Goal: Task Accomplishment & Management: Use online tool/utility

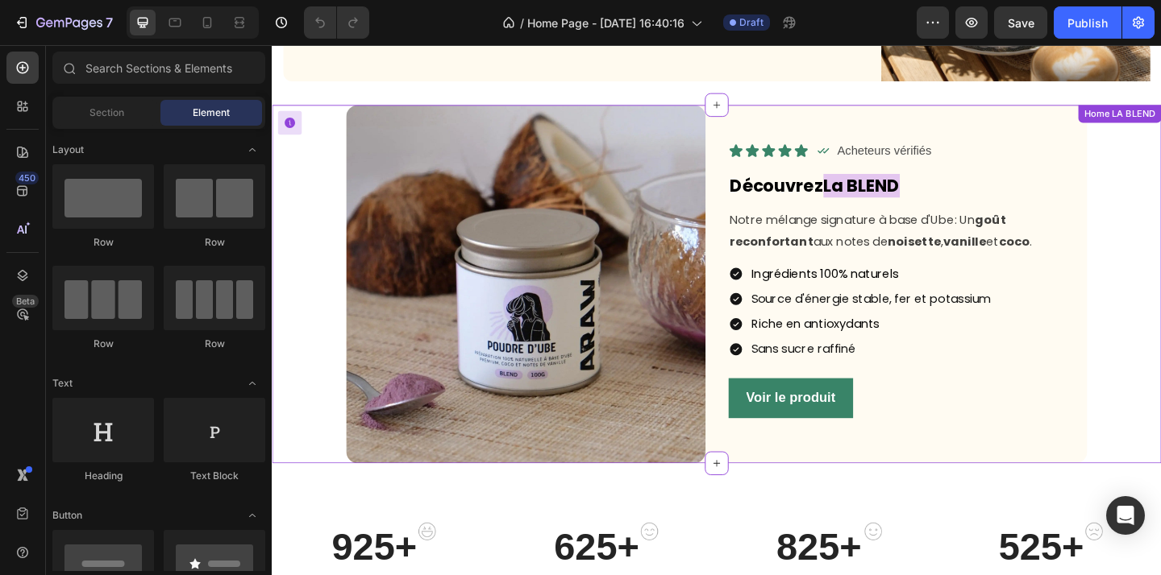
scroll to position [880, 0]
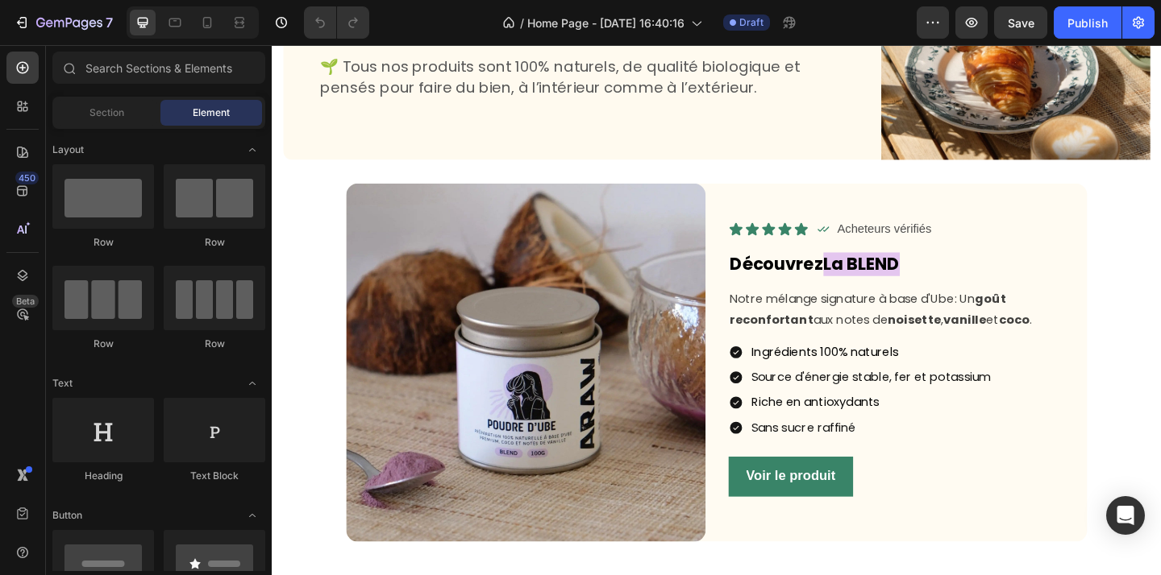
scroll to position [804, 0]
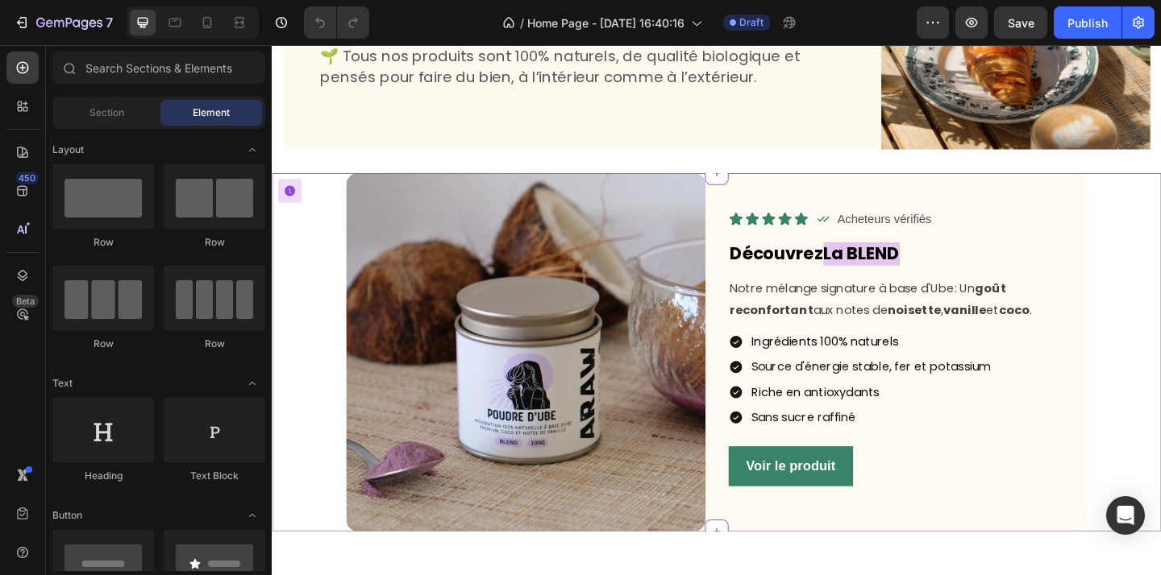
click at [1160, 276] on div "Image Icon Icon Icon Icon Icon Icon List Icon Acheteurs vérifiés Text Block Row…" at bounding box center [754, 380] width 941 height 391
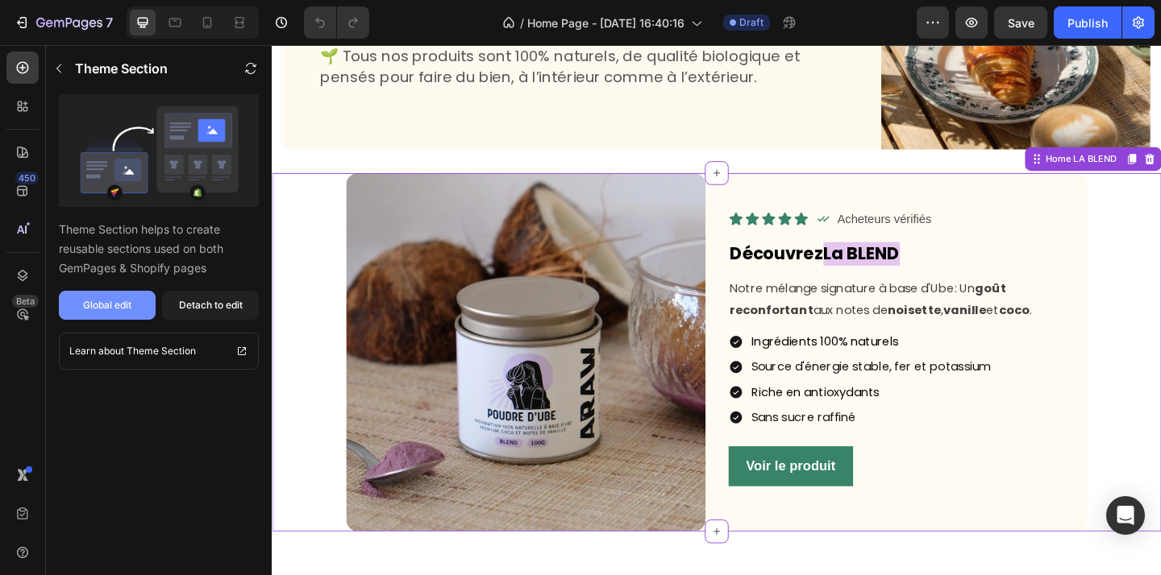
click at [95, 306] on div "Global edit" at bounding box center [107, 305] width 48 height 15
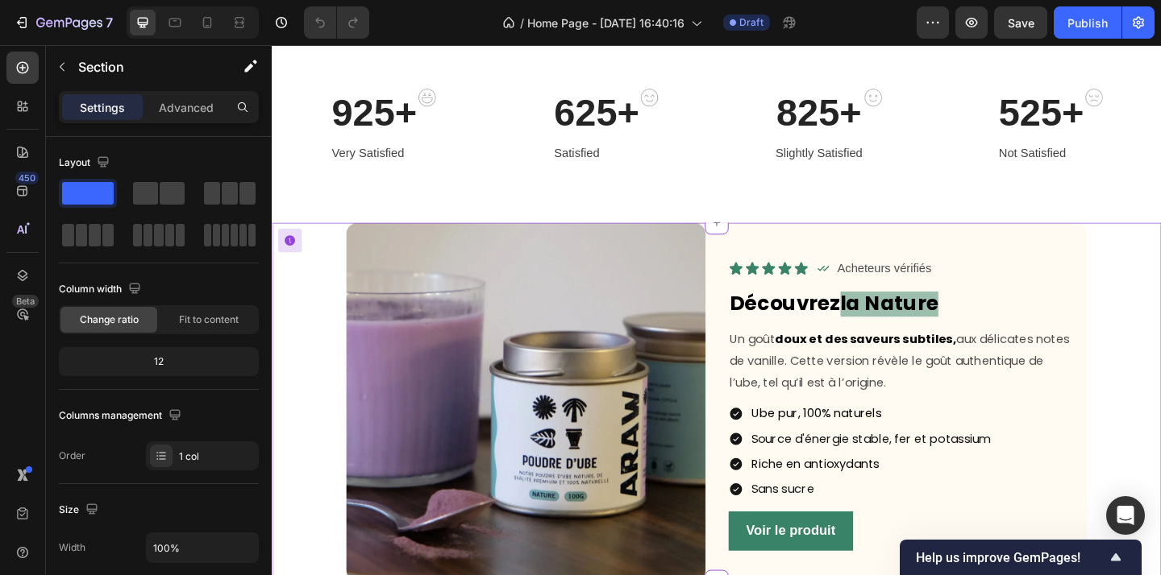
scroll to position [1359, 0]
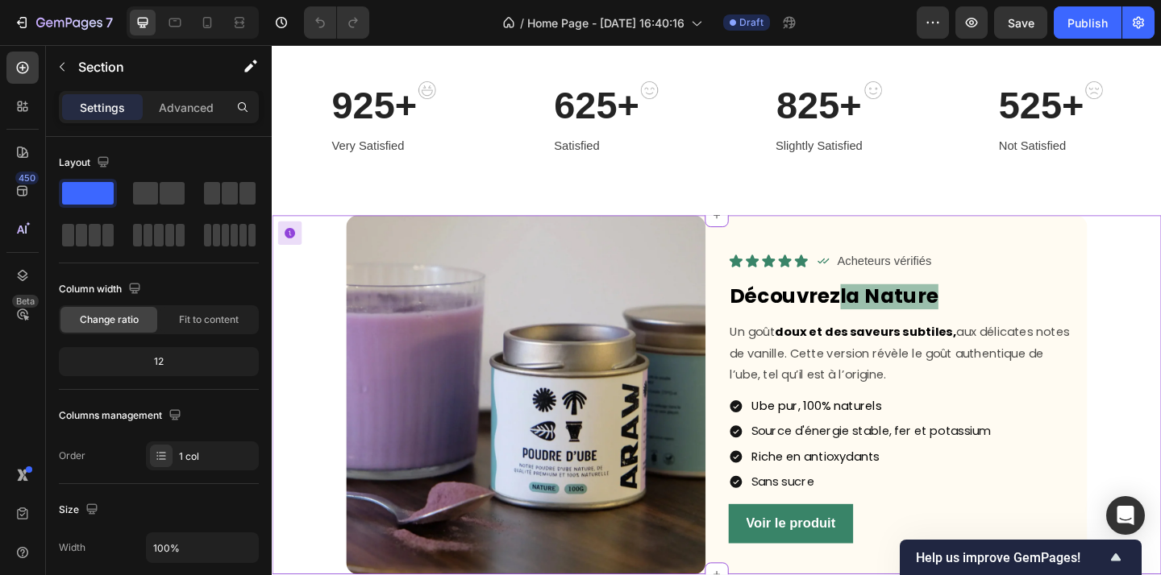
click at [1081, 246] on div "Icon Icon Icon Icon Icon Icon List Icon Acheteurs vérifiés Text Block Row Row D…" at bounding box center [963, 425] width 391 height 391
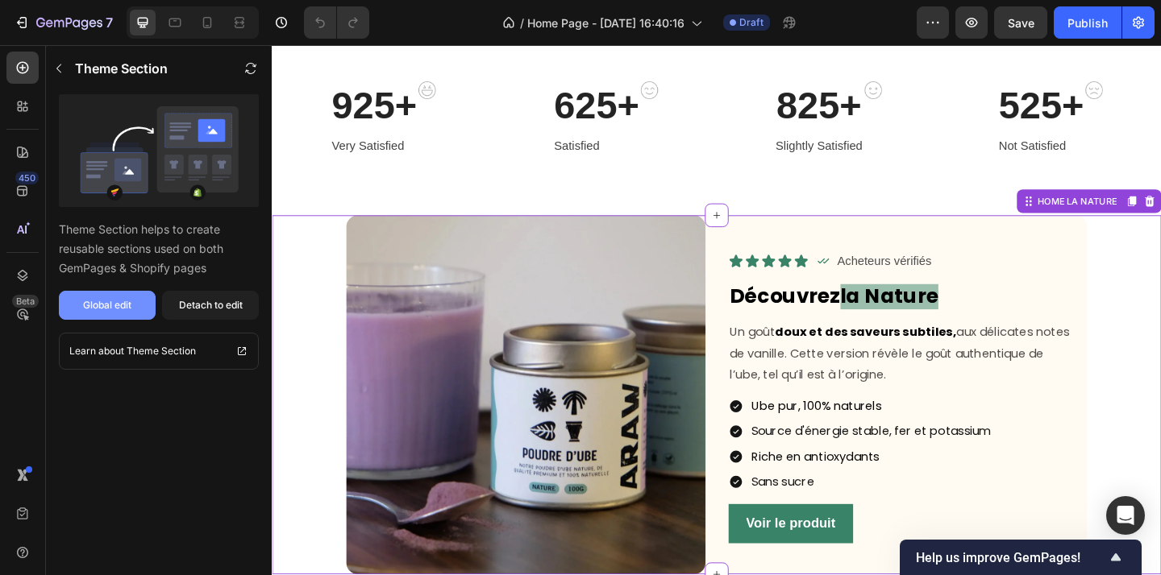
click at [122, 306] on div "Global edit" at bounding box center [107, 305] width 48 height 15
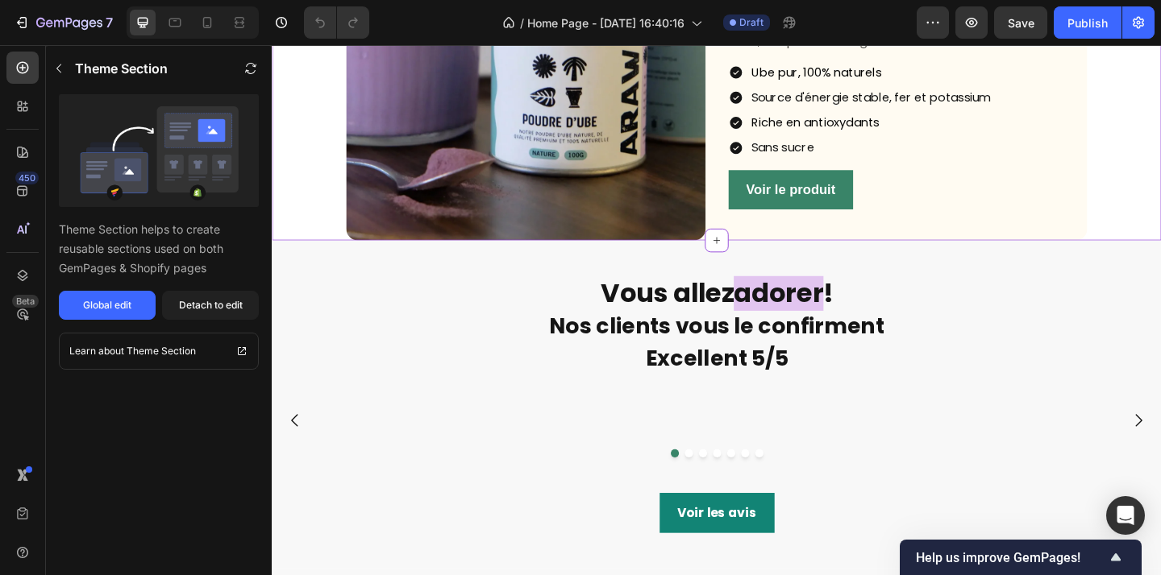
scroll to position [1894, 0]
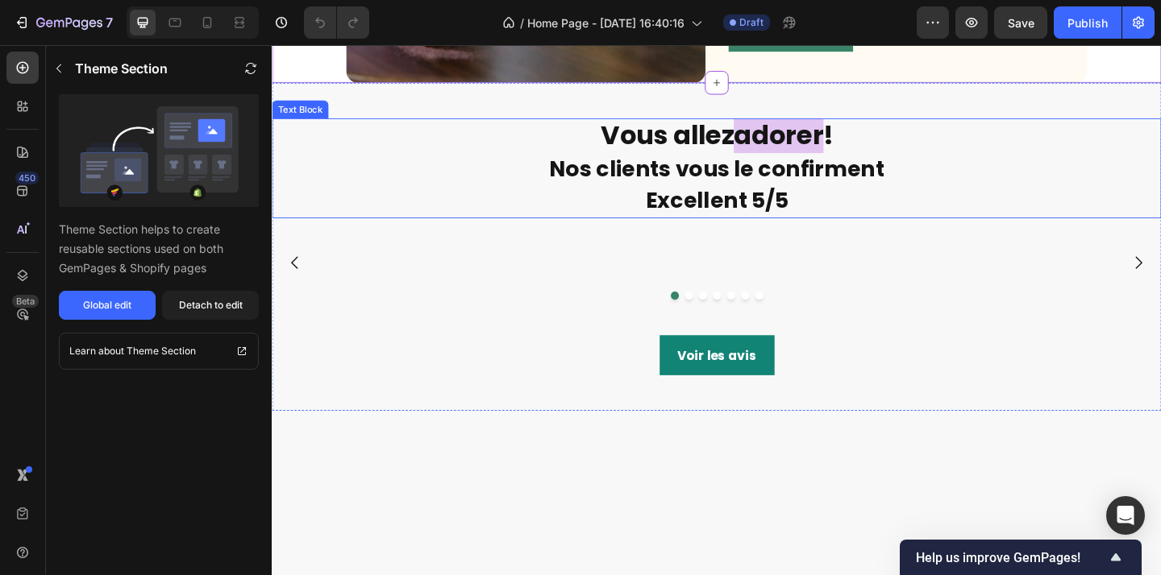
click at [462, 203] on p "Excellent 5/5" at bounding box center [755, 214] width 964 height 35
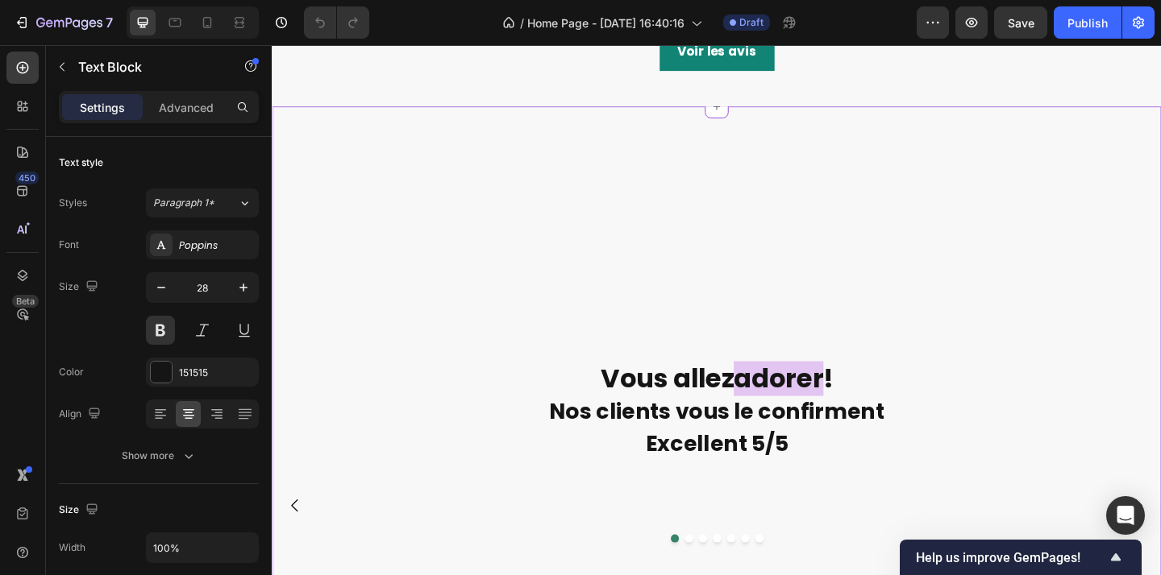
click at [468, 379] on div "Vous allez adorer ! Nos clients vous le confirment Excellent 5/5 Text Block Ima…" at bounding box center [755, 388] width 967 height 475
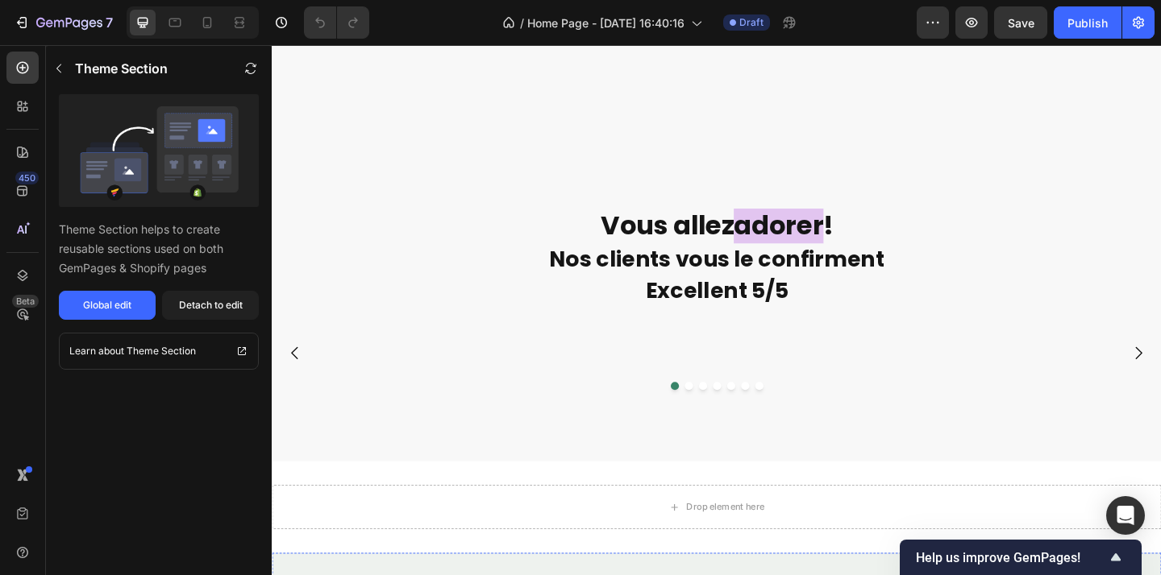
scroll to position [2569, 0]
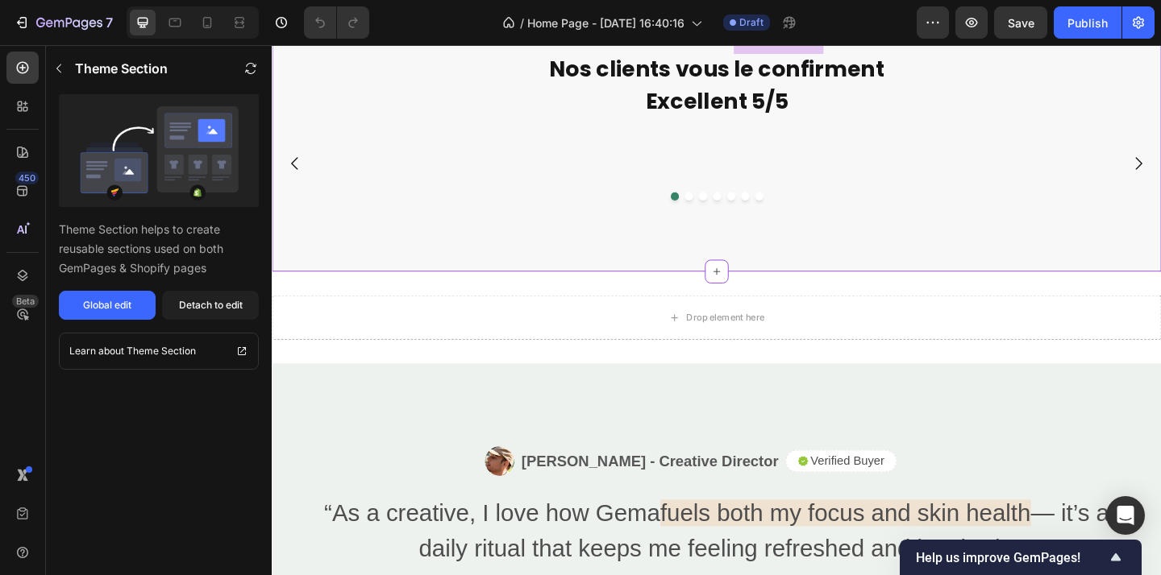
click at [641, 253] on div "Image Image Image Image Image Image Image Carousel" at bounding box center [755, 189] width 967 height 127
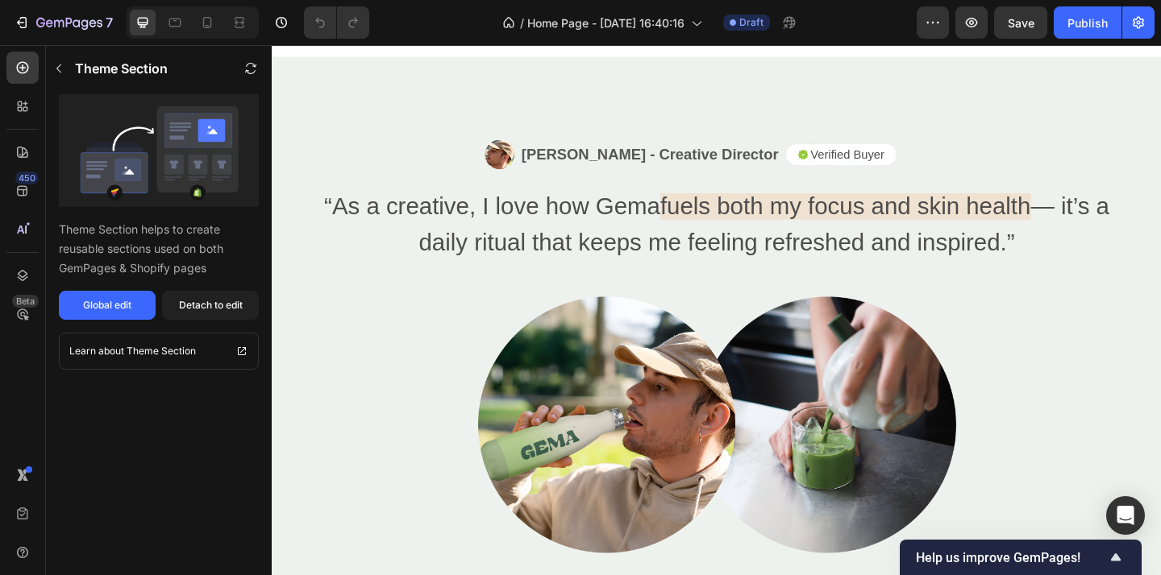
scroll to position [2375, 0]
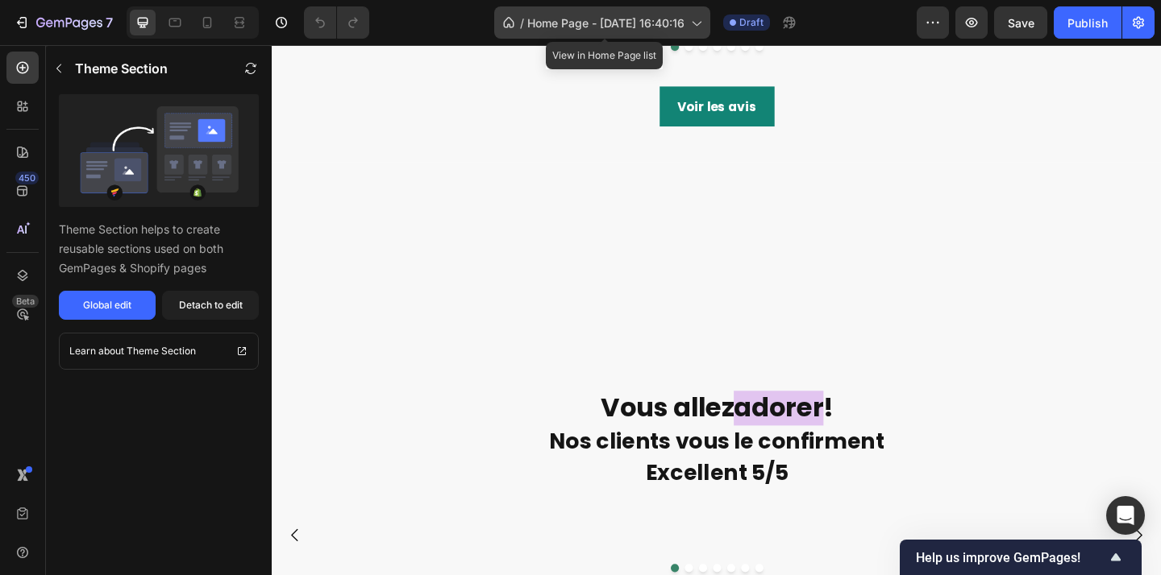
click at [598, 28] on span "Home Page - [DATE] 16:40:16" at bounding box center [605, 23] width 157 height 17
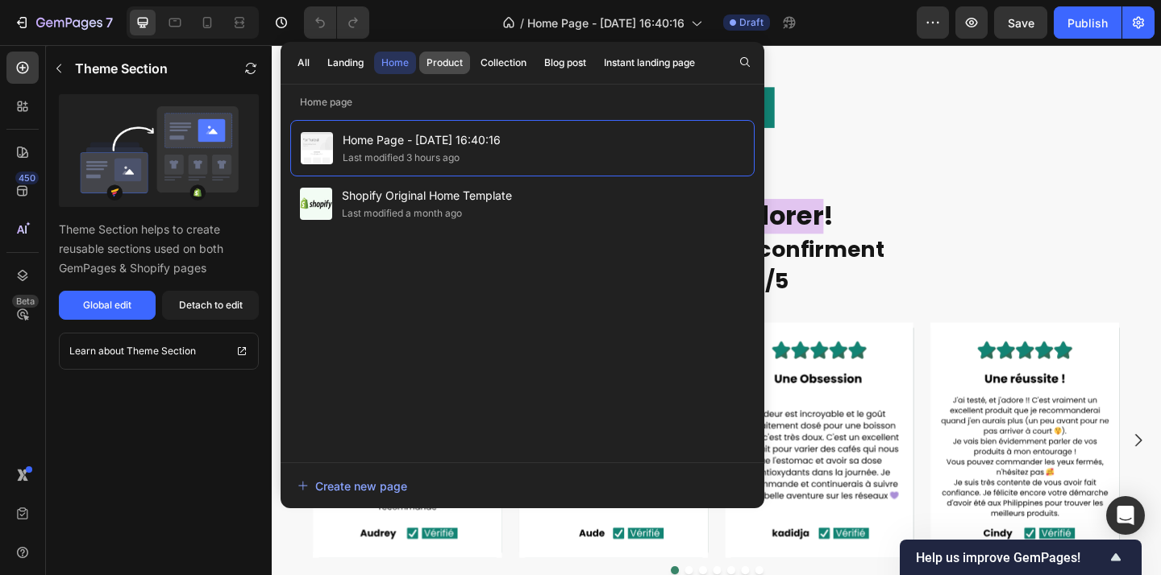
click at [455, 58] on div "Product" at bounding box center [444, 63] width 36 height 15
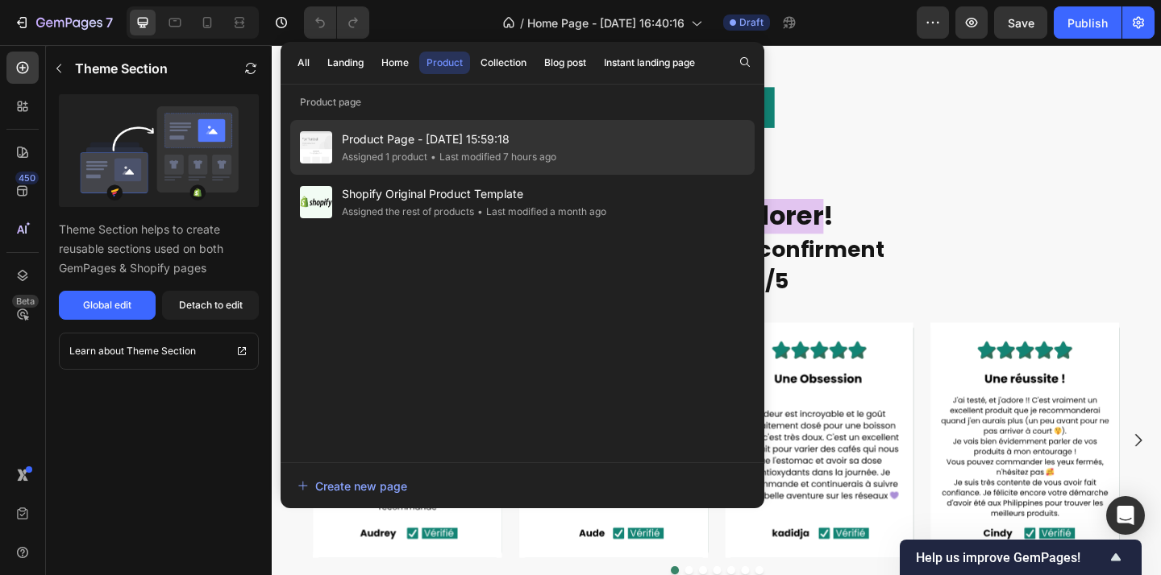
click at [482, 134] on span "Product Page - Aug 29, 15:59:18" at bounding box center [449, 139] width 214 height 19
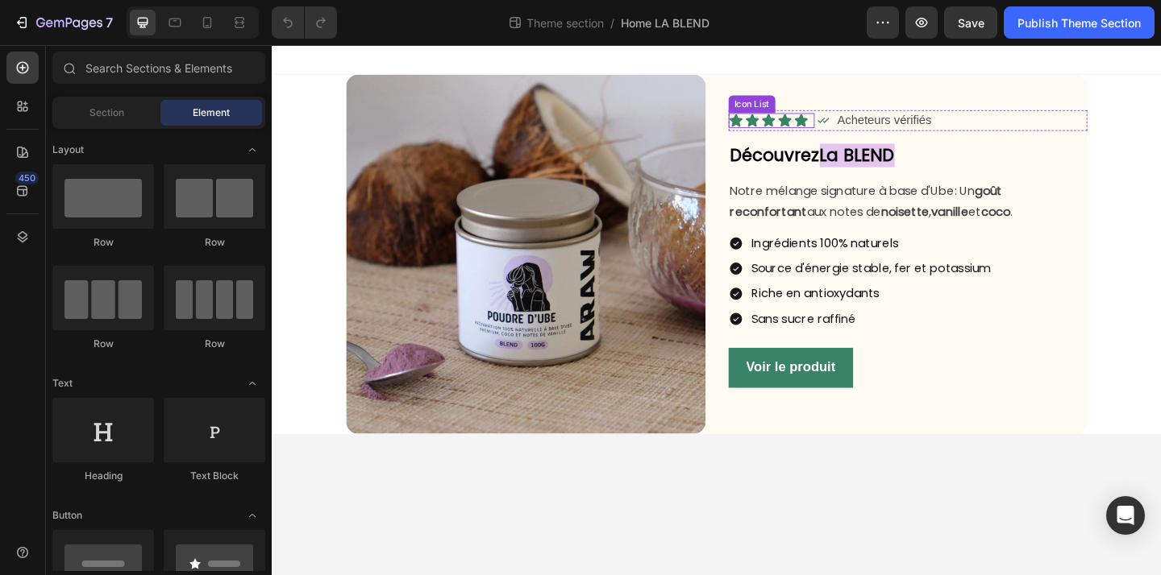
click at [858, 126] on div "Icon Icon Icon Icon Icon" at bounding box center [814, 127] width 93 height 16
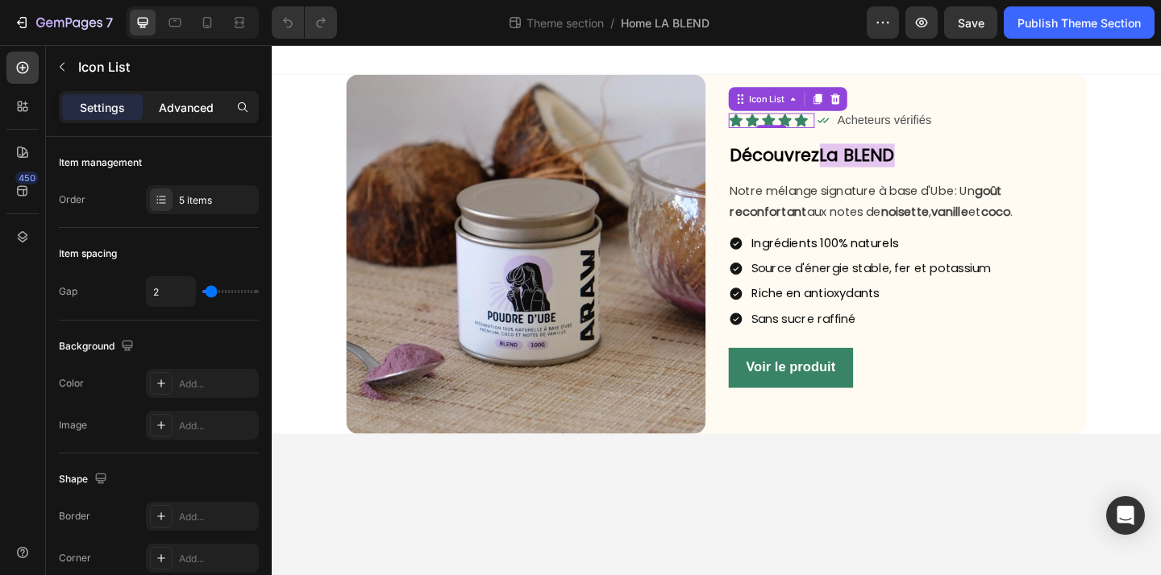
click at [176, 108] on p "Advanced" at bounding box center [186, 107] width 55 height 17
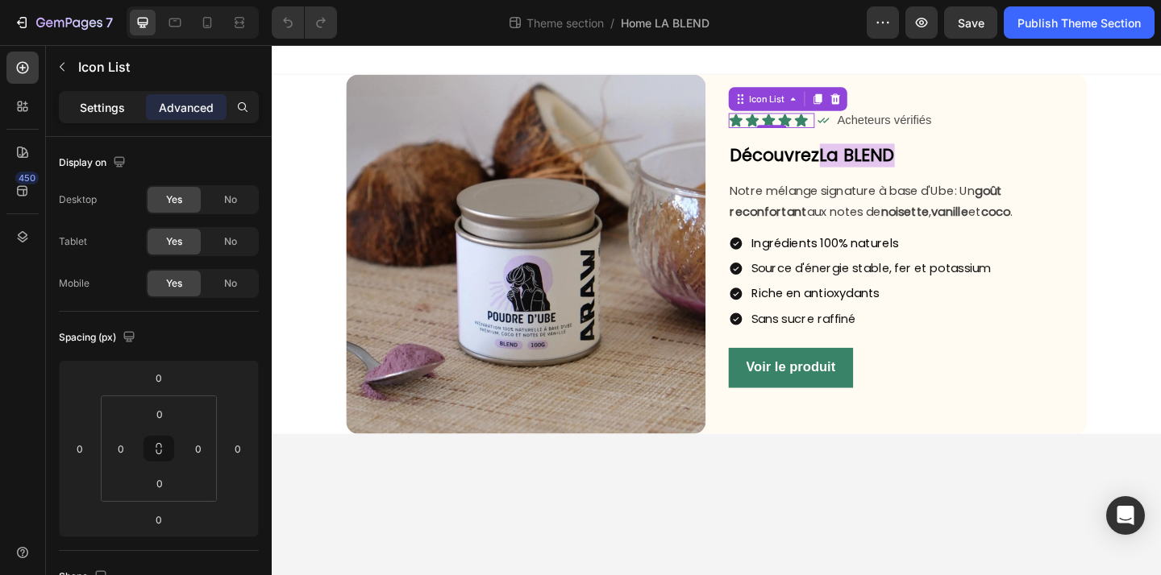
click at [110, 106] on p "Settings" at bounding box center [102, 107] width 45 height 17
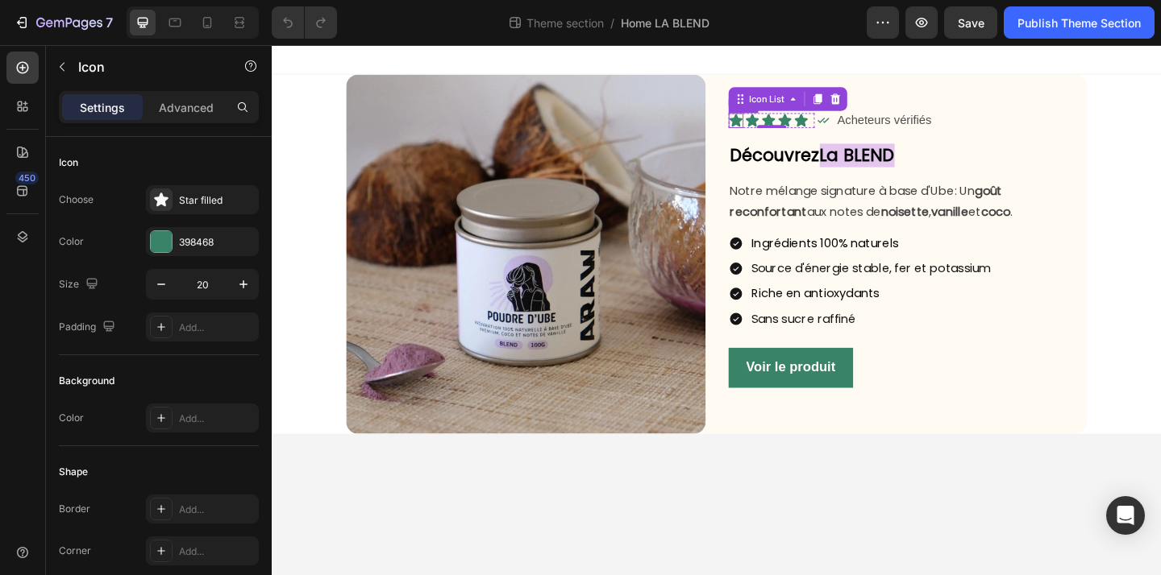
click at [779, 126] on icon at bounding box center [776, 127] width 14 height 14
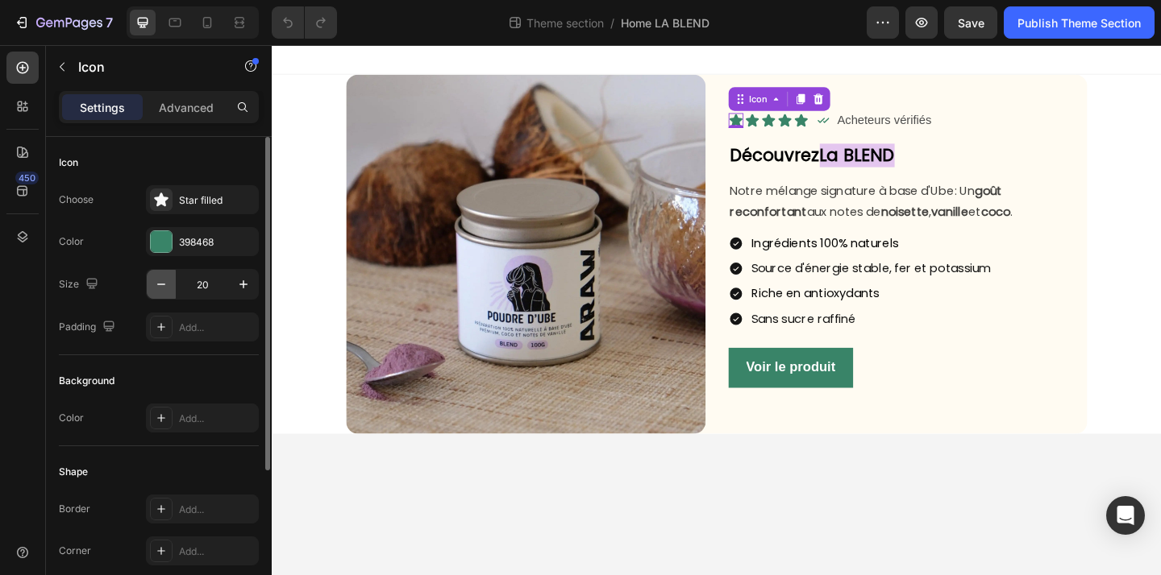
click at [160, 285] on icon "button" at bounding box center [161, 284] width 16 height 16
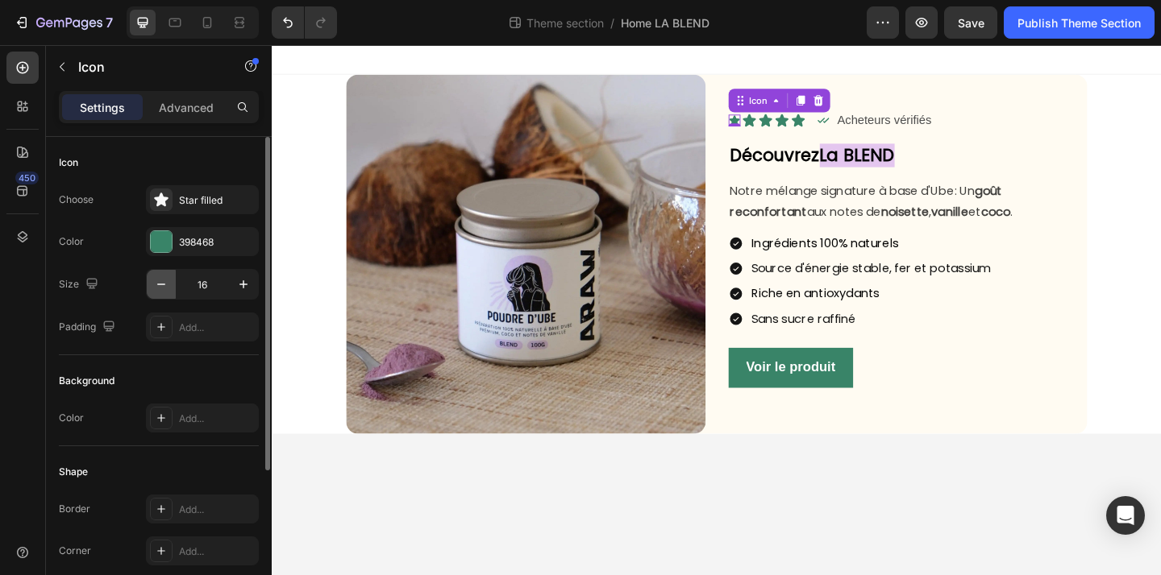
type input "15"
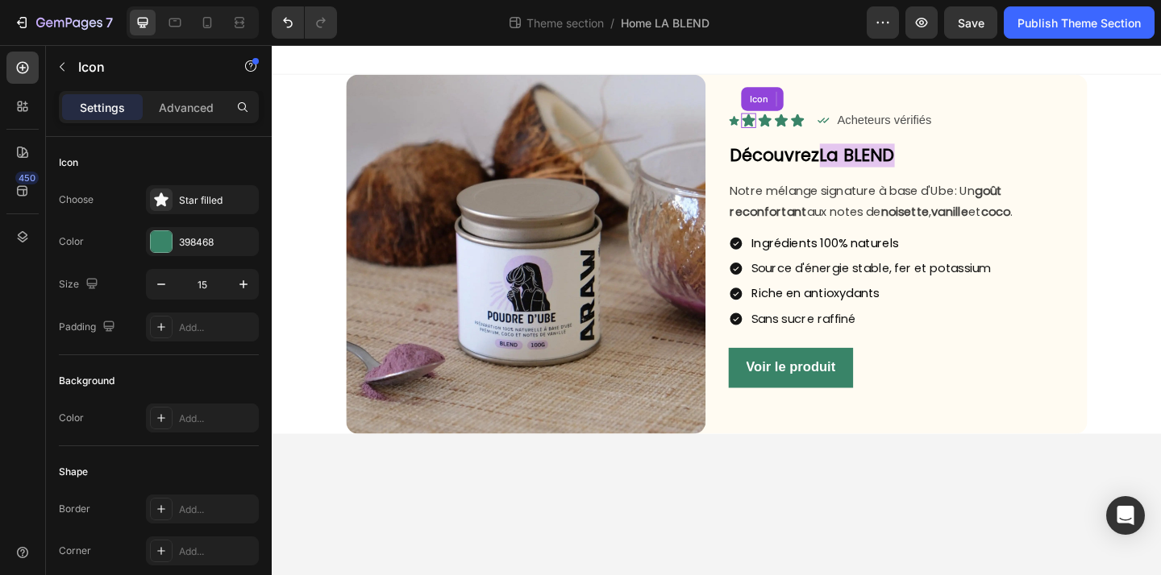
click at [790, 128] on div "Icon" at bounding box center [790, 127] width 16 height 16
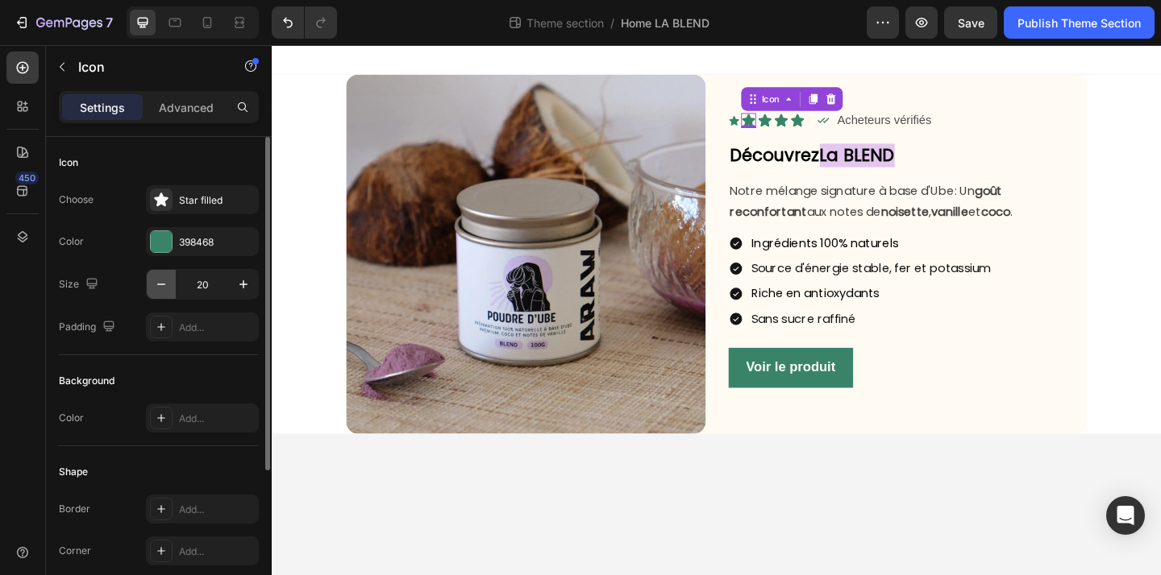
click at [150, 286] on button "button" at bounding box center [161, 284] width 29 height 29
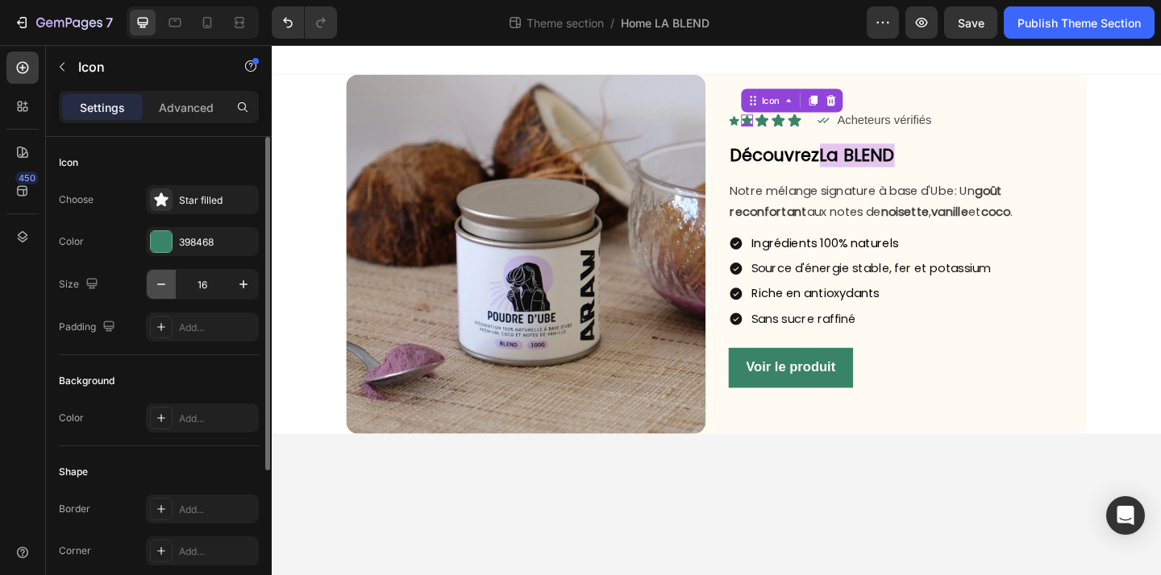
type input "15"
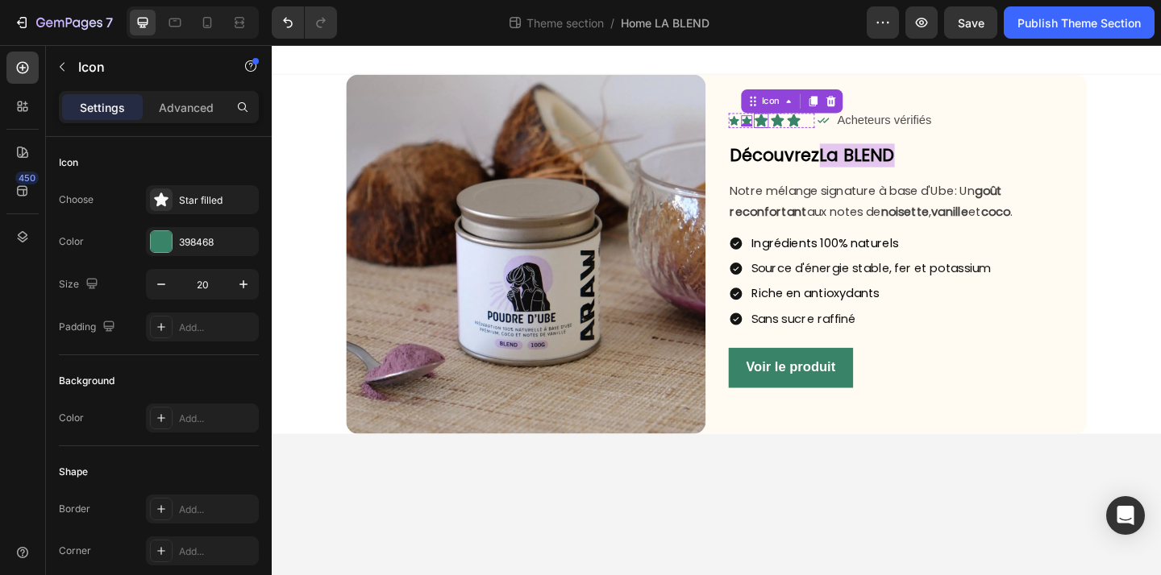
click at [799, 127] on icon at bounding box center [803, 127] width 14 height 14
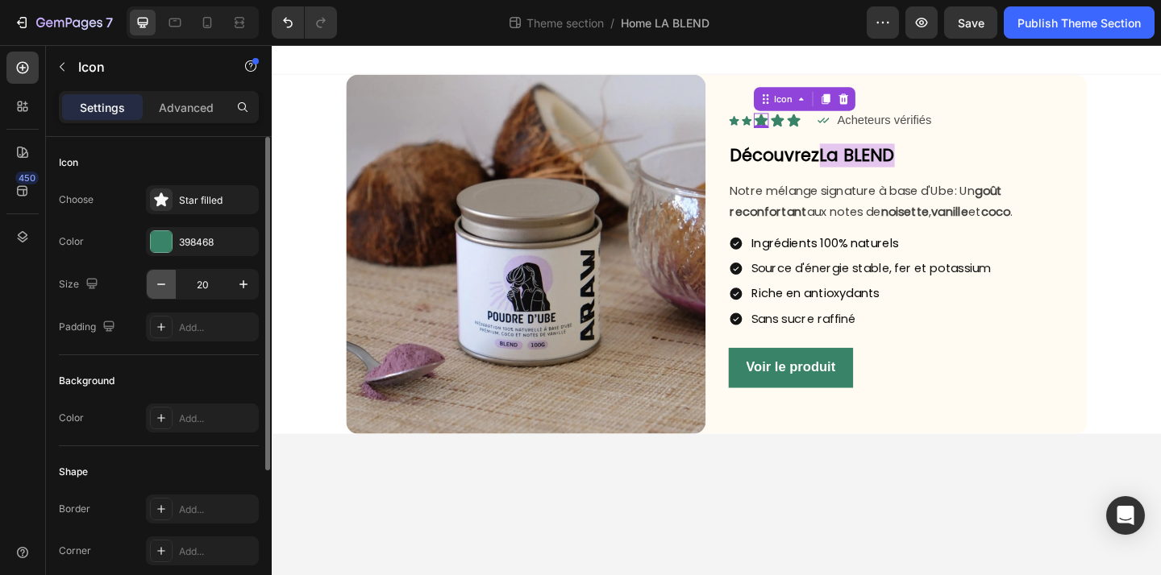
click at [163, 290] on icon "button" at bounding box center [161, 284] width 16 height 16
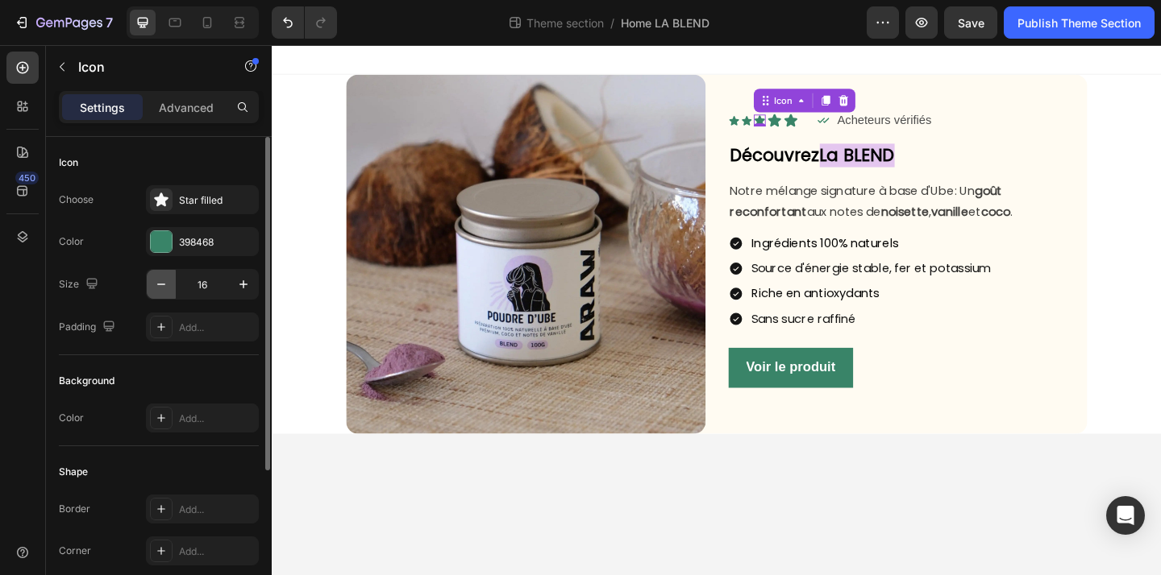
type input "15"
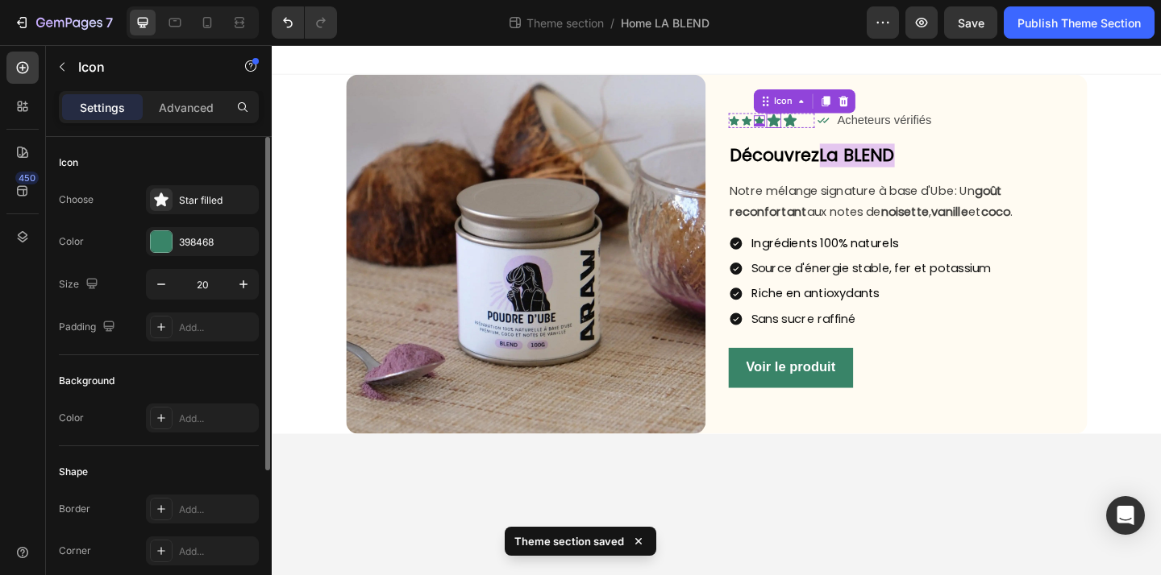
click at [816, 128] on icon at bounding box center [817, 127] width 14 height 14
click at [162, 290] on icon "button" at bounding box center [161, 284] width 16 height 16
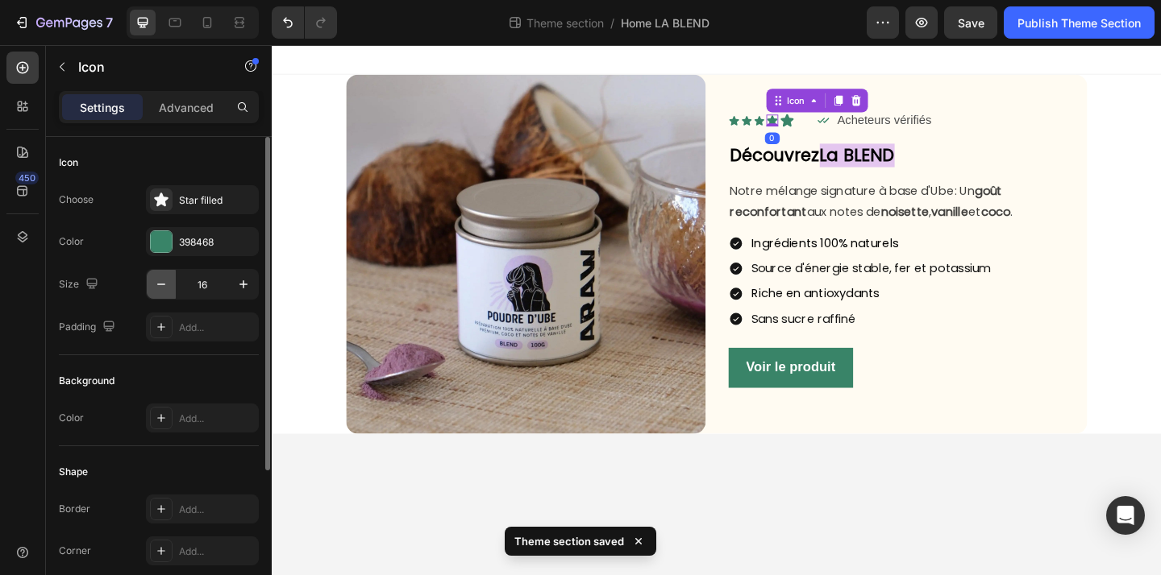
click at [162, 290] on icon "button" at bounding box center [161, 284] width 16 height 16
type input "15"
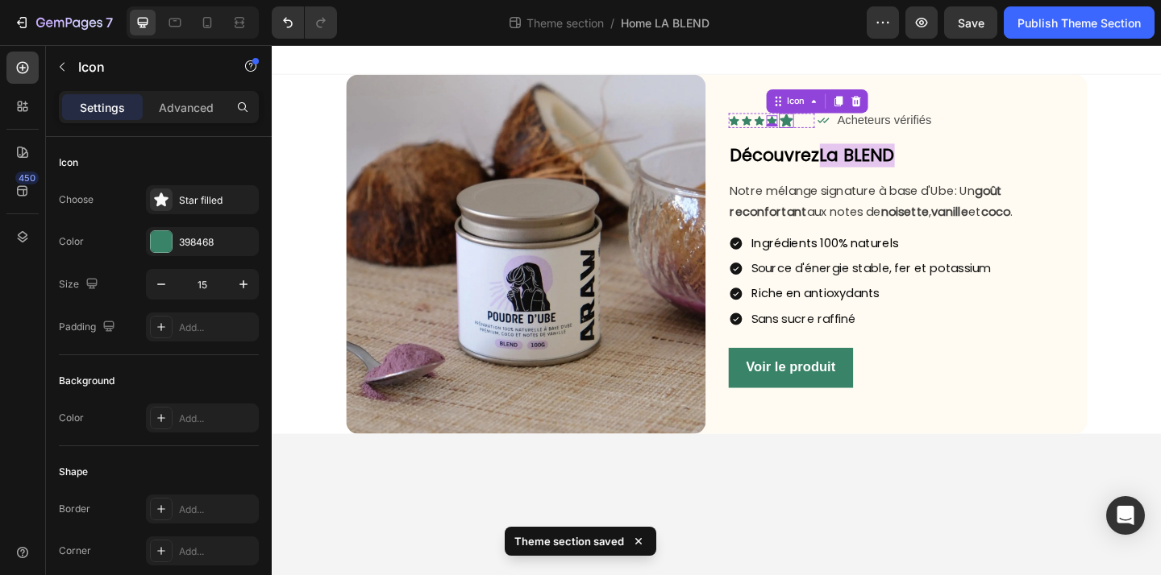
click at [833, 125] on icon at bounding box center [831, 127] width 14 height 14
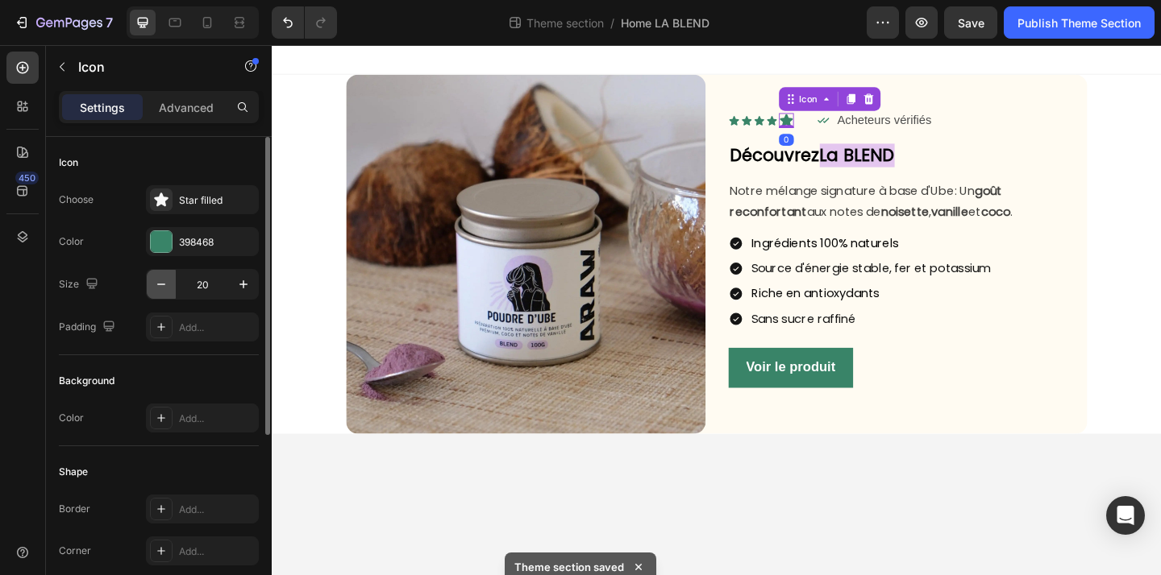
click at [166, 291] on icon "button" at bounding box center [161, 284] width 16 height 16
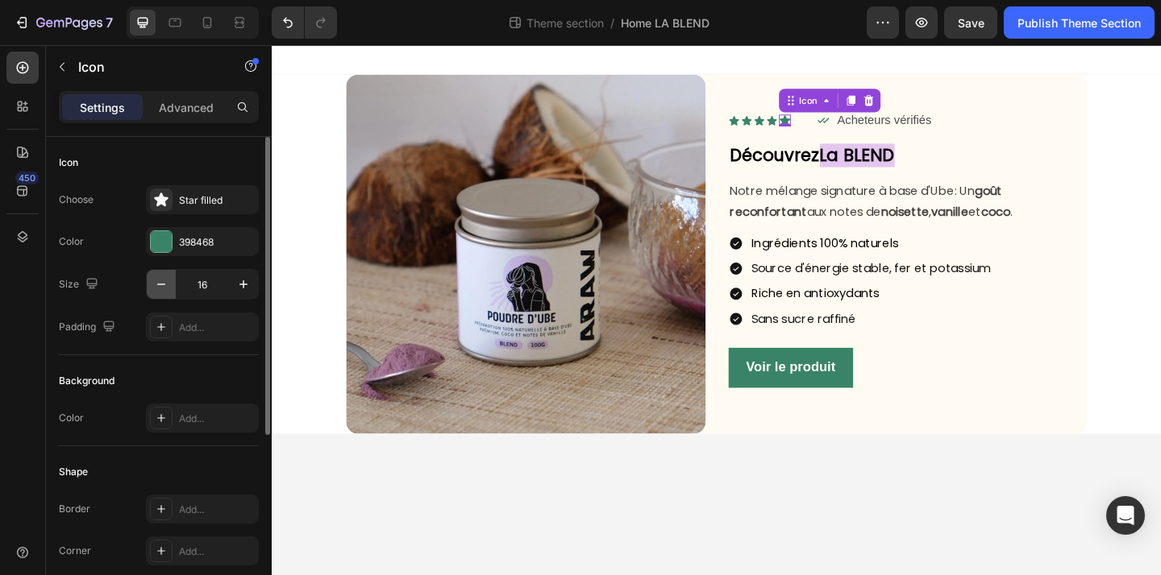
type input "15"
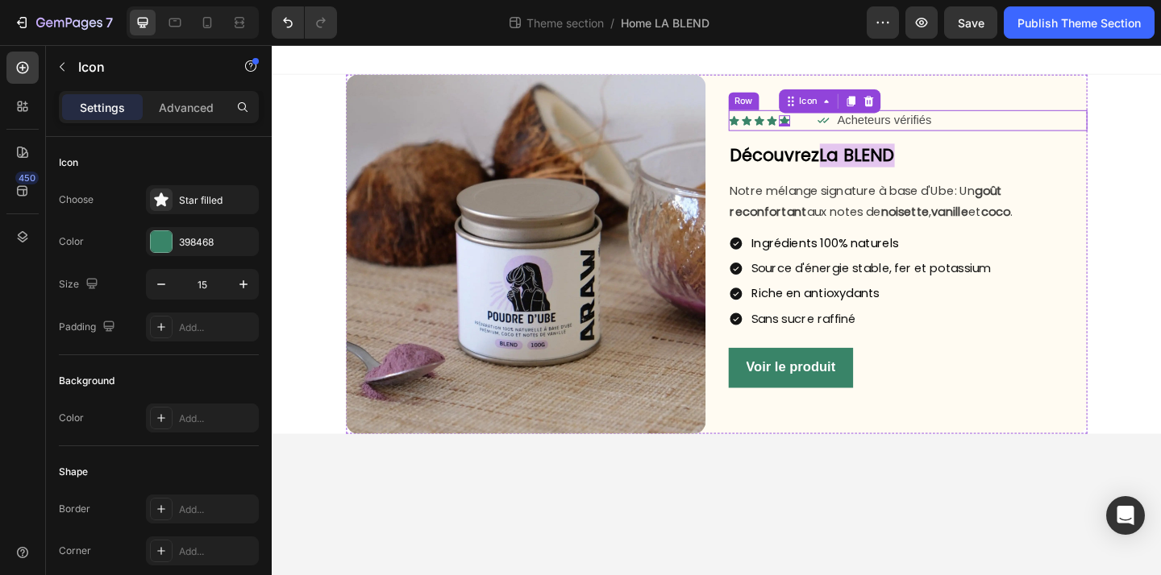
click at [840, 126] on div "Icon Icon Icon Icon Icon 0" at bounding box center [814, 128] width 93 height 12
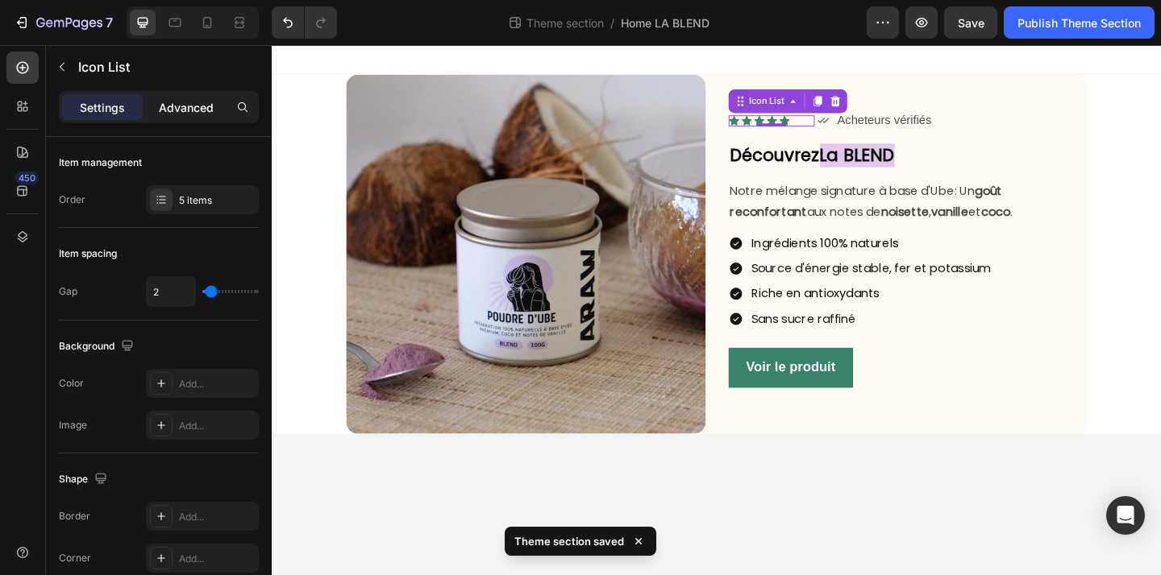
click at [185, 112] on p "Advanced" at bounding box center [186, 107] width 55 height 17
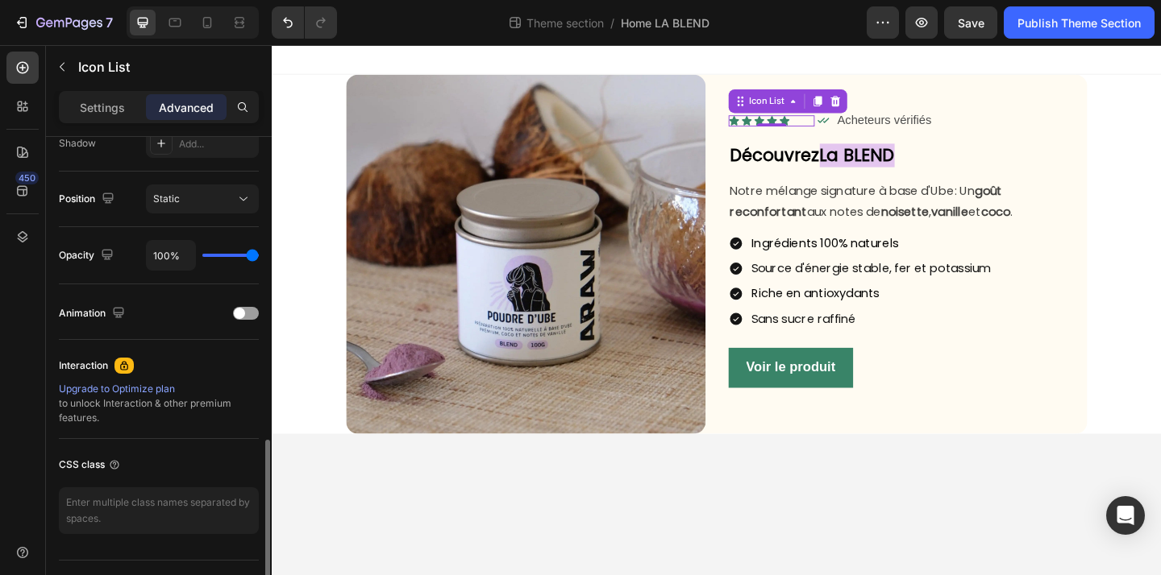
scroll to position [591, 0]
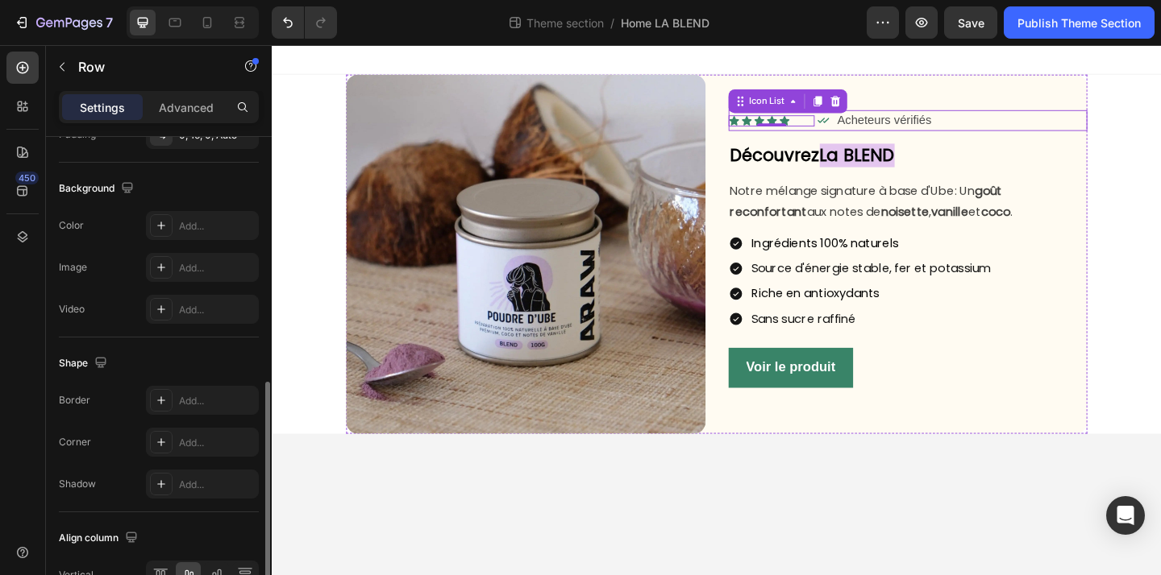
click at [1067, 128] on div "Icon Acheteurs vérifiés Text Block Row" at bounding box center [1005, 127] width 280 height 23
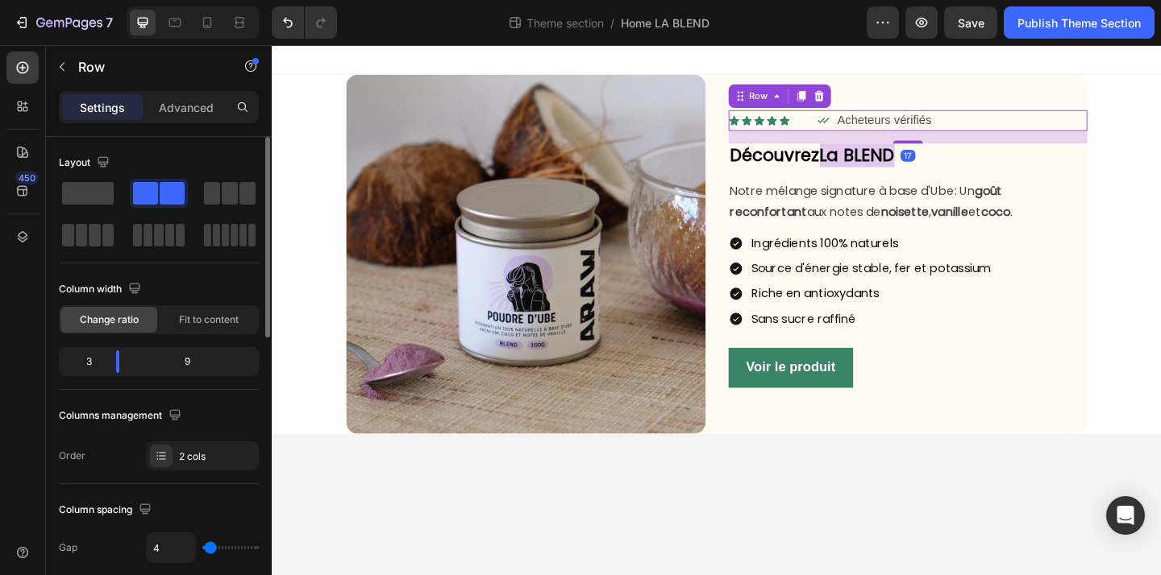
click at [1094, 127] on div "Icon Acheteurs vérifiés Text Block Row" at bounding box center [1005, 127] width 280 height 23
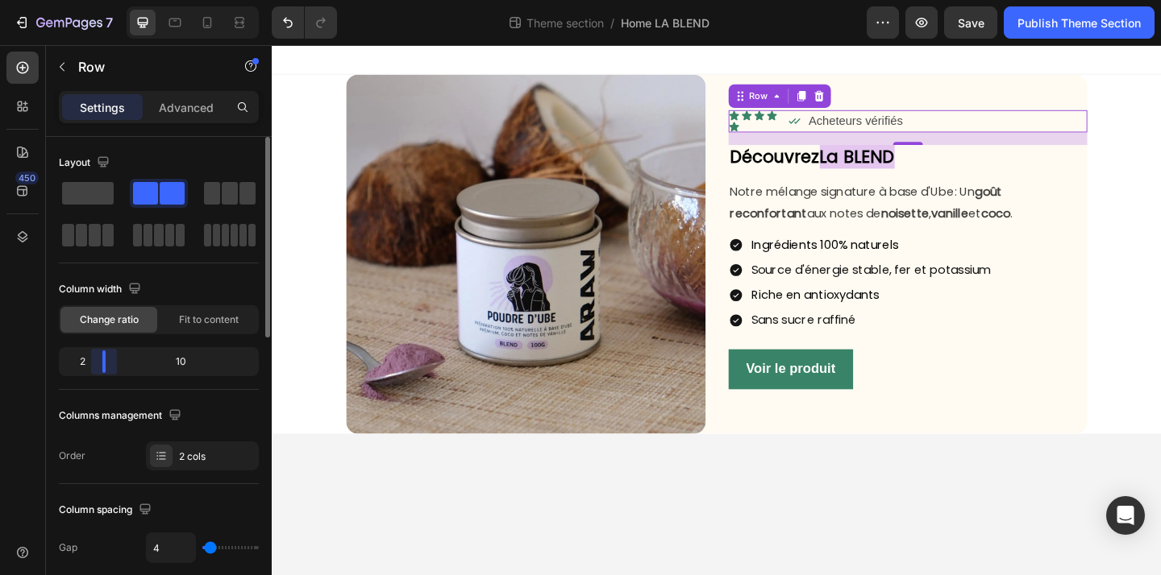
drag, startPoint x: 124, startPoint y: 366, endPoint x: 276, endPoint y: 222, distance: 209.8
click at [98, 0] on body "7 Theme section / Home LA BLEND Preview Save Publish Theme Section 450 Sections…" at bounding box center [580, 0] width 1161 height 0
click at [774, 122] on div "Icon 0" at bounding box center [774, 122] width 12 height 12
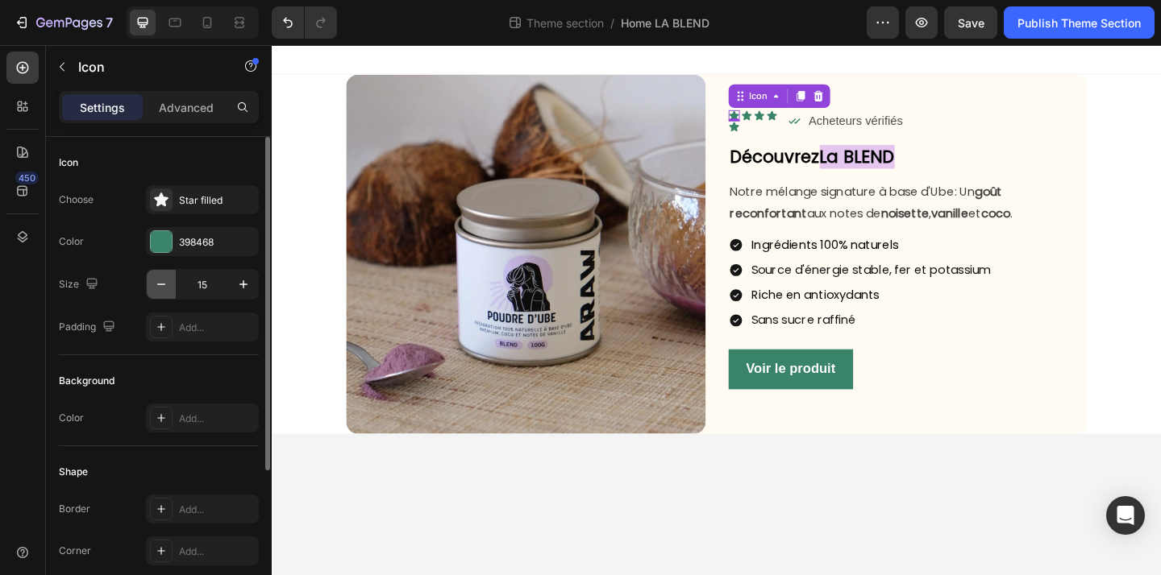
click at [155, 289] on icon "button" at bounding box center [161, 284] width 16 height 16
type input "14"
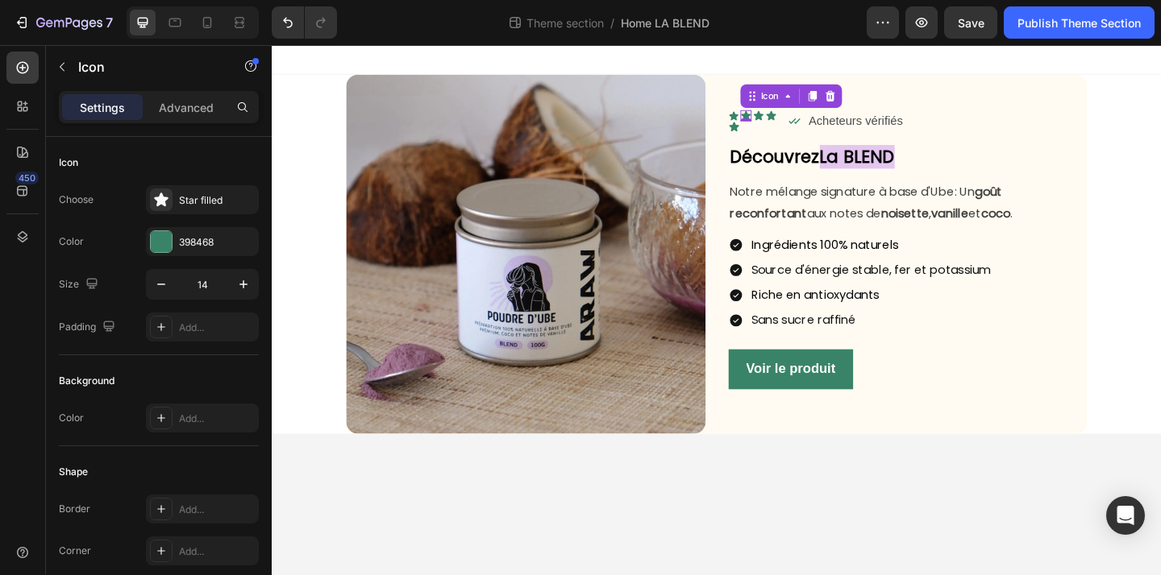
click at [787, 123] on div "Icon 0" at bounding box center [787, 122] width 12 height 12
click at [158, 286] on icon "button" at bounding box center [161, 284] width 16 height 16
type input "14"
click at [801, 125] on div "Icon" at bounding box center [800, 122] width 12 height 12
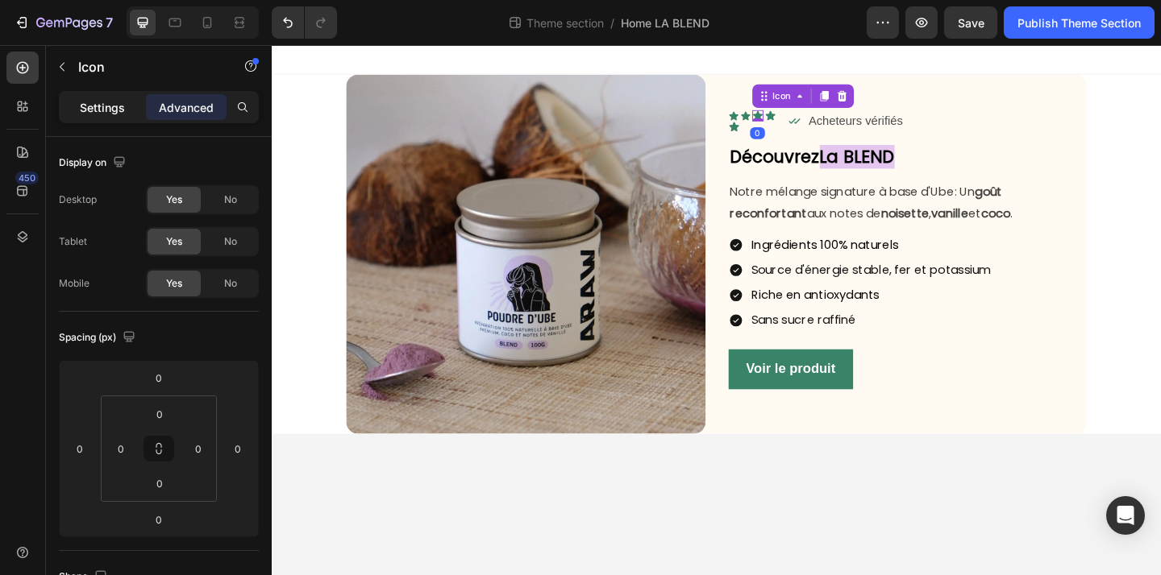
click at [95, 108] on p "Settings" at bounding box center [102, 107] width 45 height 17
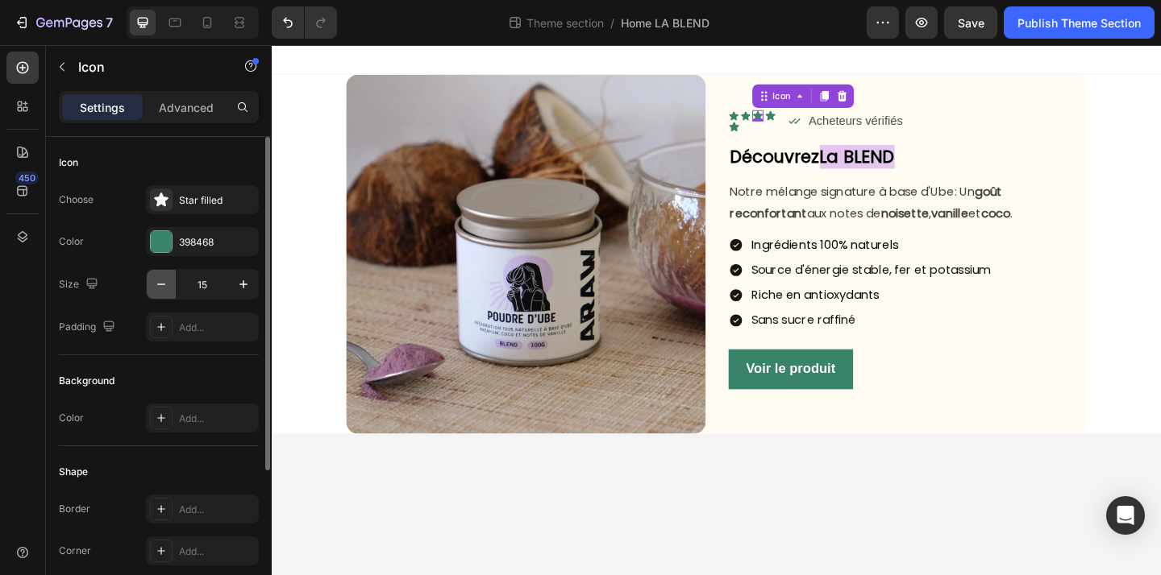
click at [164, 296] on button "button" at bounding box center [161, 284] width 29 height 29
type input "14"
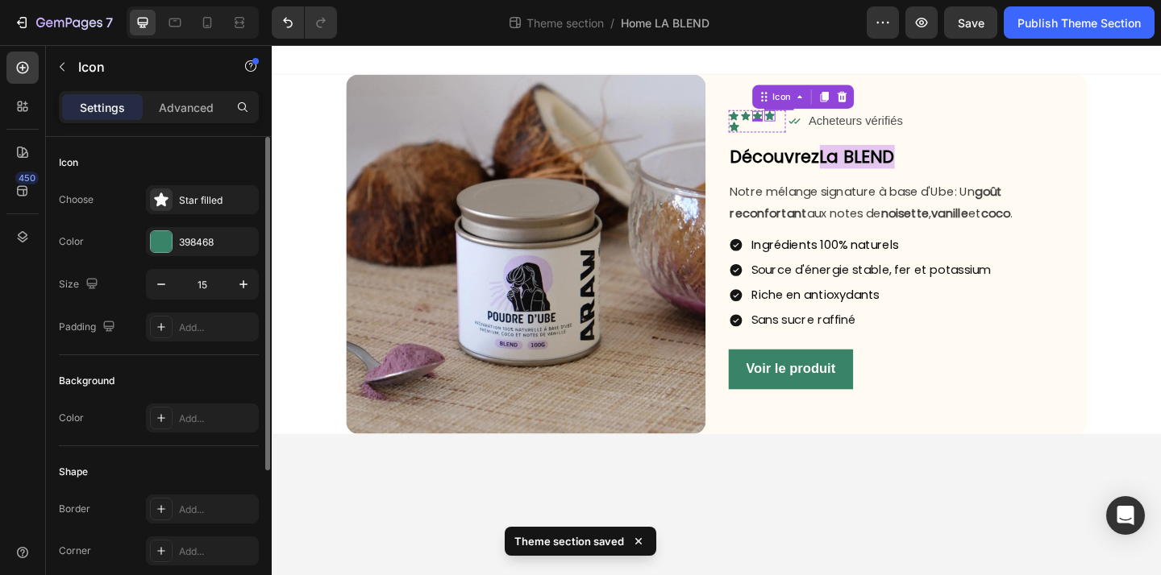
click at [814, 122] on icon at bounding box center [812, 122] width 10 height 10
click at [157, 289] on icon "button" at bounding box center [161, 284] width 16 height 16
type input "14"
click at [773, 134] on icon at bounding box center [773, 133] width 10 height 10
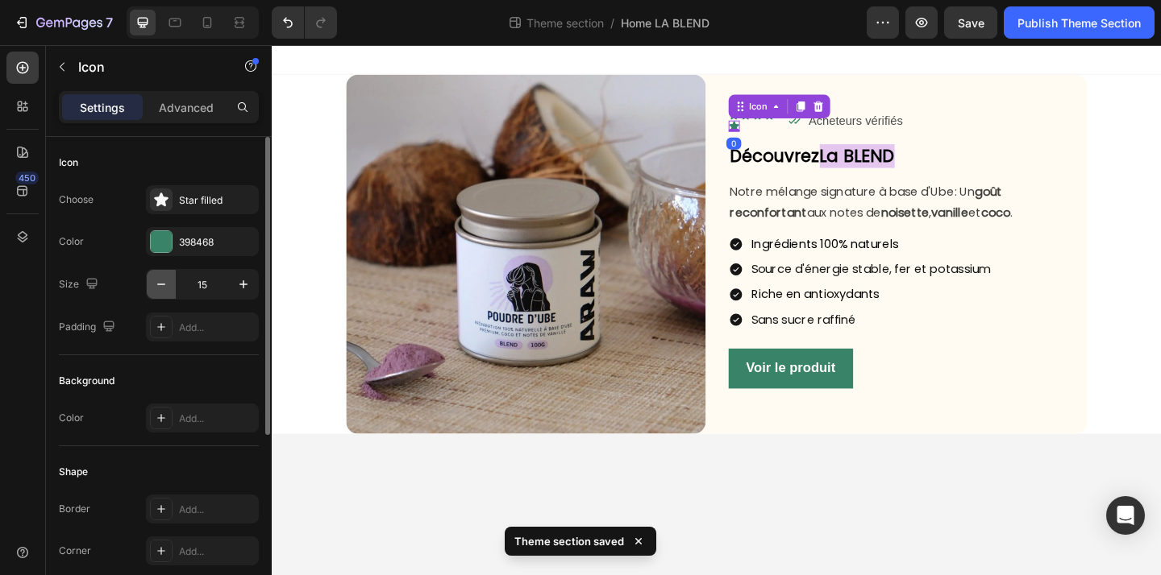
click at [156, 281] on icon "button" at bounding box center [161, 284] width 16 height 16
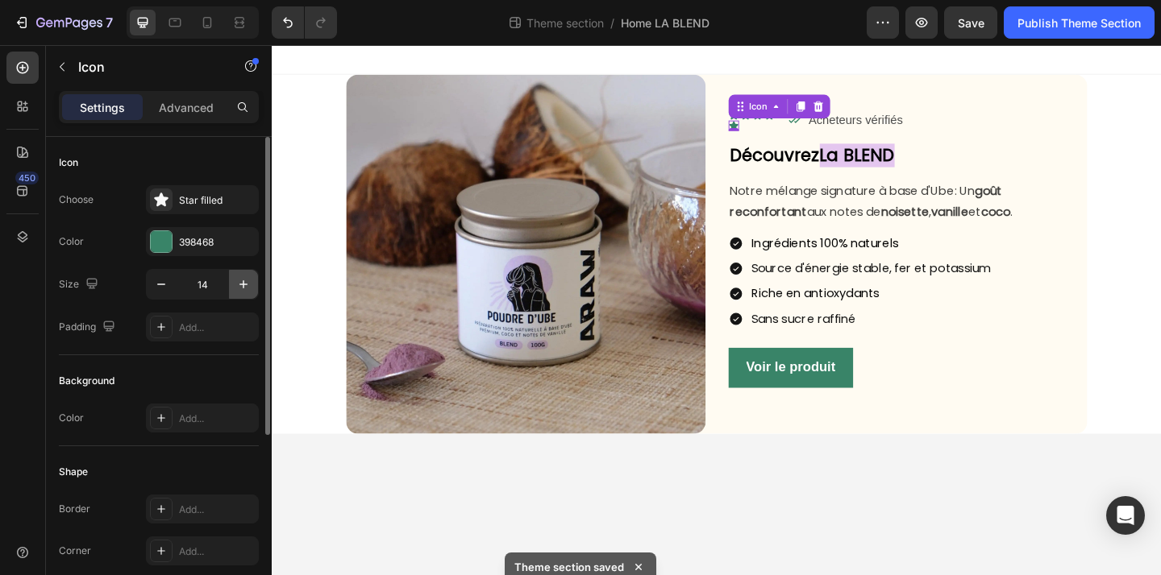
click at [247, 288] on icon "button" at bounding box center [243, 284] width 16 height 16
type input "15"
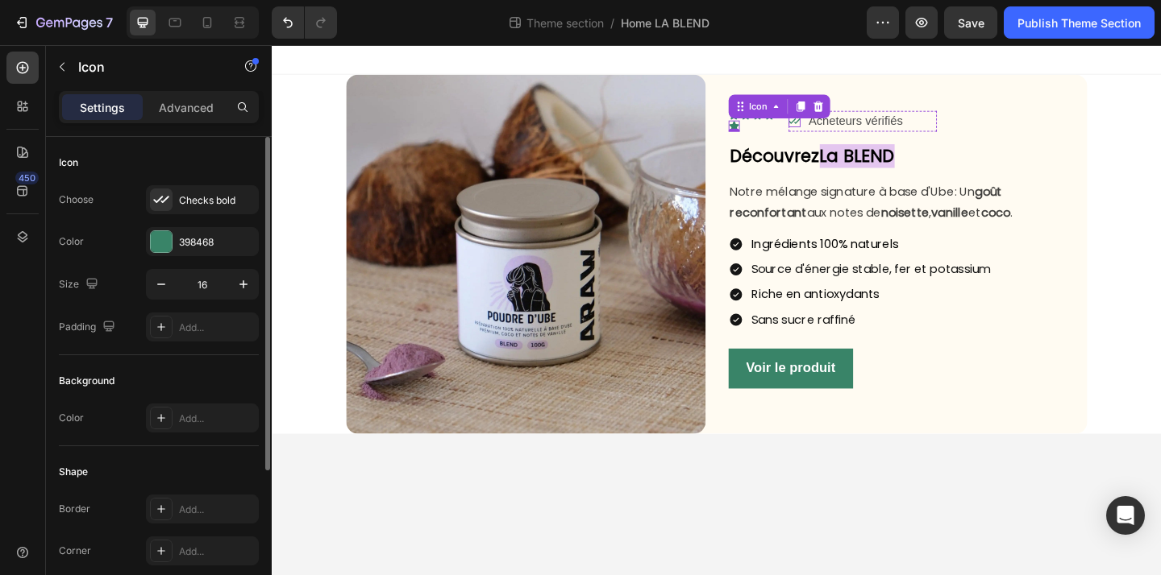
click at [834, 129] on icon at bounding box center [839, 128] width 13 height 6
click at [816, 123] on icon at bounding box center [812, 121] width 11 height 11
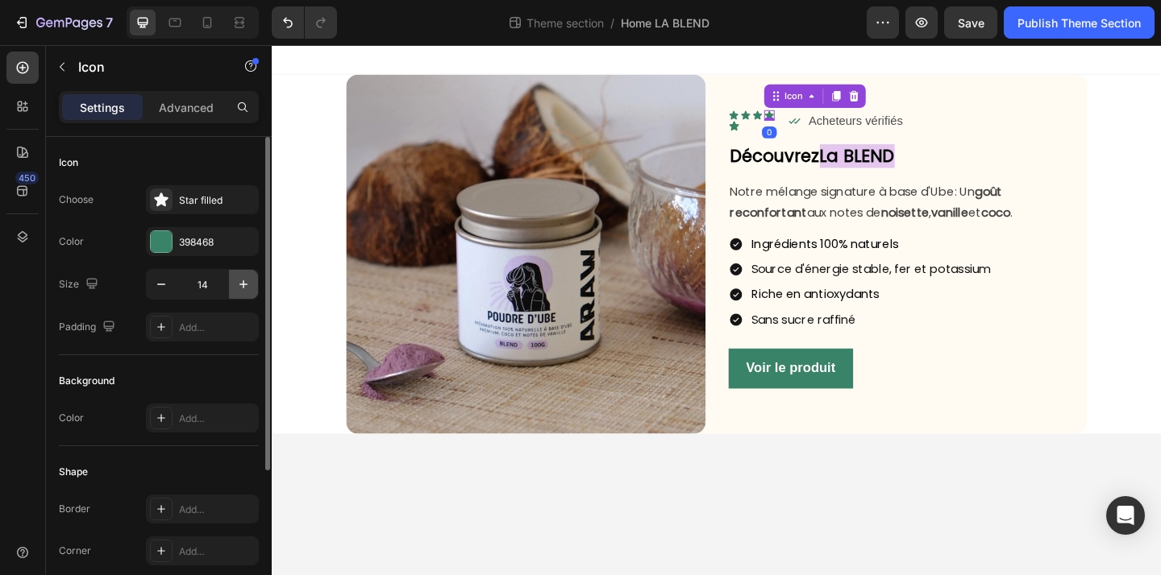
click at [241, 278] on icon "button" at bounding box center [243, 284] width 16 height 16
type input "15"
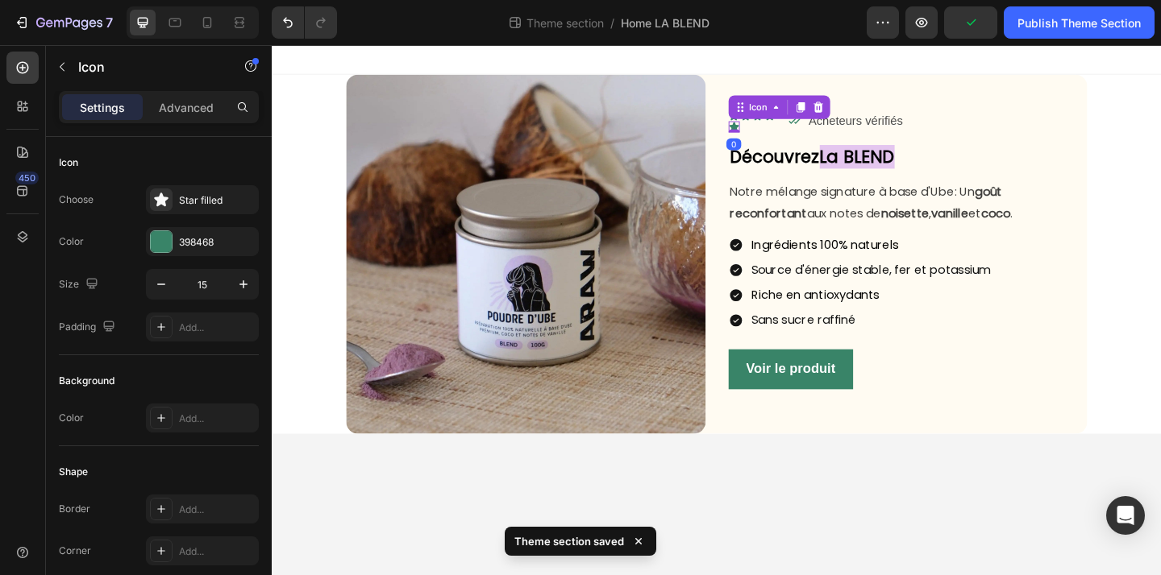
click at [775, 134] on icon at bounding box center [773, 134] width 10 height 10
click at [182, 118] on div "Advanced" at bounding box center [186, 107] width 81 height 26
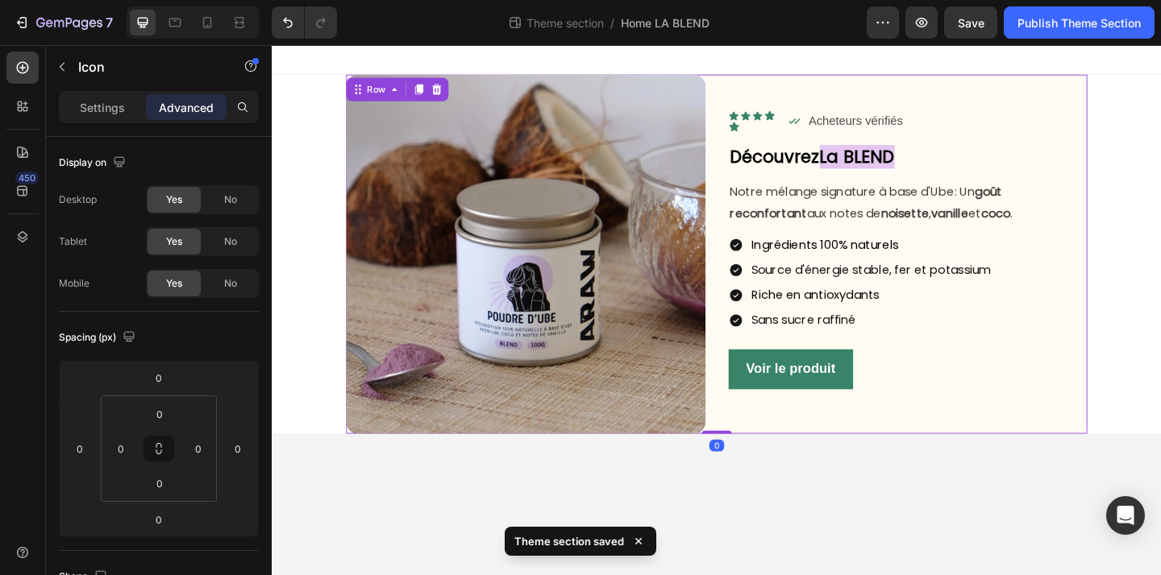
click at [899, 151] on div "Icon Icon Icon Icon Icon Icon List Icon Acheteurs vérifiés Text Block Row Row D…" at bounding box center [963, 272] width 391 height 391
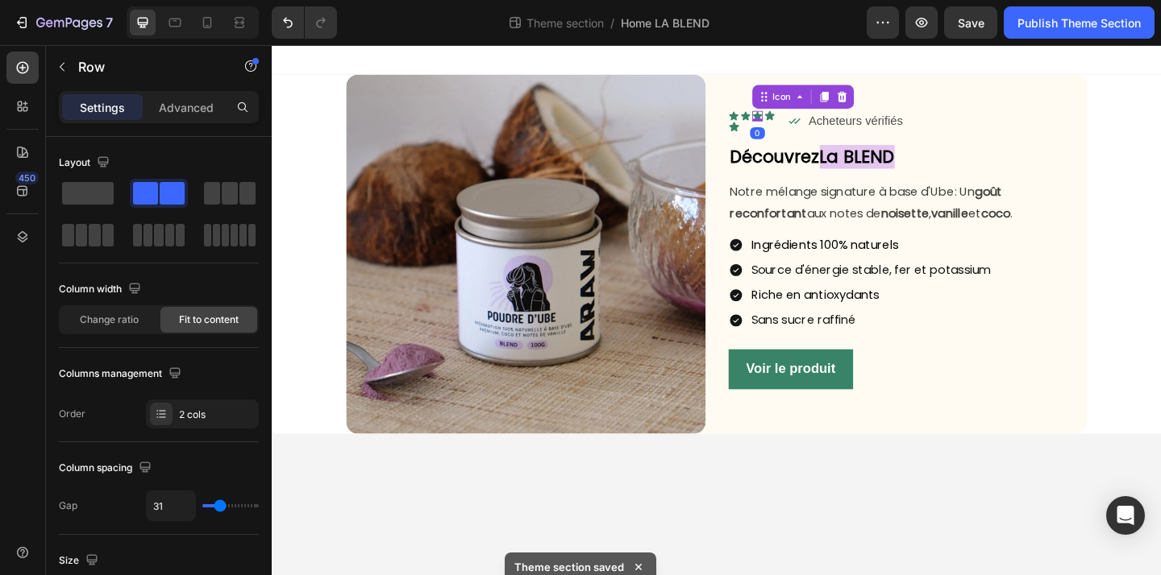
click at [797, 124] on div "Icon 0" at bounding box center [799, 122] width 11 height 11
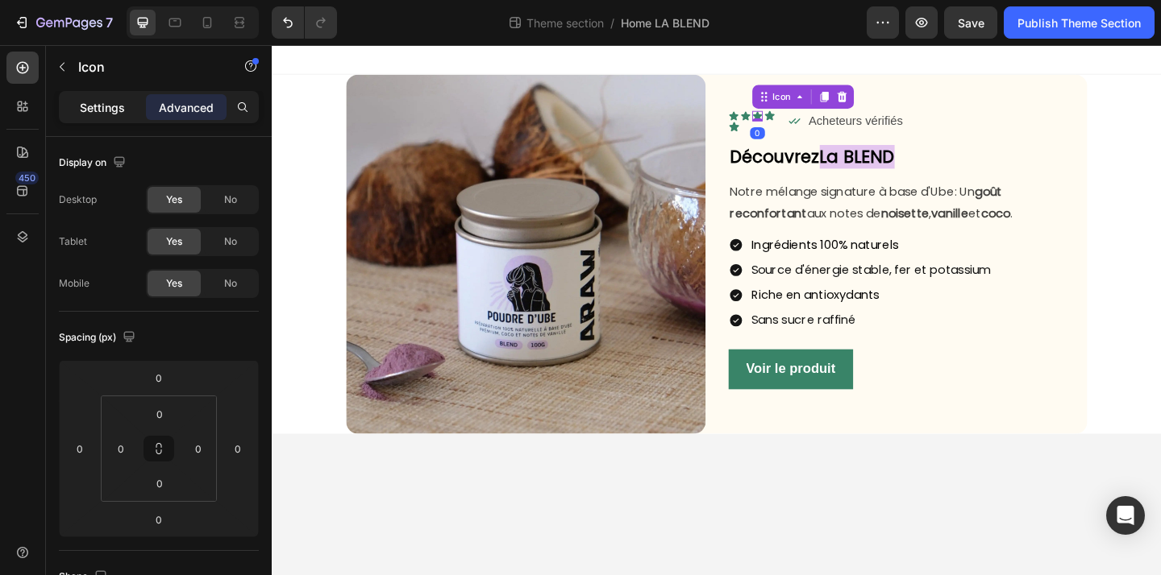
click at [104, 112] on p "Settings" at bounding box center [102, 107] width 45 height 17
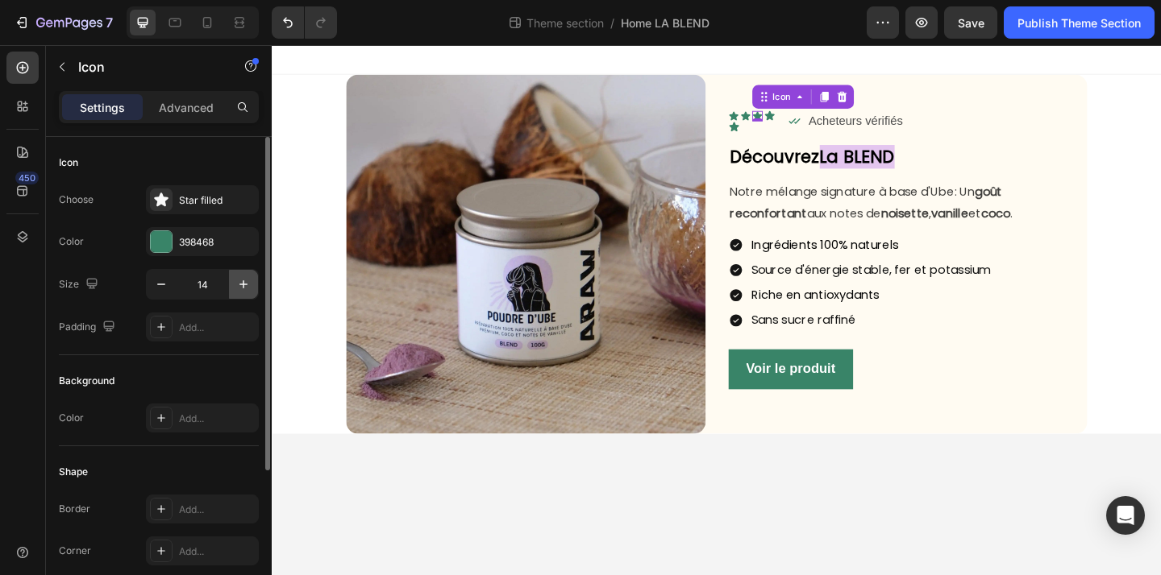
click at [241, 288] on icon "button" at bounding box center [243, 284] width 16 height 16
type input "15"
click at [789, 122] on div "Icon" at bounding box center [786, 122] width 11 height 11
click at [243, 288] on icon "button" at bounding box center [243, 284] width 16 height 16
type input "15"
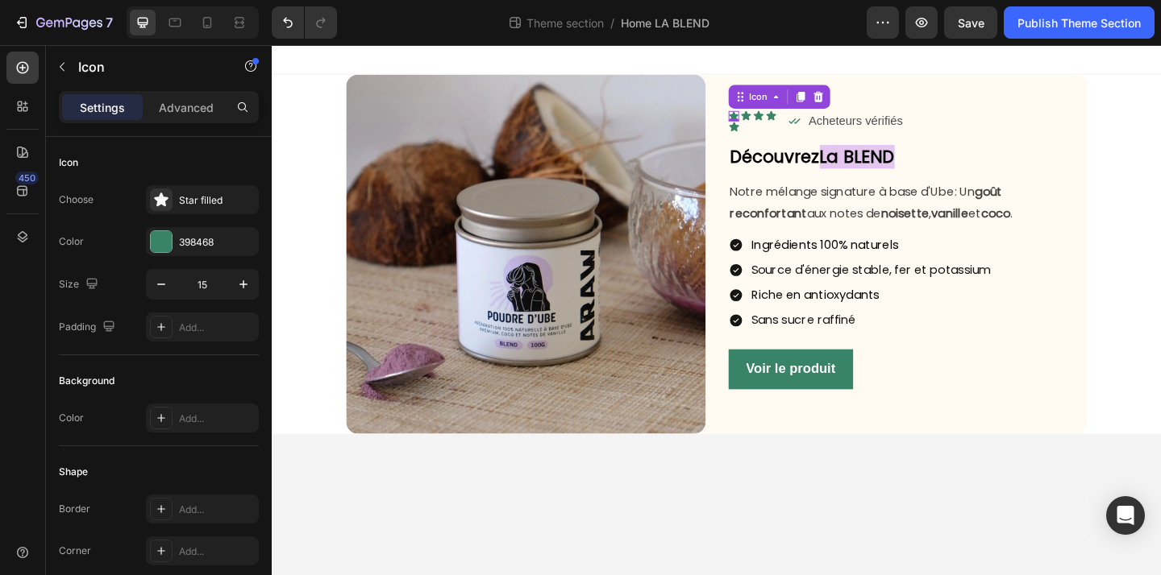
click at [774, 119] on icon at bounding box center [773, 122] width 10 height 10
click at [239, 288] on icon "button" at bounding box center [243, 284] width 16 height 16
type input "15"
click at [776, 132] on div "0" at bounding box center [774, 128] width 16 height 13
click at [774, 138] on div "Icon" at bounding box center [774, 134] width 12 height 12
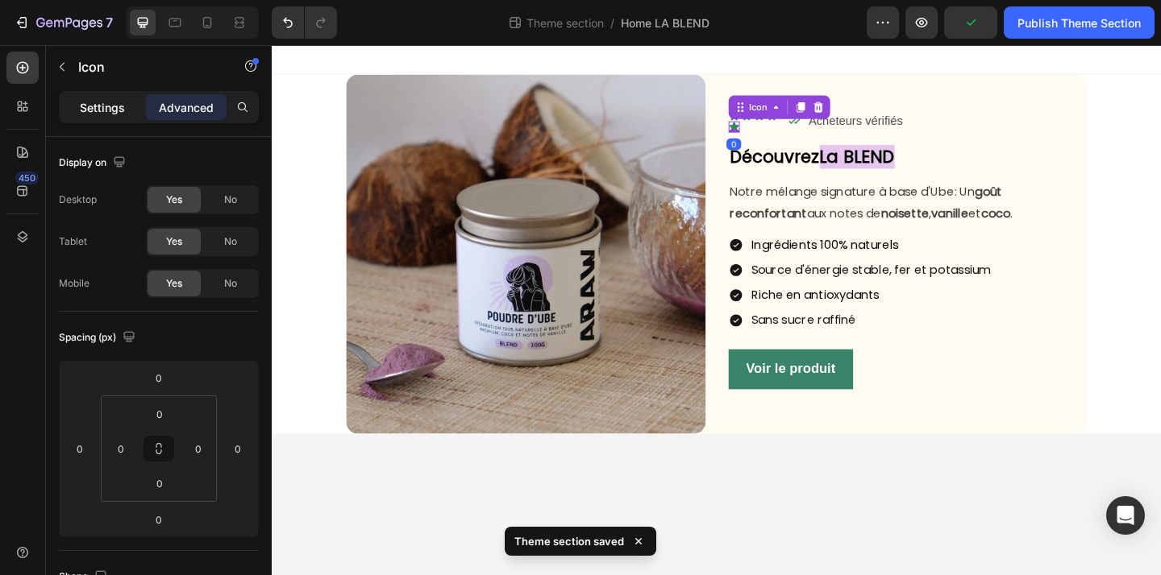
click at [106, 113] on p "Settings" at bounding box center [102, 107] width 45 height 17
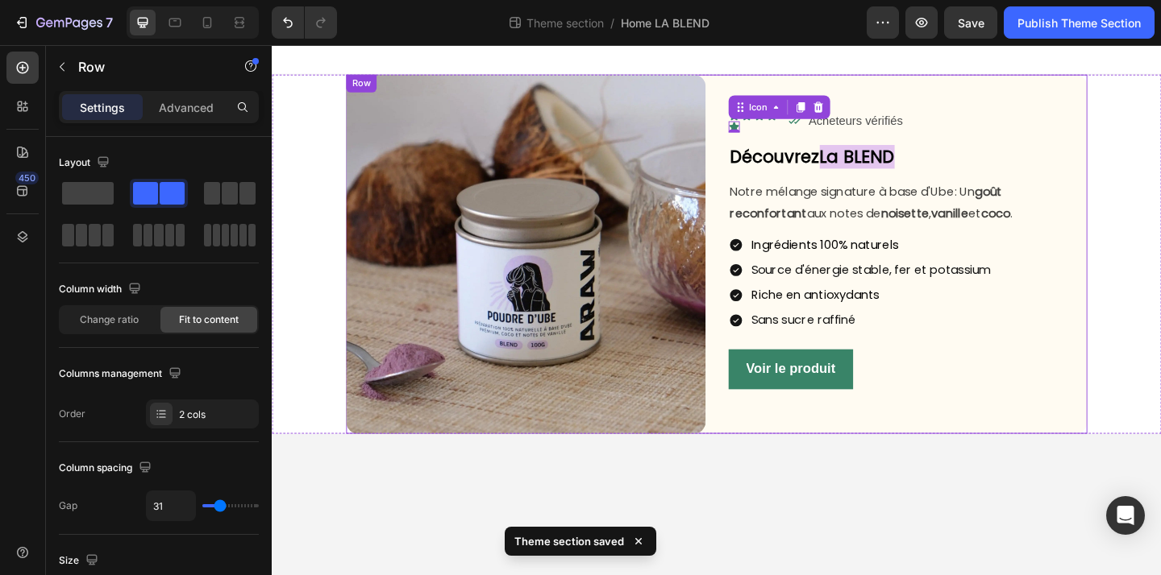
click at [842, 143] on div "Icon Icon Icon Icon Icon 0 Icon List Icon Acheteurs vérifiés Text Block Row Row…" at bounding box center [963, 272] width 391 height 391
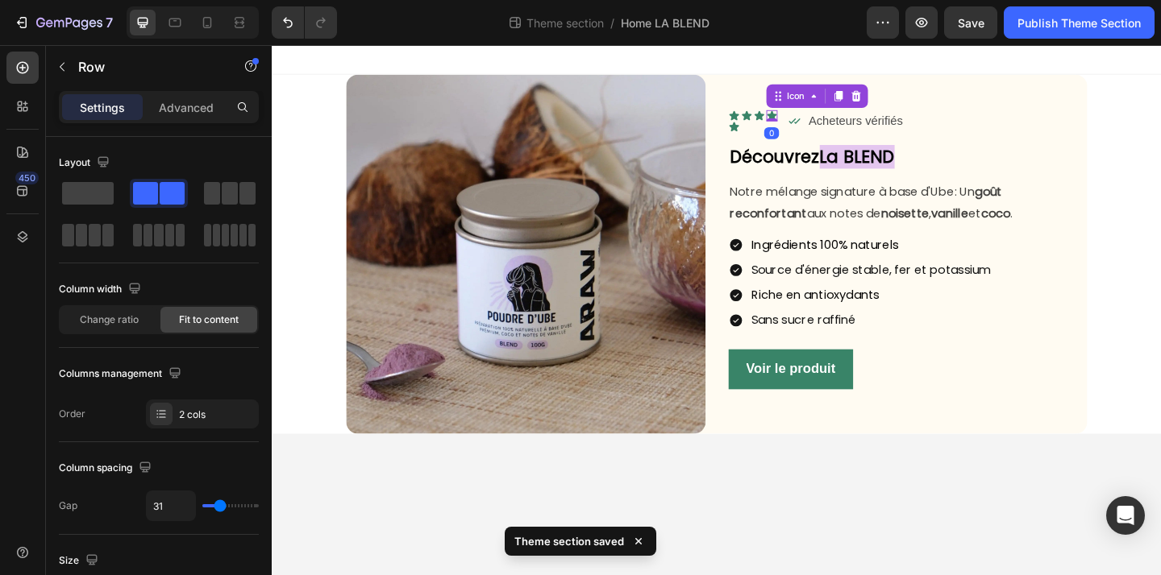
click at [816, 123] on icon at bounding box center [814, 122] width 10 height 10
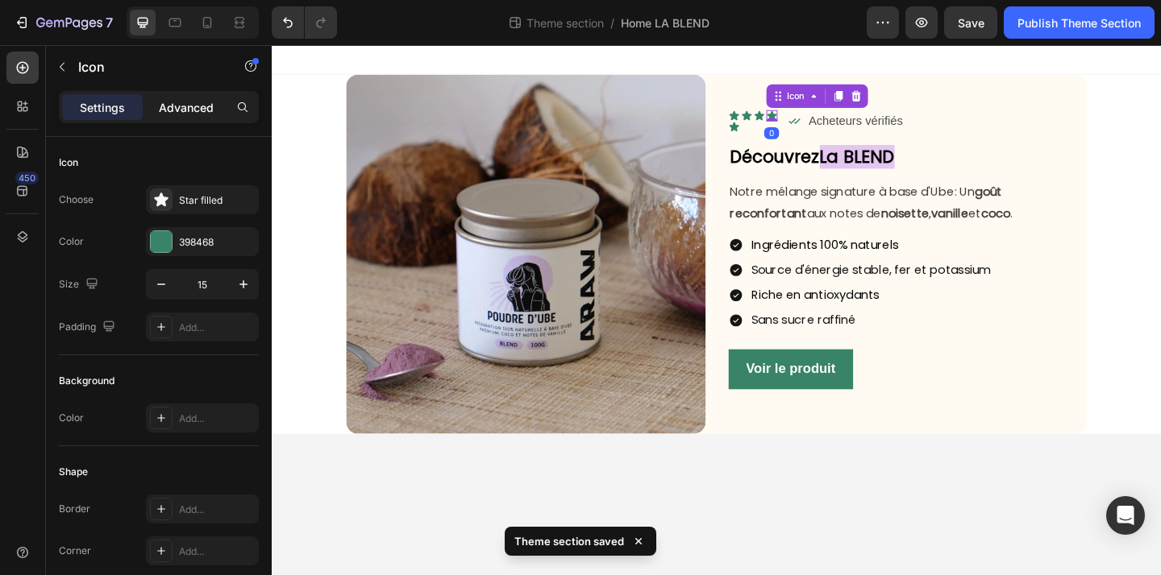
click at [186, 102] on p "Advanced" at bounding box center [186, 107] width 55 height 17
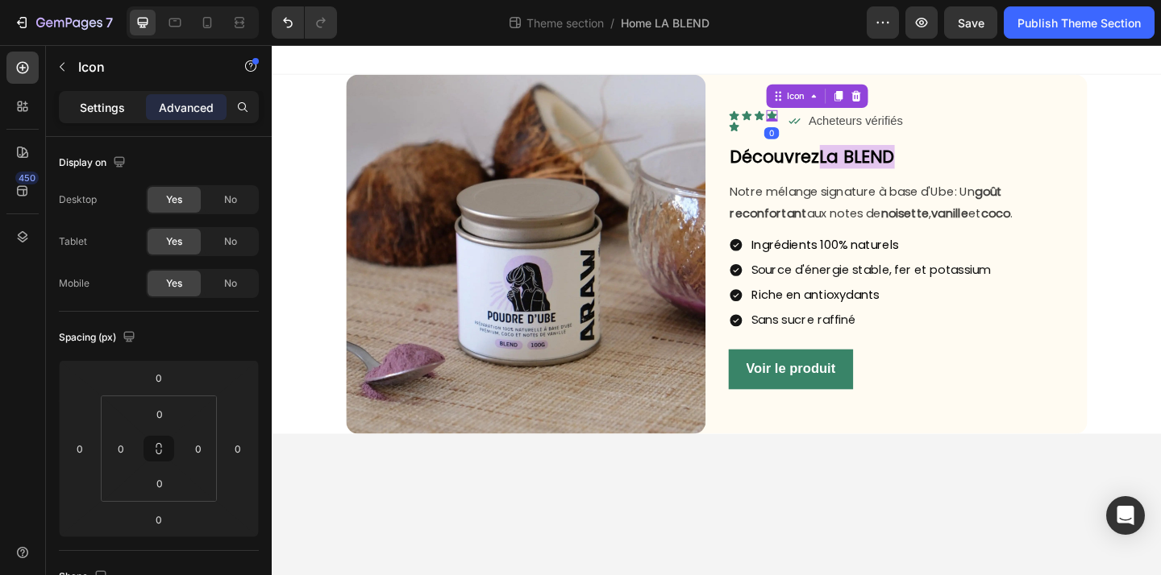
click at [119, 110] on p "Settings" at bounding box center [102, 107] width 45 height 17
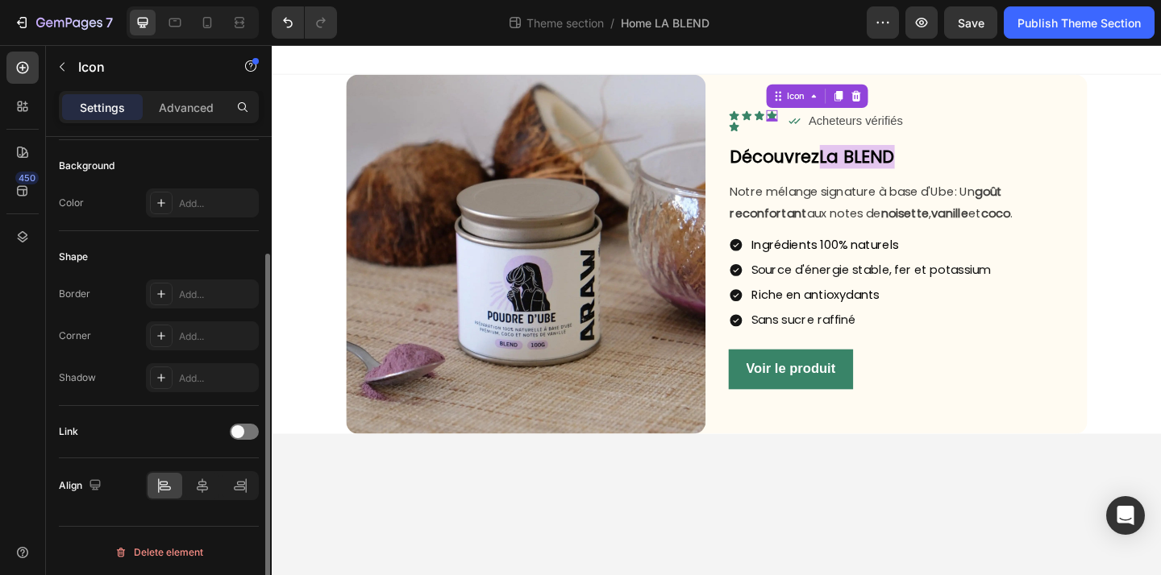
scroll to position [218, 0]
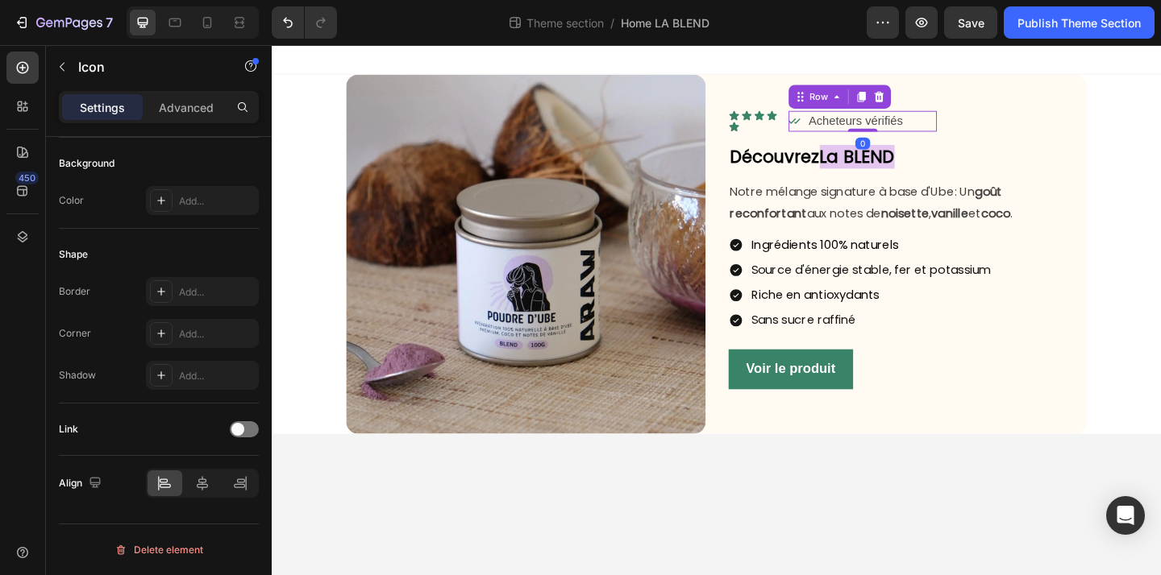
click at [976, 127] on div "Icon Acheteurs vérifiés Text Block Row 0" at bounding box center [913, 128] width 161 height 23
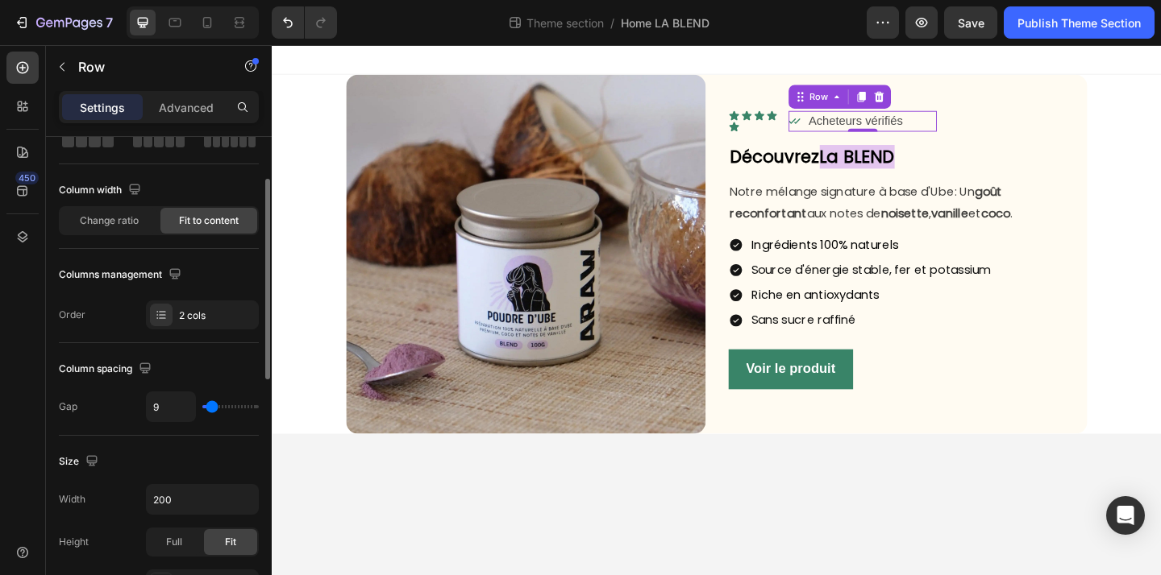
scroll to position [100, 0]
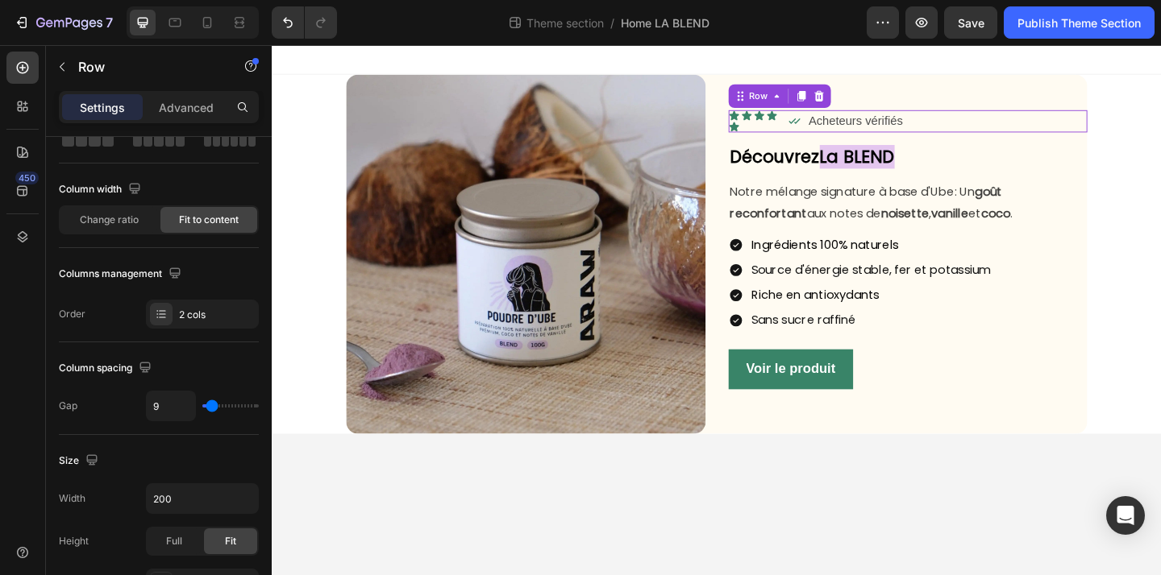
click at [1108, 122] on div "Icon Acheteurs vérifiés Text Block Row" at bounding box center [989, 128] width 312 height 24
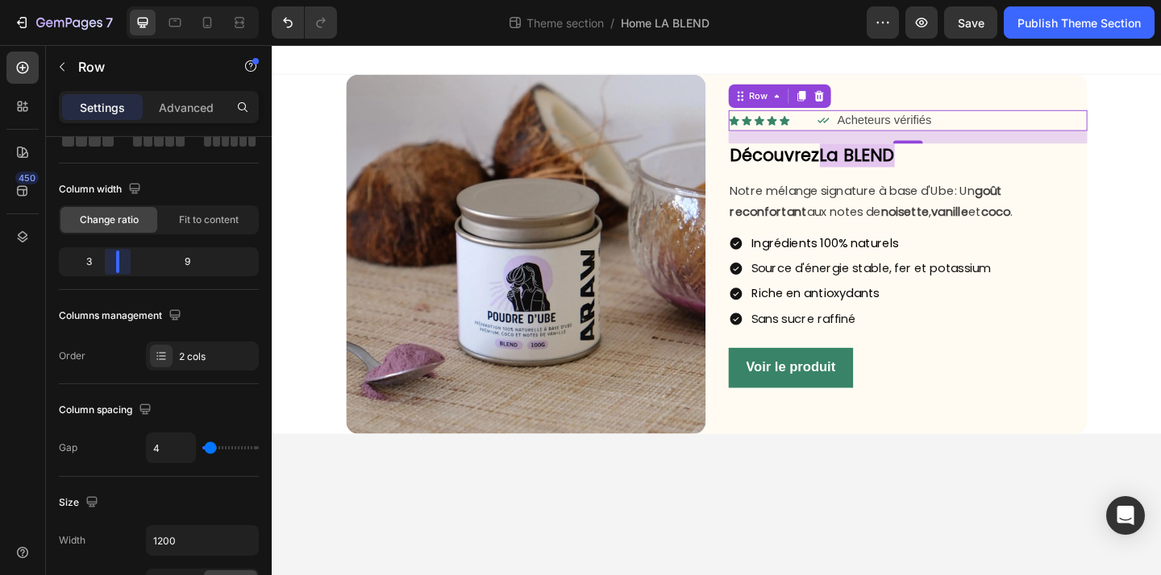
click at [112, 0] on body "7 Theme section / Home LA BLEND Preview Save Publish Theme Section 450 Sections…" at bounding box center [580, 0] width 1161 height 0
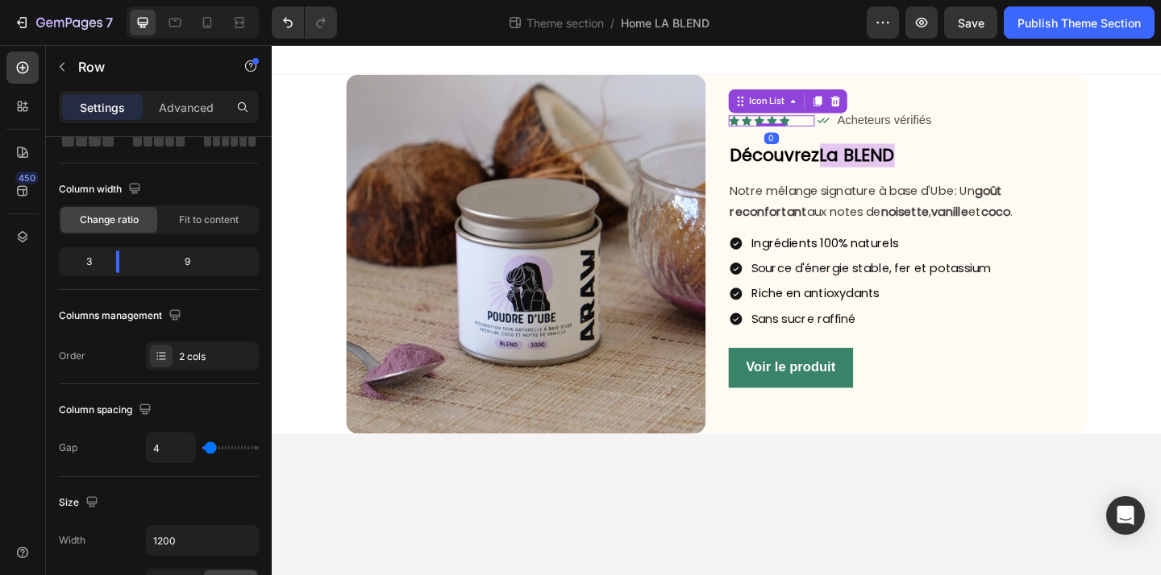
click at [854, 128] on div "Icon Icon Icon Icon Icon" at bounding box center [814, 128] width 93 height 12
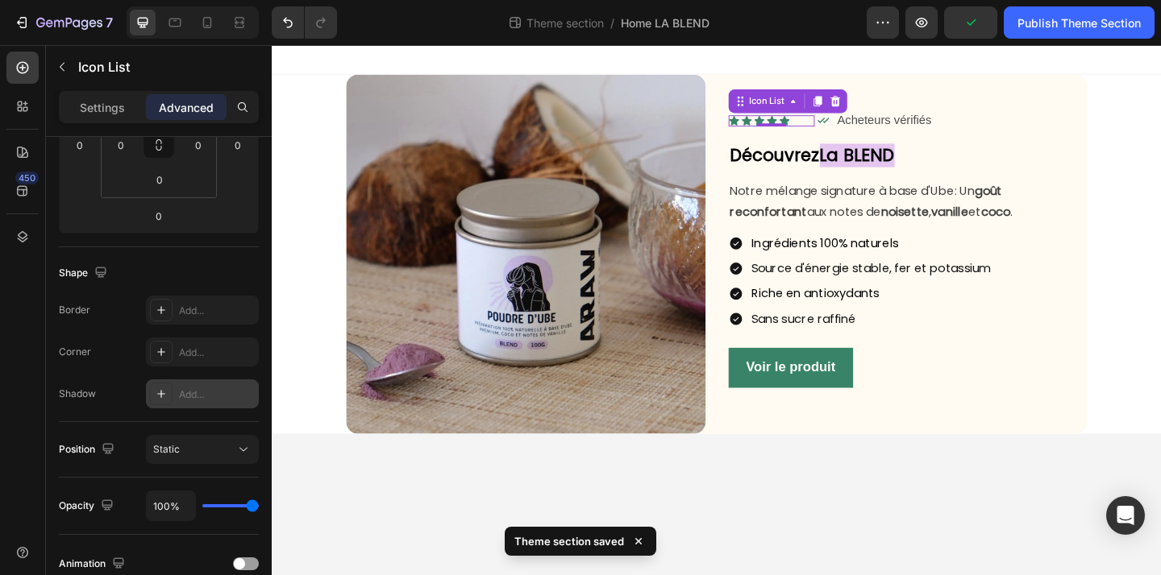
scroll to position [0, 0]
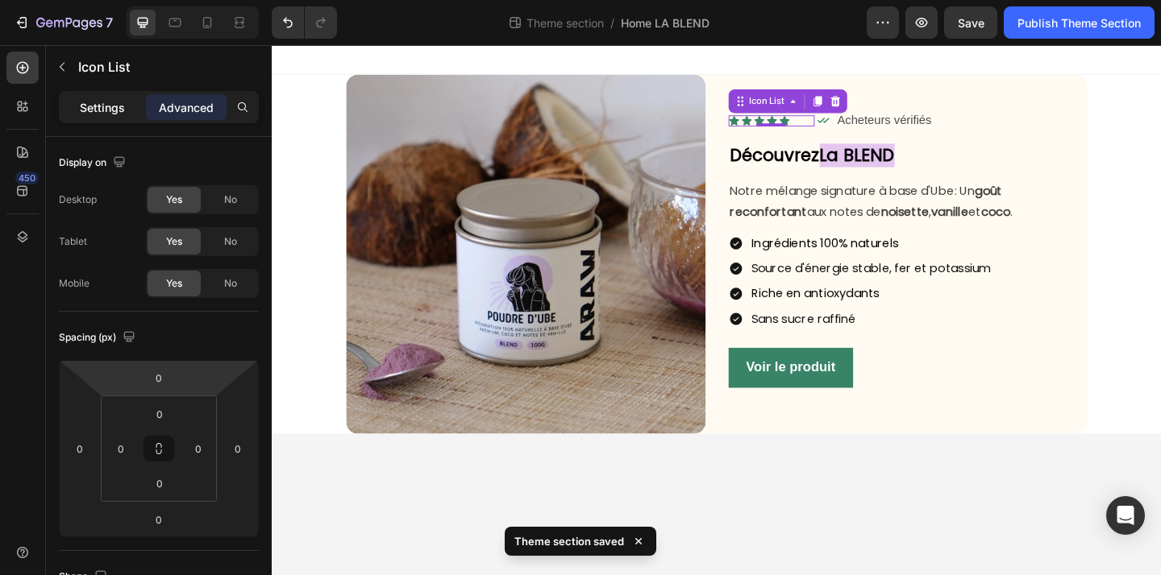
click at [110, 111] on p "Settings" at bounding box center [102, 107] width 45 height 17
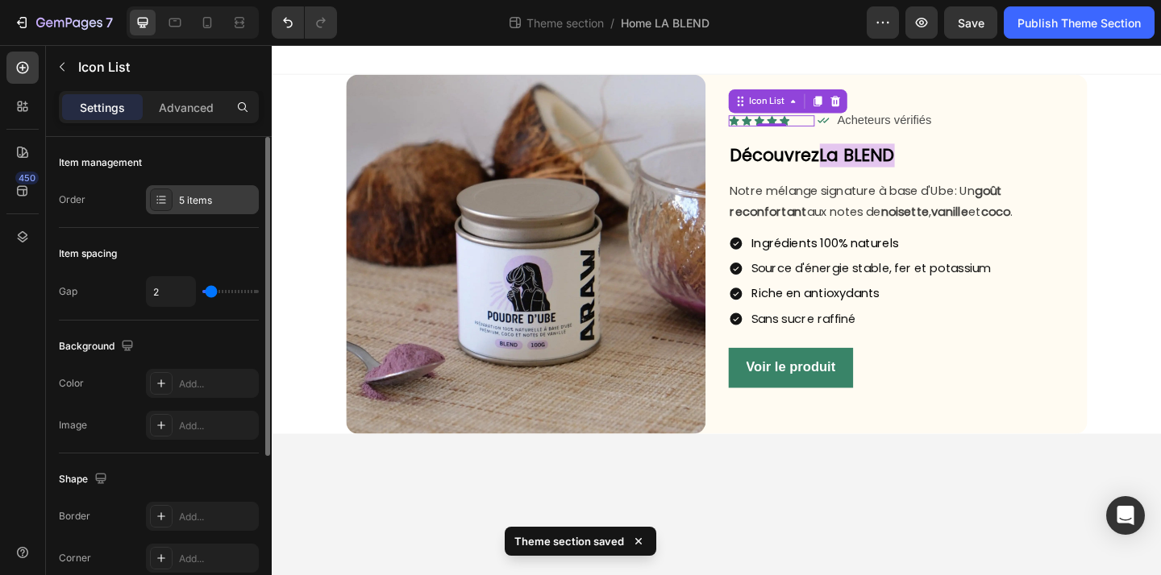
click at [156, 208] on div at bounding box center [161, 200] width 23 height 23
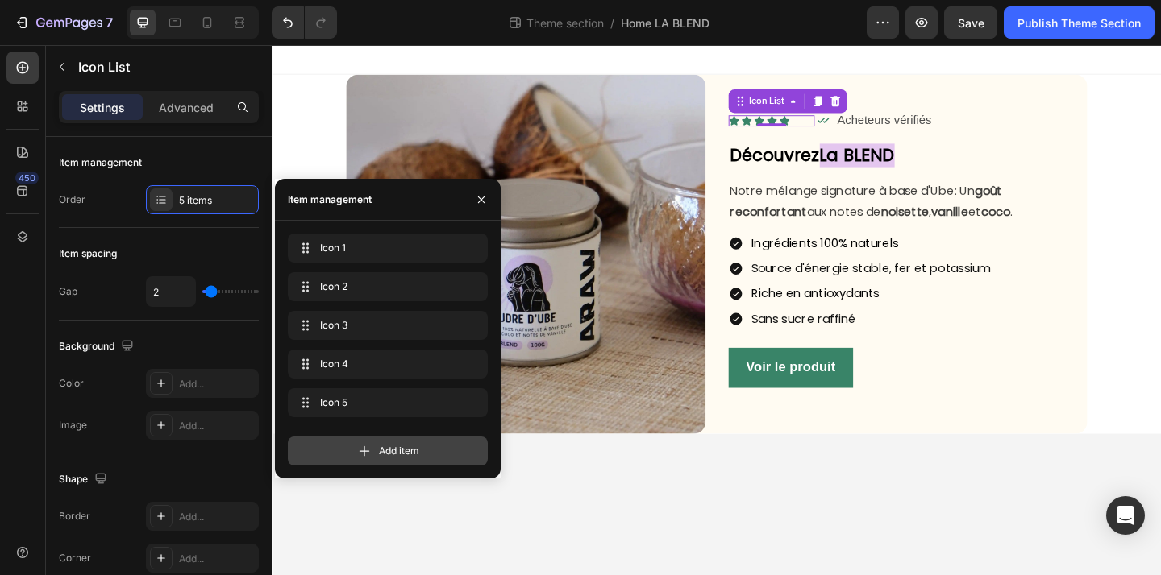
click at [412, 462] on div "Add item" at bounding box center [388, 451] width 200 height 29
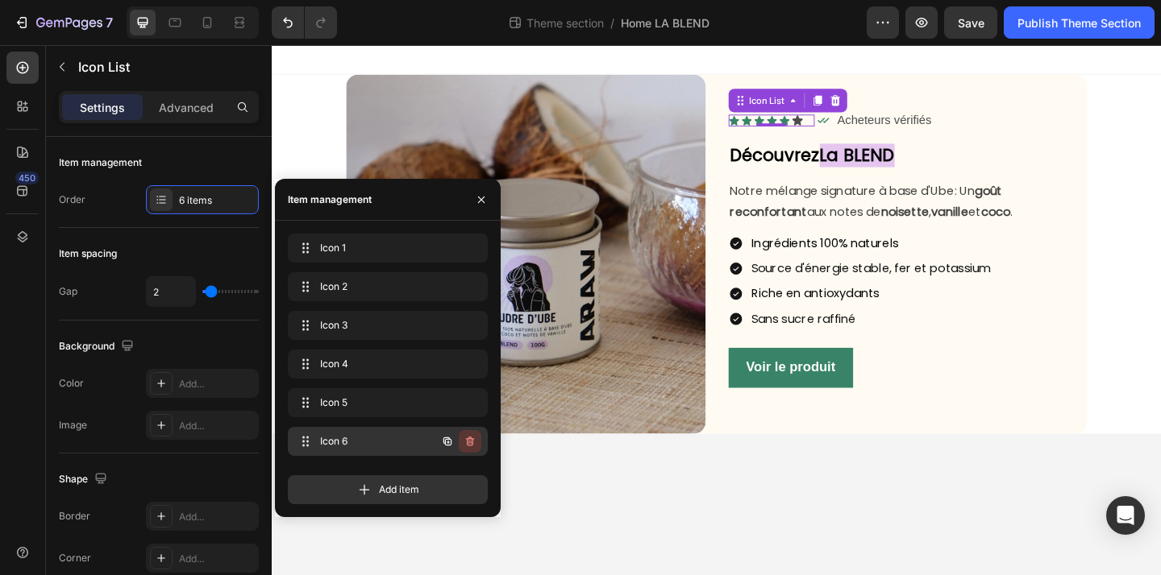
click at [466, 438] on icon "button" at bounding box center [470, 442] width 8 height 10
click at [462, 445] on div "Delete" at bounding box center [459, 441] width 30 height 15
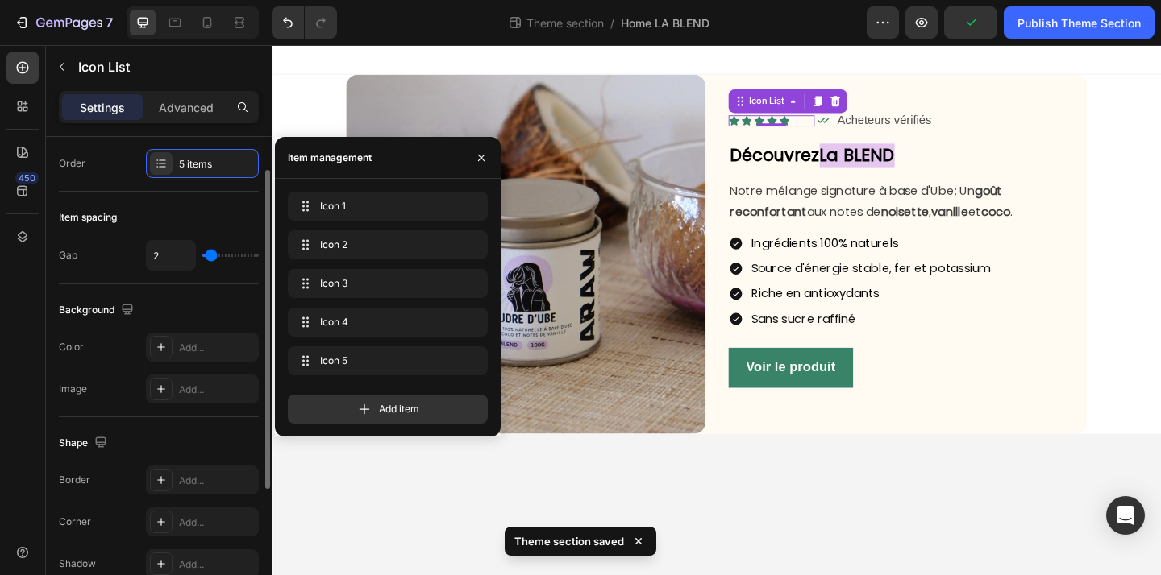
scroll to position [44, 0]
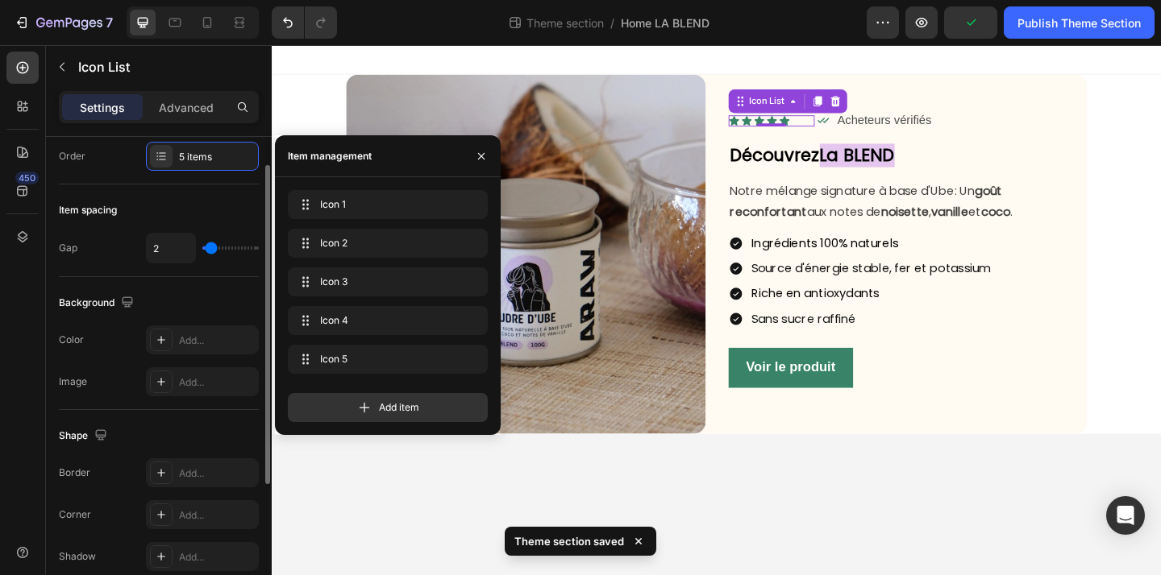
click at [204, 293] on div "Background" at bounding box center [159, 303] width 200 height 26
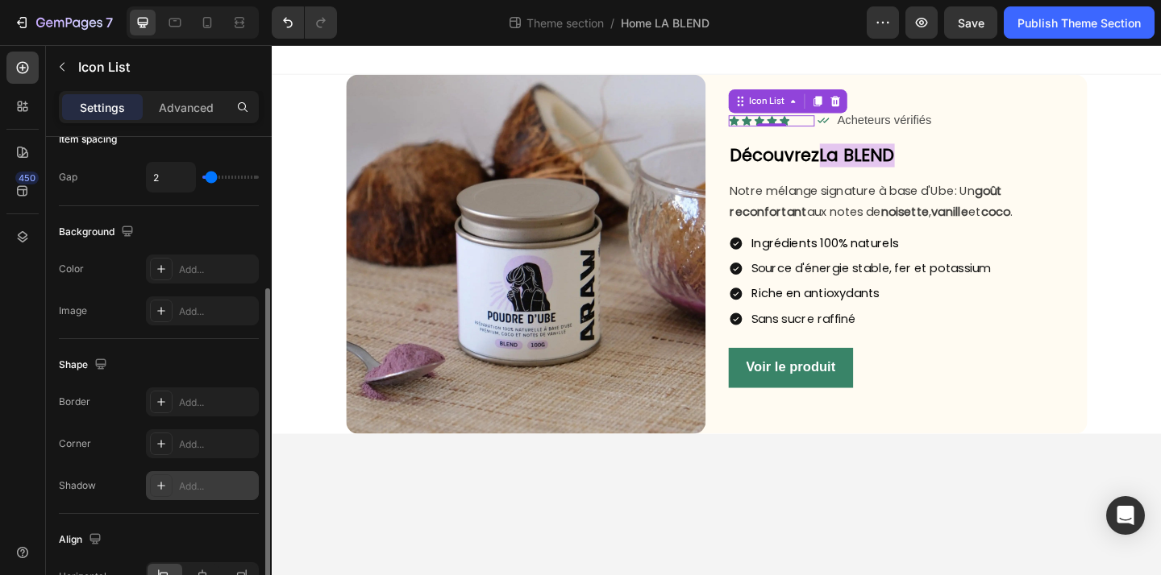
scroll to position [250, 0]
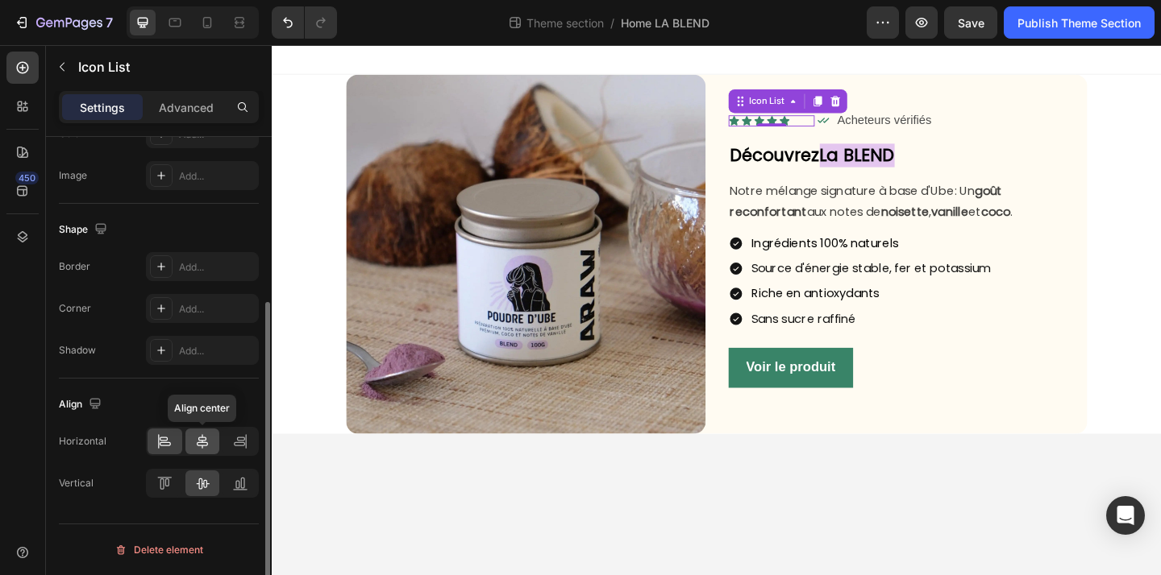
click at [195, 446] on icon at bounding box center [202, 442] width 16 height 16
click at [233, 446] on icon at bounding box center [240, 442] width 16 height 16
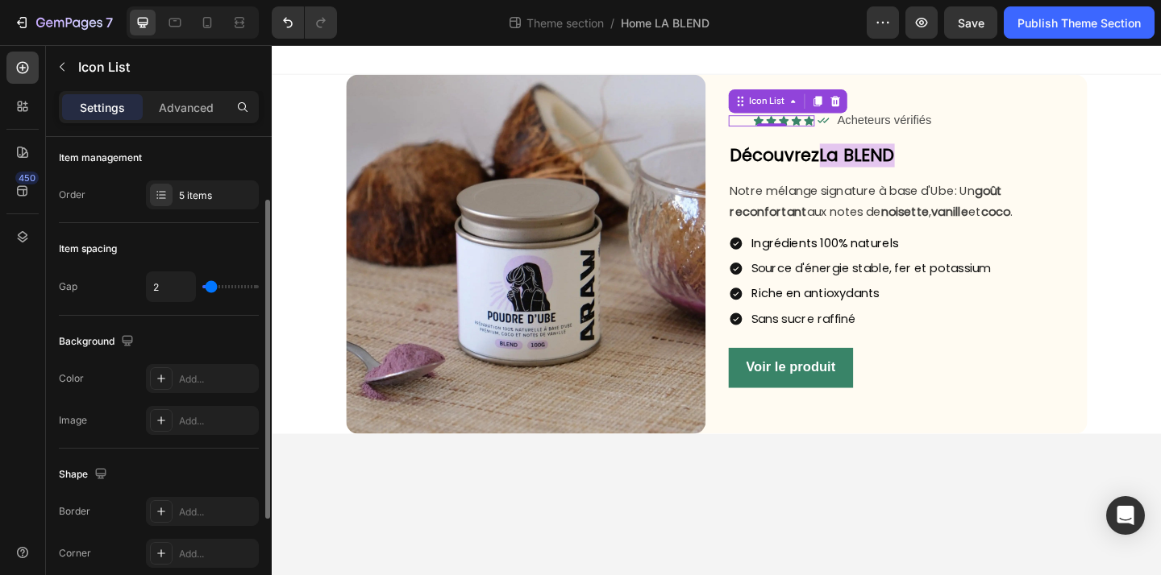
scroll to position [0, 0]
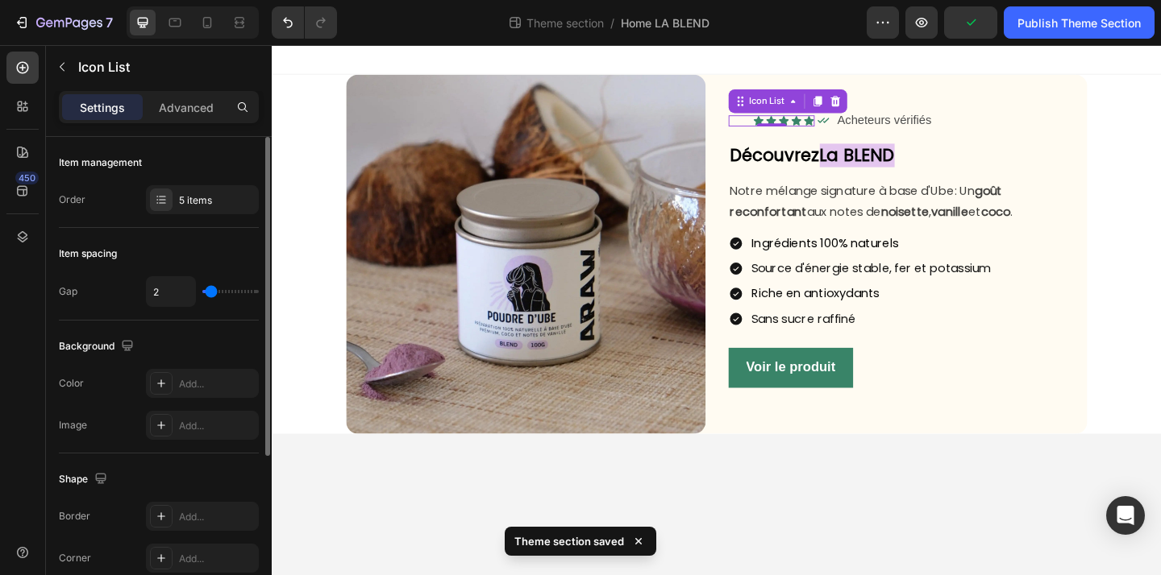
type input "3"
type input "4"
type input "5"
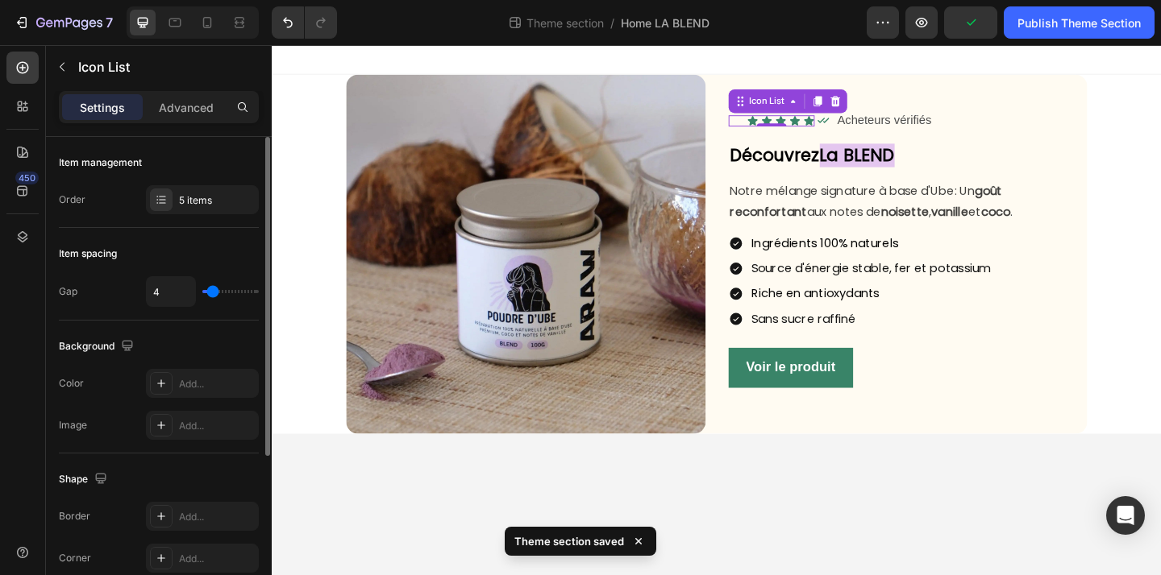
type input "5"
type input "6"
type input "7"
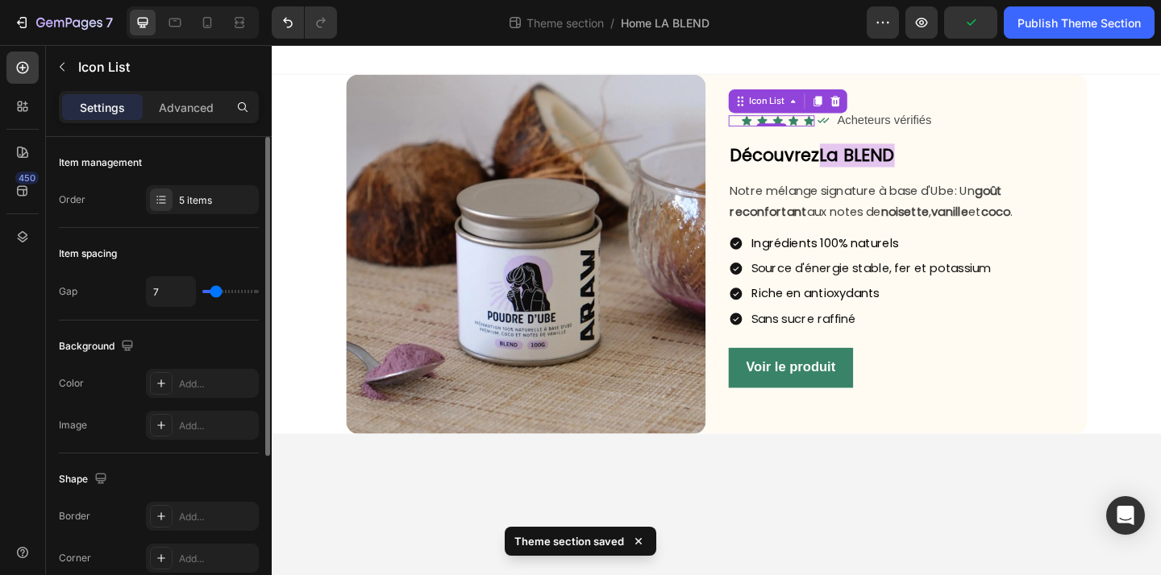
type input "8"
type input "9"
type input "8"
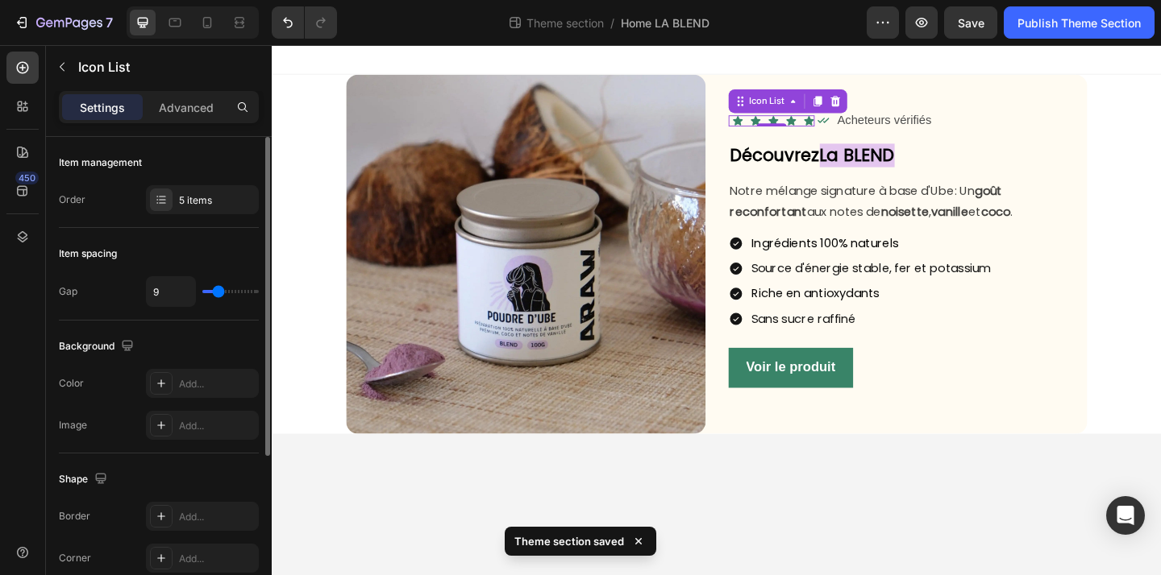
type input "8"
type input "7"
type input "6"
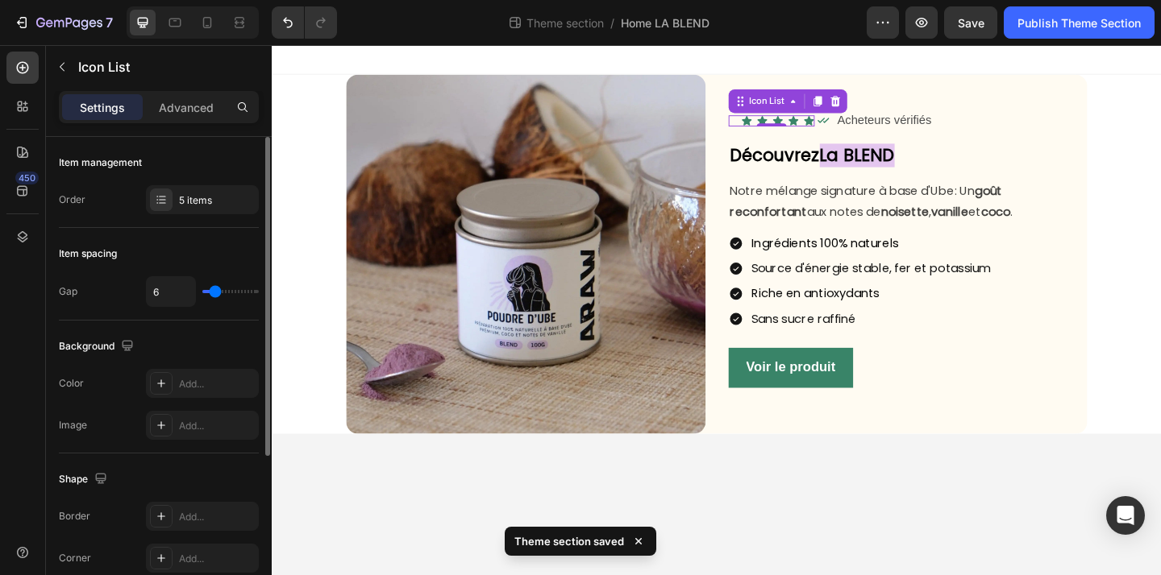
type input "5"
type input "4"
type input "3"
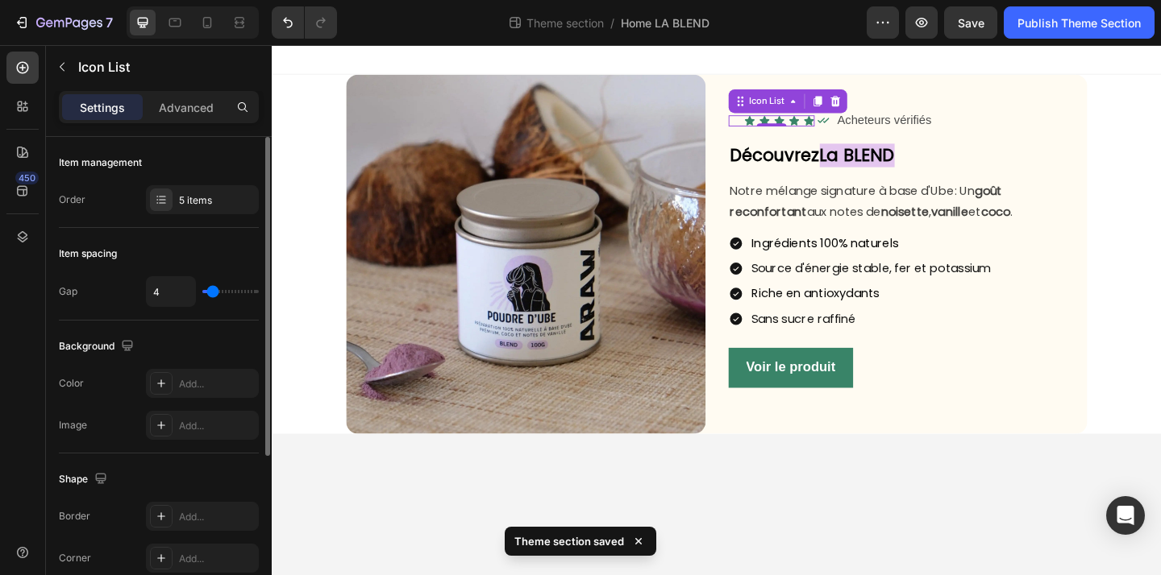
type input "3"
type input "2"
type input "1"
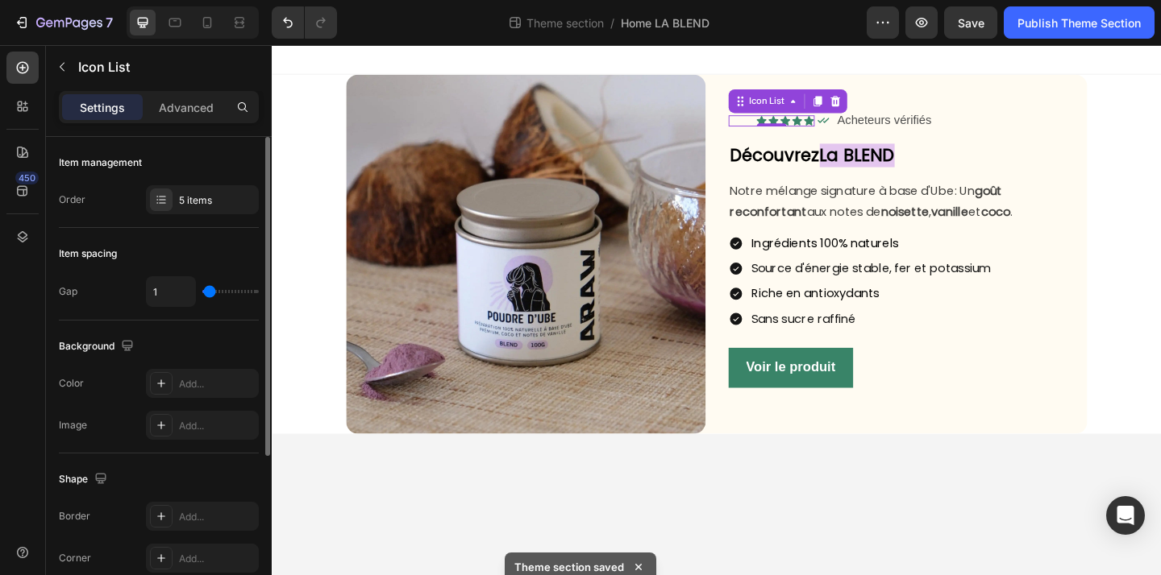
type input "1"
click at [210, 293] on input "range" at bounding box center [230, 291] width 56 height 3
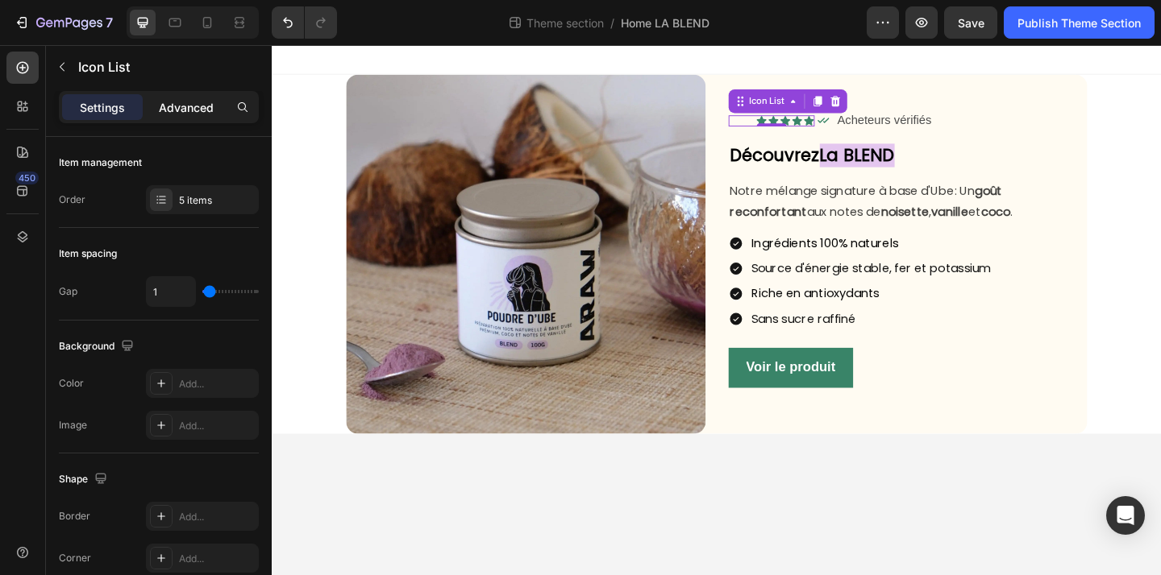
click at [203, 111] on p "Advanced" at bounding box center [186, 107] width 55 height 17
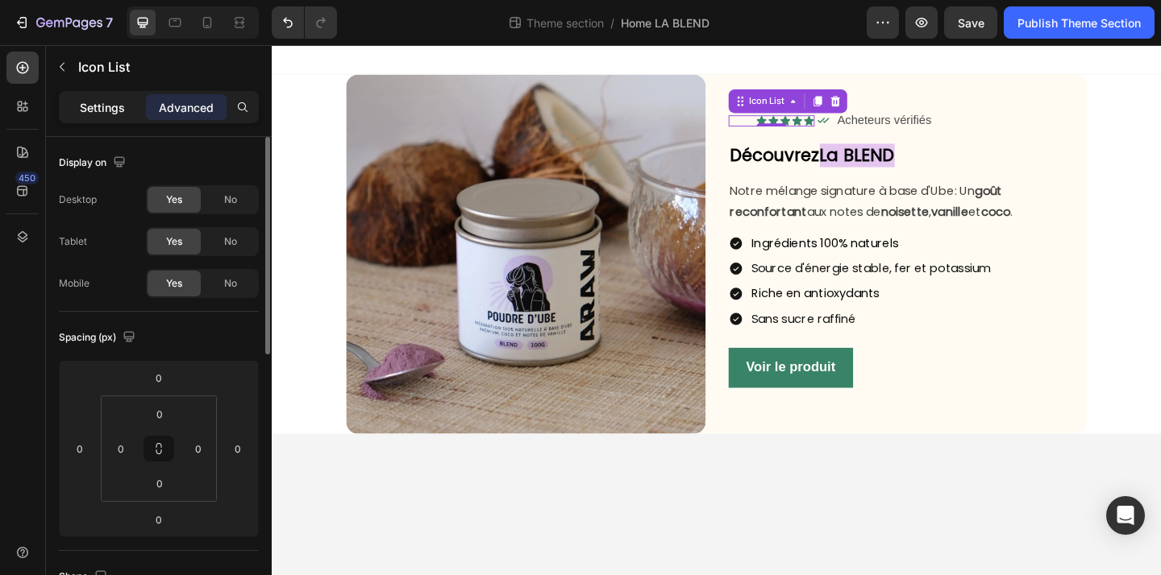
click at [117, 110] on p "Settings" at bounding box center [102, 107] width 45 height 17
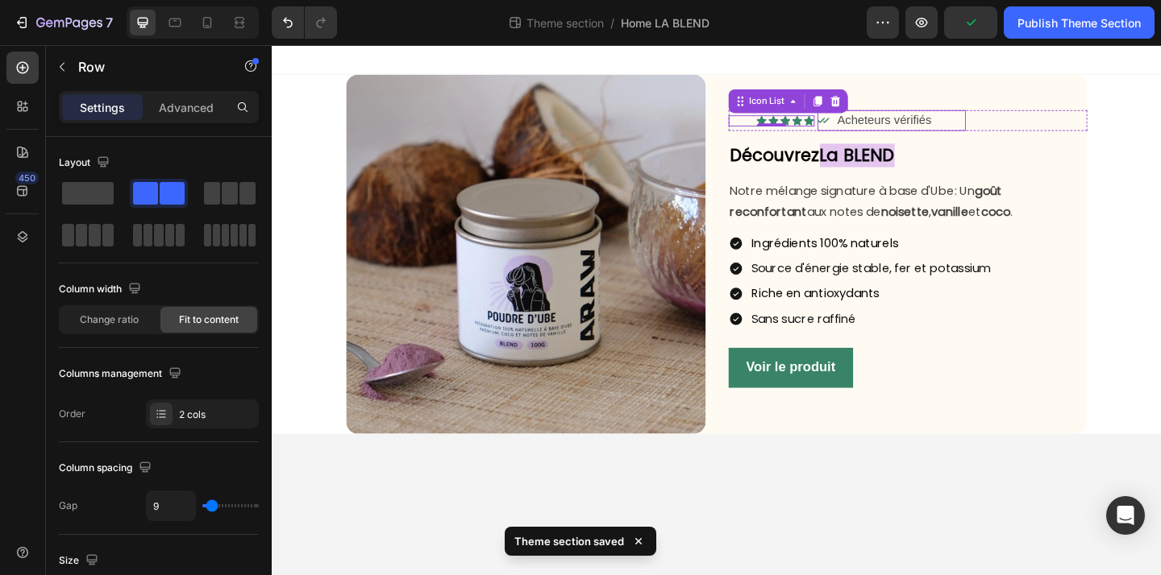
click at [1019, 126] on div "Icon Acheteurs vérifiés Text Block Row" at bounding box center [945, 127] width 161 height 23
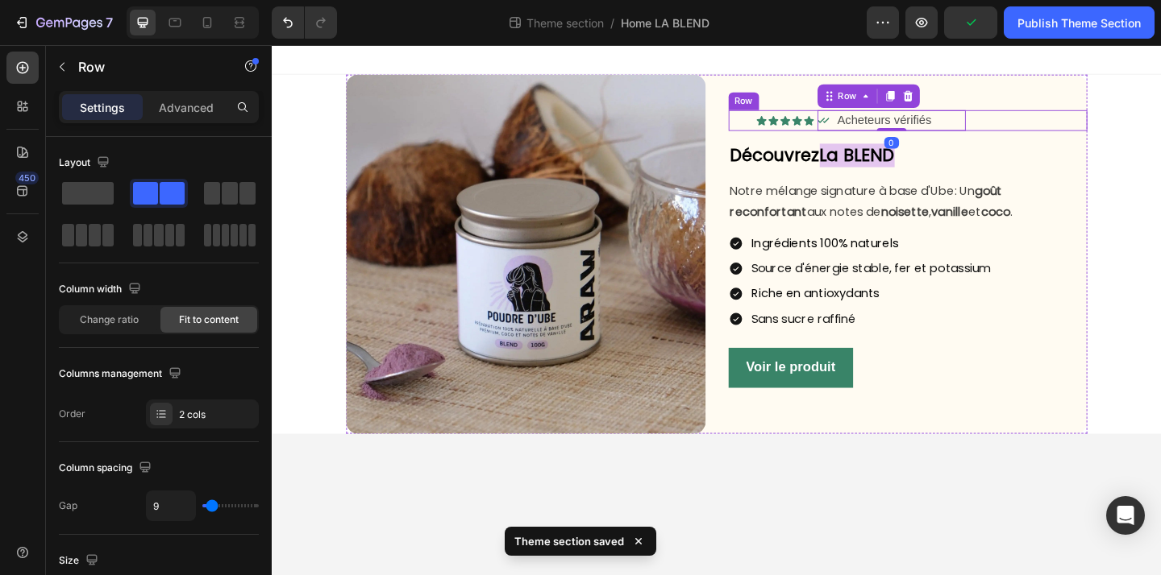
click at [1060, 127] on div "Icon Acheteurs vérifiés Text Block Row 0" at bounding box center [1005, 127] width 280 height 23
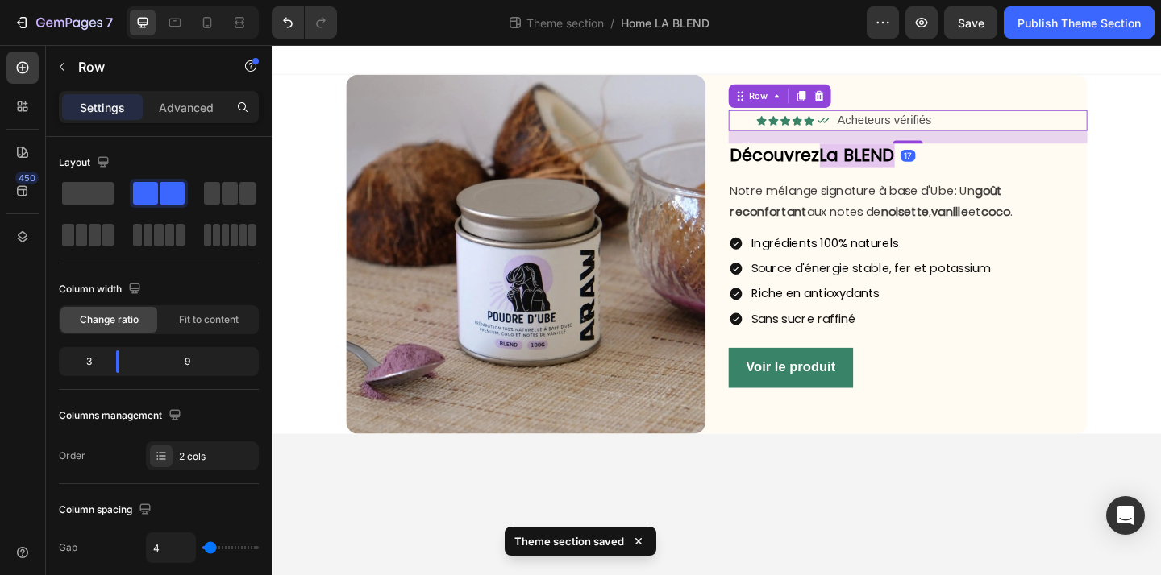
click at [1053, 127] on div "Icon Acheteurs vérifiés Text Block Row" at bounding box center [1005, 127] width 280 height 23
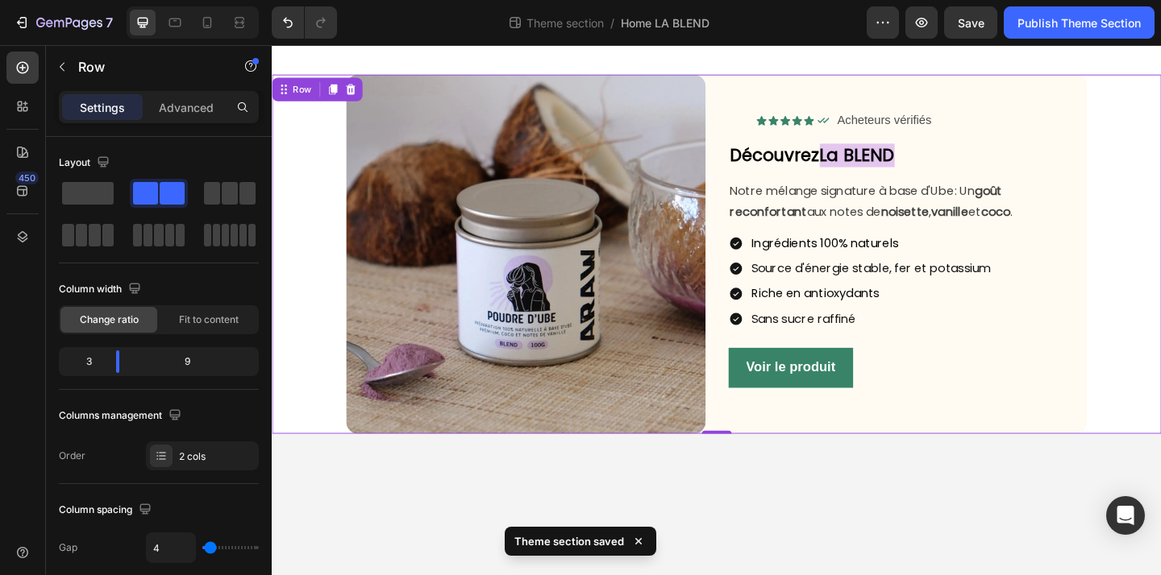
click at [1160, 160] on div "Image Icon Icon Icon Icon Icon Icon List Icon Acheteurs vérifiés Text Block Row…" at bounding box center [754, 272] width 941 height 391
click at [1065, 127] on div "Icon Acheteurs vérifiés Text Block Row" at bounding box center [1005, 127] width 280 height 23
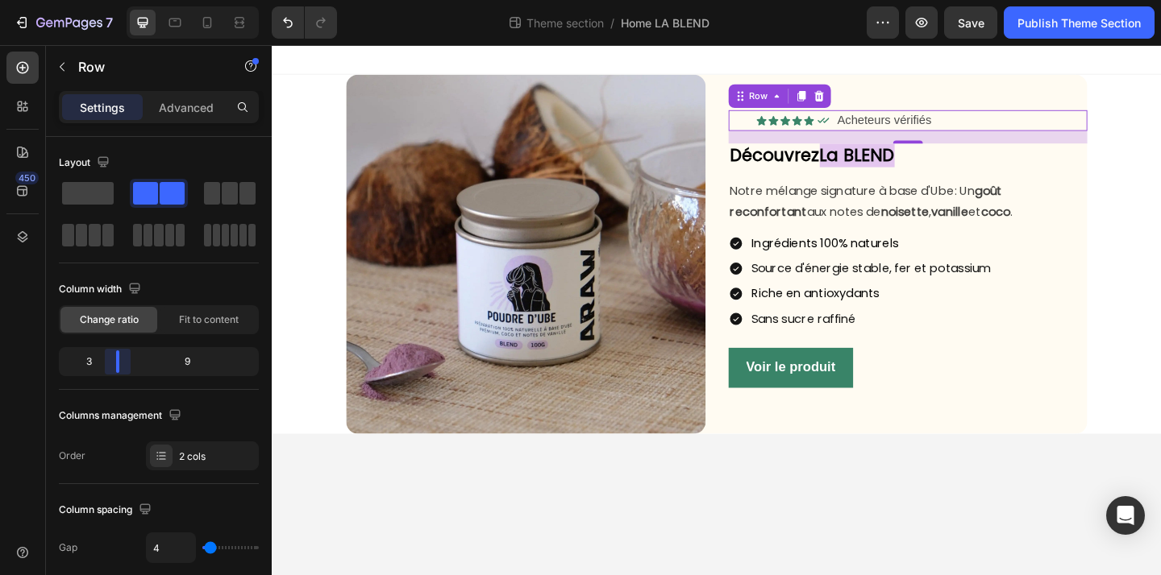
drag, startPoint x: 113, startPoint y: 370, endPoint x: 64, endPoint y: 197, distance: 179.9
click at [104, 0] on body "7 Theme section / Home LA BLEND Preview Save Publish Theme Section 450 Sections…" at bounding box center [580, 0] width 1161 height 0
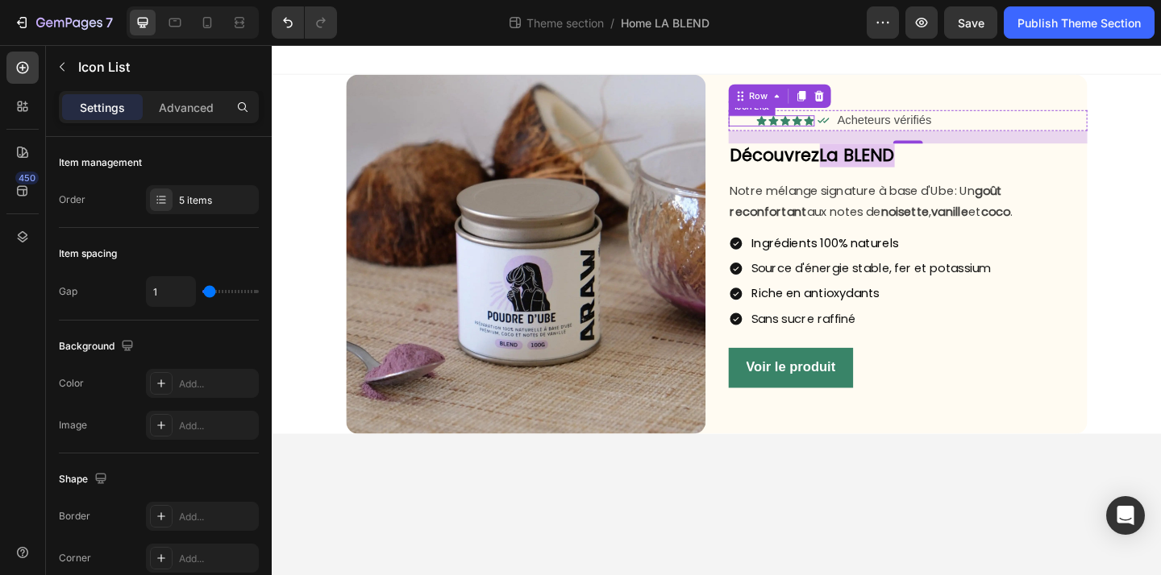
click at [794, 128] on div "Icon Icon Icon Icon Icon" at bounding box center [814, 128] width 93 height 12
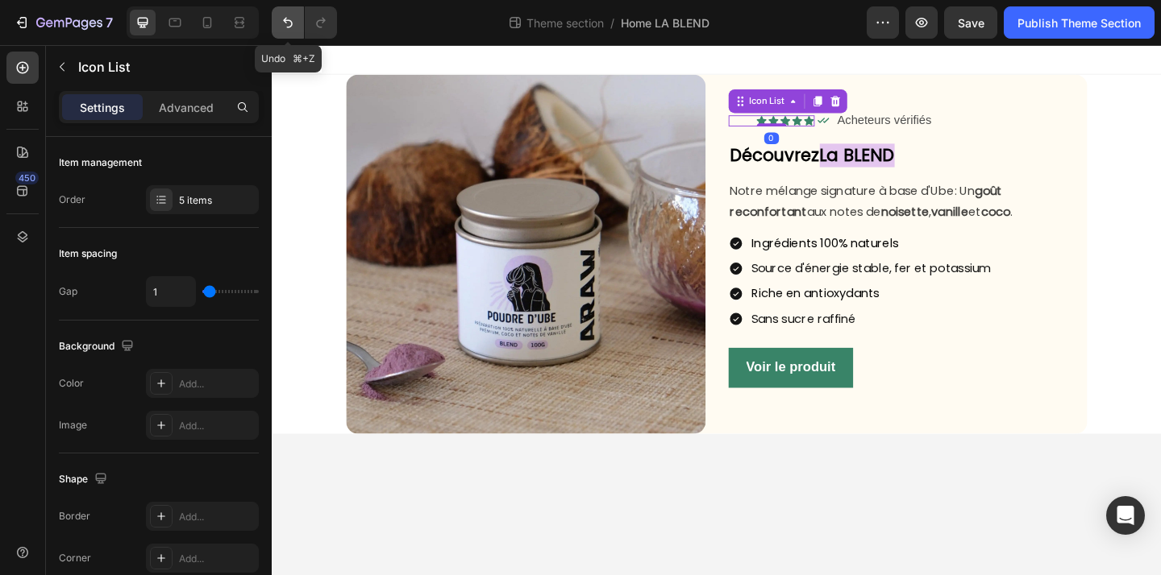
click at [289, 20] on icon "Undo/Redo" at bounding box center [288, 23] width 10 height 10
type input "2"
click at [289, 20] on icon "Undo/Redo" at bounding box center [288, 23] width 10 height 10
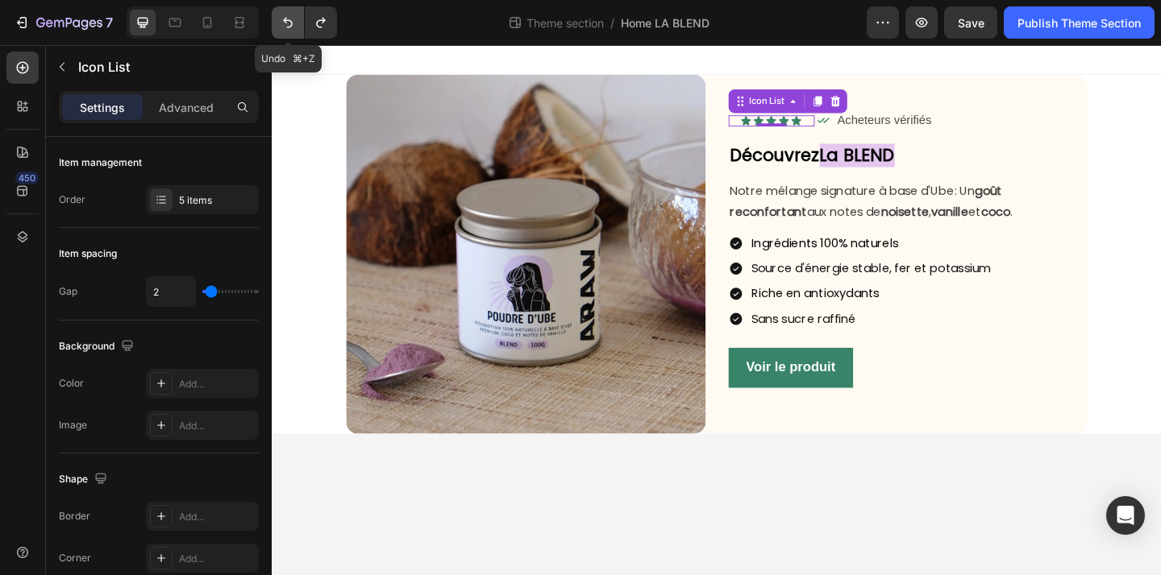
click at [289, 20] on icon "Undo/Redo" at bounding box center [288, 23] width 10 height 10
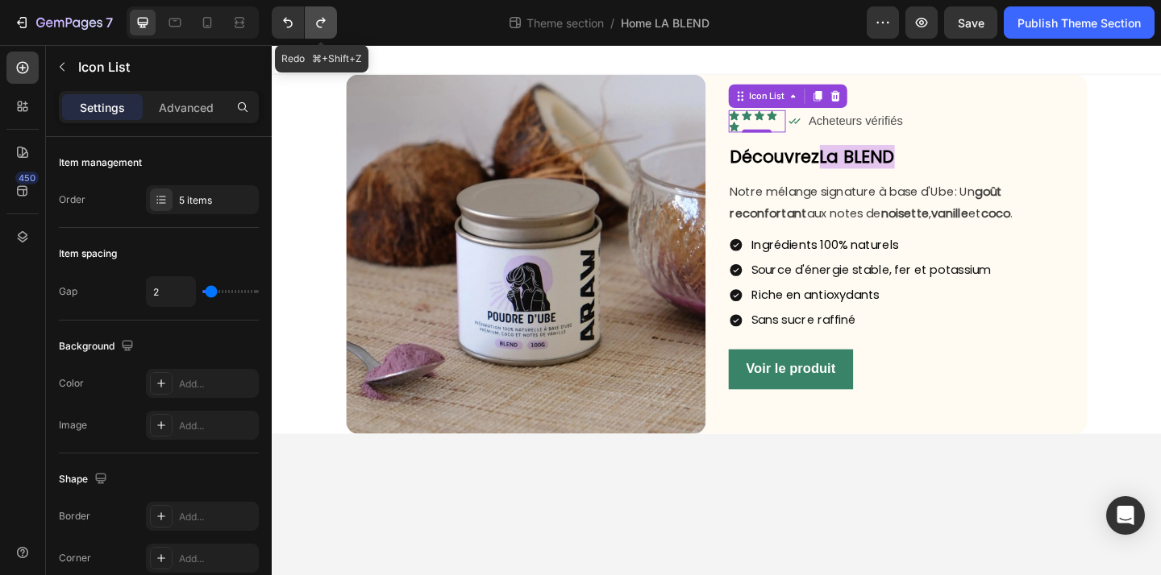
click at [316, 23] on icon "Undo/Redo" at bounding box center [320, 23] width 9 height 10
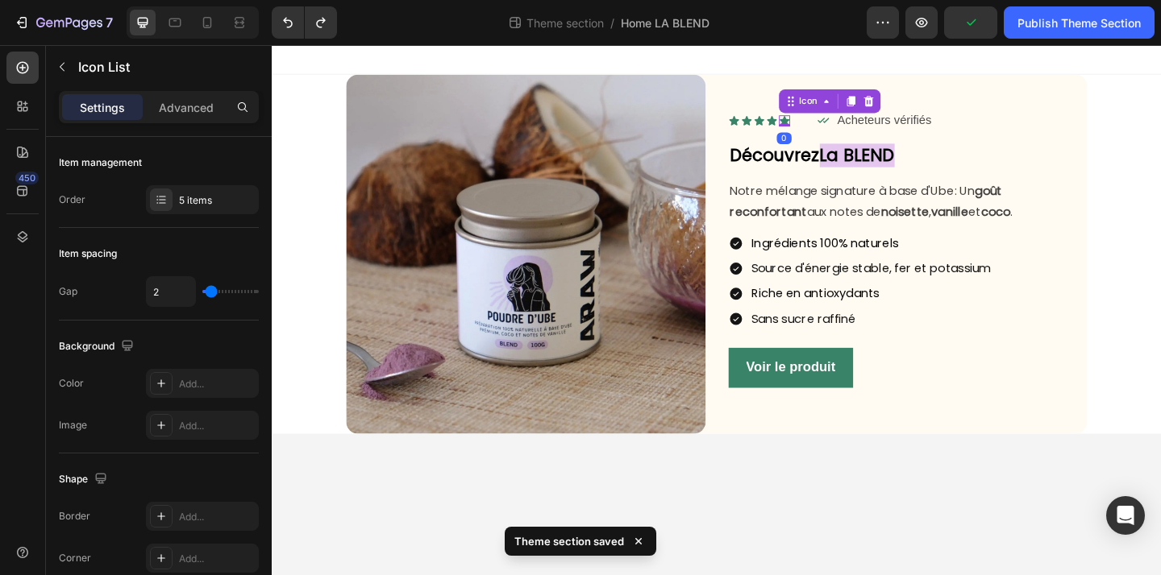
click at [831, 123] on icon at bounding box center [829, 128] width 12 height 12
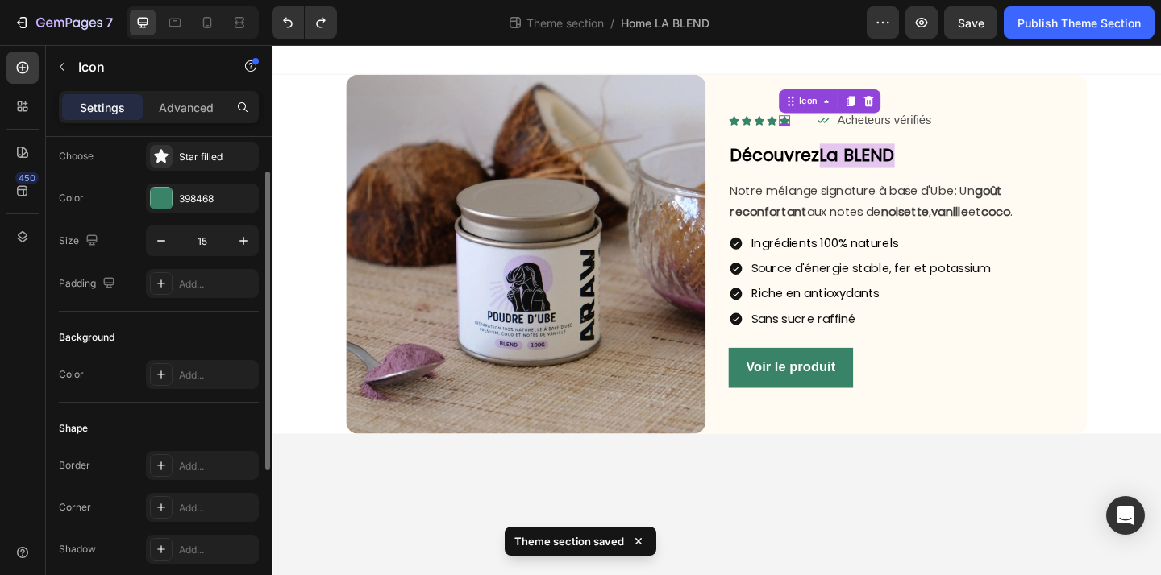
scroll to position [108, 0]
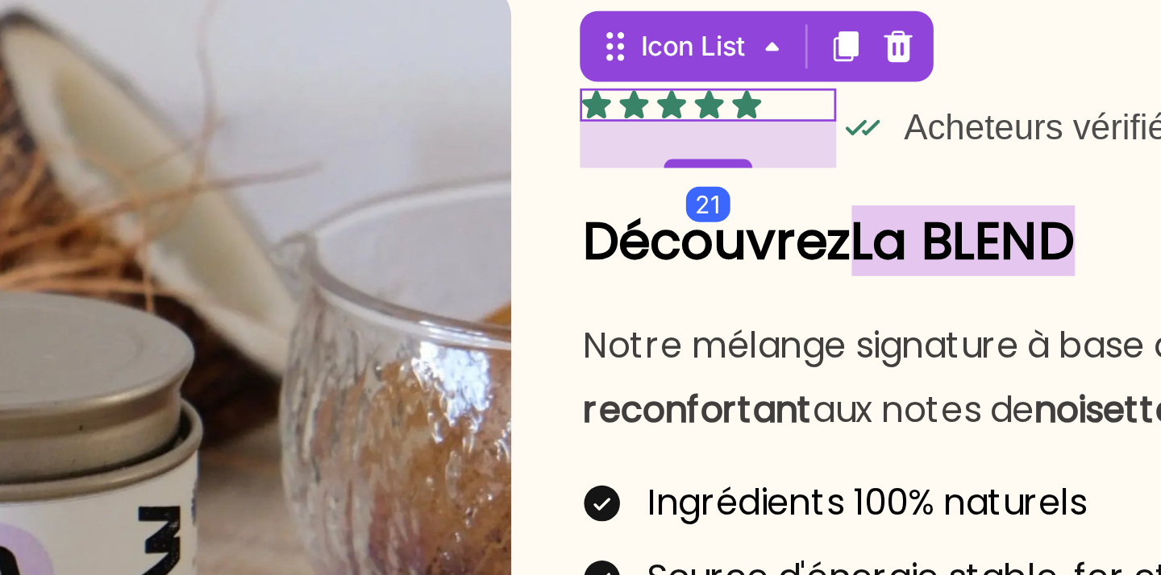
drag, startPoint x: -229, startPoint y: -20, endPoint x: -229, endPoint y: -3, distance: 16.9
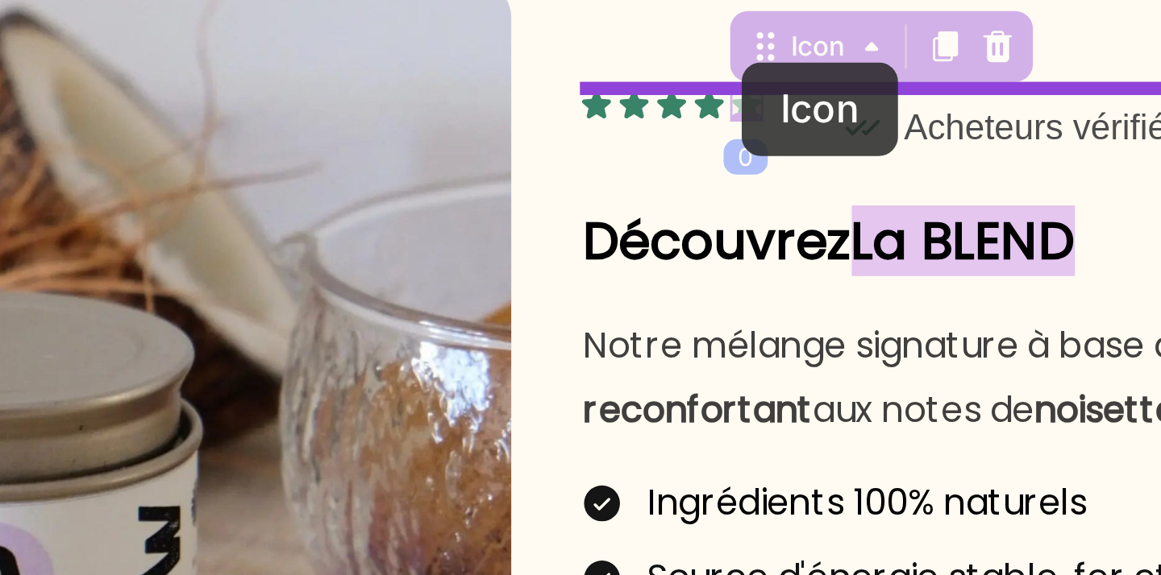
drag, startPoint x: -227, startPoint y: -35, endPoint x: -226, endPoint y: -44, distance: 9.0
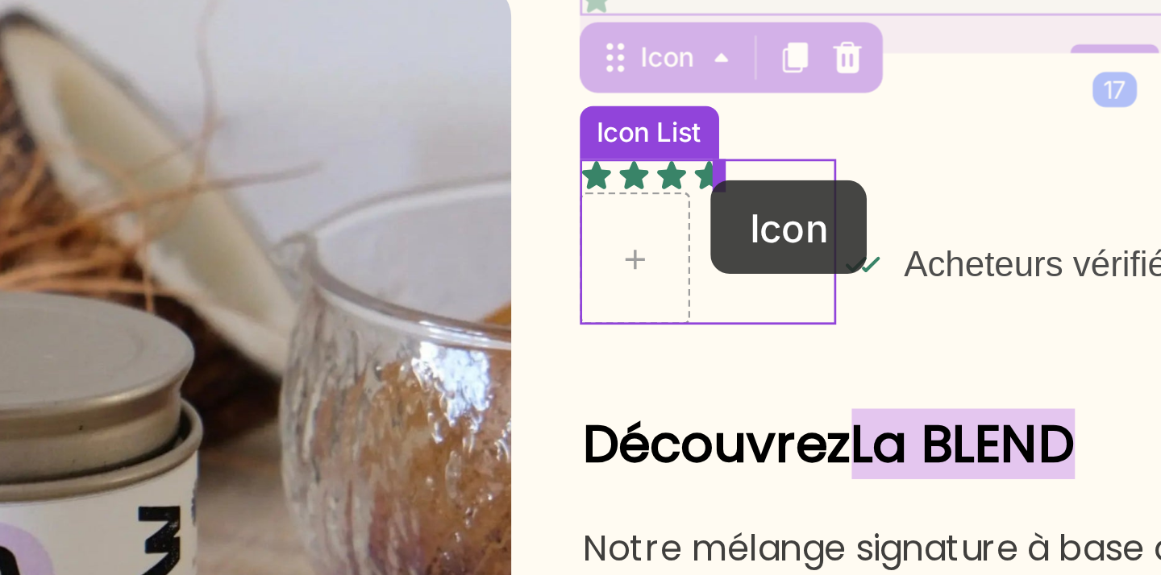
drag, startPoint x: -269, startPoint y: -48, endPoint x: -237, endPoint y: -1, distance: 57.4
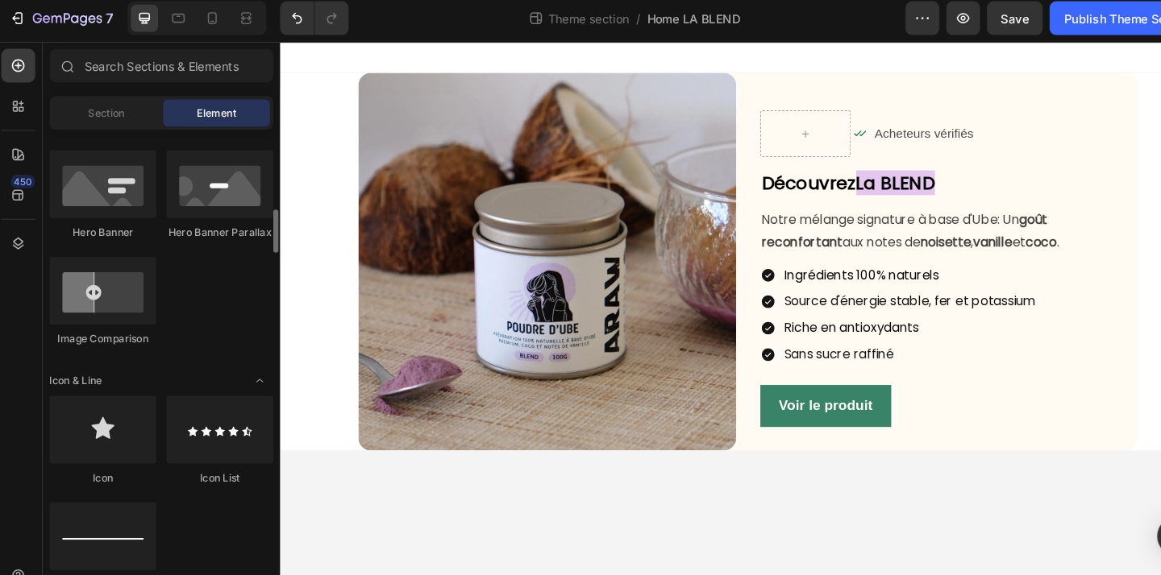
scroll to position [820, 0]
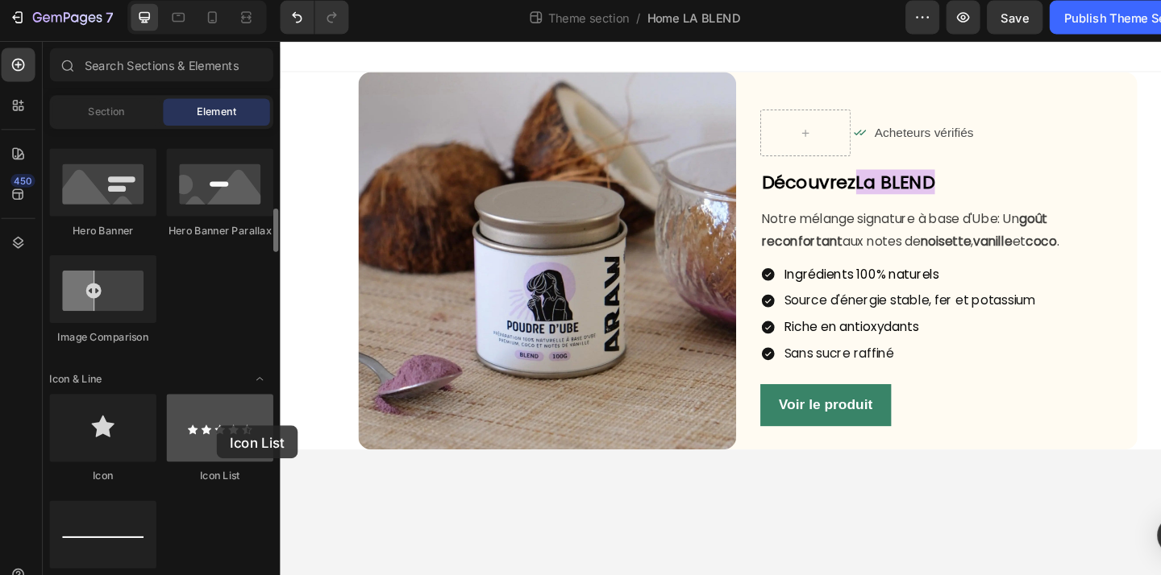
click at [211, 411] on div at bounding box center [215, 413] width 102 height 64
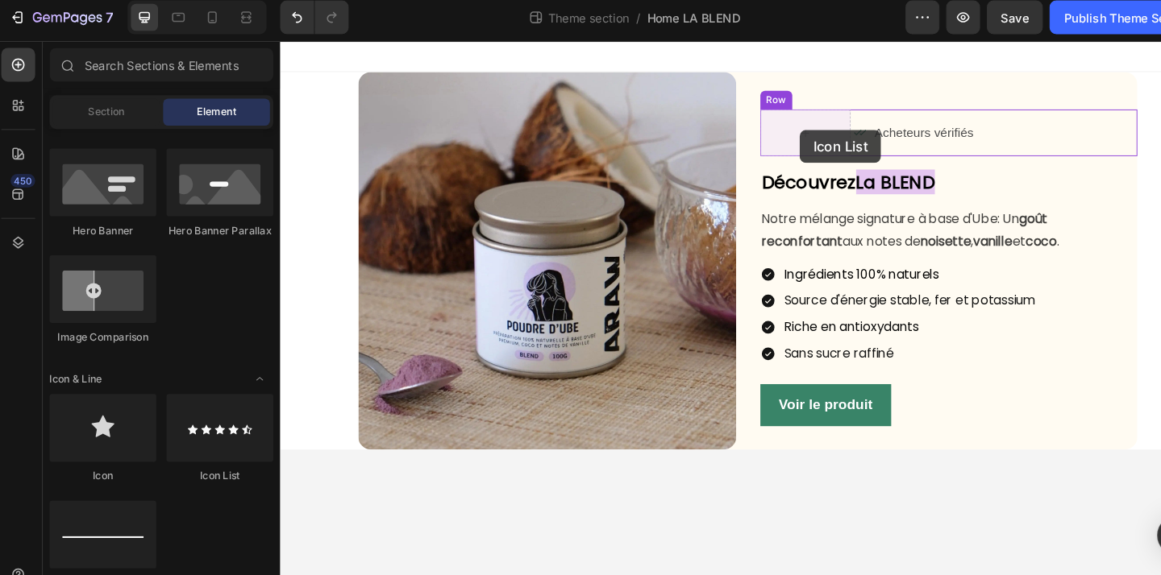
drag, startPoint x: 491, startPoint y: 452, endPoint x: 817, endPoint y: 133, distance: 456.5
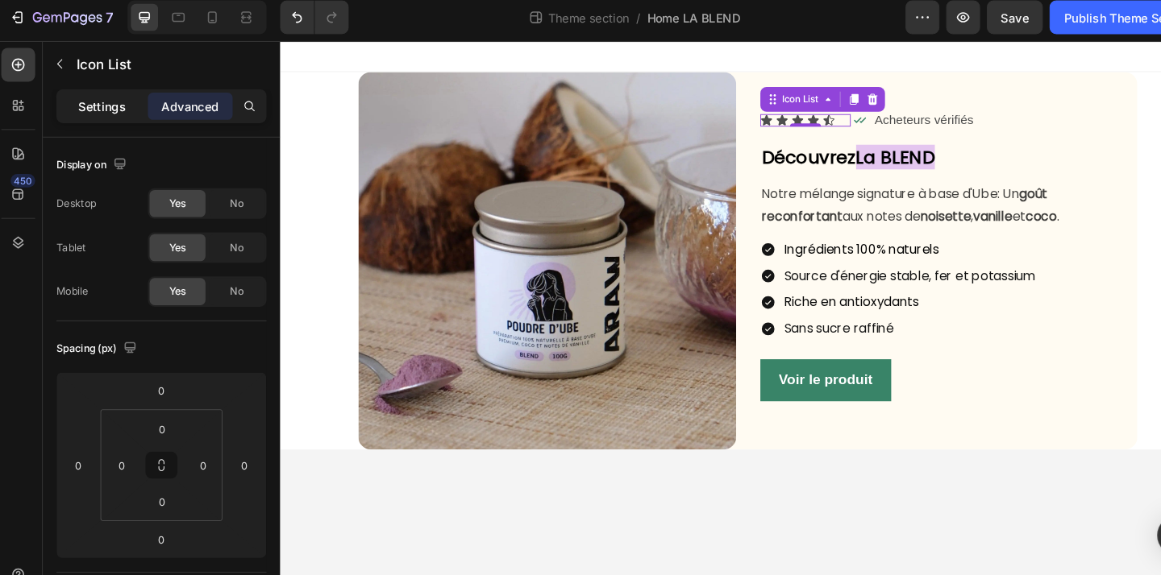
click at [107, 101] on p "Settings" at bounding box center [102, 107] width 45 height 17
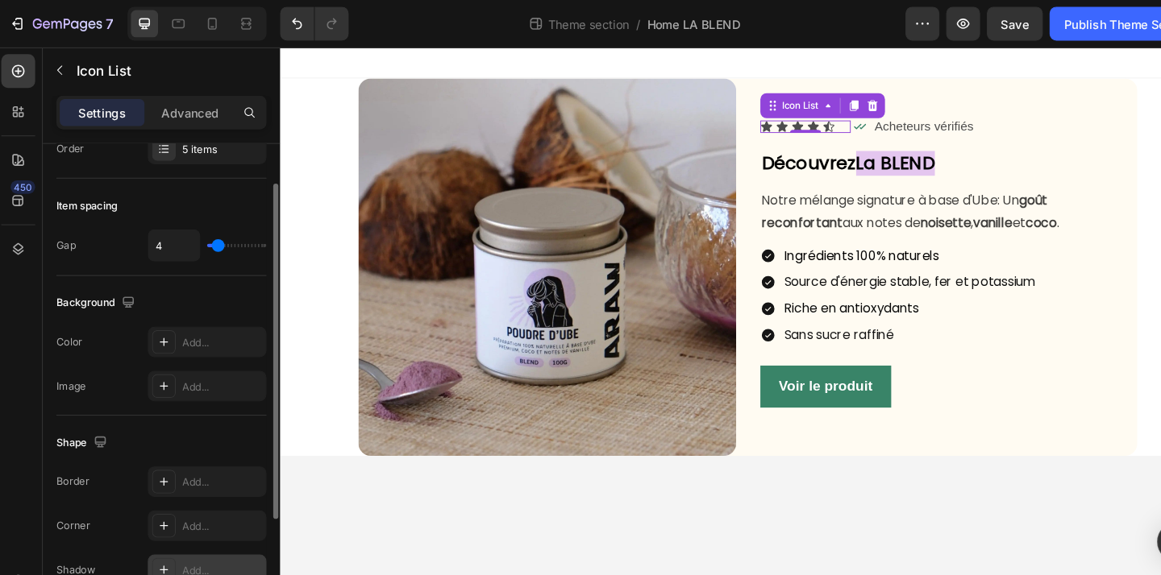
scroll to position [0, 0]
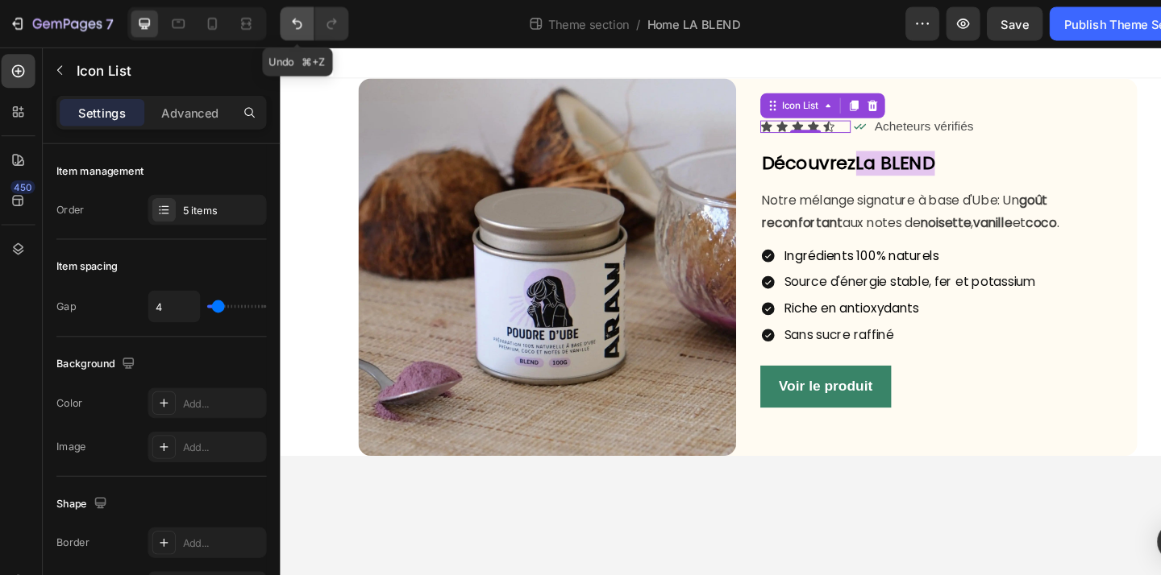
click at [281, 20] on icon "Undo/Redo" at bounding box center [288, 23] width 16 height 16
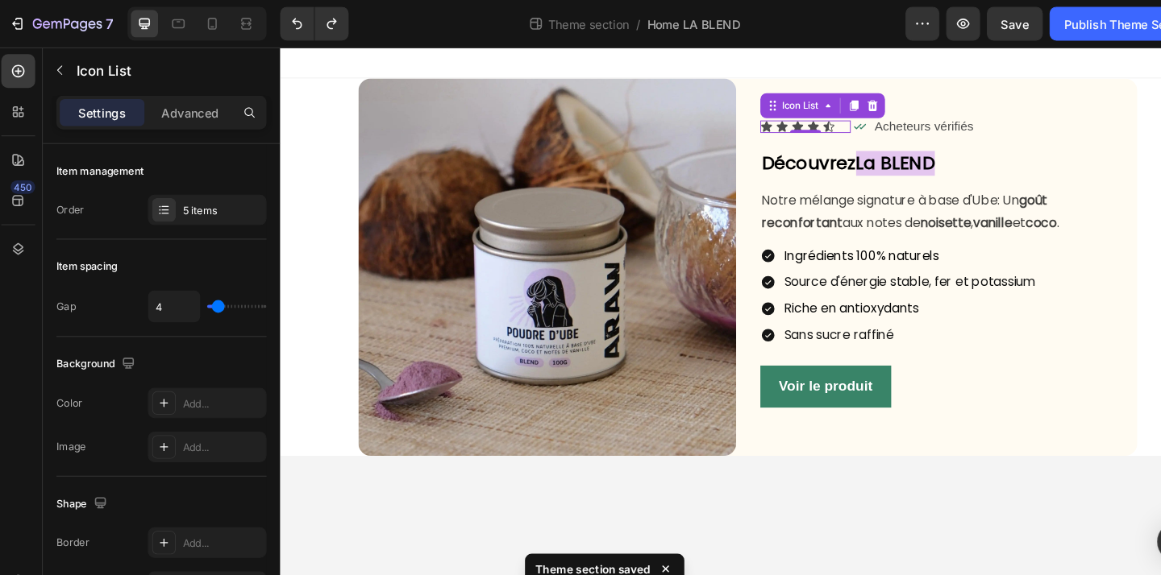
click at [318, 488] on body "Image Icon Icon Icon Icon Icon Icon List 0 Icon Acheteurs vérifiés Text Block R…" at bounding box center [763, 335] width 967 height 577
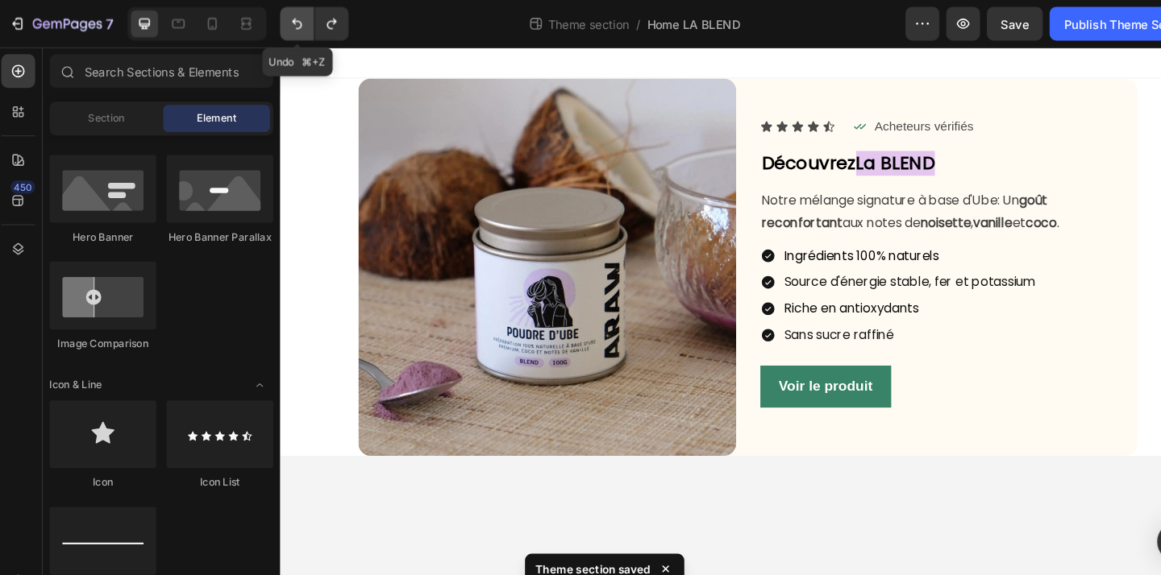
click at [285, 22] on icon "Undo/Redo" at bounding box center [288, 23] width 10 height 10
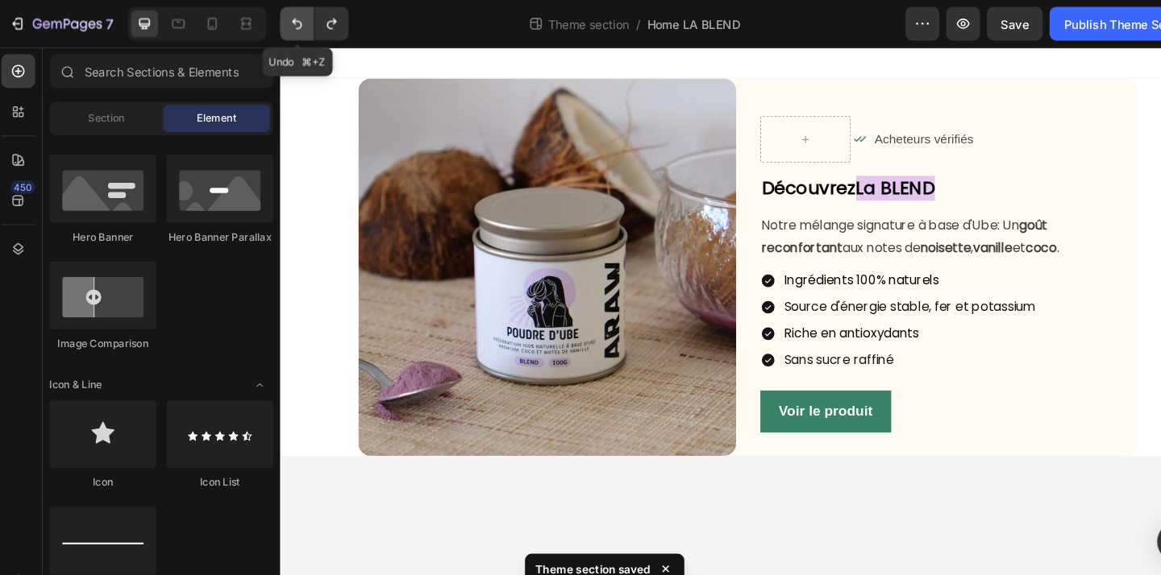
click at [285, 22] on icon "Undo/Redo" at bounding box center [288, 23] width 10 height 10
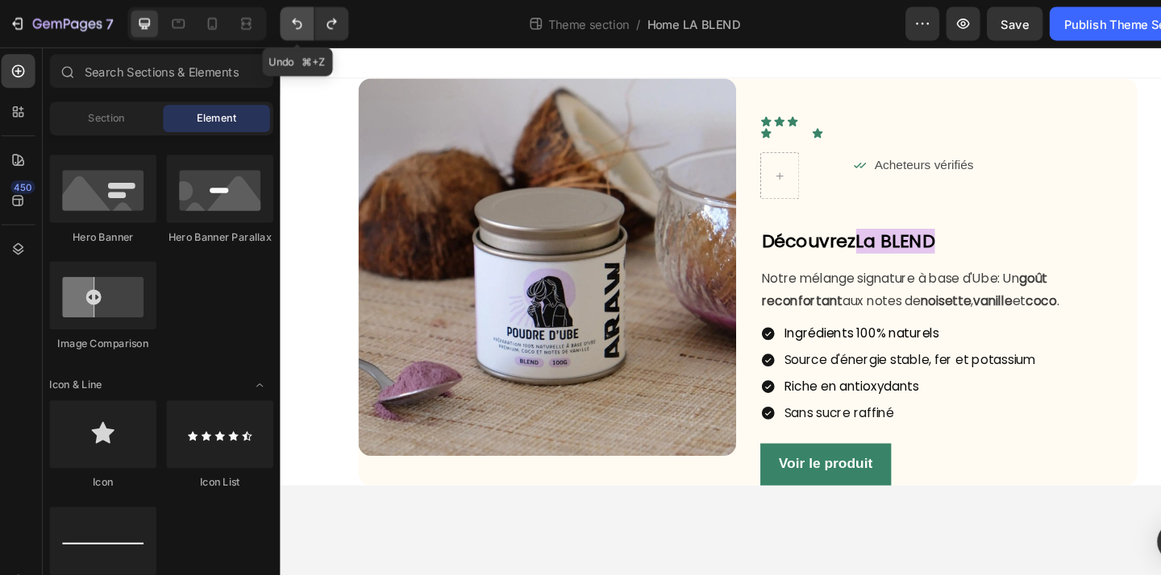
click at [285, 22] on icon "Undo/Redo" at bounding box center [288, 23] width 10 height 10
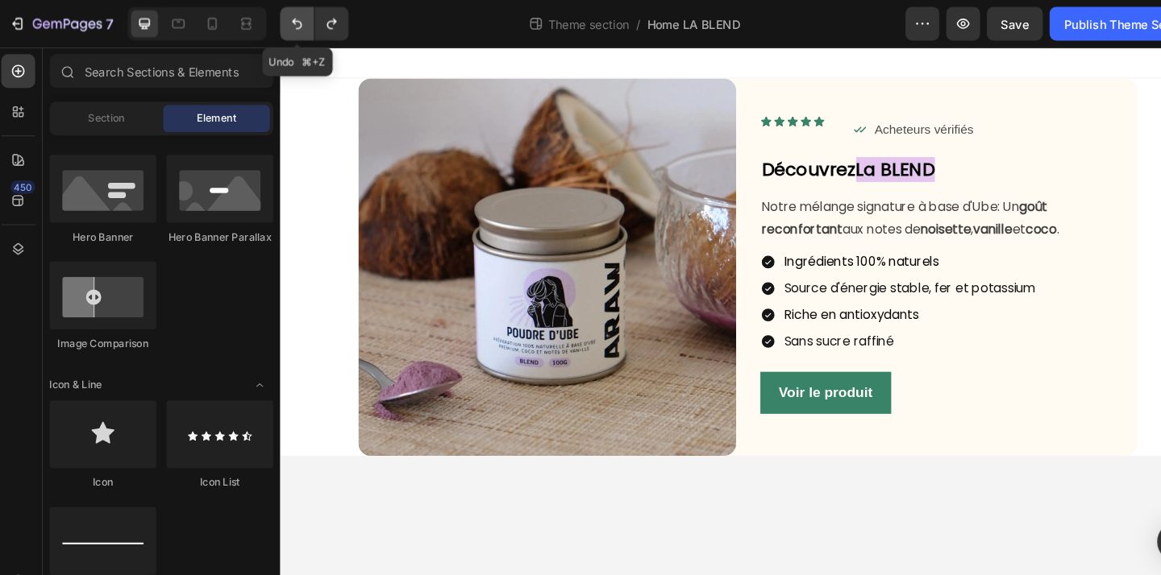
click at [285, 22] on icon "Undo/Redo" at bounding box center [288, 23] width 10 height 10
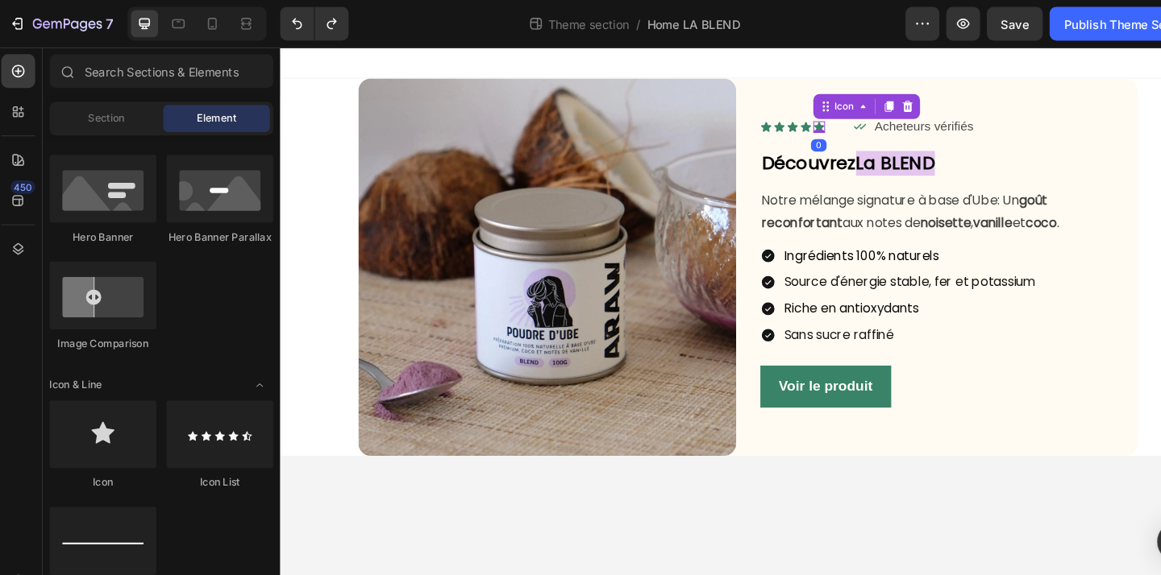
click at [841, 134] on div "Icon 0" at bounding box center [837, 129] width 12 height 12
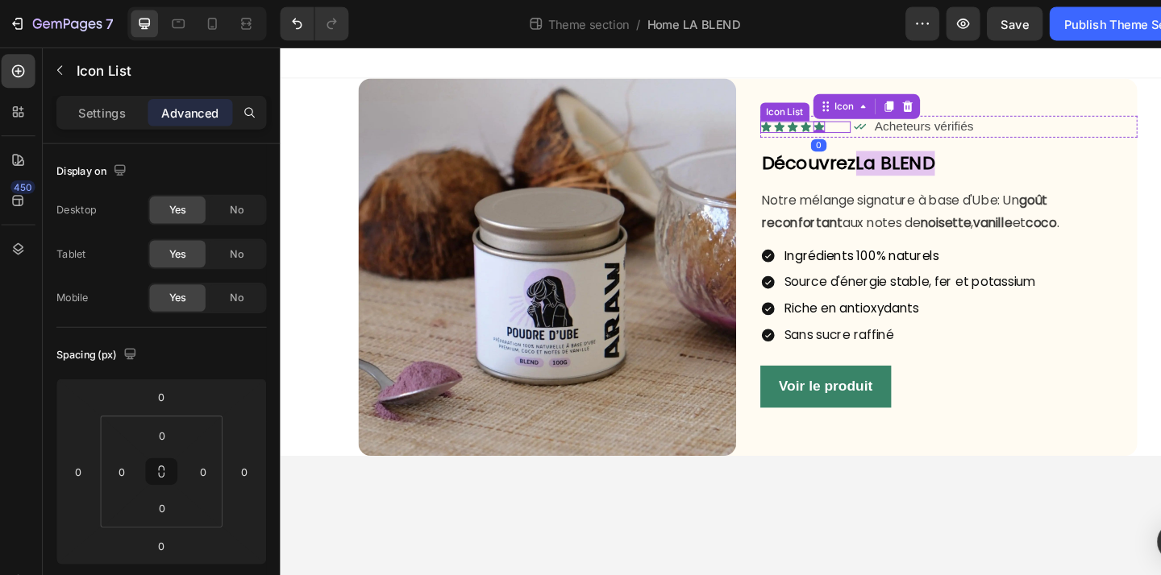
click at [858, 132] on div "Icon Icon Icon Icon Icon 0" at bounding box center [822, 129] width 93 height 12
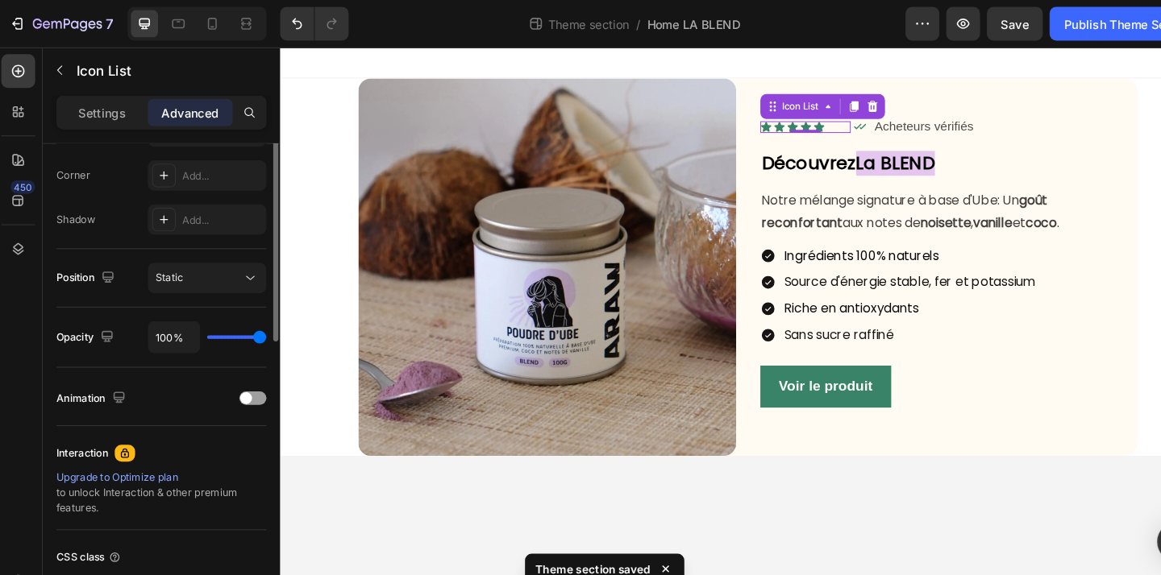
scroll to position [591, 0]
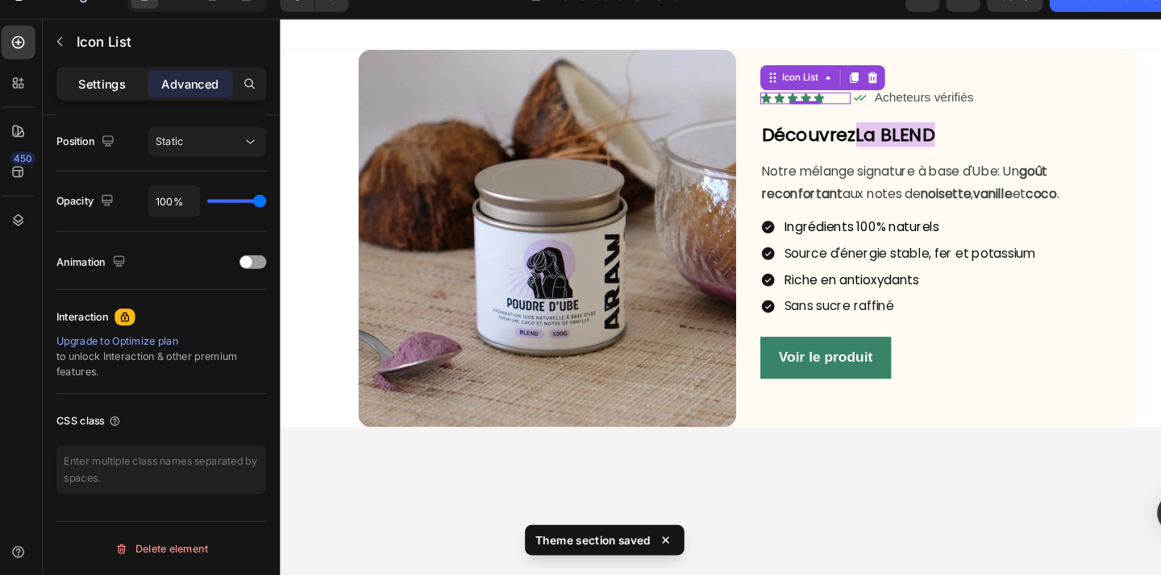
click at [118, 112] on p "Settings" at bounding box center [102, 107] width 45 height 17
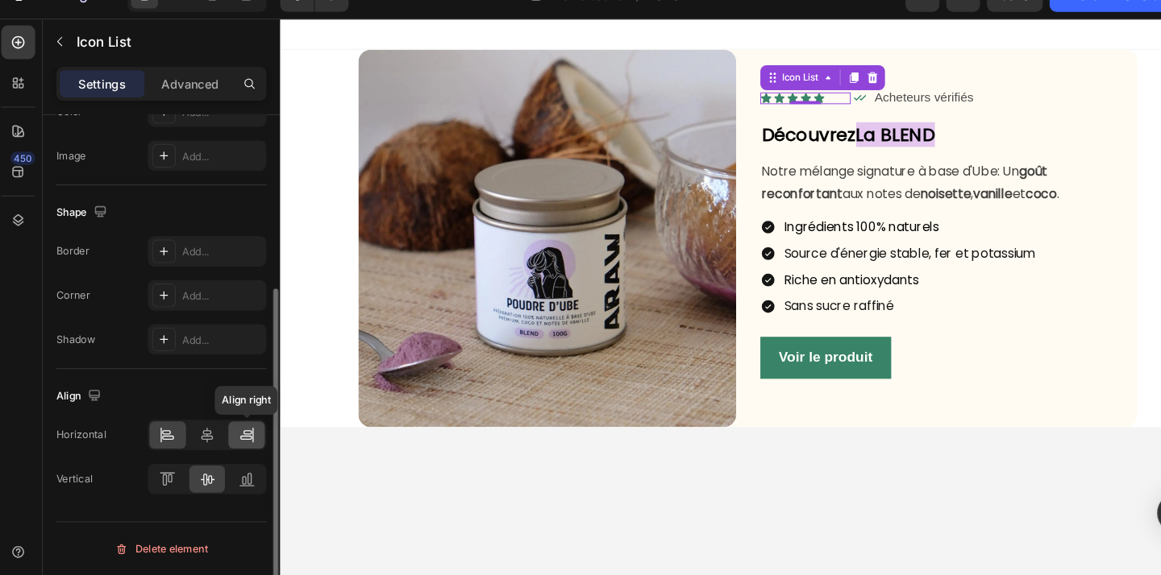
click at [233, 441] on icon at bounding box center [240, 442] width 16 height 16
click at [202, 444] on icon at bounding box center [202, 442] width 16 height 16
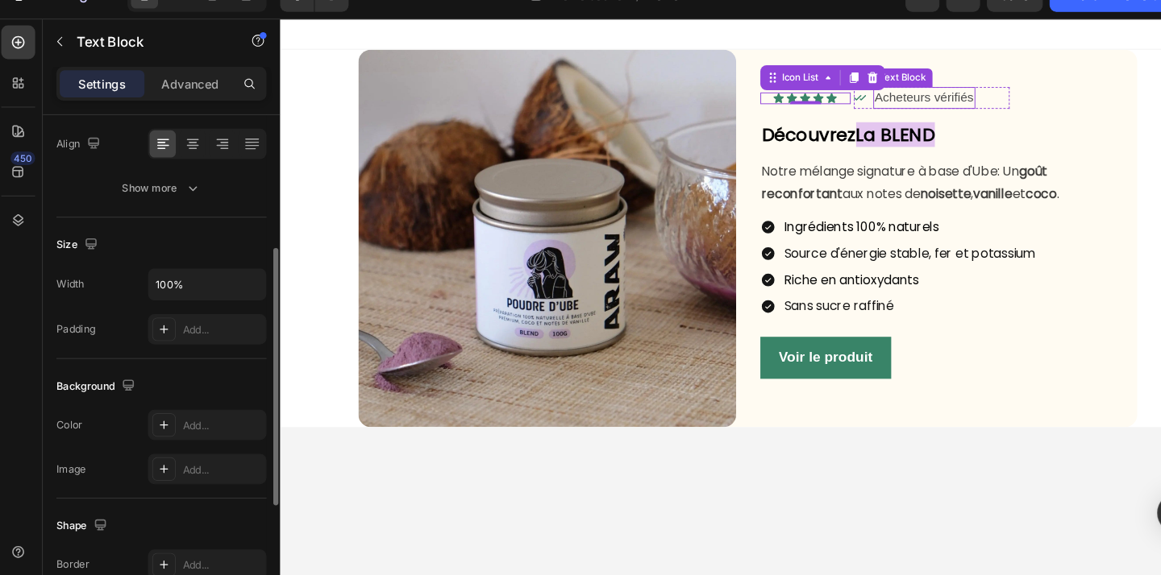
click at [925, 104] on p "Acheteurs vérifiés" at bounding box center [946, 100] width 102 height 19
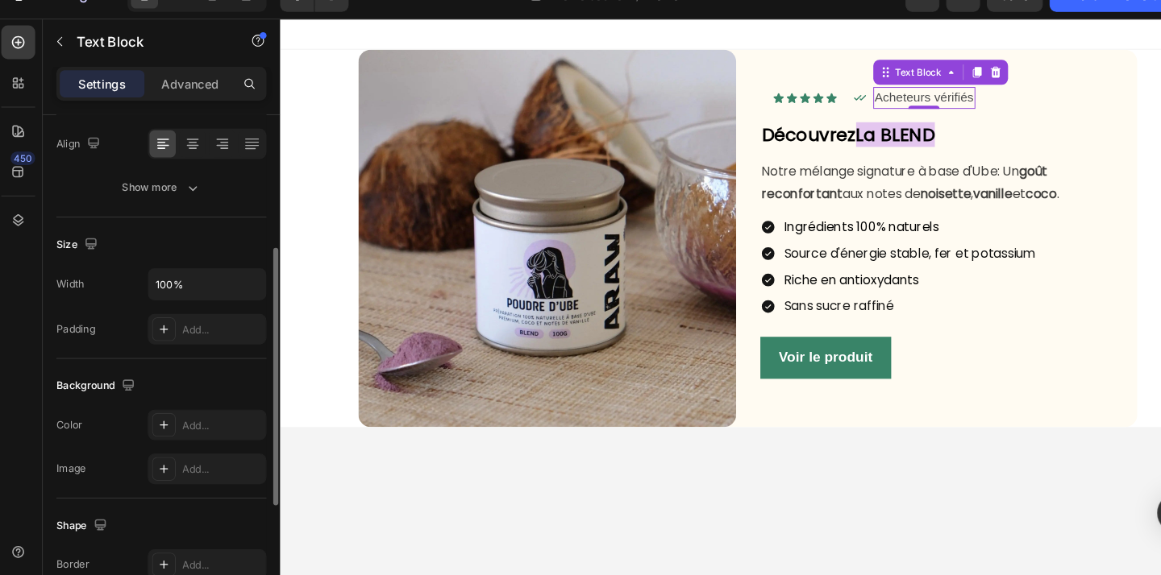
scroll to position [0, 0]
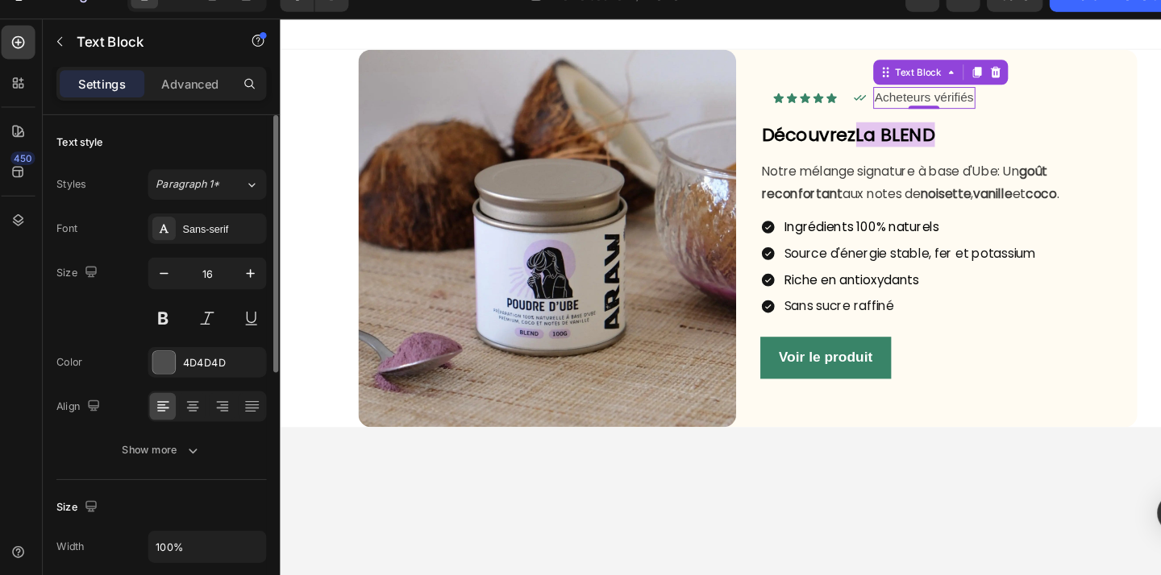
click at [916, 99] on p "Acheteurs vérifiés" at bounding box center [946, 100] width 102 height 19
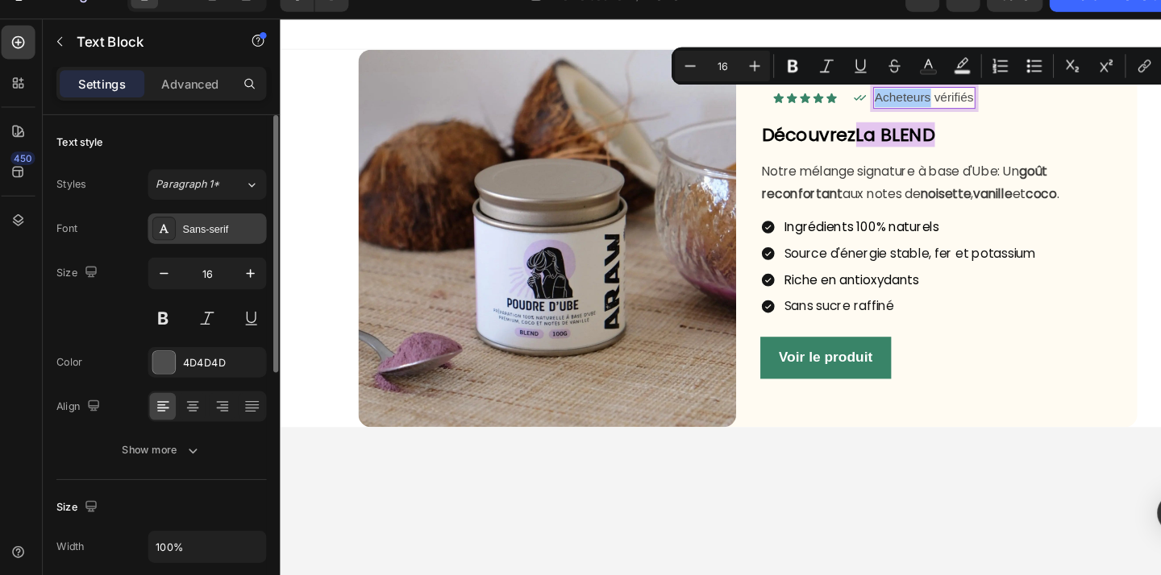
click at [214, 239] on div "Sans-serif" at bounding box center [217, 246] width 76 height 15
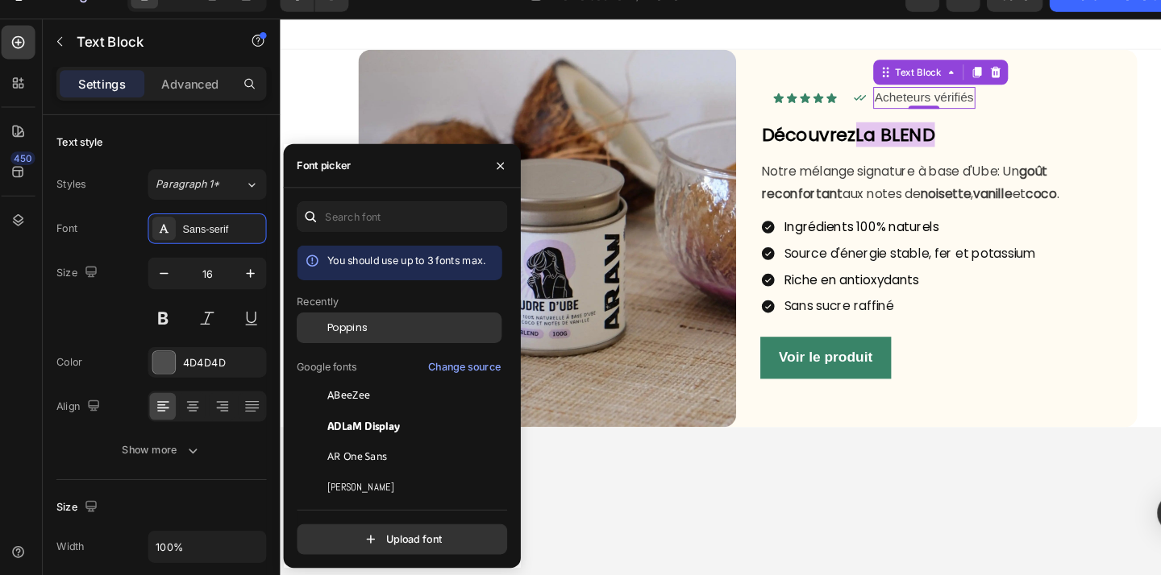
click at [359, 346] on div "Poppins" at bounding box center [398, 339] width 163 height 15
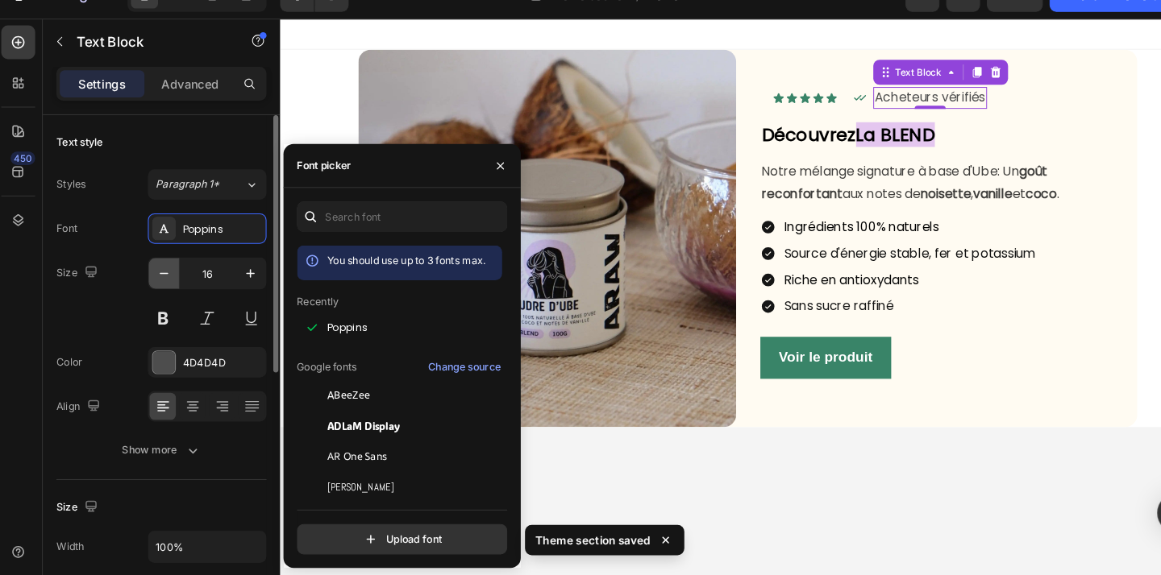
click at [174, 289] on button "button" at bounding box center [161, 287] width 29 height 29
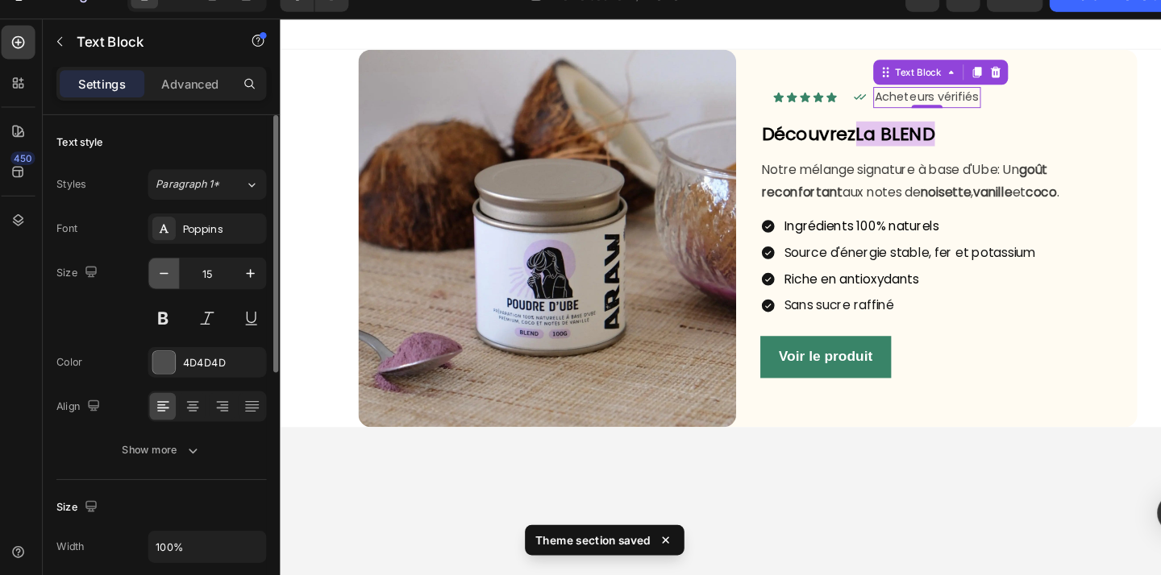
click at [171, 289] on button "button" at bounding box center [161, 287] width 29 height 29
type input "14"
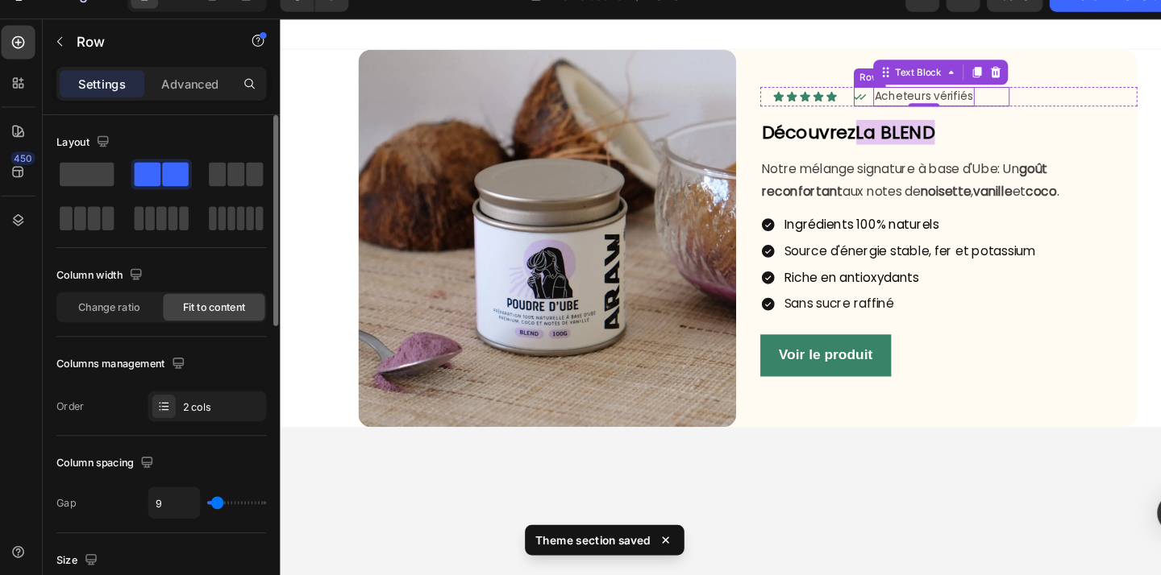
click at [1015, 98] on div "Icon Acheteurs vérifiés Text Block 0 Row" at bounding box center [953, 99] width 161 height 20
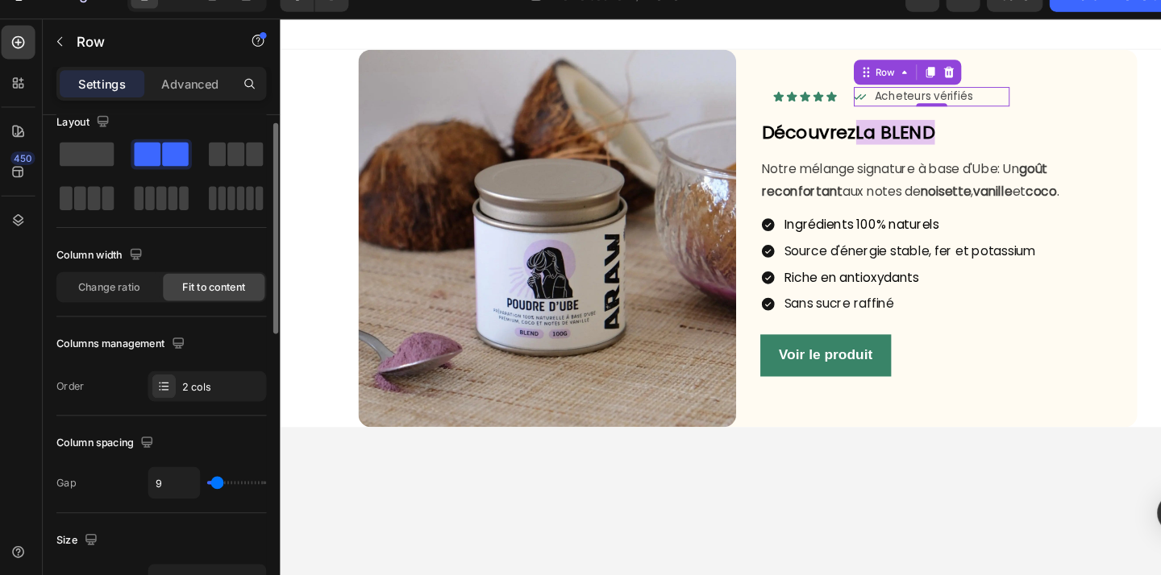
type input "0"
click at [205, 487] on input "range" at bounding box center [230, 486] width 56 height 3
click at [873, 529] on body "Image Icon Icon Icon Icon Icon Icon List Icon Acheteurs vérifiés Text Block Row…" at bounding box center [763, 307] width 967 height 577
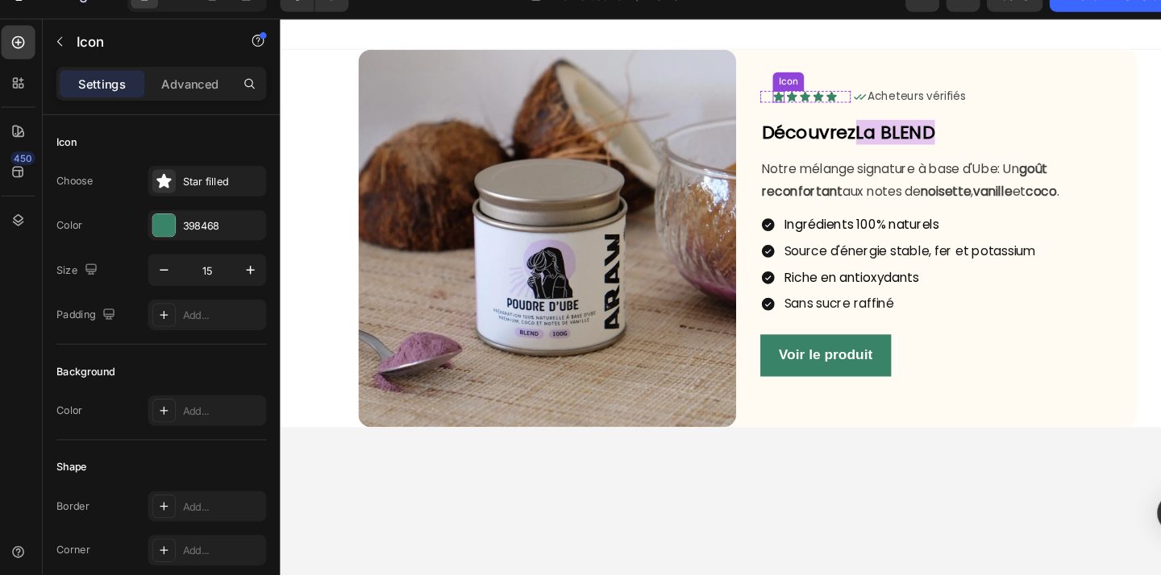
click at [796, 103] on div "Icon" at bounding box center [795, 99] width 12 height 12
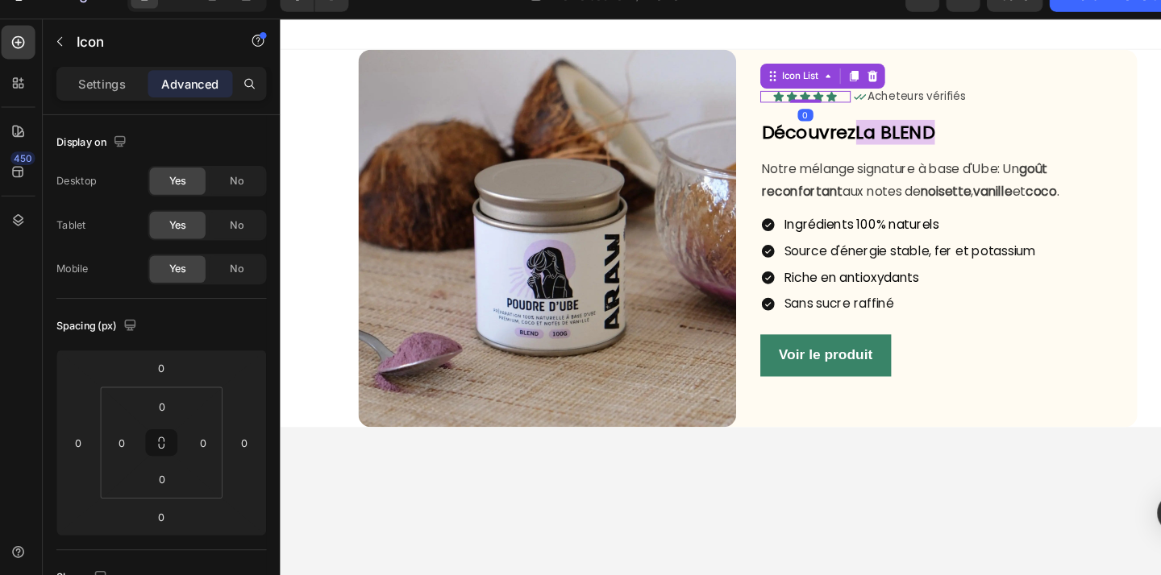
click at [783, 99] on div "Icon Icon Icon Icon Icon" at bounding box center [822, 99] width 93 height 12
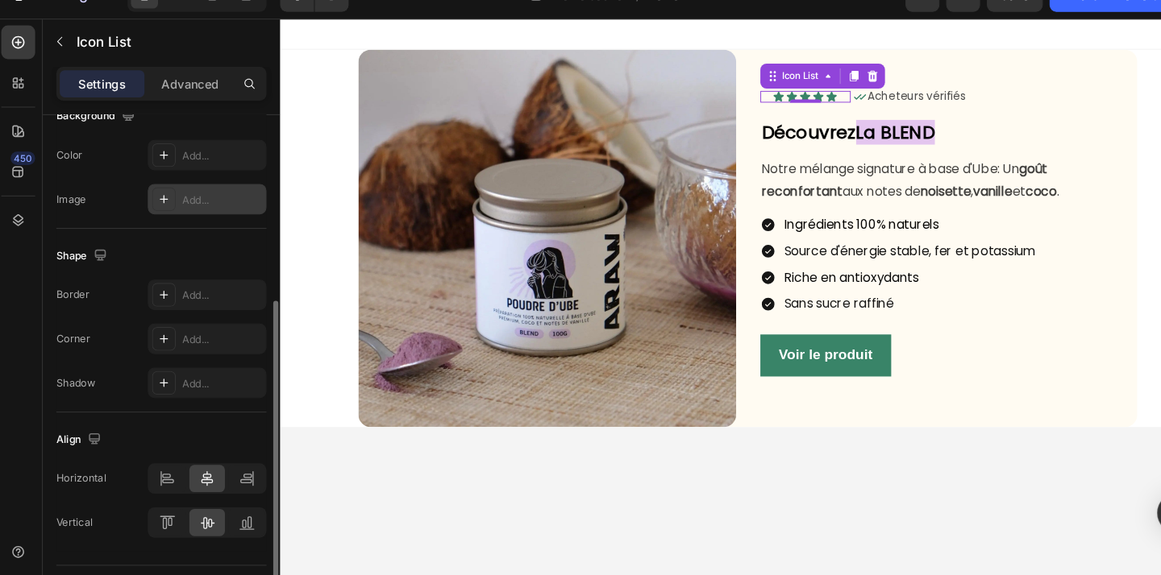
scroll to position [250, 0]
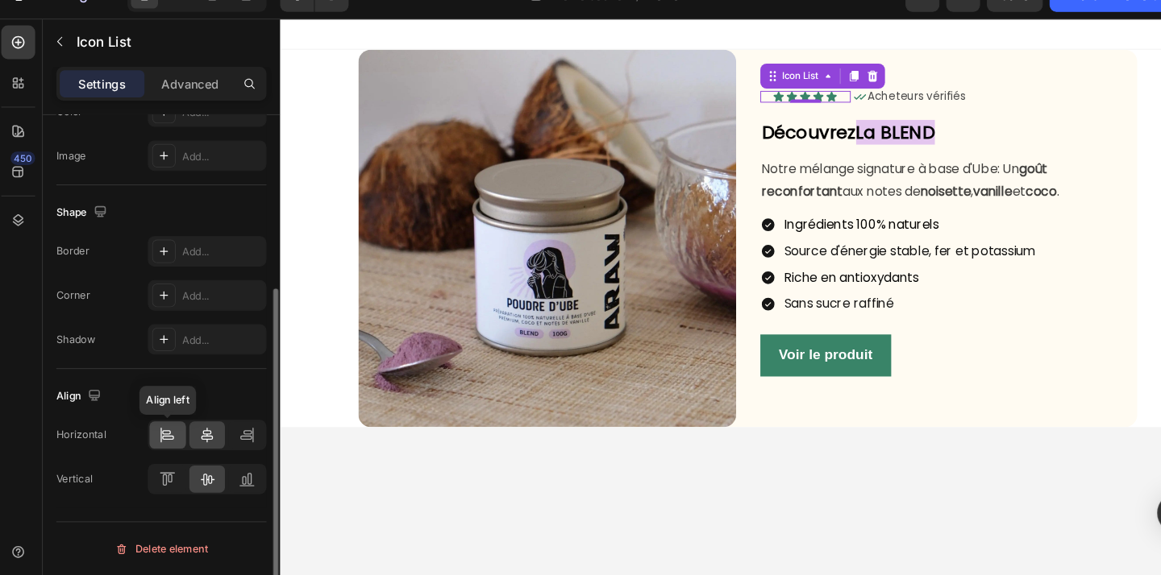
click at [162, 451] on div at bounding box center [164, 442] width 35 height 26
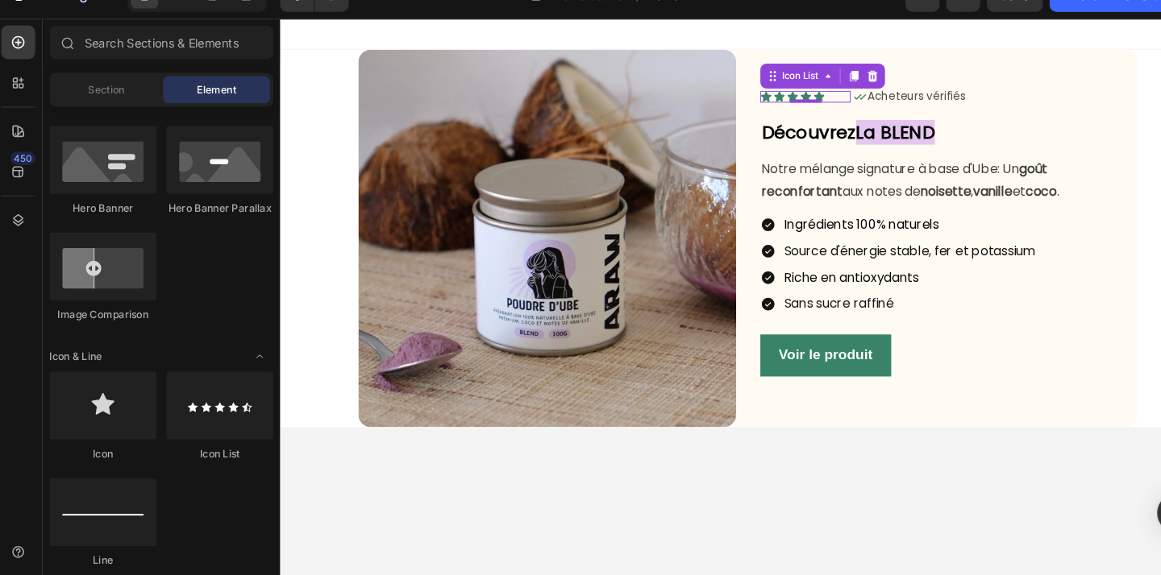
click at [868, 484] on body "Image Icon Icon Icon Icon Icon Icon List 0 Icon Acheteurs vérifiés Text Block R…" at bounding box center [763, 307] width 967 height 577
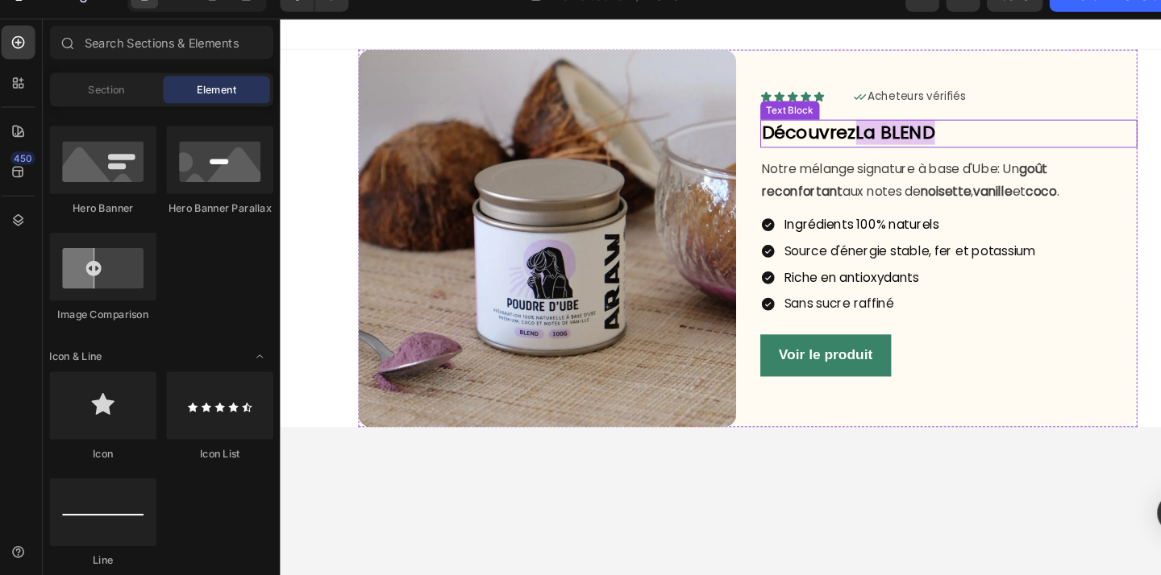
click at [853, 141] on strong "Découvrez" at bounding box center [827, 136] width 98 height 26
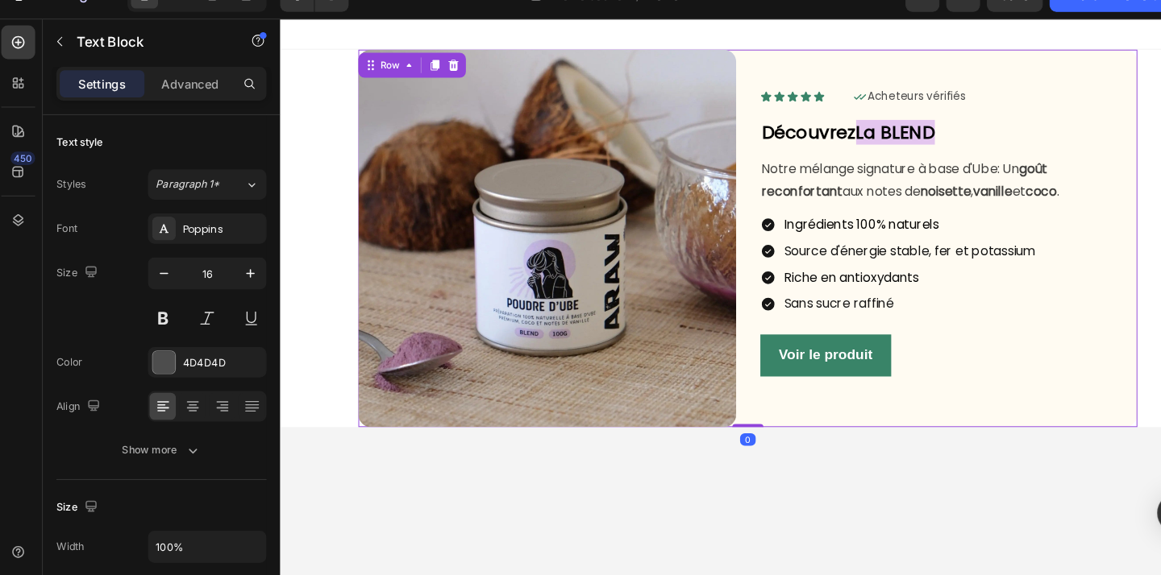
click at [992, 112] on div "Icon Icon Icon Icon Icon Icon List Icon Acheteurs vérifiés Text Block Row Row D…" at bounding box center [971, 246] width 391 height 391
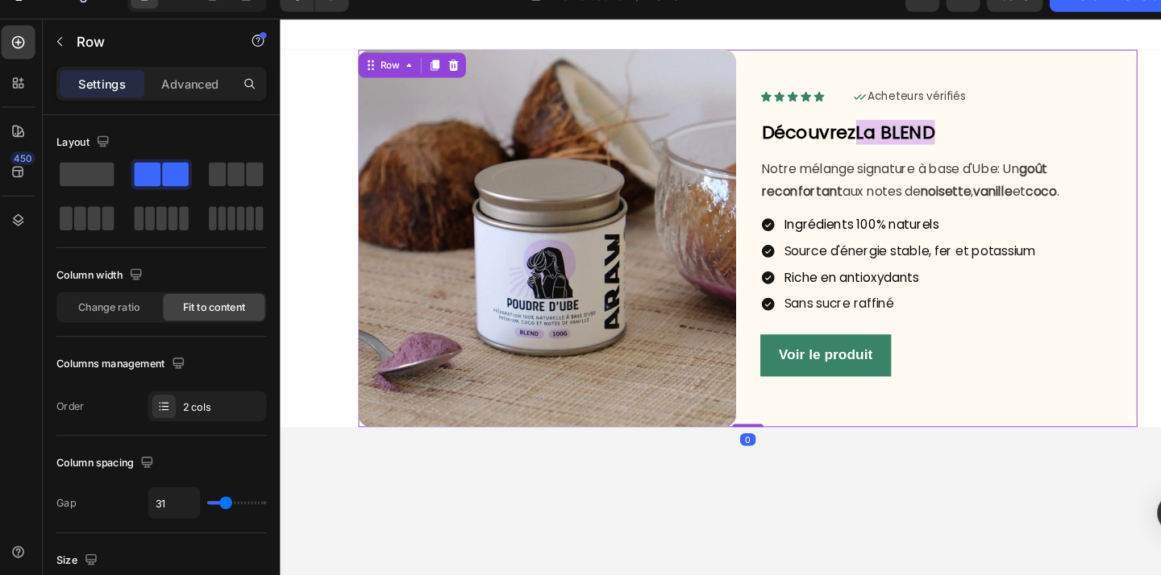
click at [974, 135] on p "Découvrez La BLEND" at bounding box center [972, 138] width 388 height 26
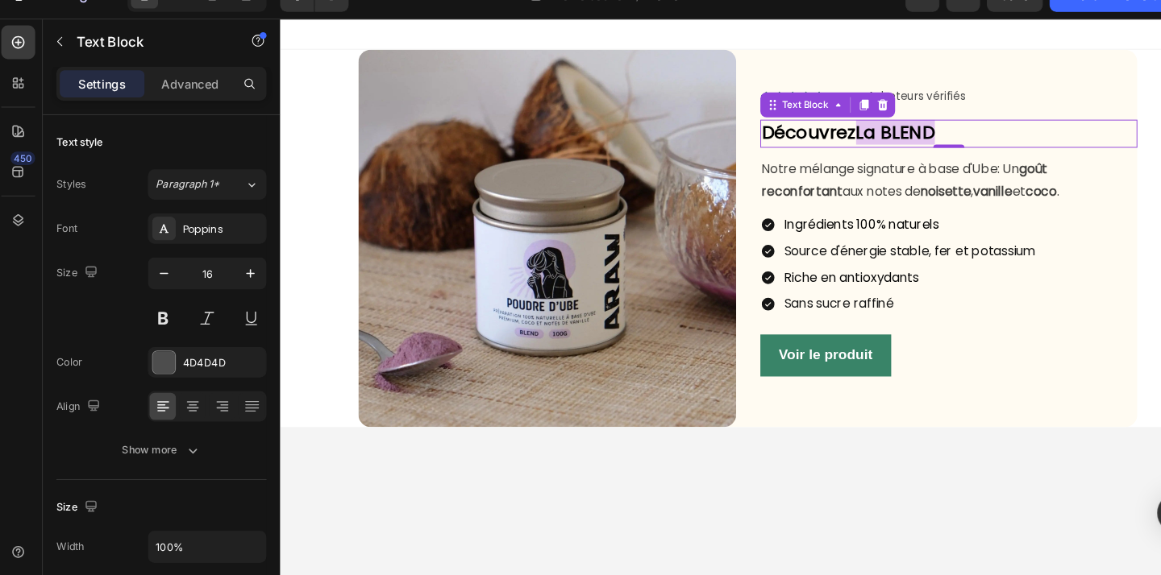
click at [974, 135] on p "Découvrez La BLEND" at bounding box center [972, 138] width 388 height 26
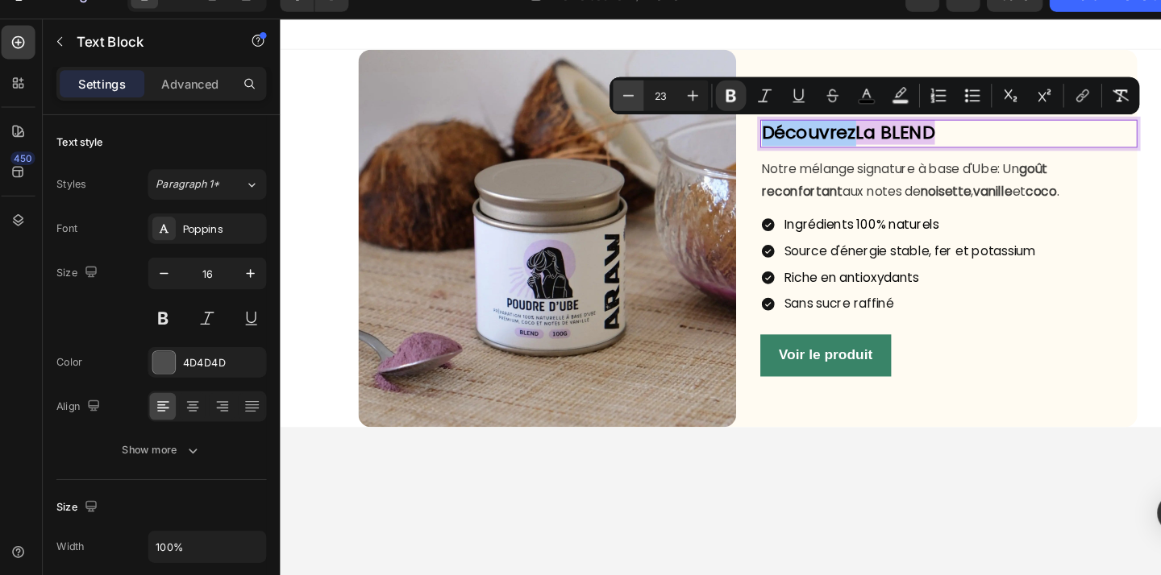
click at [601, 120] on icon "Editor contextual toolbar" at bounding box center [603, 118] width 16 height 16
type input "22"
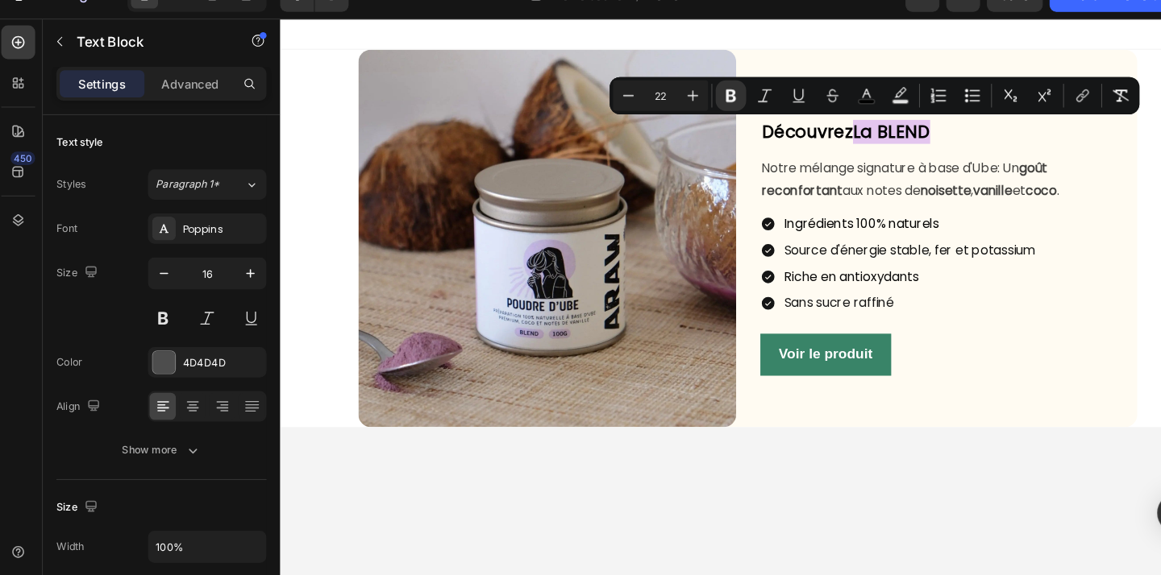
click at [949, 470] on body "Image Icon Icon Icon Icon Icon Icon List Icon Acheteurs vérifiés Text Block Row…" at bounding box center [763, 307] width 967 height 577
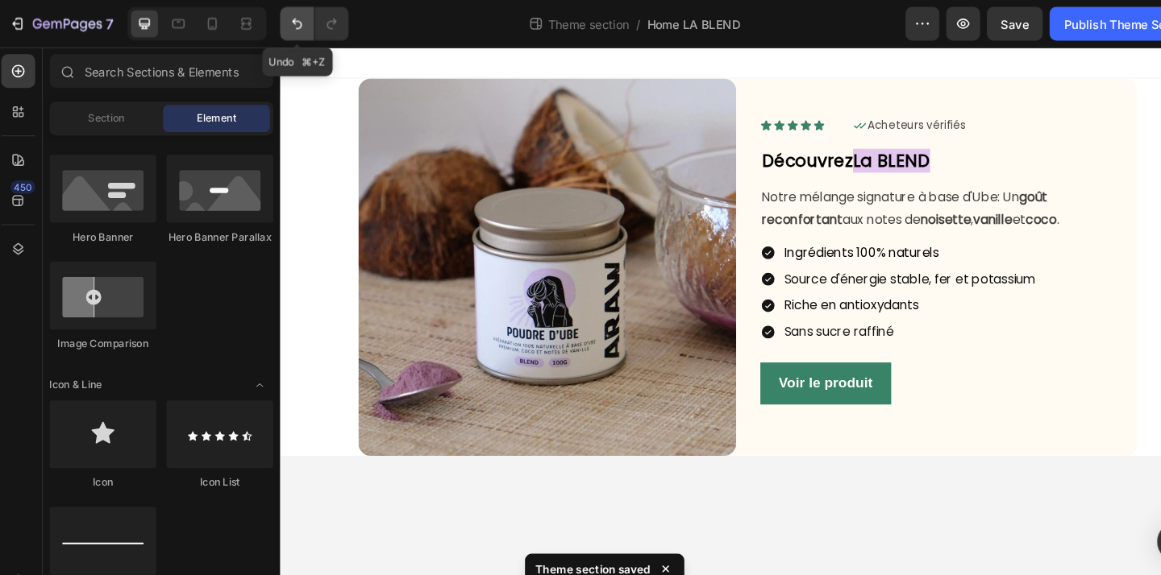
click at [286, 21] on icon "Undo/Redo" at bounding box center [288, 23] width 16 height 16
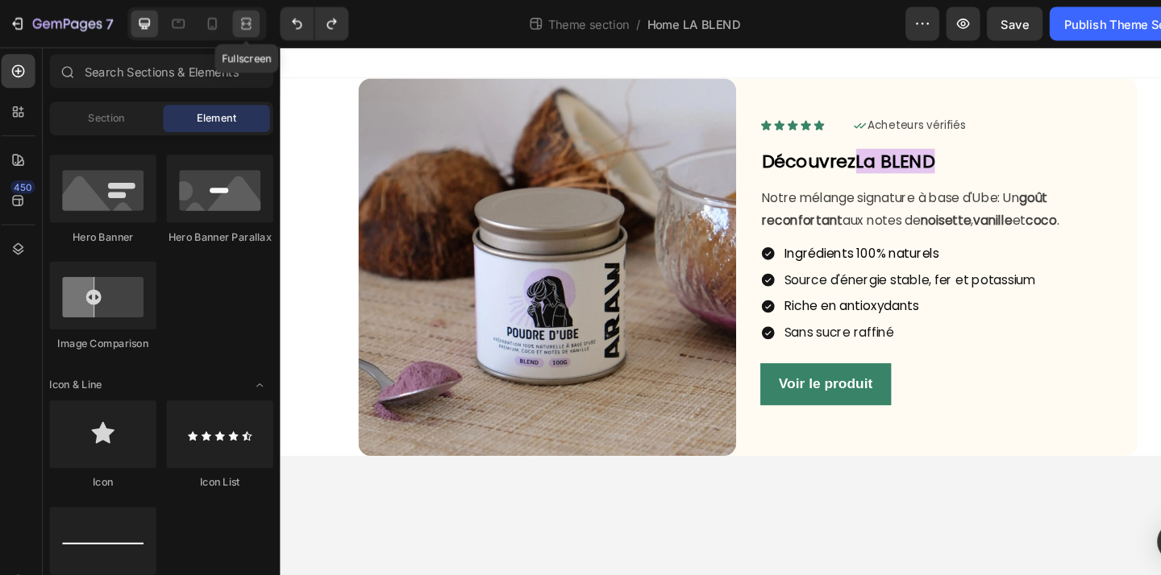
click at [235, 18] on icon at bounding box center [239, 23] width 16 height 16
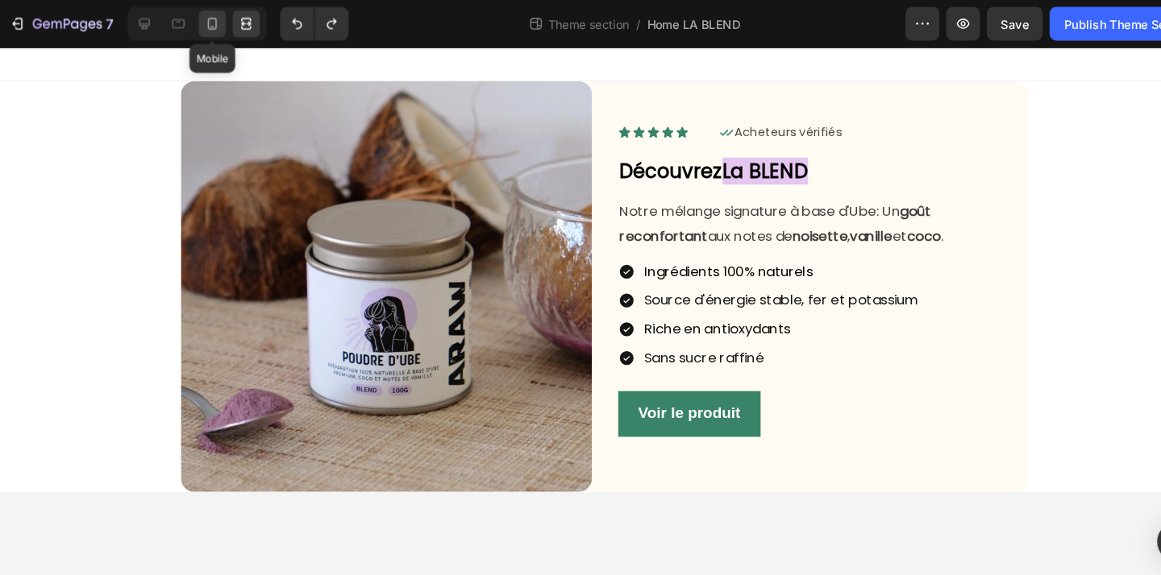
click at [207, 18] on icon at bounding box center [207, 23] width 16 height 16
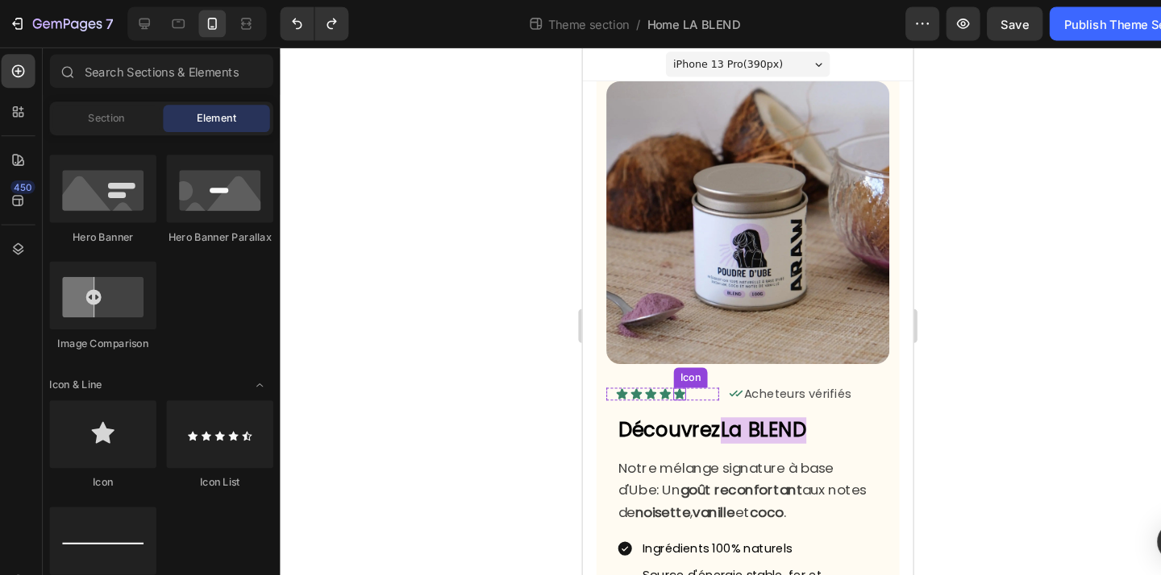
click at [674, 376] on icon at bounding box center [674, 377] width 10 height 10
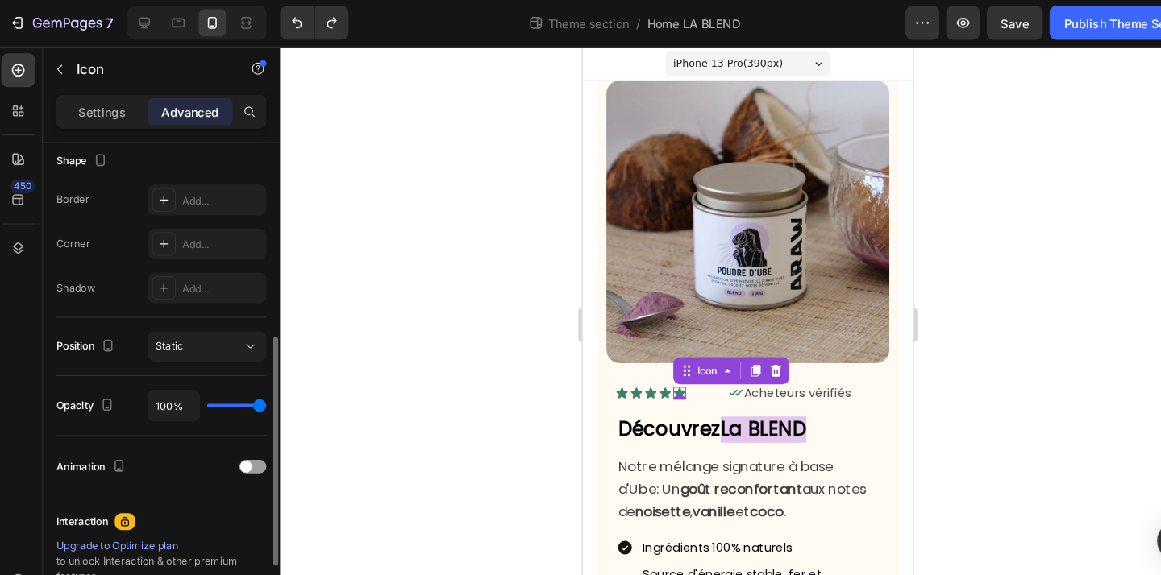
scroll to position [434, 0]
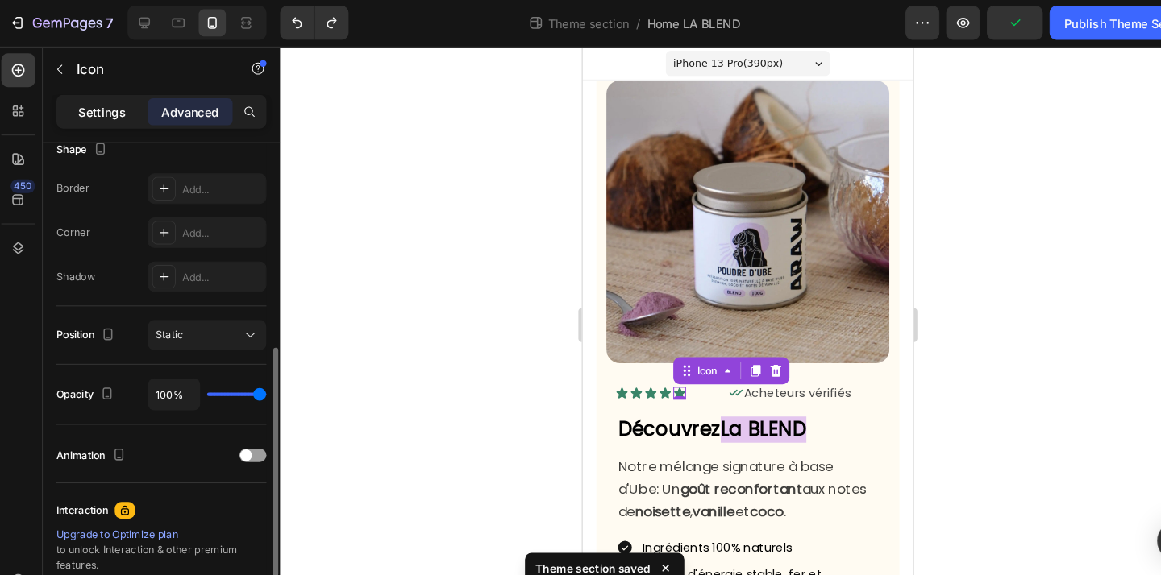
click at [89, 106] on p "Settings" at bounding box center [102, 107] width 45 height 17
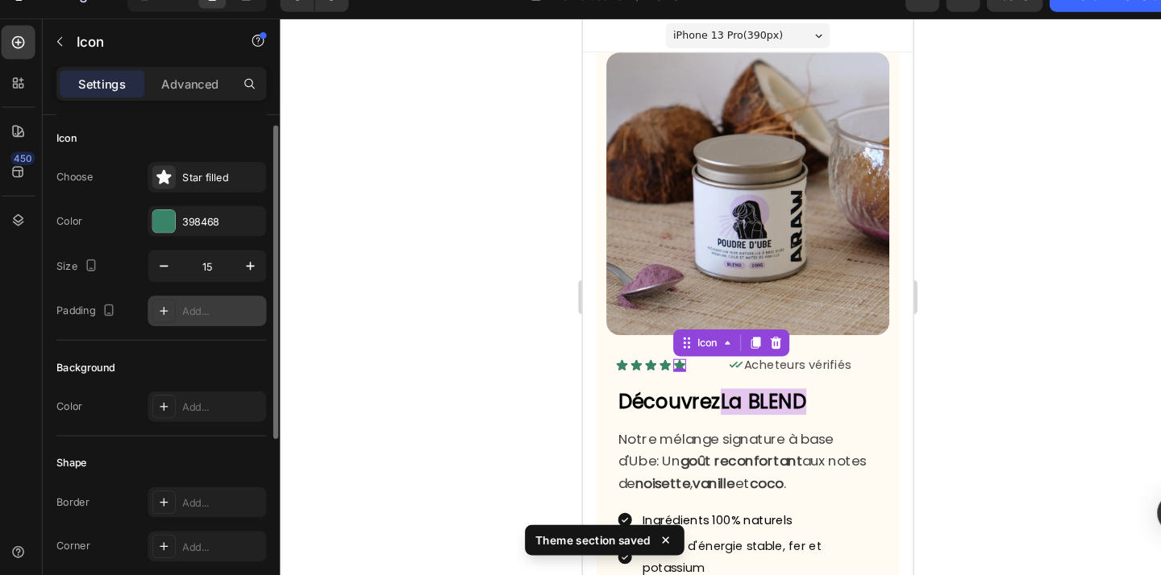
scroll to position [0, 0]
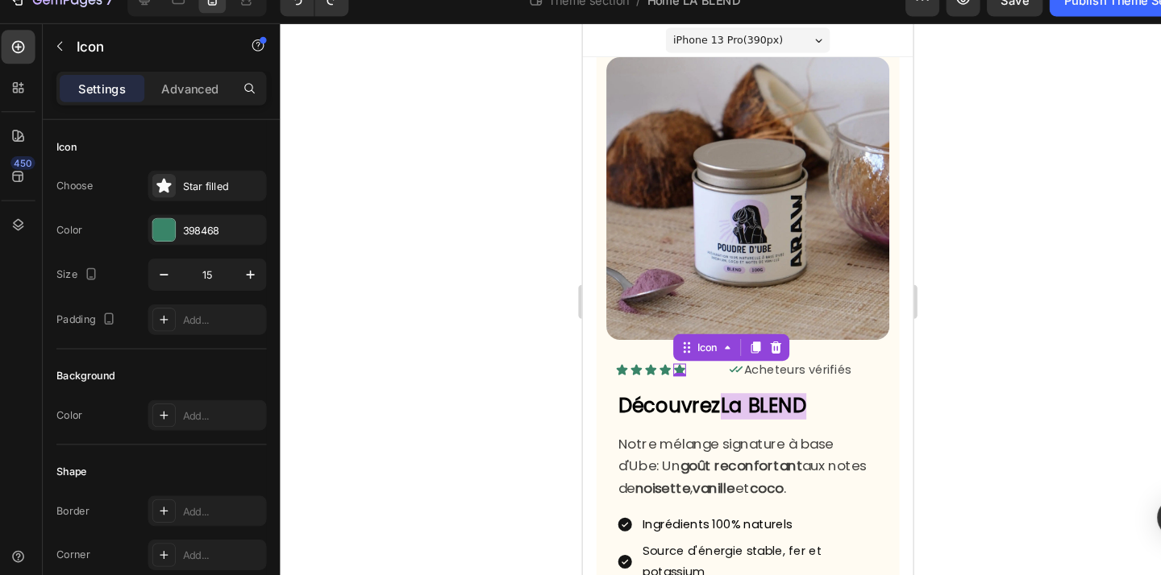
click at [349, 333] on div at bounding box center [716, 310] width 889 height 530
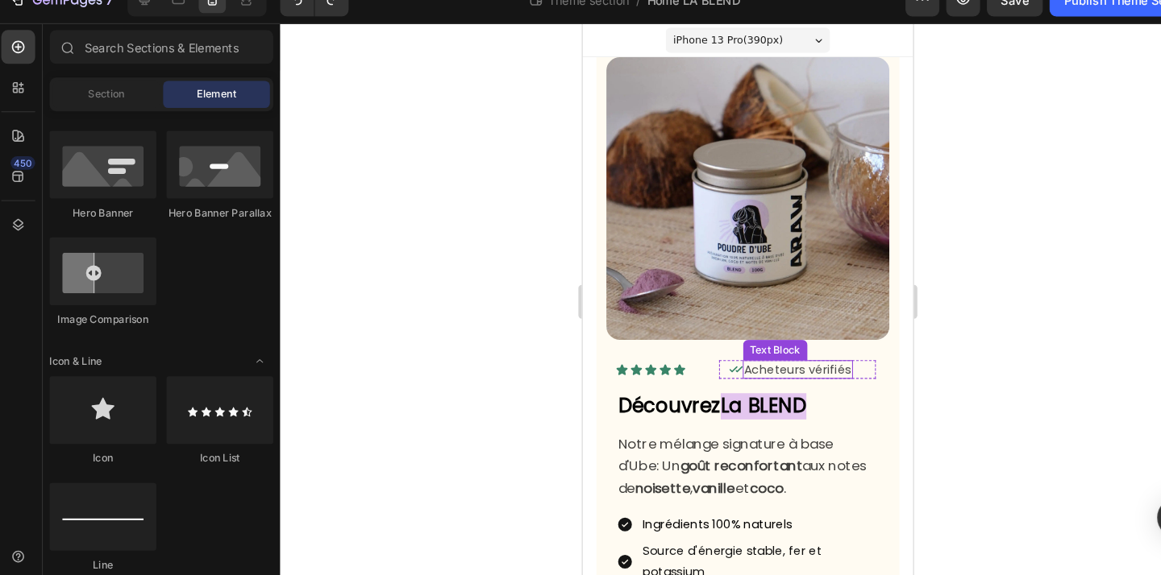
click at [790, 351] on p "Acheteurs vérifiés" at bounding box center [787, 352] width 102 height 15
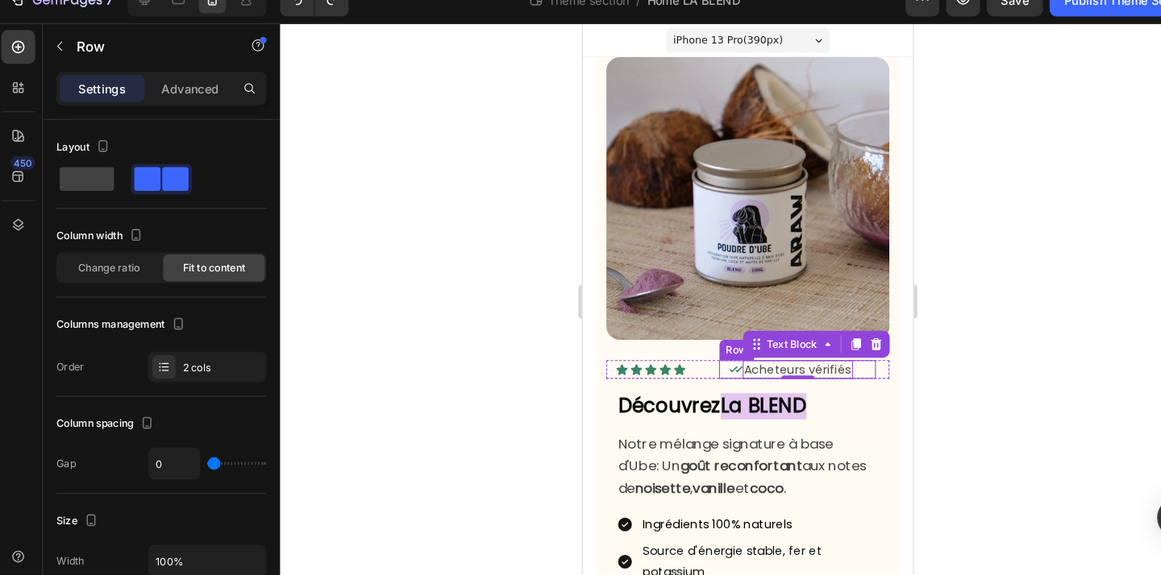
click at [712, 355] on div "Icon Acheteurs vérifiés Text Block 0 Row" at bounding box center [787, 352] width 150 height 18
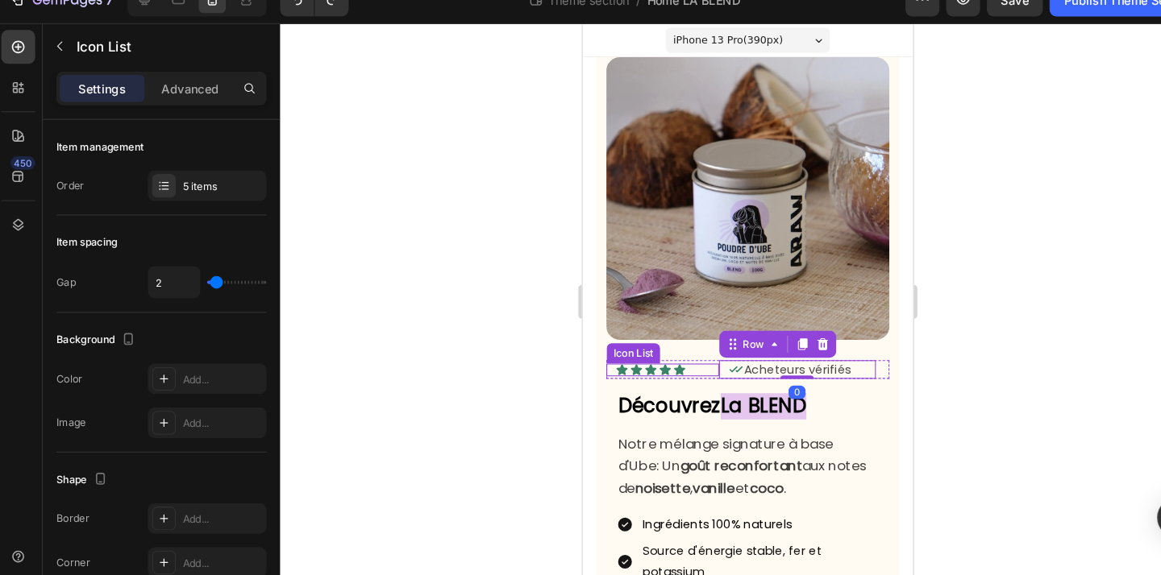
click at [696, 356] on div "Icon Icon Icon Icon Icon" at bounding box center [662, 353] width 98 height 12
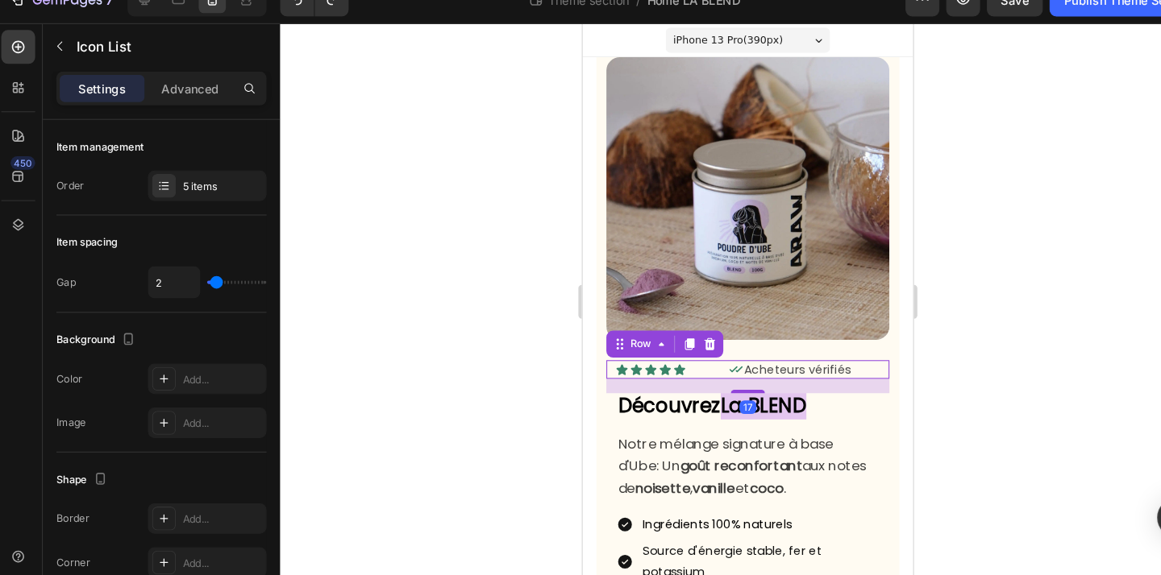
click at [864, 352] on div "Icon Icon Icon Icon Icon Icon List Icon Acheteurs vérifiés Text Block Row Row 17" at bounding box center [738, 352] width 269 height 18
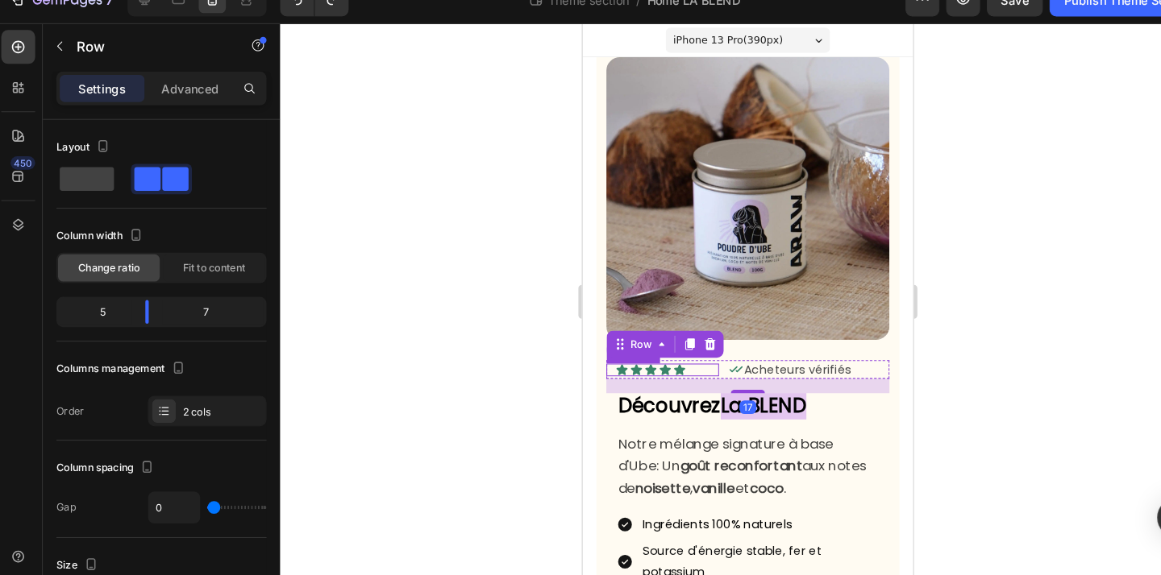
click at [692, 351] on div "Icon Icon Icon Icon Icon" at bounding box center [662, 353] width 98 height 12
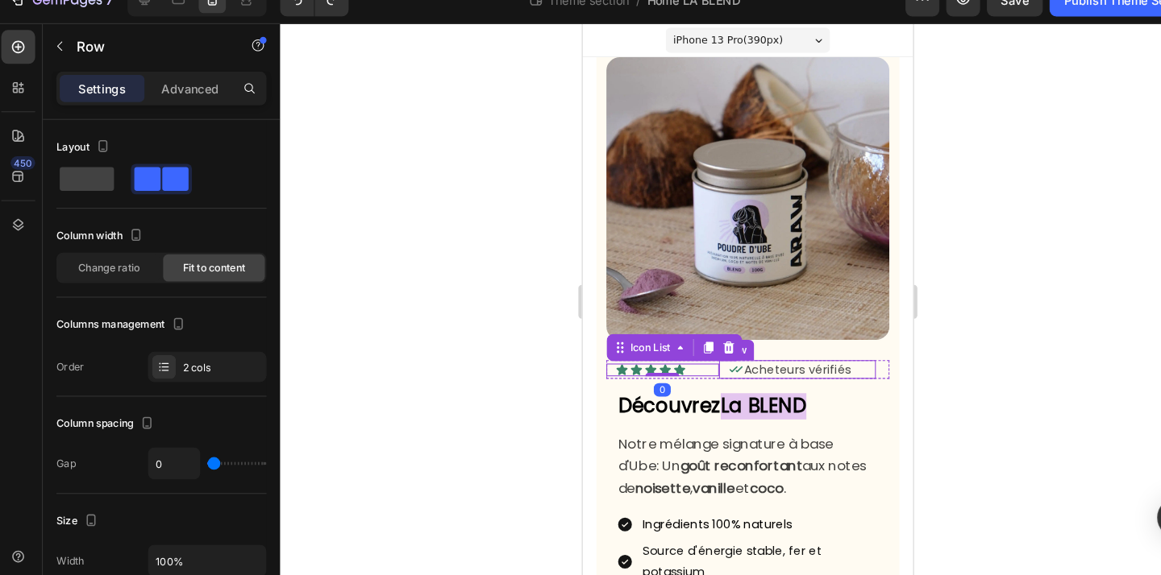
click at [851, 351] on div "Icon Acheteurs vérifiés Text Block Row" at bounding box center [787, 352] width 150 height 18
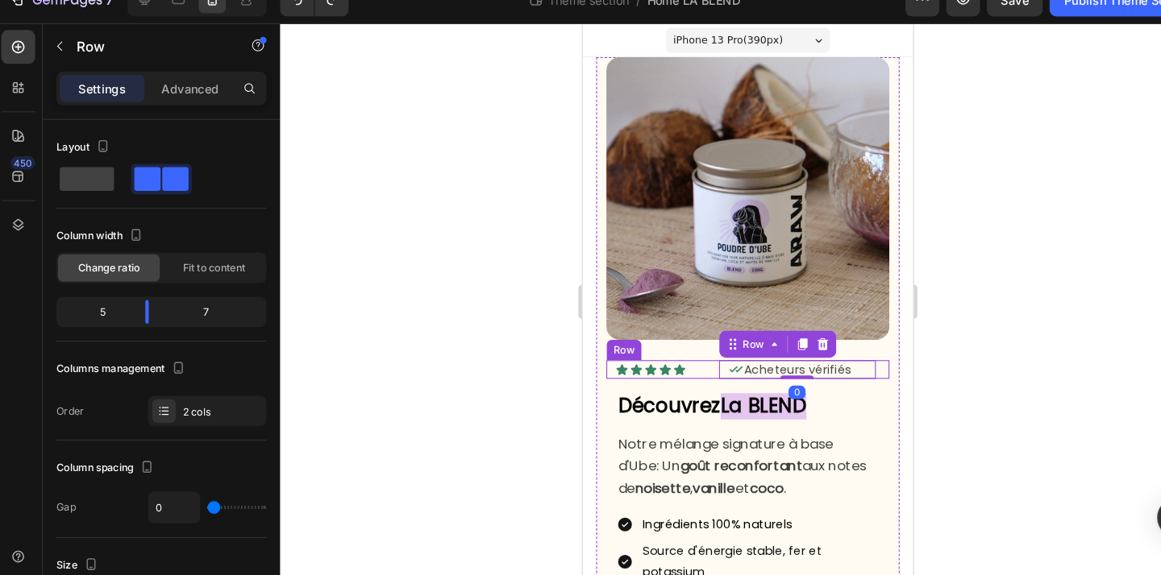
click at [863, 353] on div "Icon Icon Icon Icon Icon Icon List Icon Acheteurs vérifiés Text Block Row 0 Row" at bounding box center [738, 352] width 269 height 18
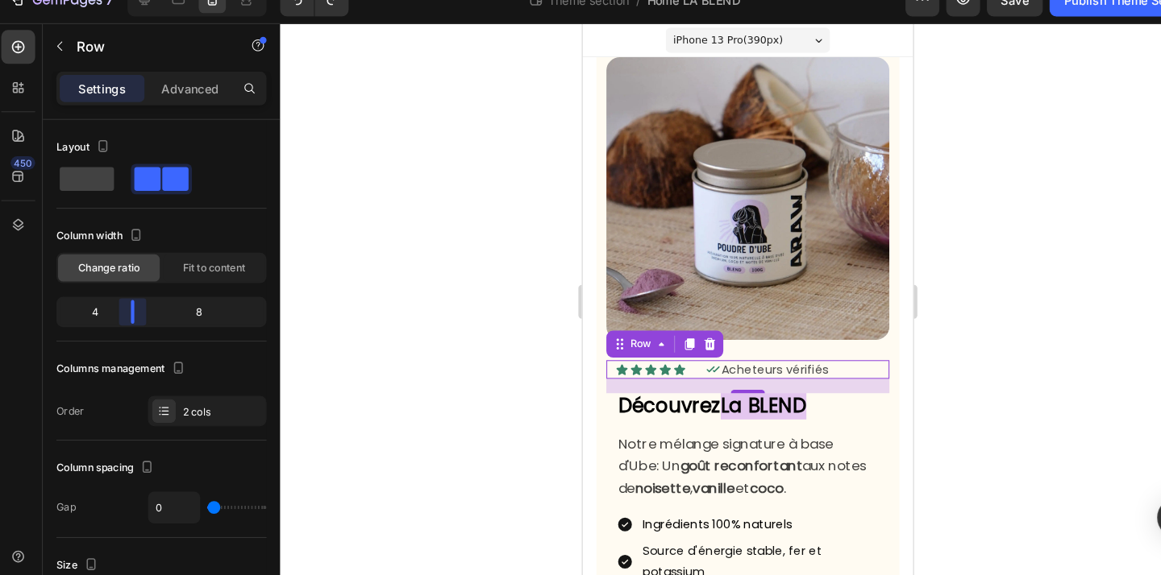
drag, startPoint x: 143, startPoint y: 315, endPoint x: 119, endPoint y: 313, distance: 24.3
click at [119, 0] on body "7 Theme section / Home LA BLEND Preview Save Publish Theme Section 450 Sections…" at bounding box center [580, 0] width 1161 height 0
click at [482, 392] on div at bounding box center [716, 310] width 889 height 530
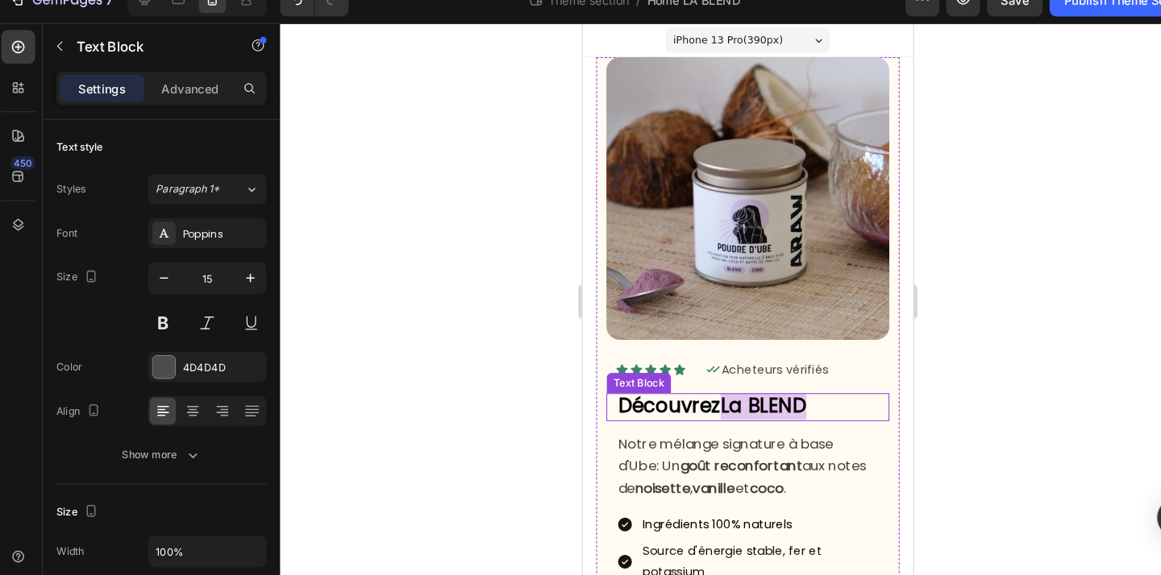
click at [692, 397] on strong "Découvrez" at bounding box center [665, 387] width 98 height 26
click at [680, 394] on strong "Découvrez" at bounding box center [665, 387] width 98 height 26
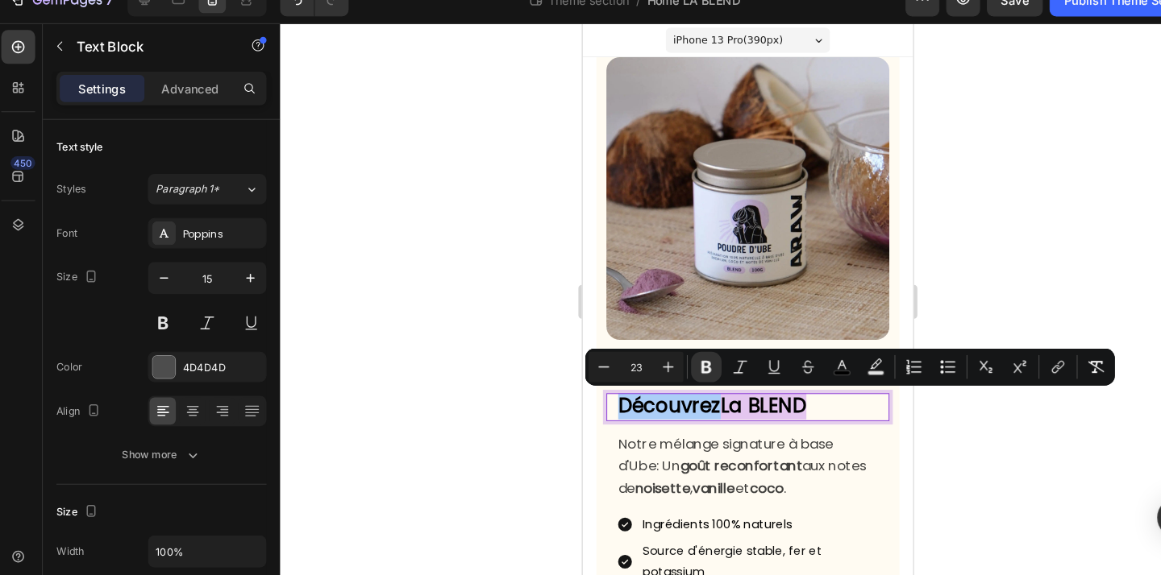
click at [1046, 181] on div at bounding box center [716, 310] width 889 height 530
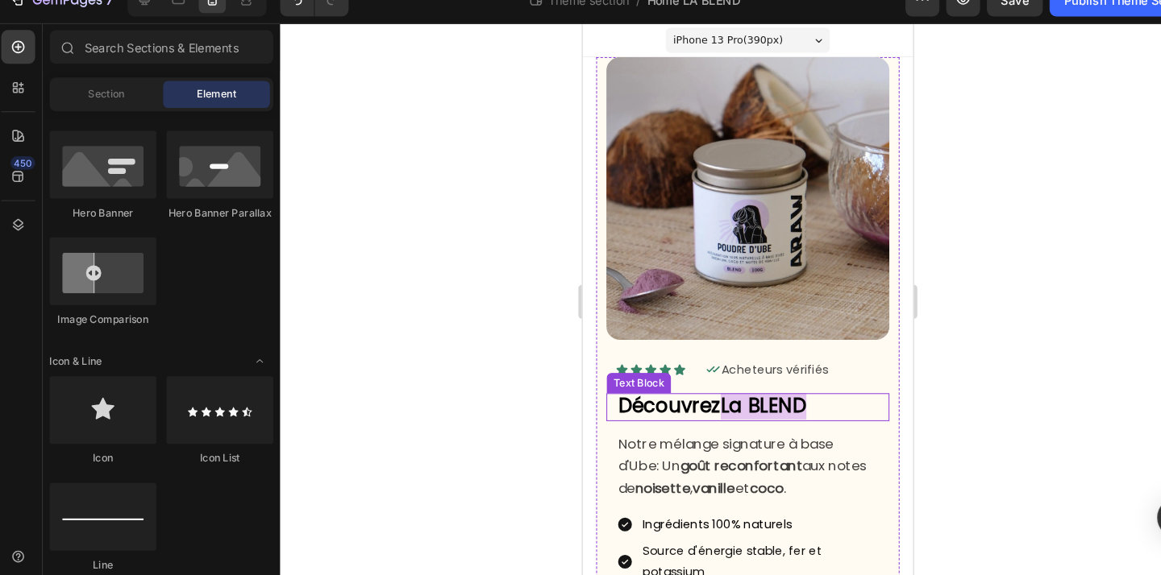
click at [712, 390] on strong "Découvrez" at bounding box center [665, 387] width 98 height 26
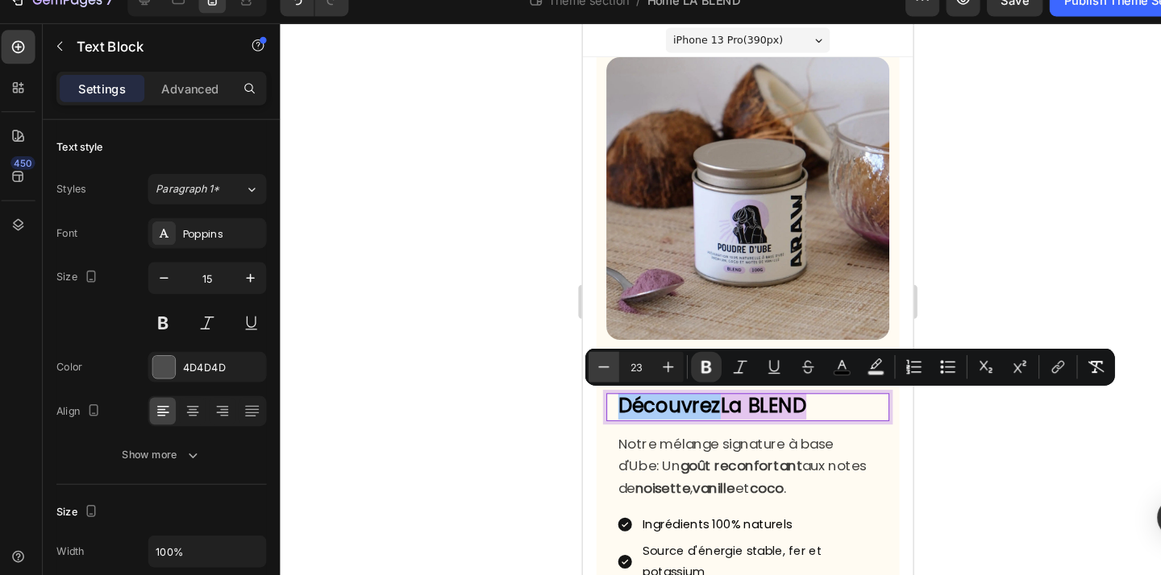
click at [576, 379] on icon "Editor contextual toolbar" at bounding box center [579, 372] width 16 height 16
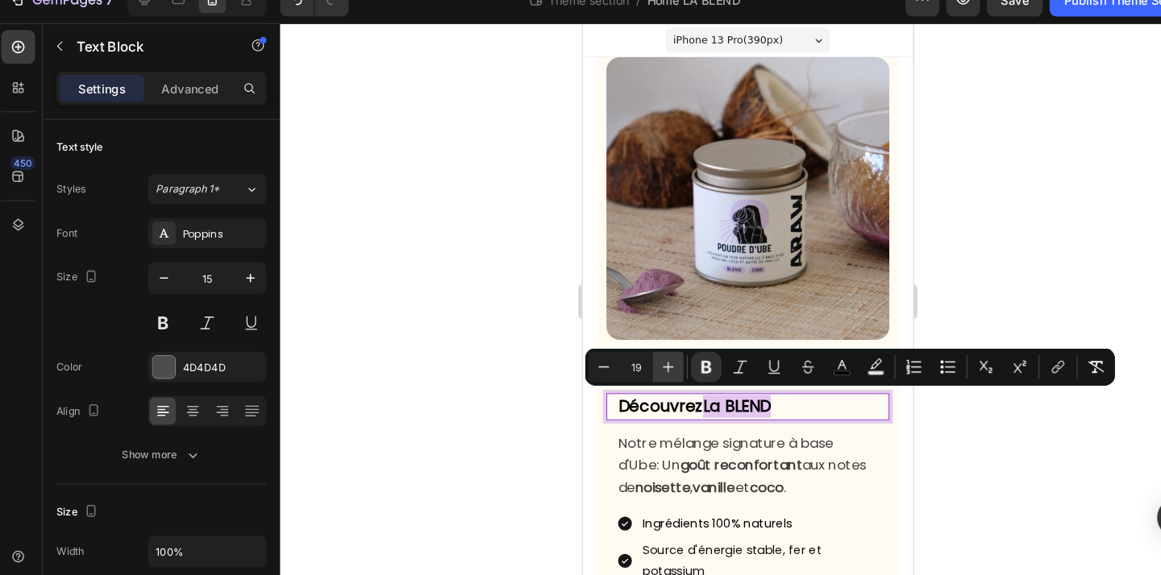
click at [647, 372] on icon "Editor contextual toolbar" at bounding box center [641, 372] width 16 height 16
type input "20"
click at [451, 407] on div at bounding box center [716, 310] width 889 height 530
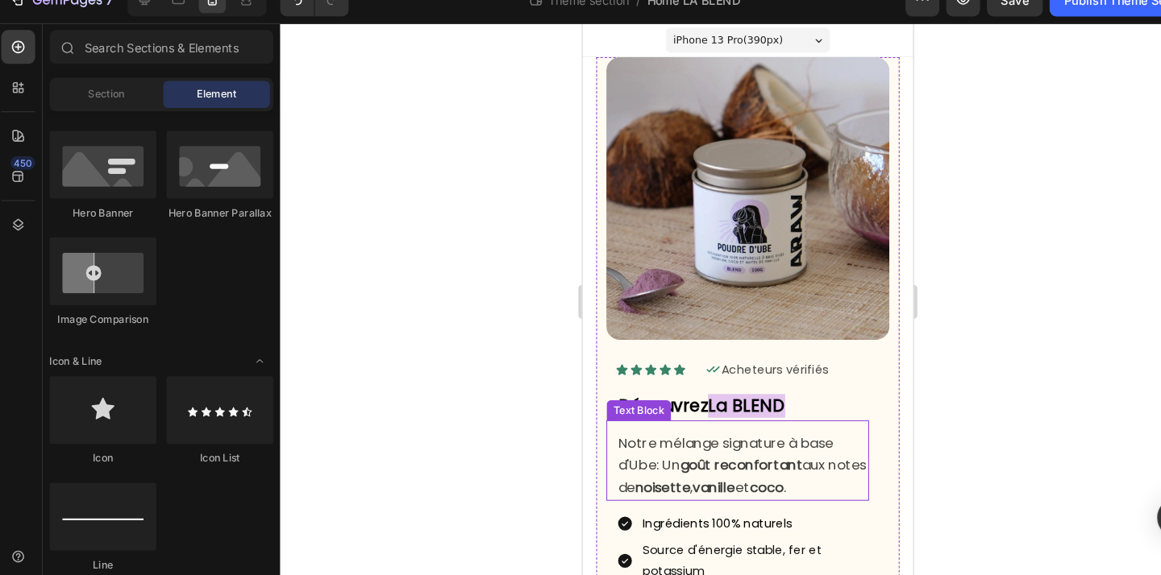
scroll to position [52, 0]
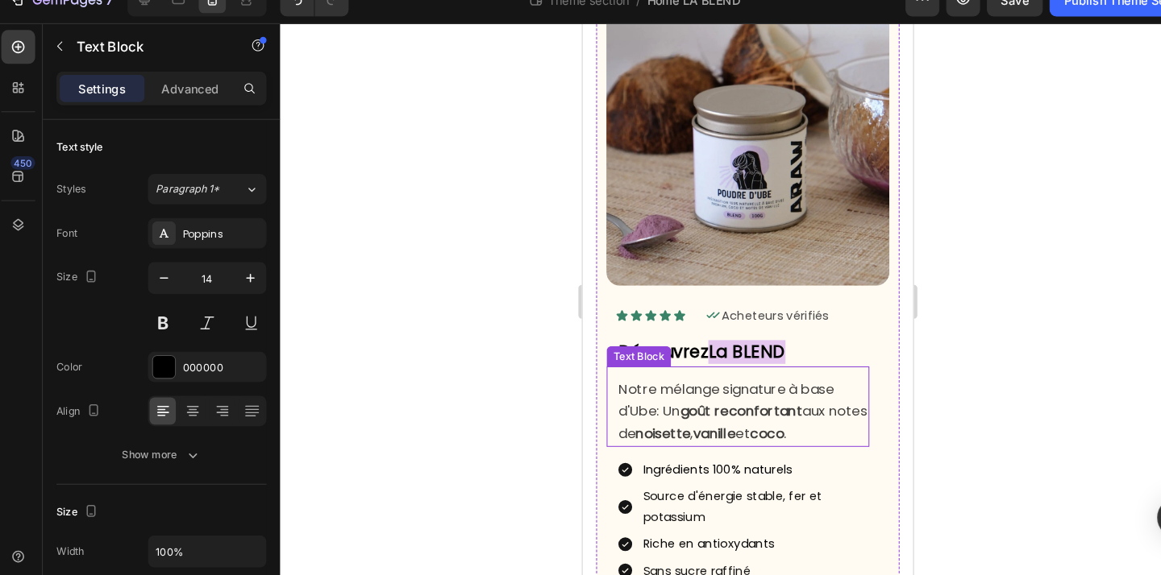
click at [720, 397] on strong "goût reconfortant" at bounding box center [733, 391] width 116 height 19
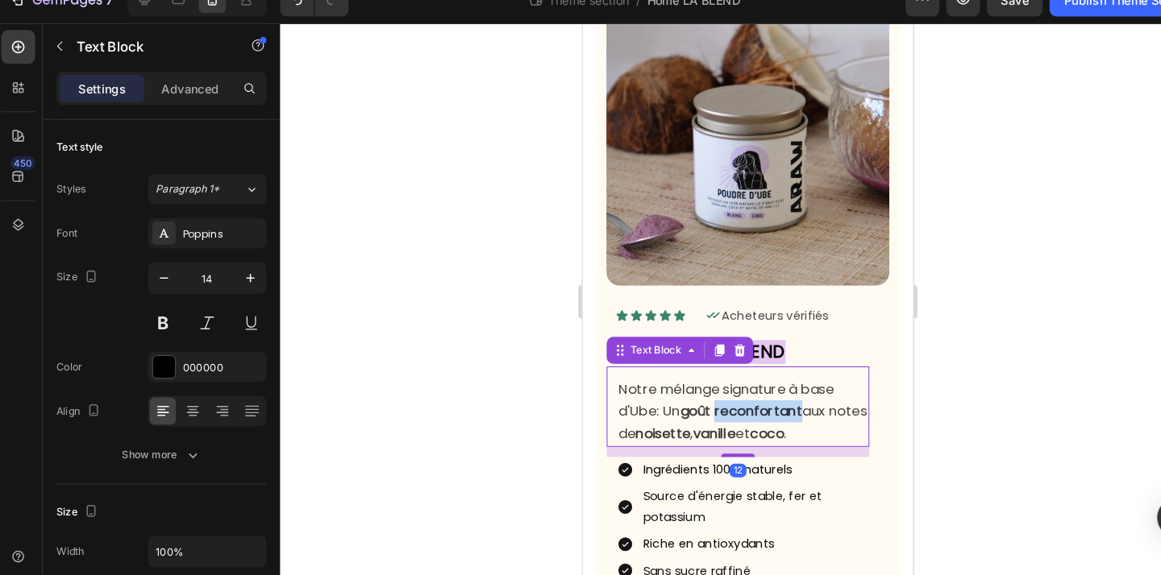
click at [720, 397] on strong "goût reconfortant" at bounding box center [733, 391] width 116 height 19
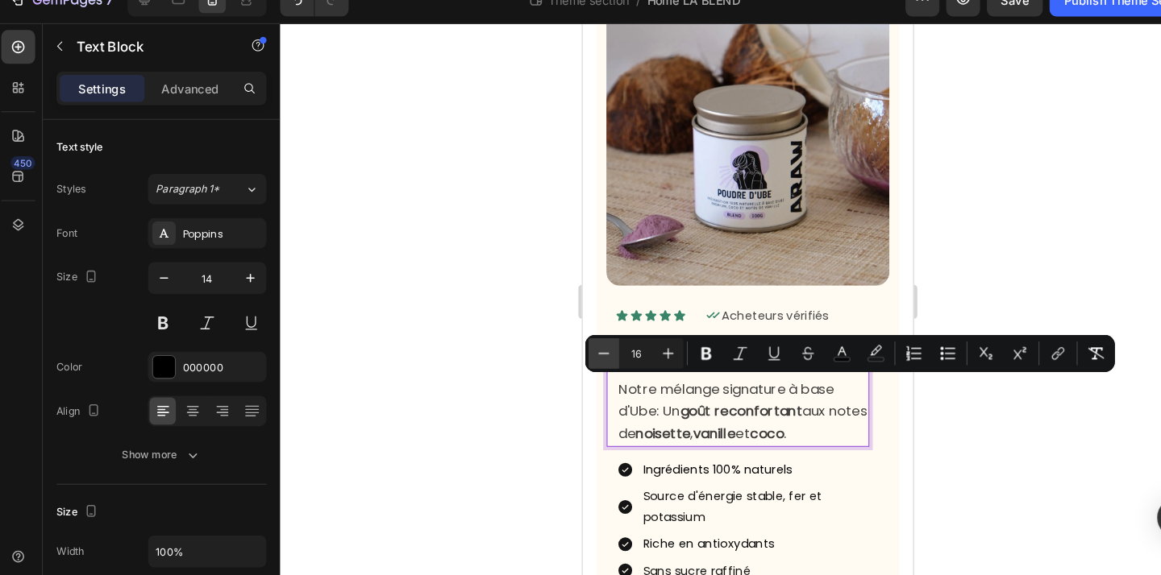
click at [579, 362] on icon "Editor contextual toolbar" at bounding box center [579, 359] width 16 height 16
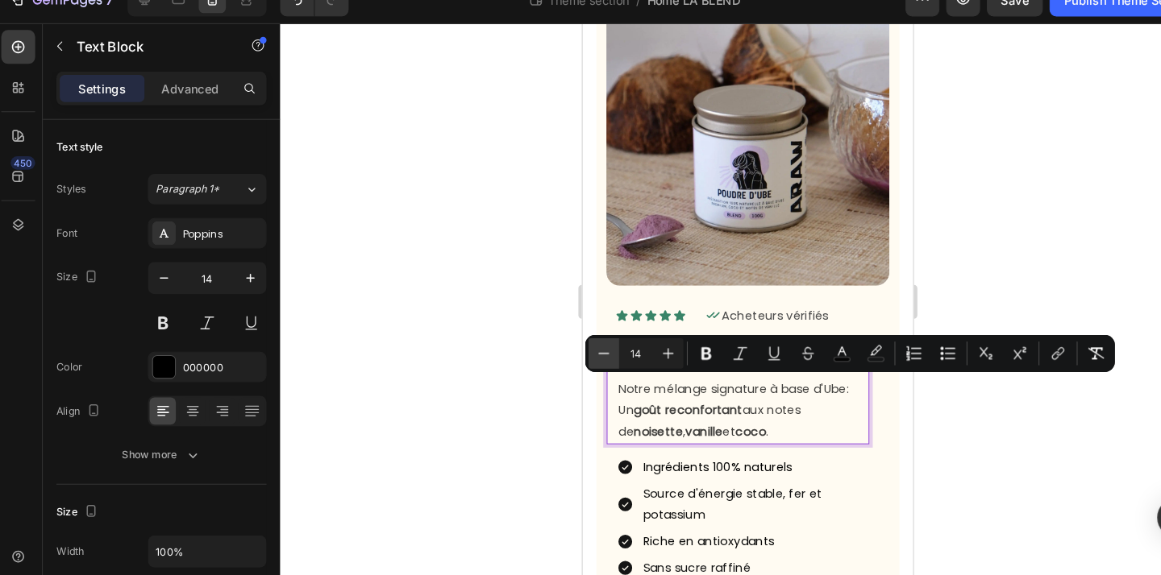
click at [579, 362] on icon "Editor contextual toolbar" at bounding box center [579, 359] width 16 height 16
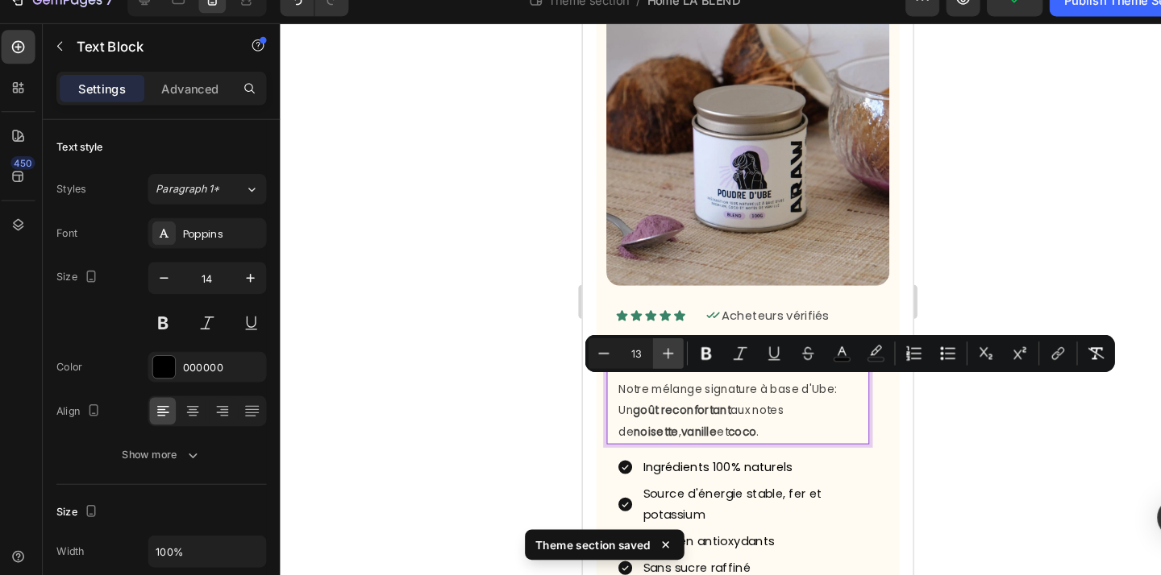
click at [637, 361] on icon "Editor contextual toolbar" at bounding box center [641, 359] width 16 height 16
type input "15"
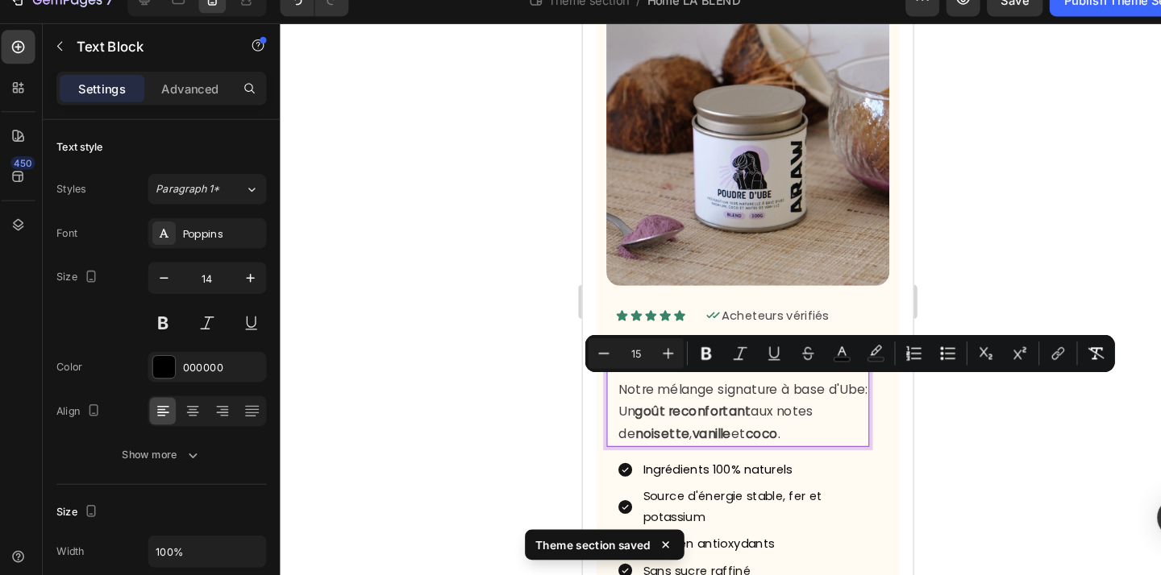
click at [446, 413] on div at bounding box center [716, 310] width 889 height 530
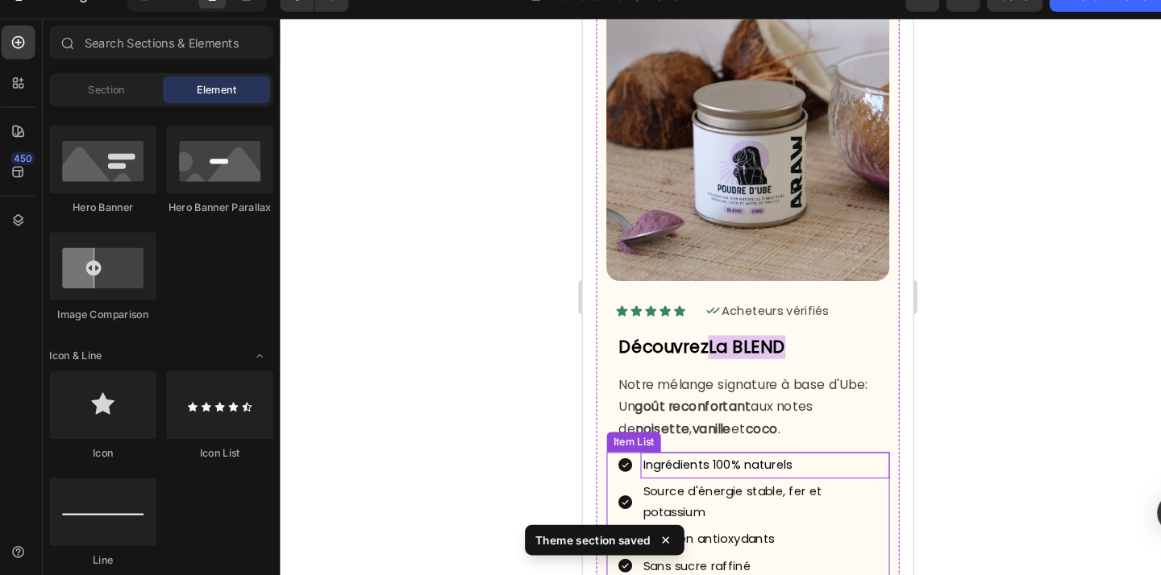
click at [696, 442] on span "Ingrédients 100% naturels" at bounding box center [710, 443] width 142 height 16
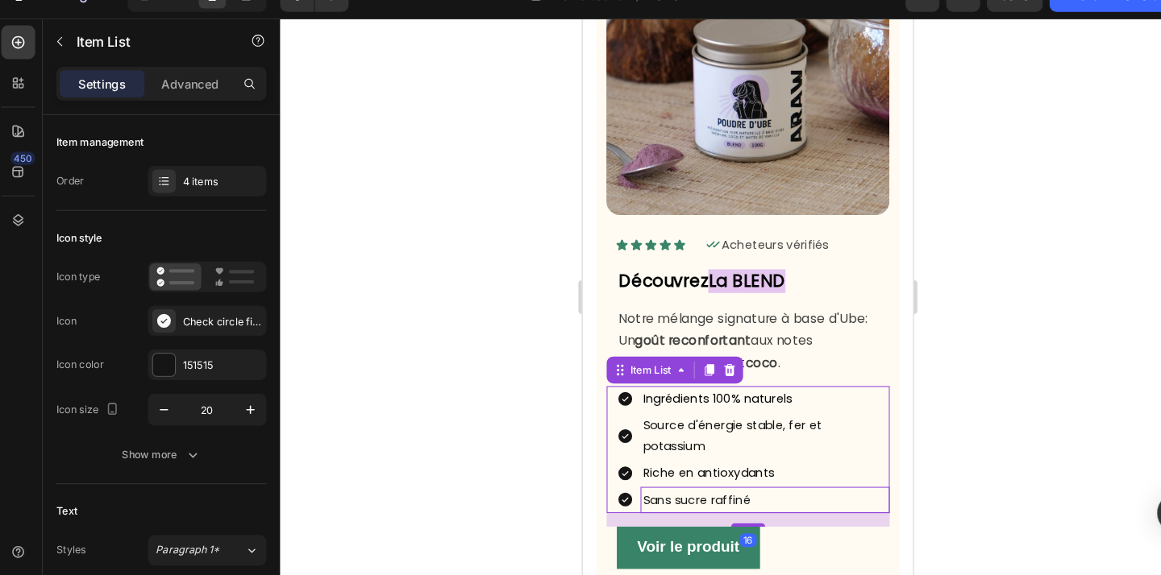
scroll to position [137, 0]
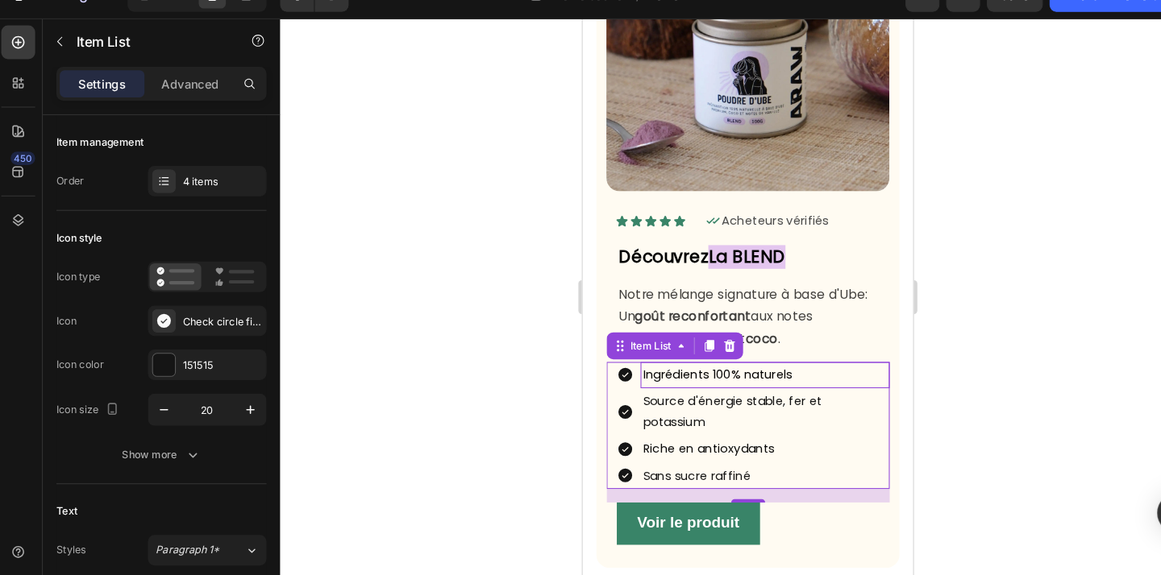
click at [868, 353] on p "Ingrédients 100% naturels" at bounding box center [755, 358] width 232 height 20
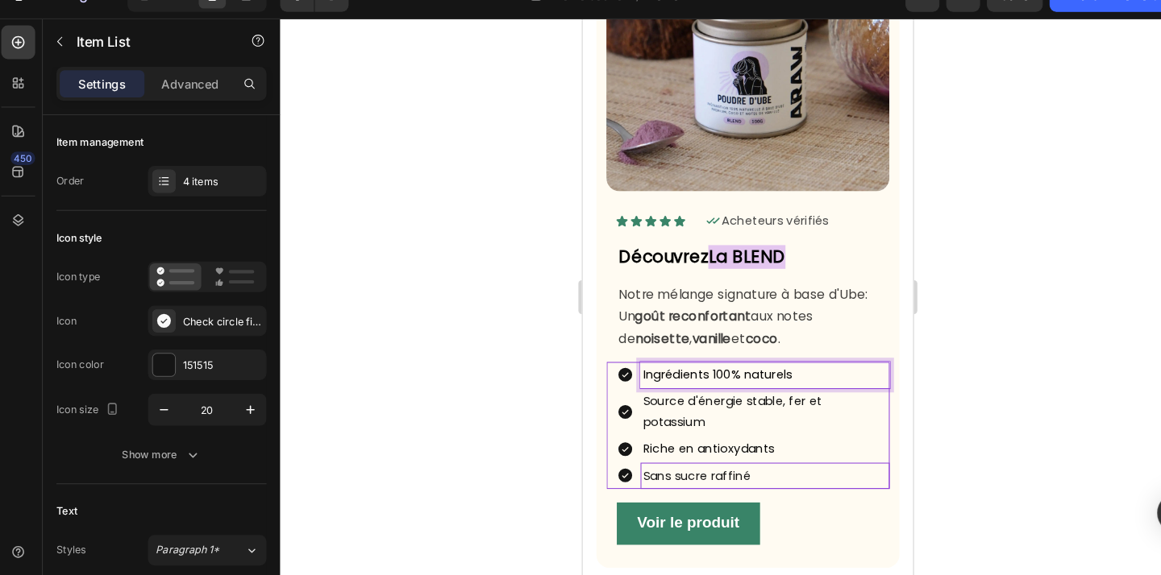
click at [867, 459] on p "Sans sucre raffiné" at bounding box center [755, 454] width 232 height 20
click at [453, 404] on div at bounding box center [716, 310] width 889 height 530
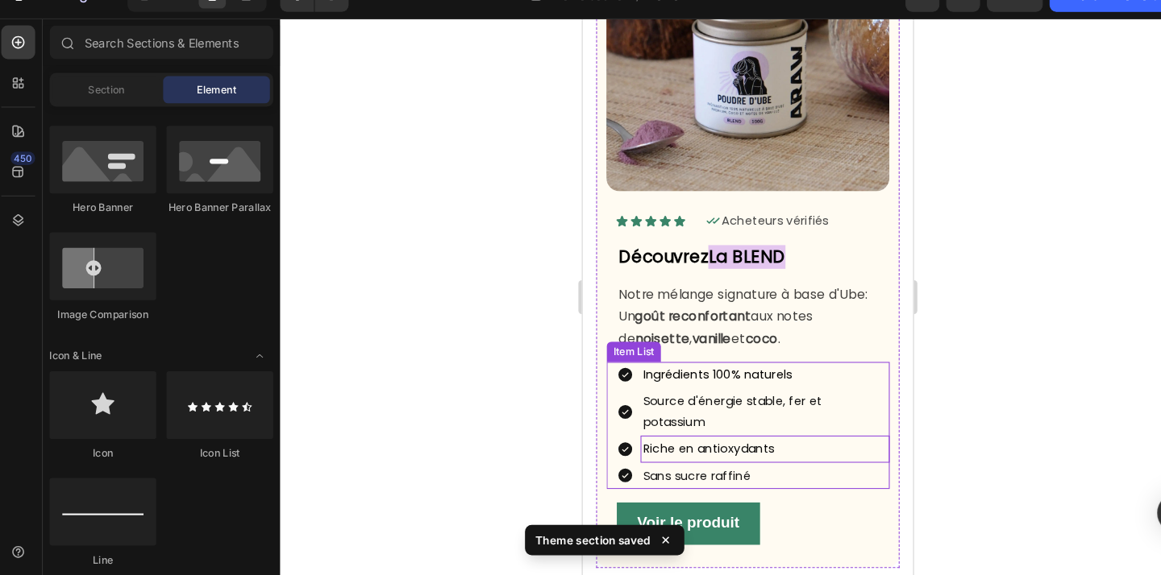
click at [868, 418] on p "Riche en antioxydants" at bounding box center [755, 428] width 232 height 20
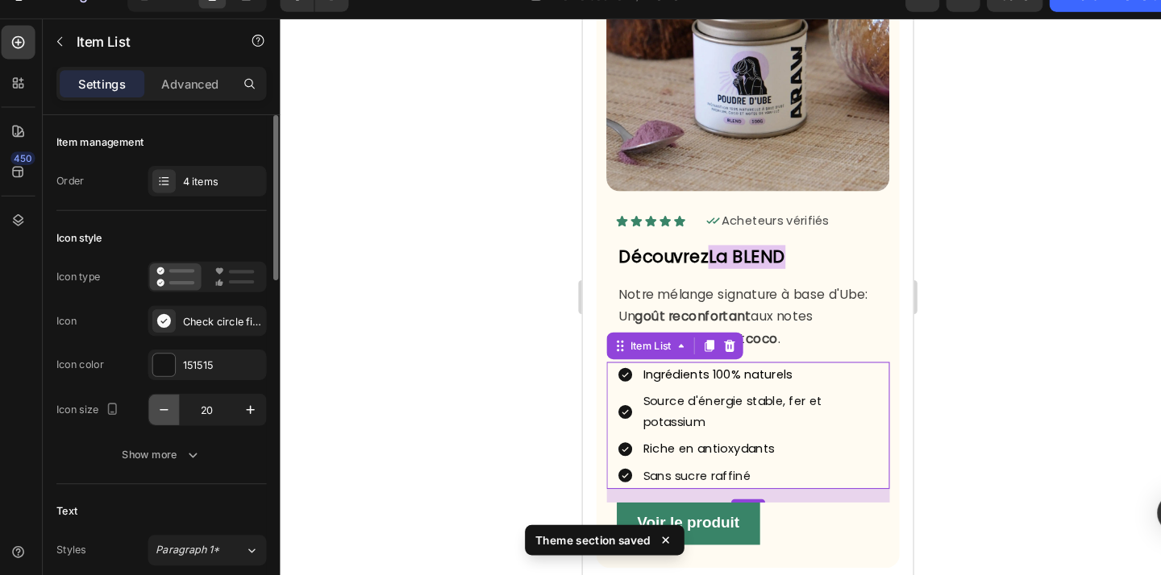
click at [155, 419] on icon "button" at bounding box center [161, 417] width 16 height 16
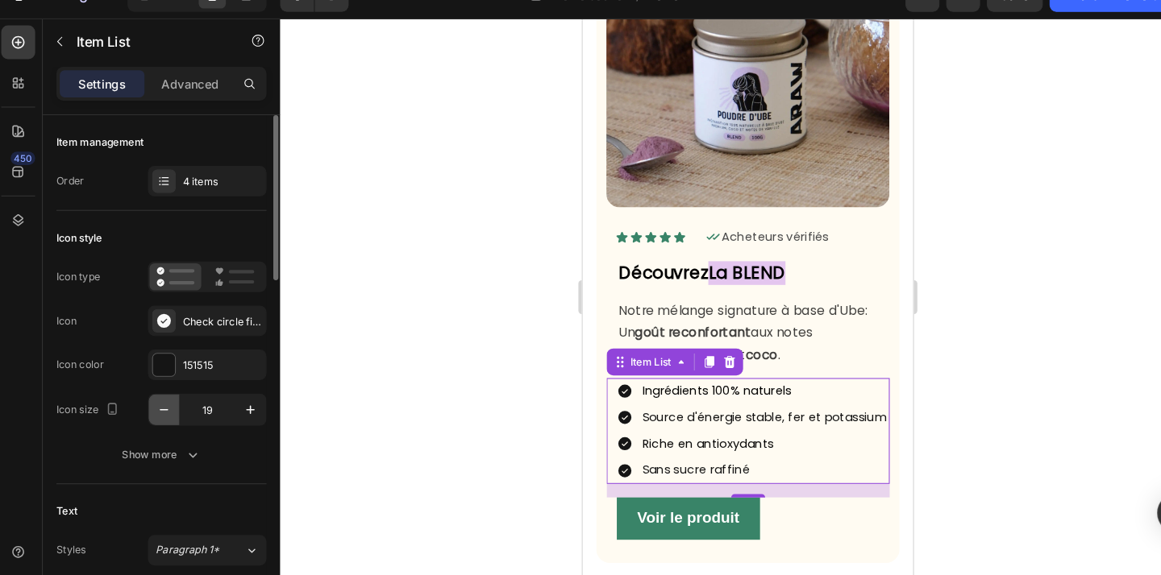
click at [155, 419] on icon "button" at bounding box center [161, 417] width 16 height 16
click at [237, 421] on icon "button" at bounding box center [243, 417] width 16 height 16
click at [162, 423] on icon "button" at bounding box center [161, 417] width 16 height 16
type input "17"
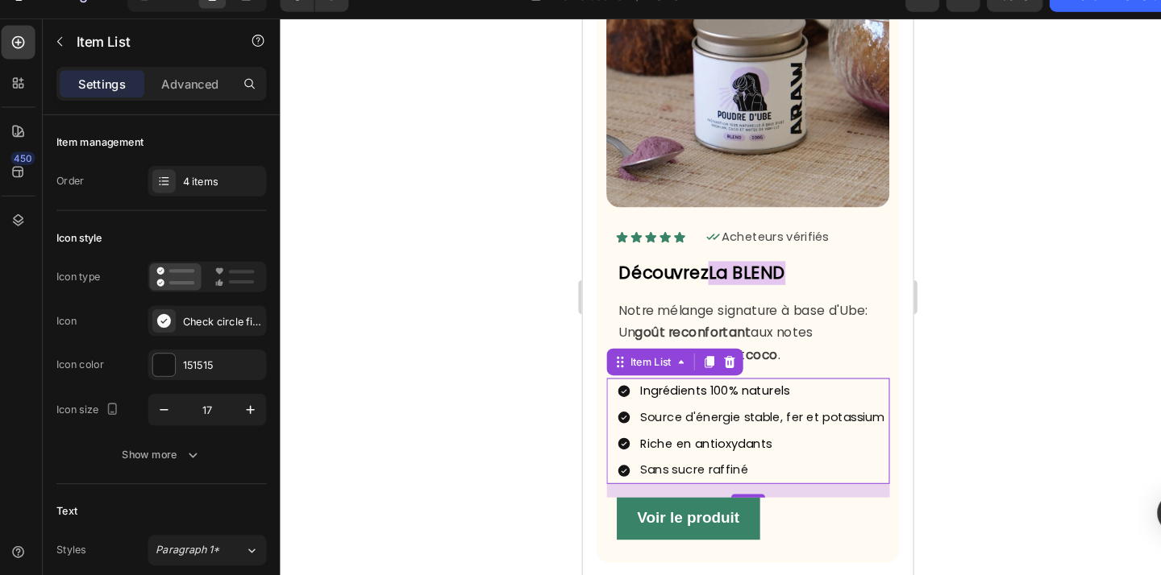
click at [467, 414] on div at bounding box center [716, 310] width 889 height 530
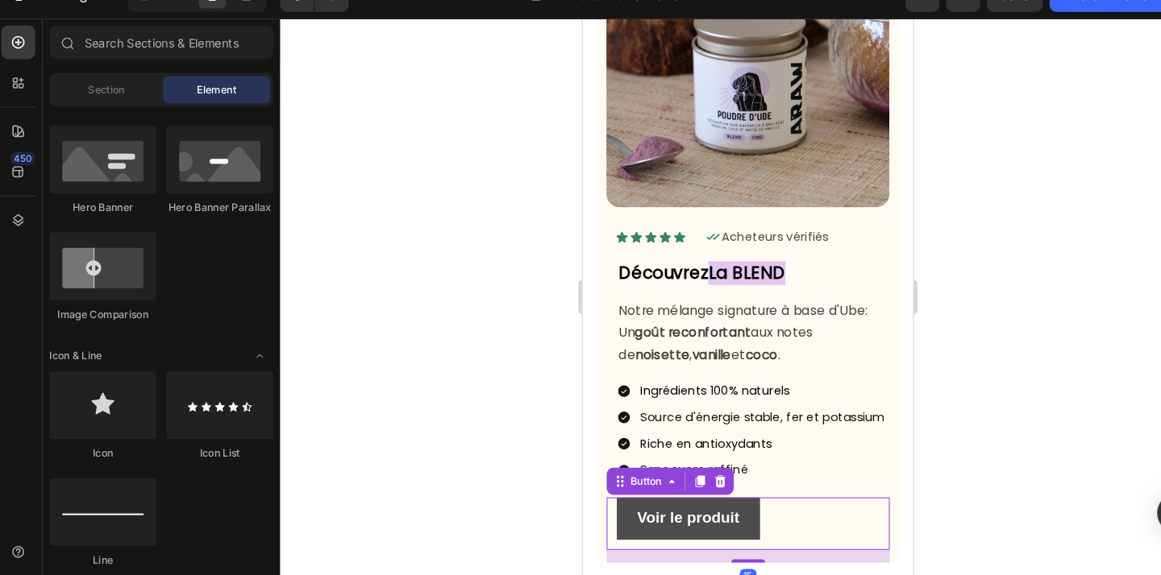
click at [745, 500] on link "Voir le produit" at bounding box center [682, 495] width 136 height 40
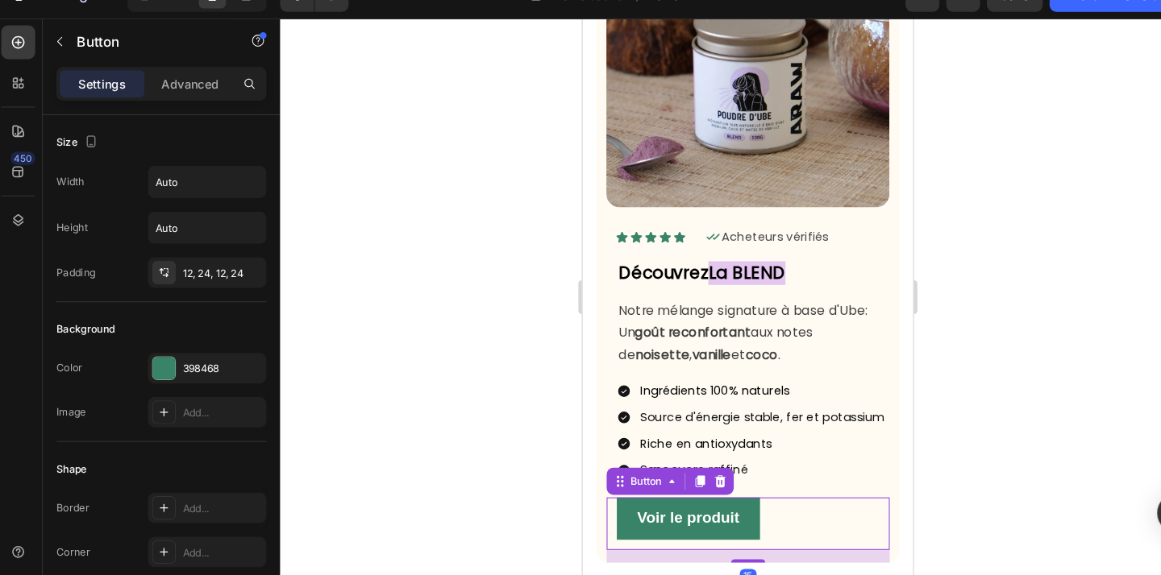
click at [1065, 412] on div at bounding box center [716, 310] width 889 height 530
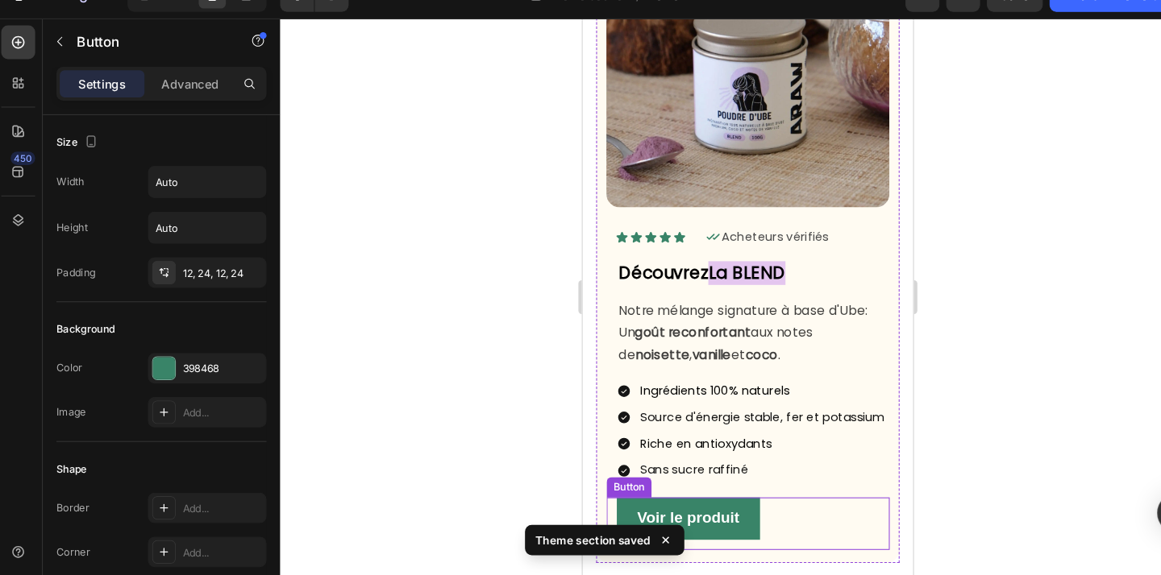
click at [761, 500] on div "Voir le produit Button" at bounding box center [738, 500] width 269 height 50
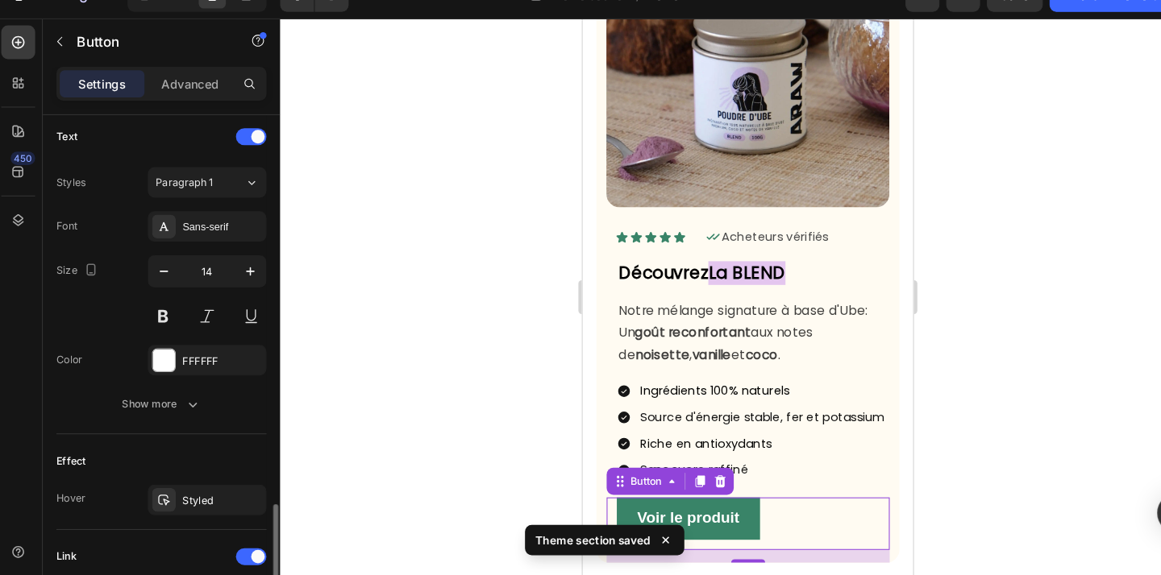
scroll to position [797, 0]
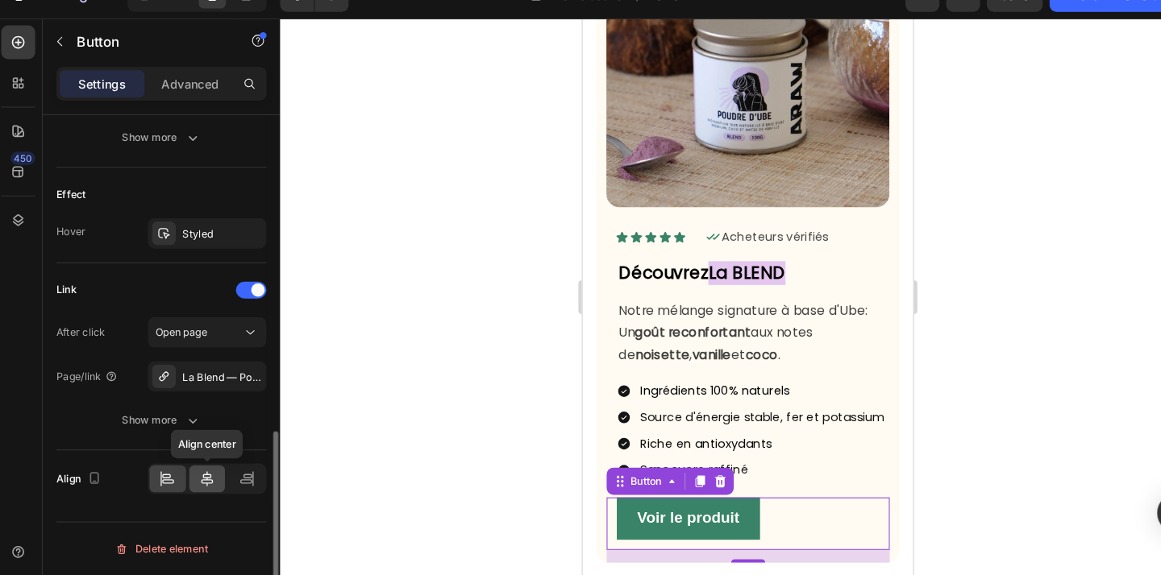
click at [201, 490] on icon at bounding box center [202, 483] width 16 height 16
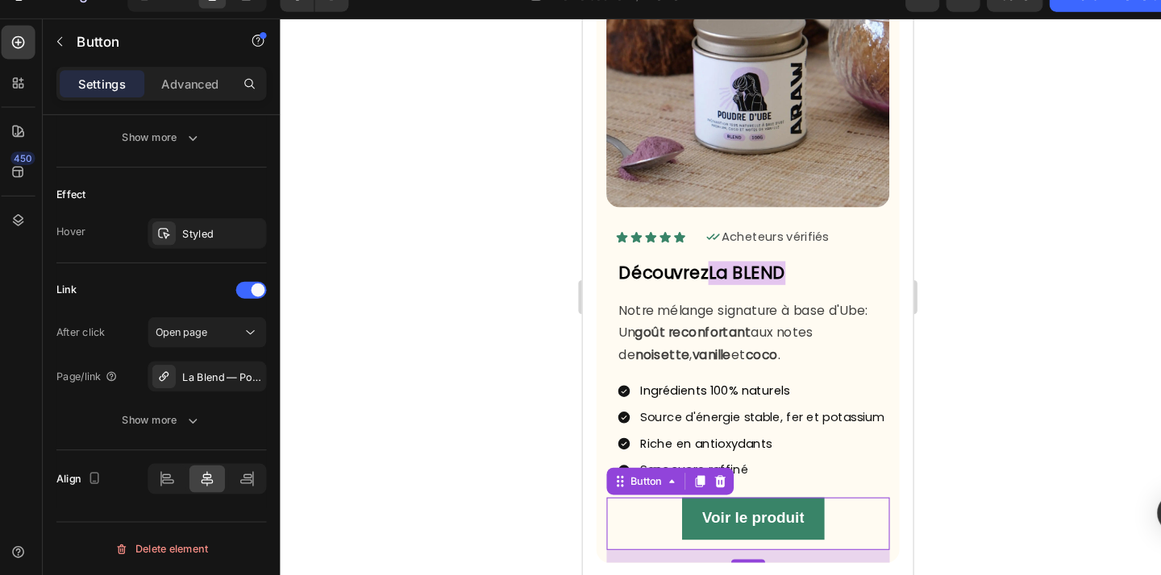
click at [466, 390] on div at bounding box center [716, 310] width 889 height 530
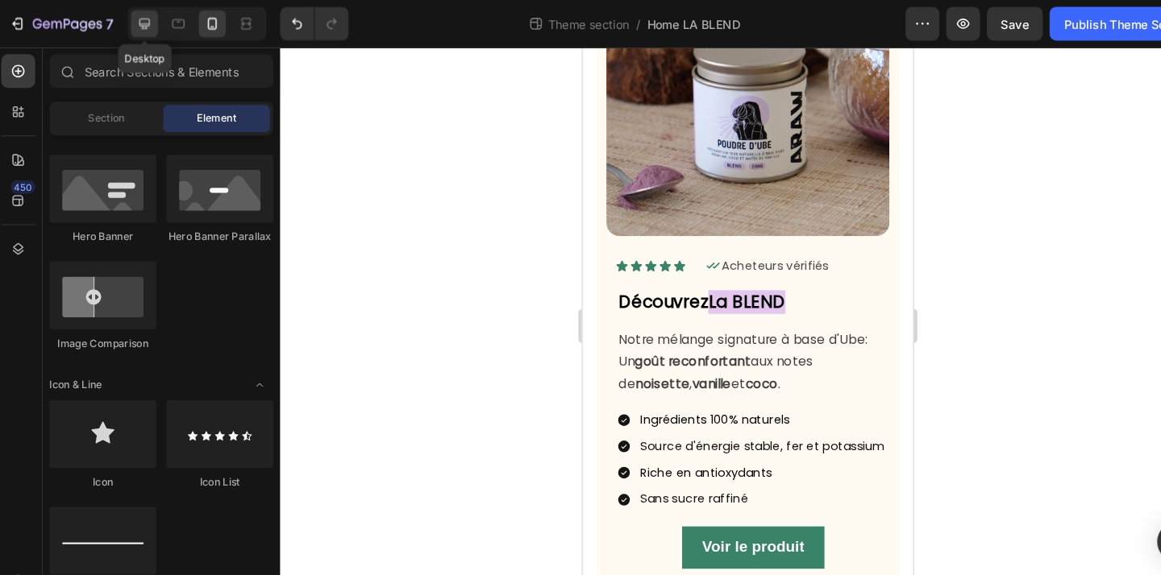
click at [144, 19] on icon at bounding box center [143, 23] width 16 height 16
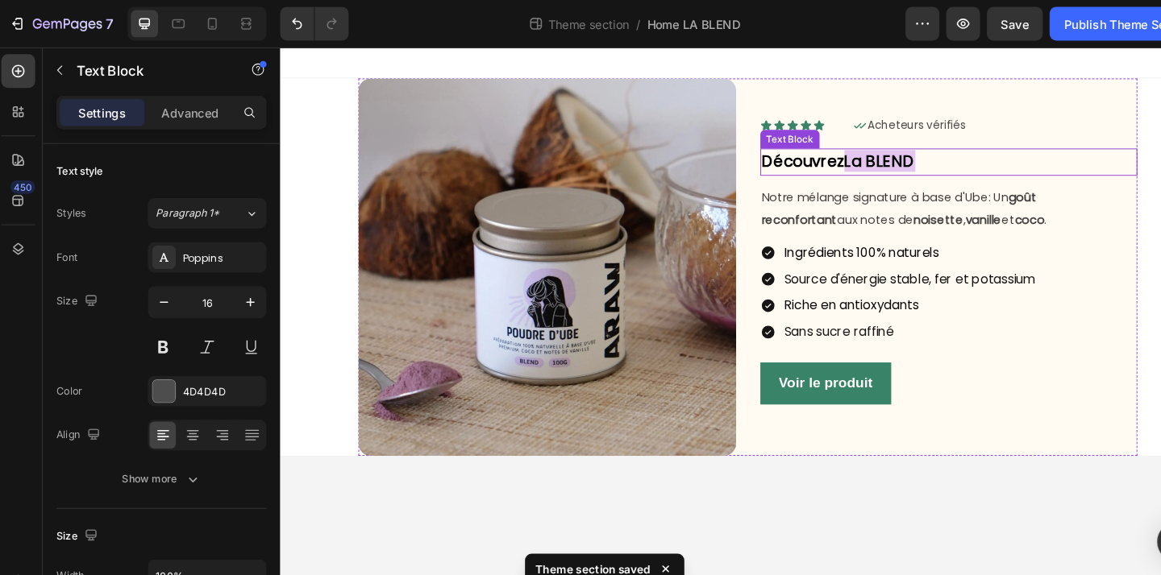
click at [998, 161] on p "Découvrez La BLEND" at bounding box center [972, 165] width 388 height 25
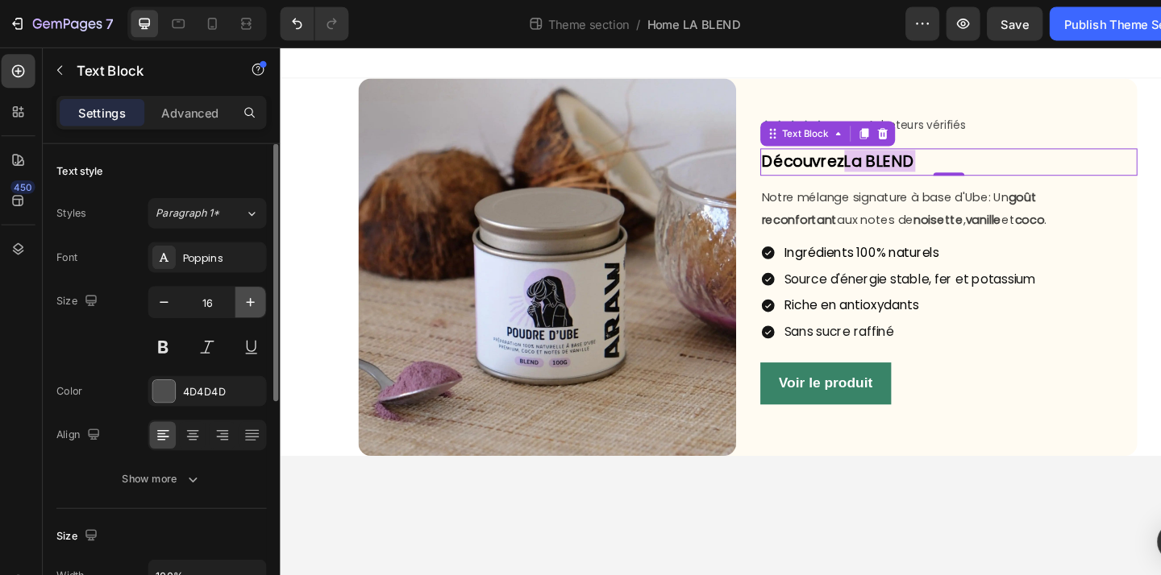
click at [255, 286] on button "button" at bounding box center [243, 287] width 29 height 29
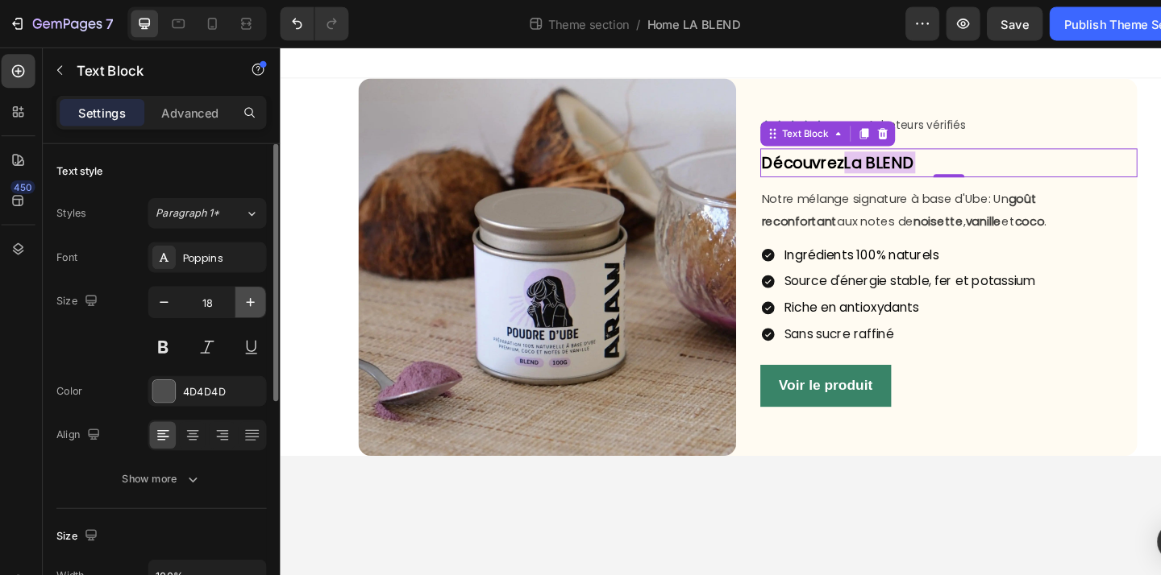
click at [255, 286] on button "button" at bounding box center [243, 287] width 29 height 29
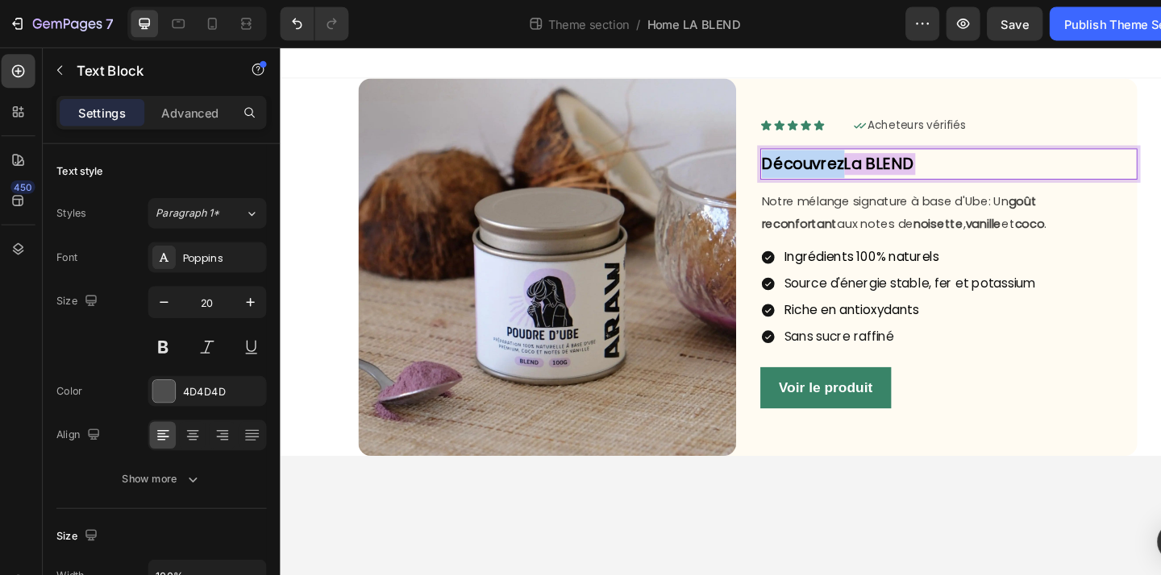
click at [839, 160] on strong "Découvrez" at bounding box center [820, 167] width 85 height 23
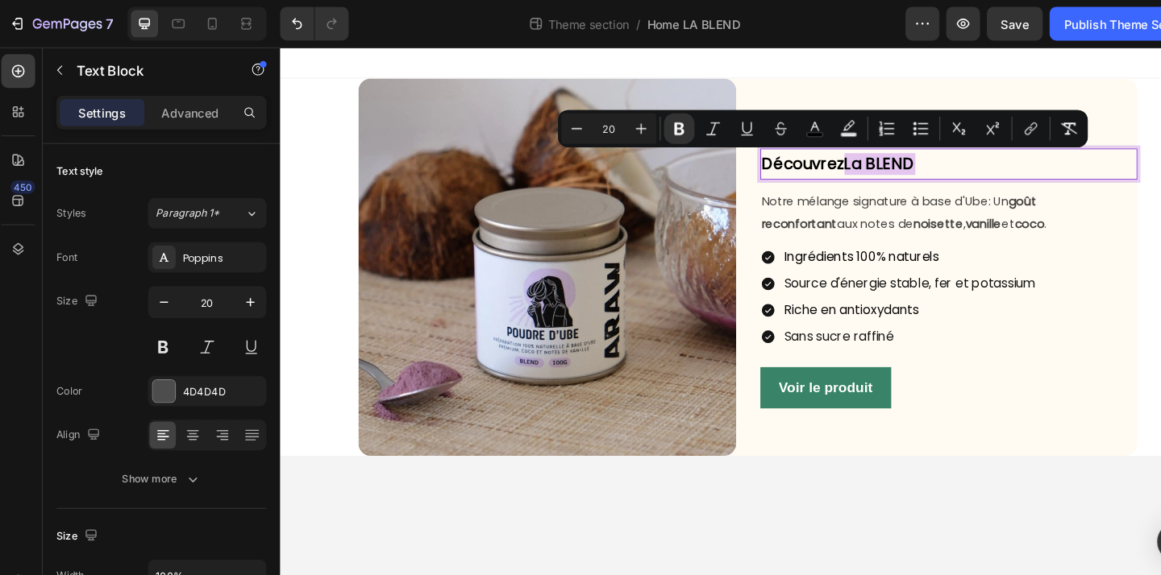
click at [894, 171] on strong "La BLEND" at bounding box center [899, 167] width 73 height 23
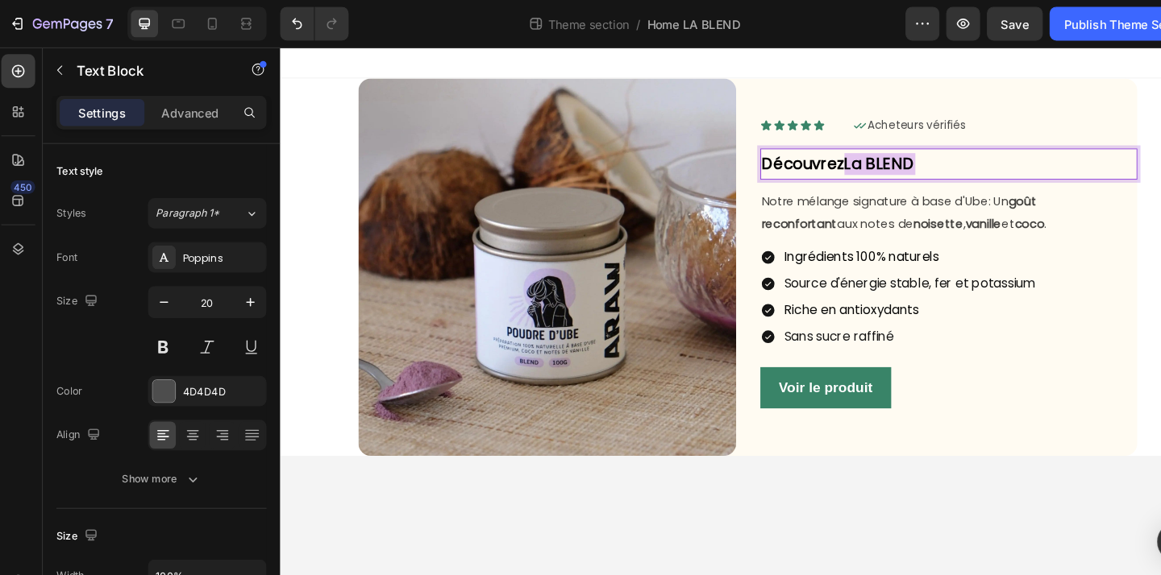
click at [936, 164] on strong "La BLEND" at bounding box center [899, 167] width 73 height 23
click at [211, 25] on icon at bounding box center [207, 22] width 9 height 11
type input "15"
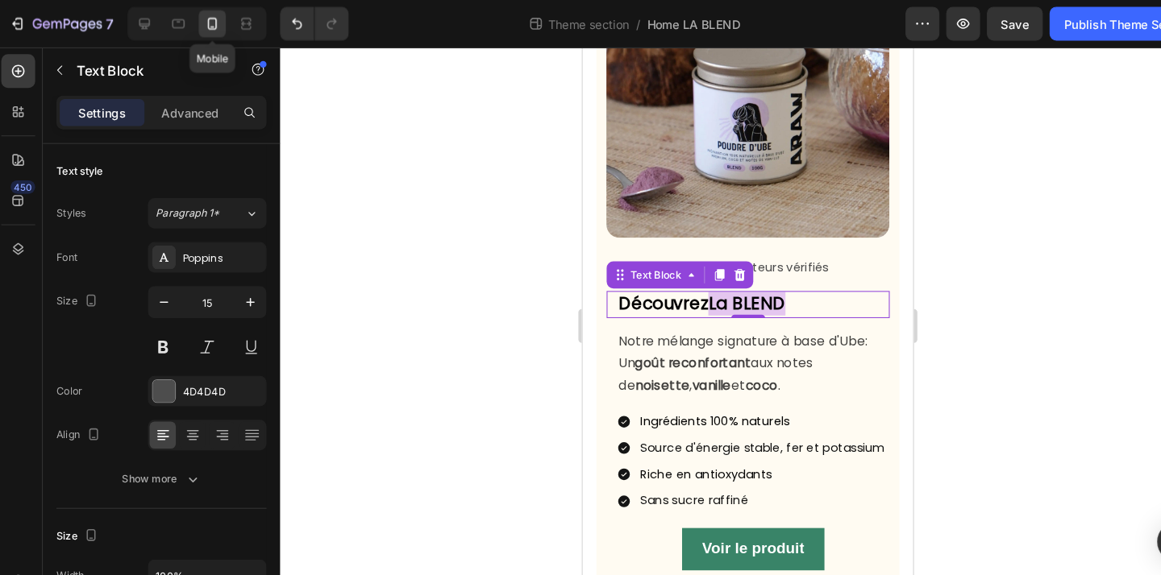
scroll to position [122, 0]
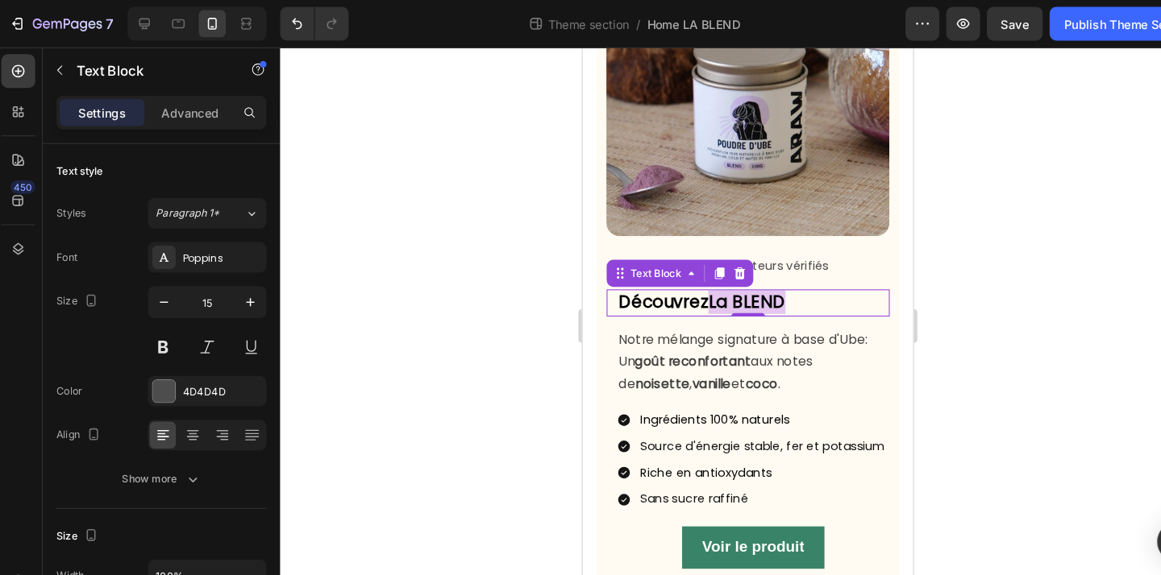
click at [444, 239] on div at bounding box center [716, 310] width 889 height 530
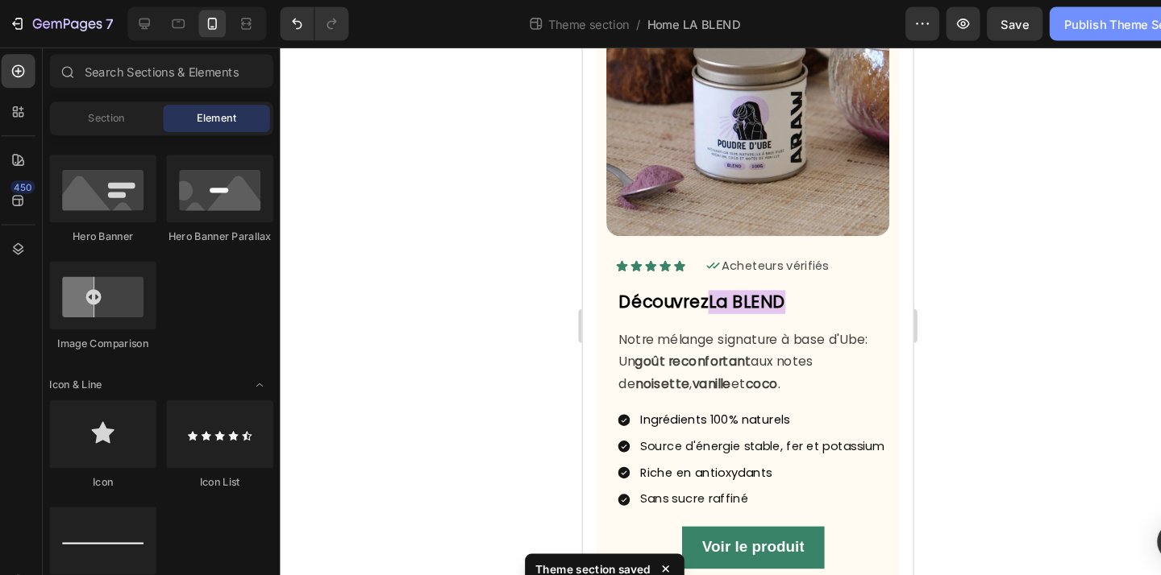
click at [1071, 31] on button "Publish Theme Section" at bounding box center [1078, 22] width 151 height 32
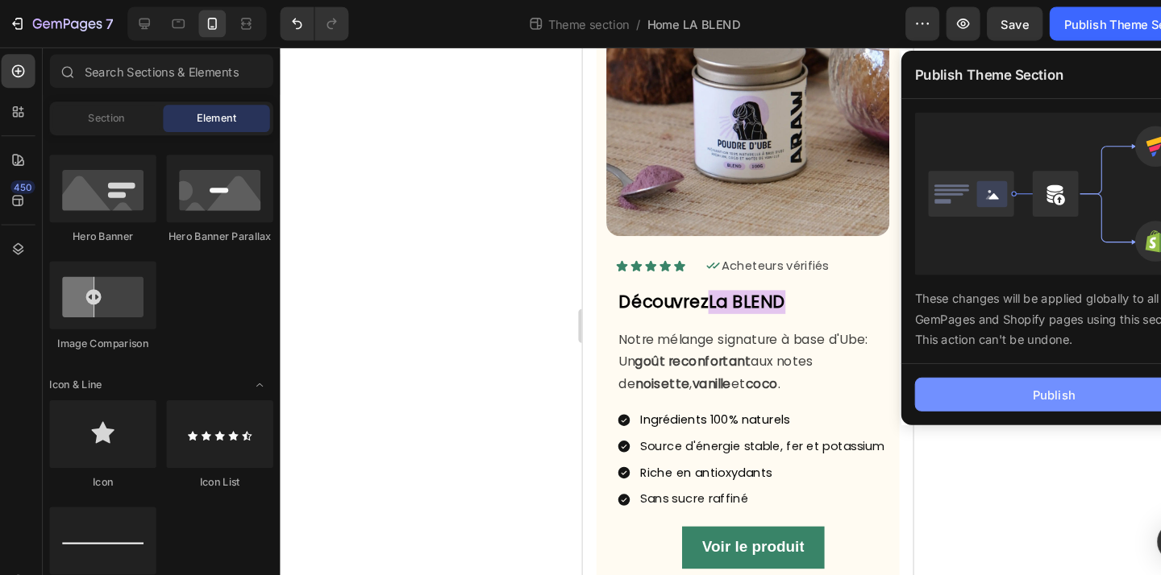
click at [969, 381] on button "Publish" at bounding box center [1007, 375] width 264 height 32
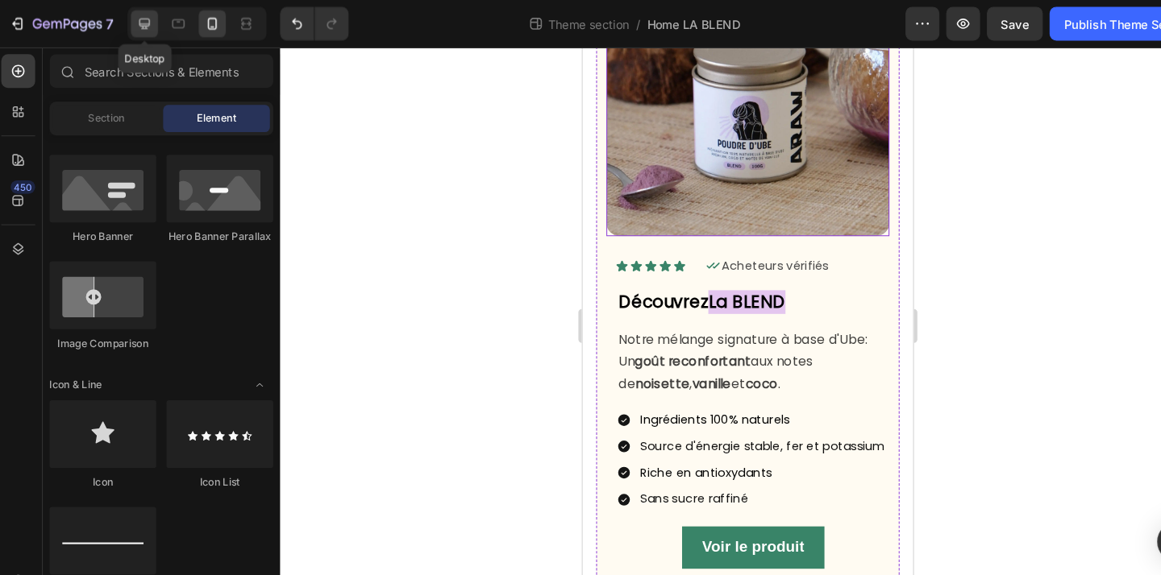
click at [152, 25] on div at bounding box center [143, 23] width 26 height 26
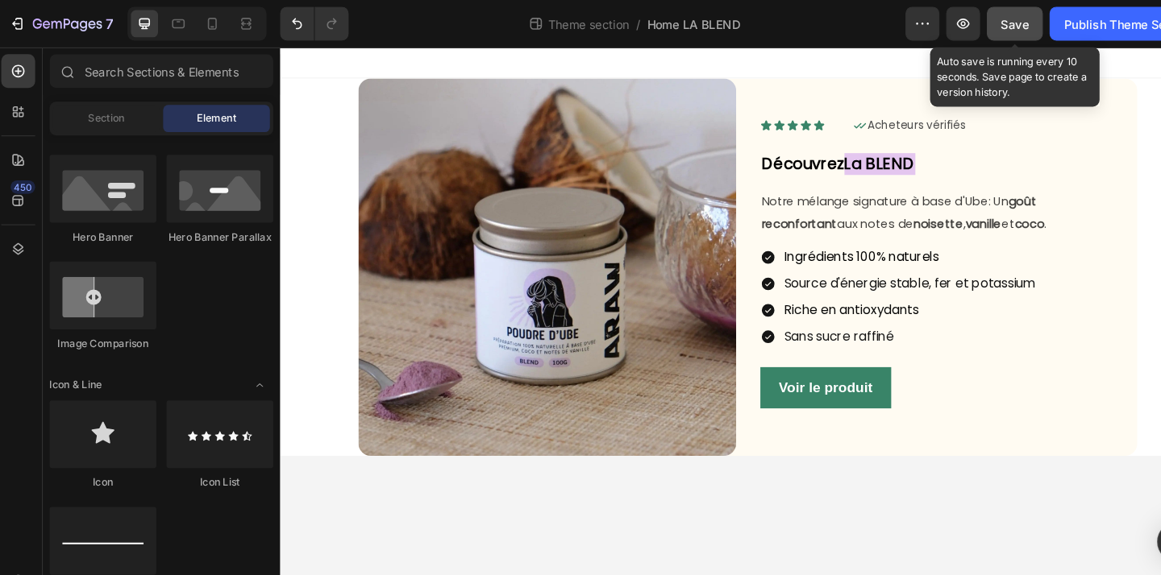
click at [974, 17] on span "Save" at bounding box center [970, 23] width 27 height 14
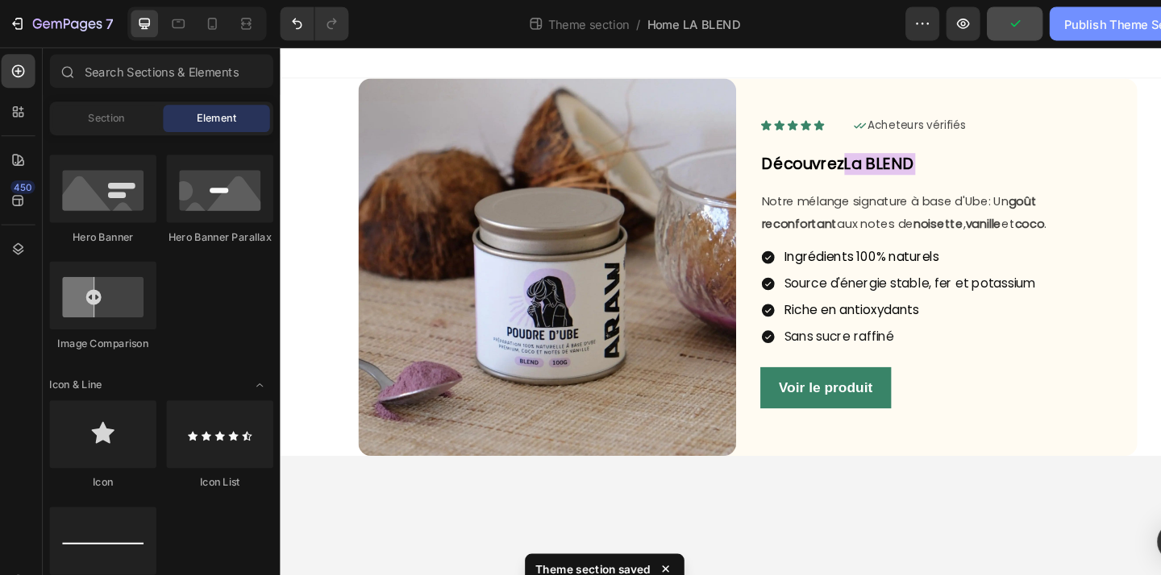
click at [1076, 27] on div "Publish Theme Section" at bounding box center [1078, 23] width 123 height 17
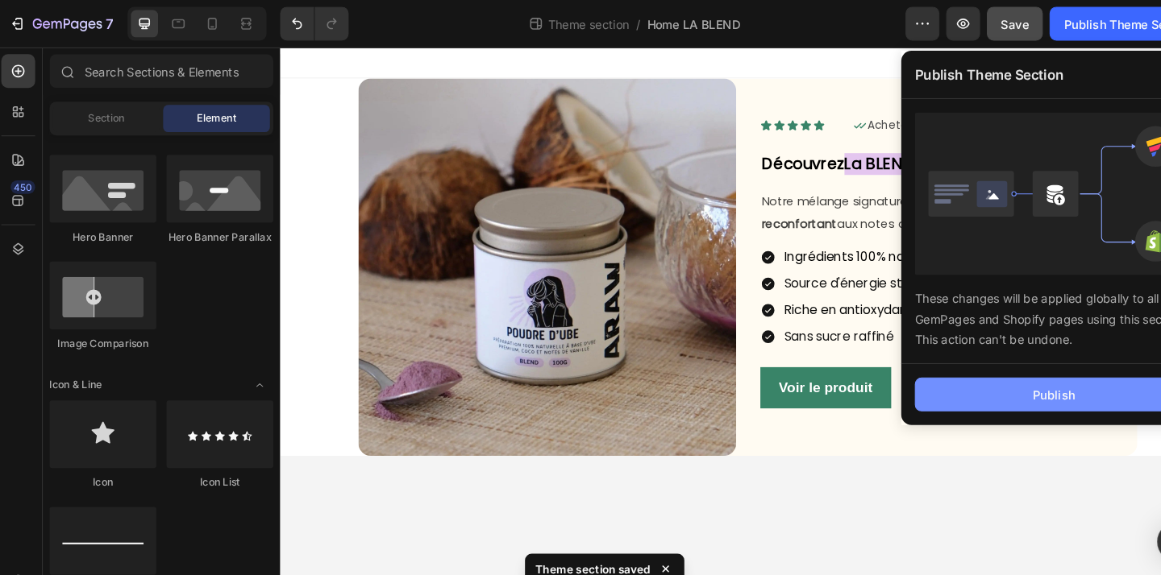
click at [990, 376] on div "Publish" at bounding box center [1007, 375] width 40 height 17
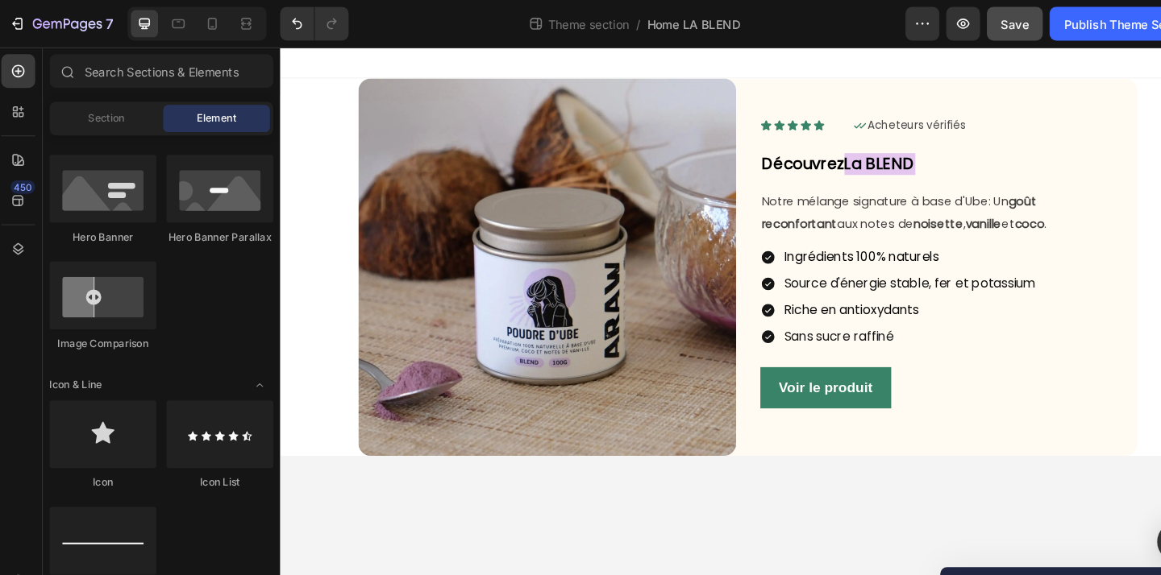
click at [1065, 507] on body "Image Icon Icon Icon Icon Icon Icon List Icon Acheteurs vérifiés Text Block Row…" at bounding box center [763, 335] width 967 height 577
click at [780, 129] on icon at bounding box center [781, 127] width 10 height 10
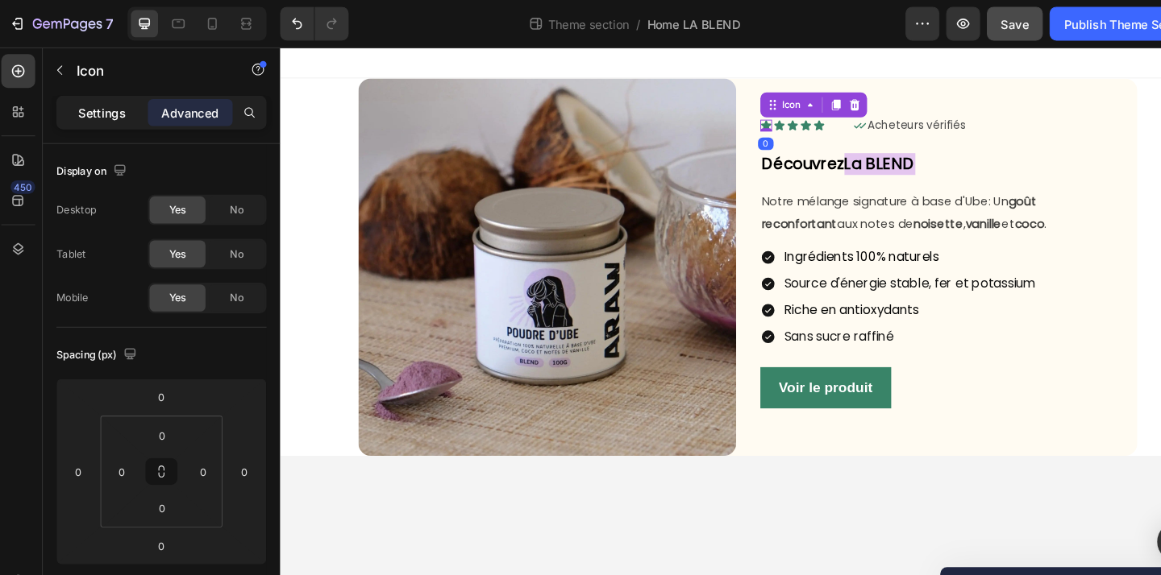
click at [84, 105] on p "Settings" at bounding box center [102, 107] width 45 height 17
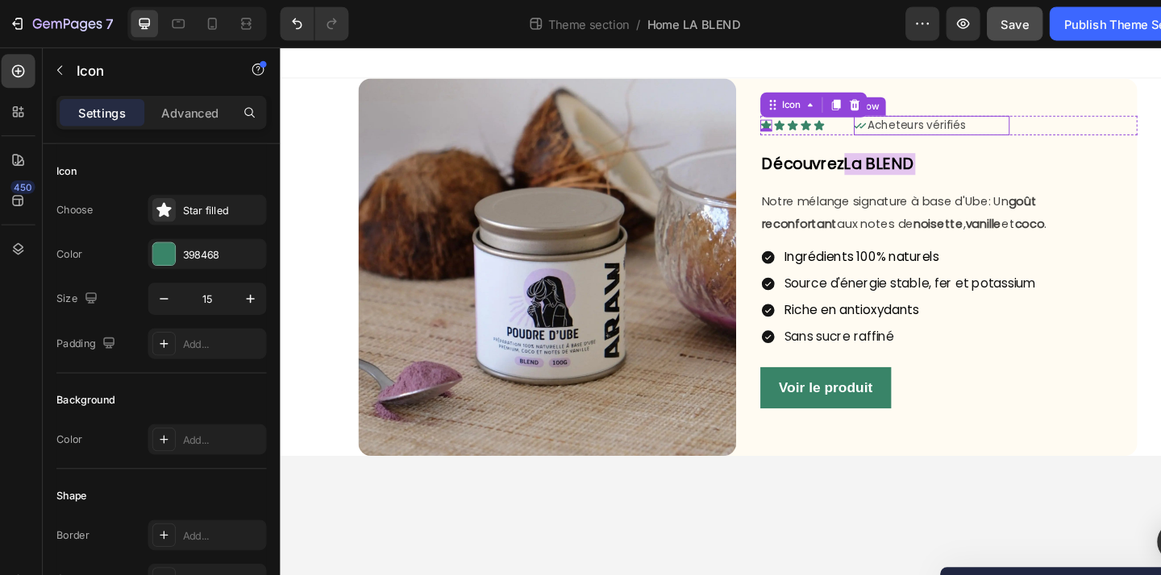
click at [1014, 127] on div "Icon Acheteurs vérifiés Text Block Row" at bounding box center [953, 128] width 161 height 20
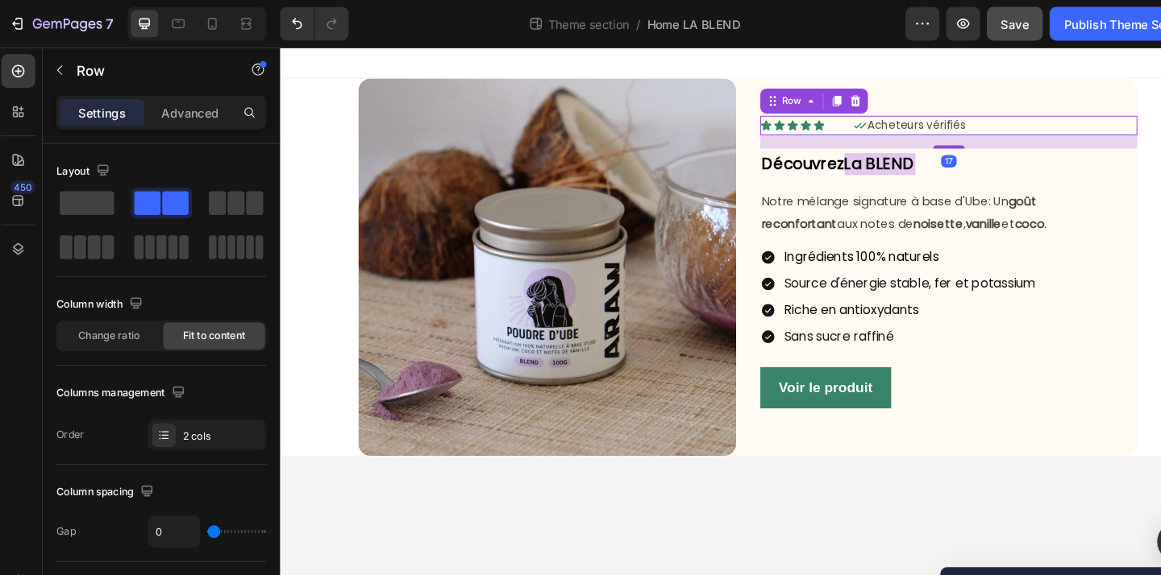
click at [1083, 133] on div "Icon Acheteurs vérifiés Text Block Row" at bounding box center [1013, 128] width 280 height 20
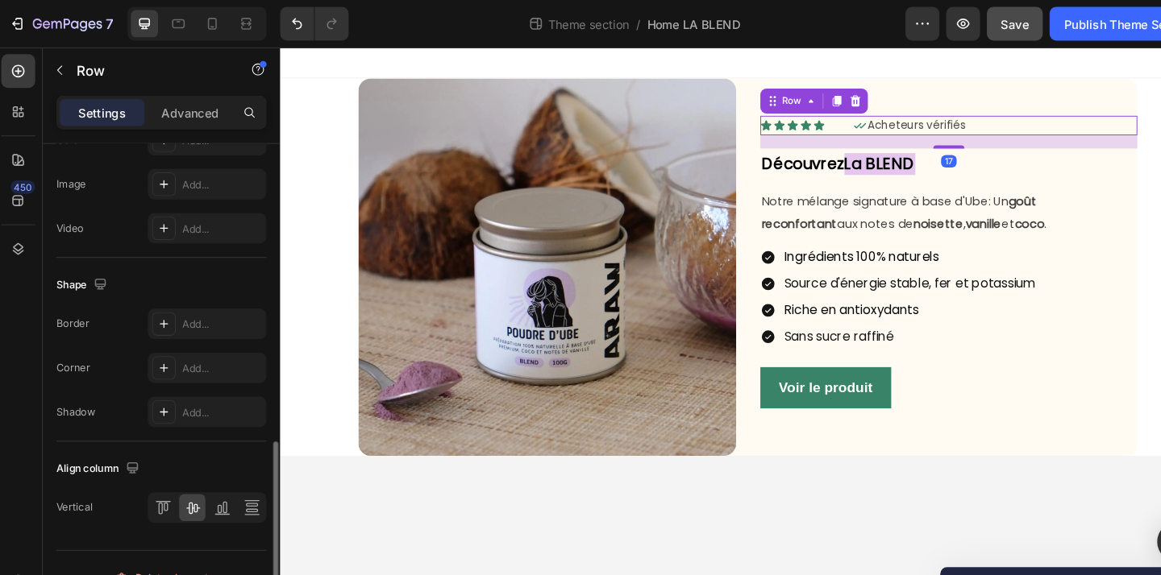
click at [1082, 128] on div "Icon Acheteurs vérifiés Text Block Row" at bounding box center [1013, 128] width 280 height 20
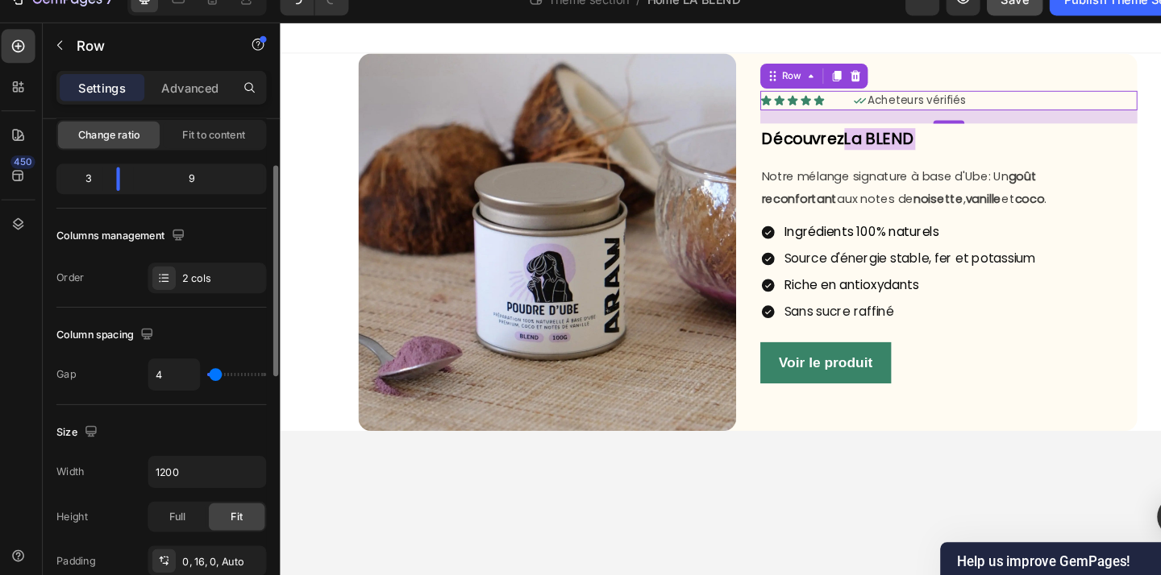
scroll to position [142, 0]
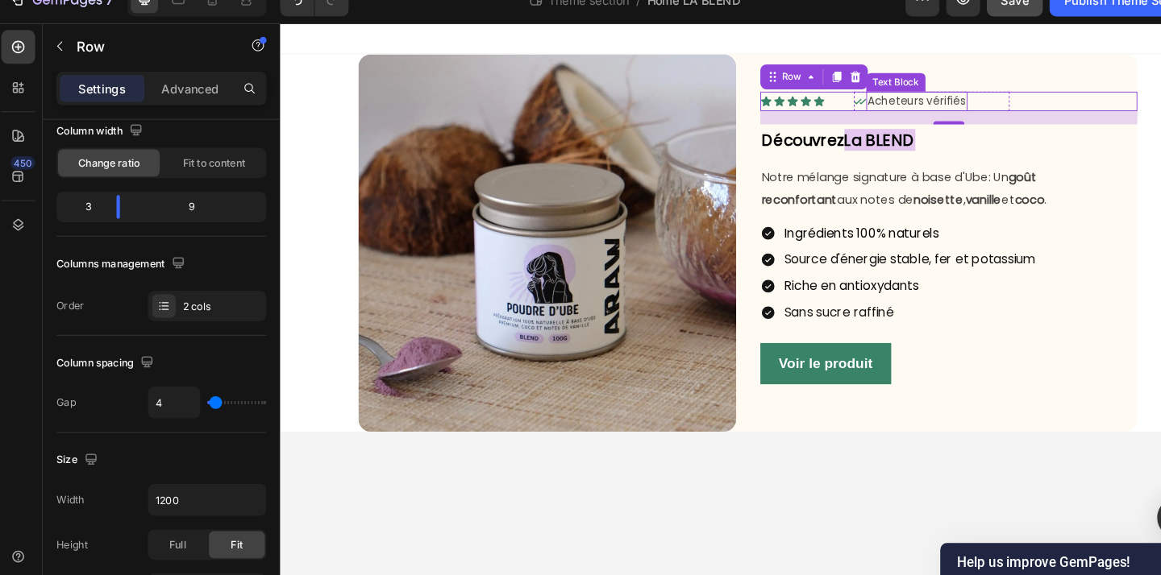
click at [989, 102] on p "Acheteurs vérifiés" at bounding box center [938, 103] width 102 height 17
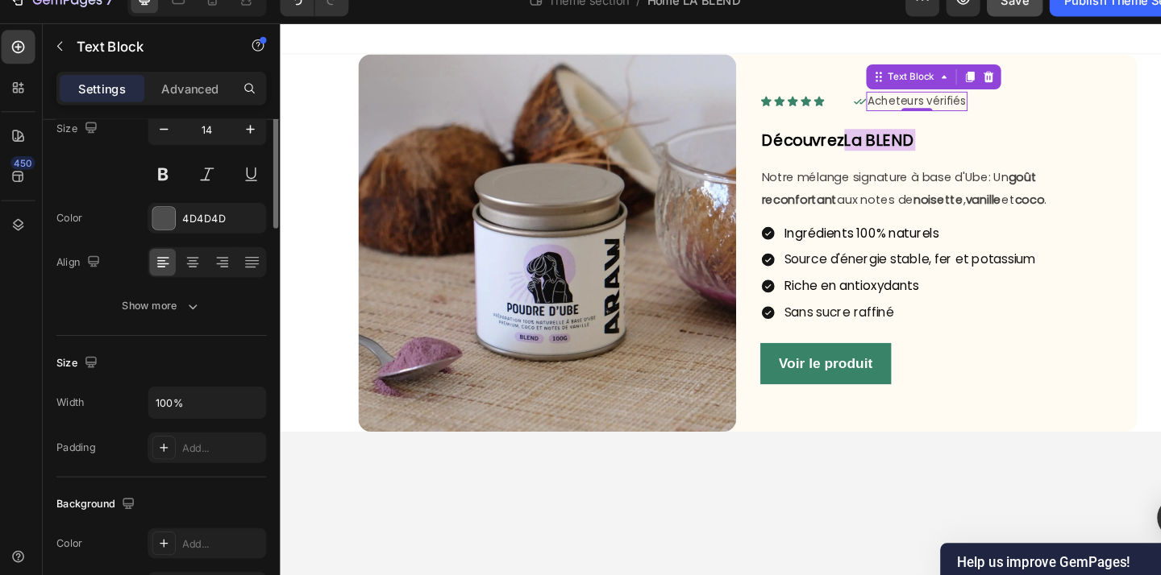
scroll to position [0, 0]
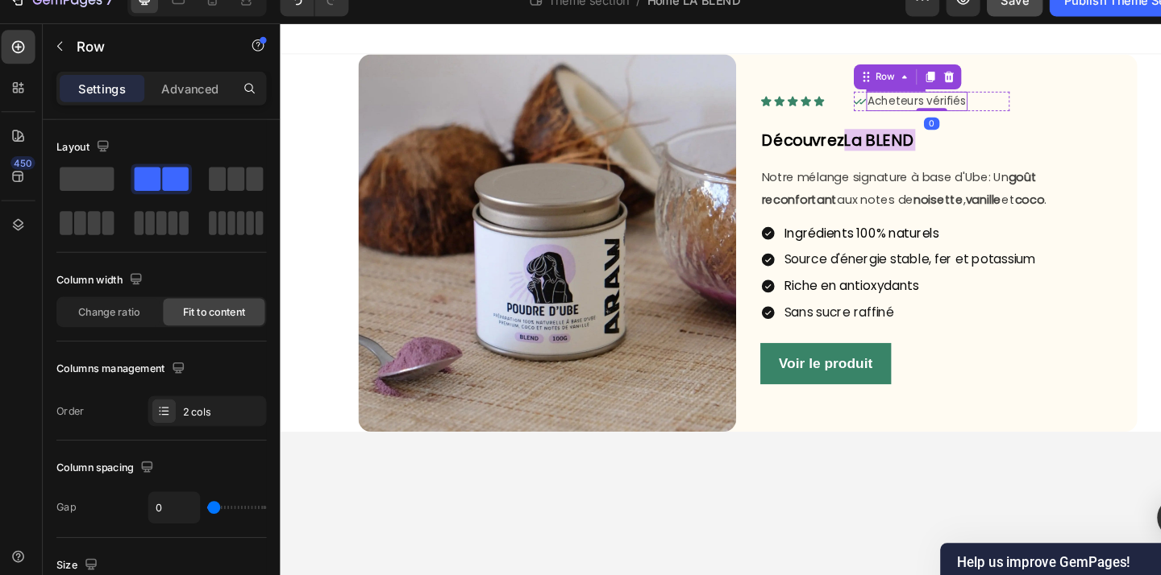
click at [978, 104] on p "Acheteurs vérifiés" at bounding box center [938, 103] width 102 height 17
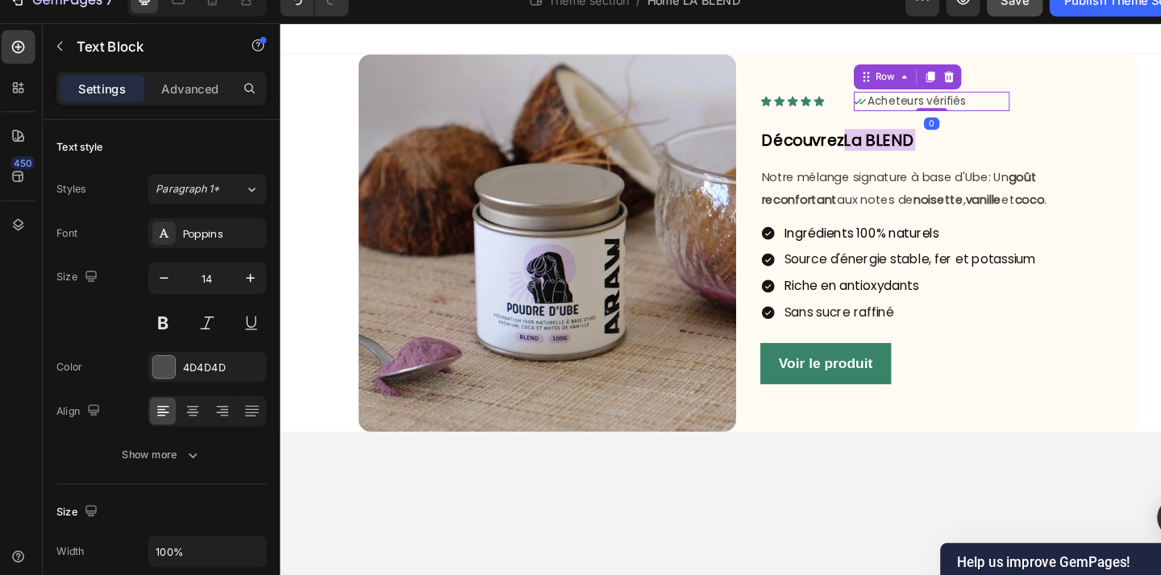
click at [1009, 105] on div "Icon Acheteurs vérifiés Text Block Row 0" at bounding box center [953, 103] width 161 height 20
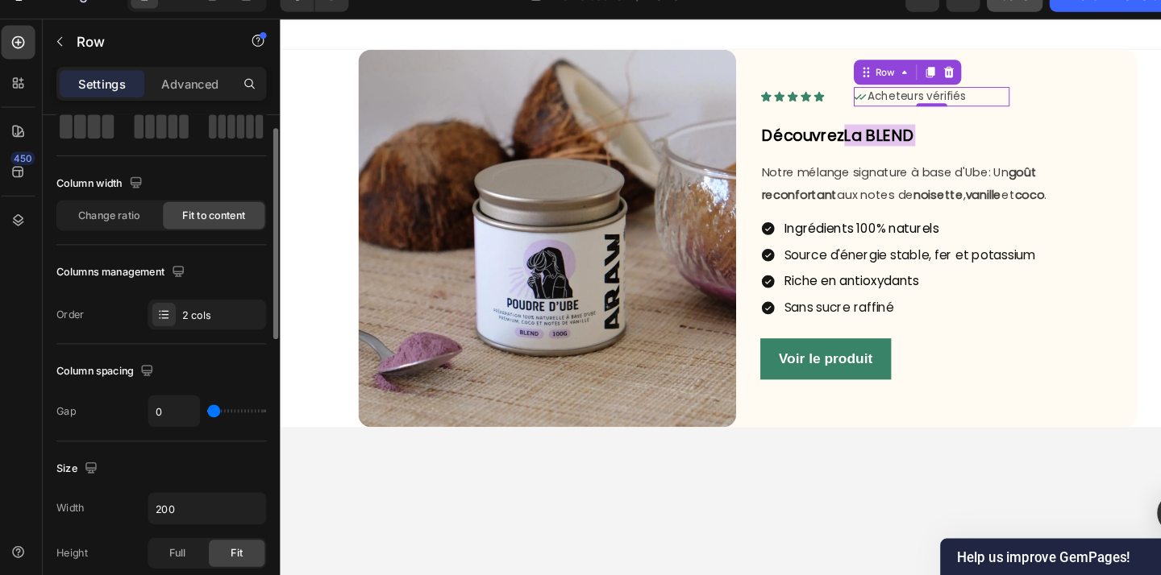
scroll to position [93, 0]
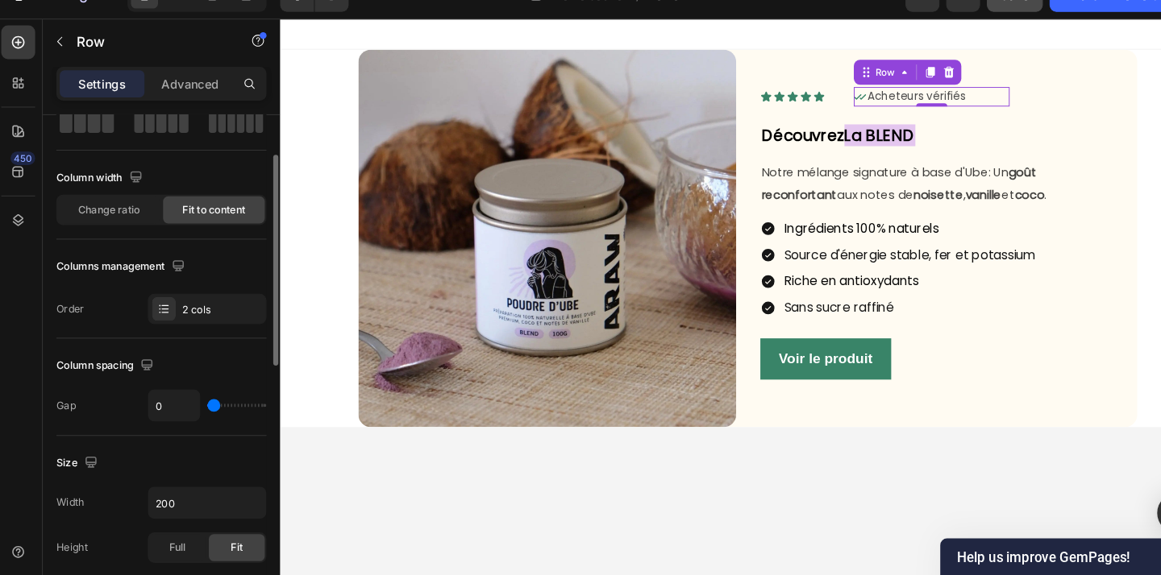
drag, startPoint x: 213, startPoint y: 419, endPoint x: 224, endPoint y: 422, distance: 11.7
click at [225, 422] on div "0" at bounding box center [202, 413] width 113 height 31
type input "1"
type input "2"
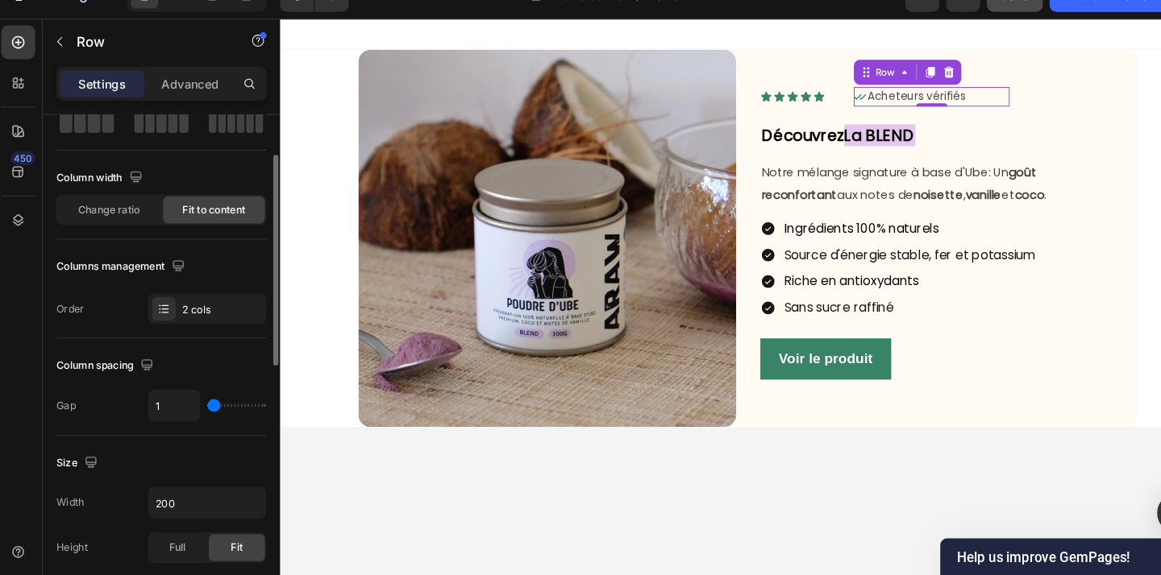
type input "2"
type input "3"
type input "4"
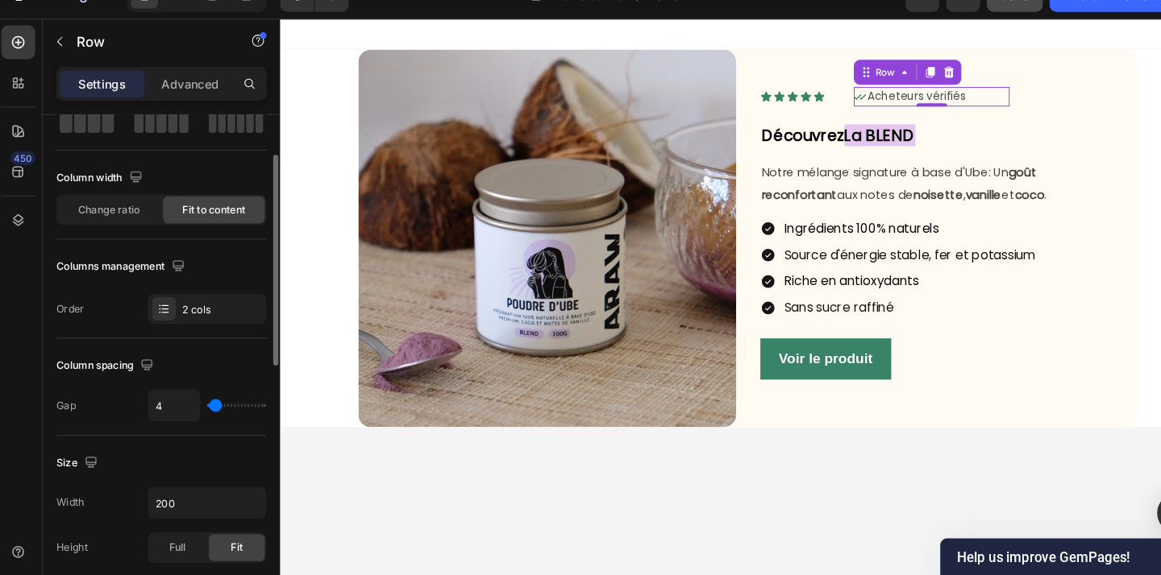
type input "5"
type input "6"
type input "7"
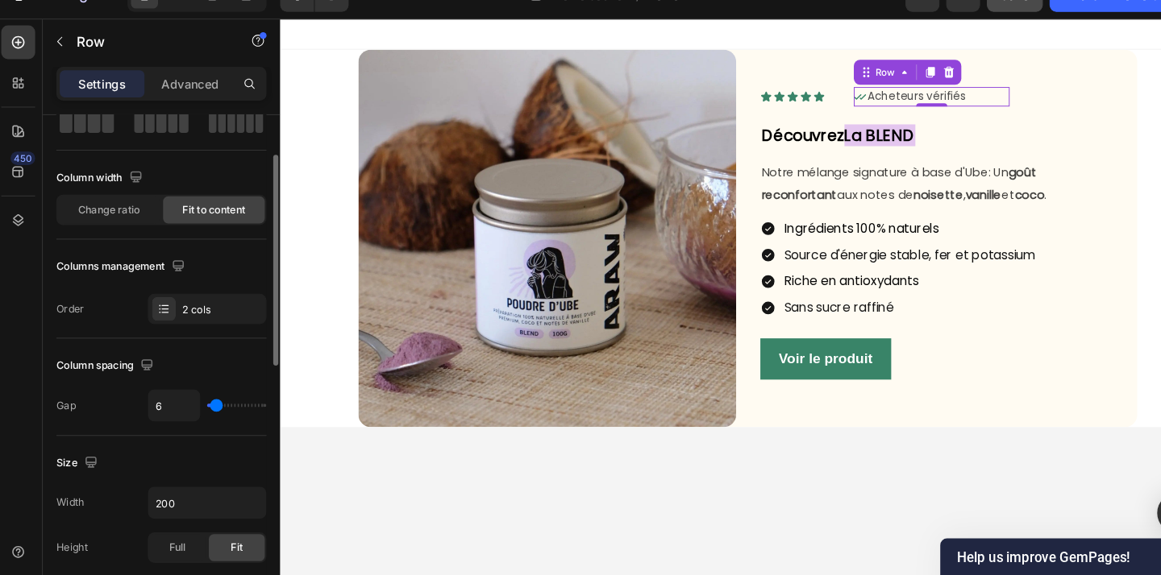
type input "7"
type input "8"
type input "7"
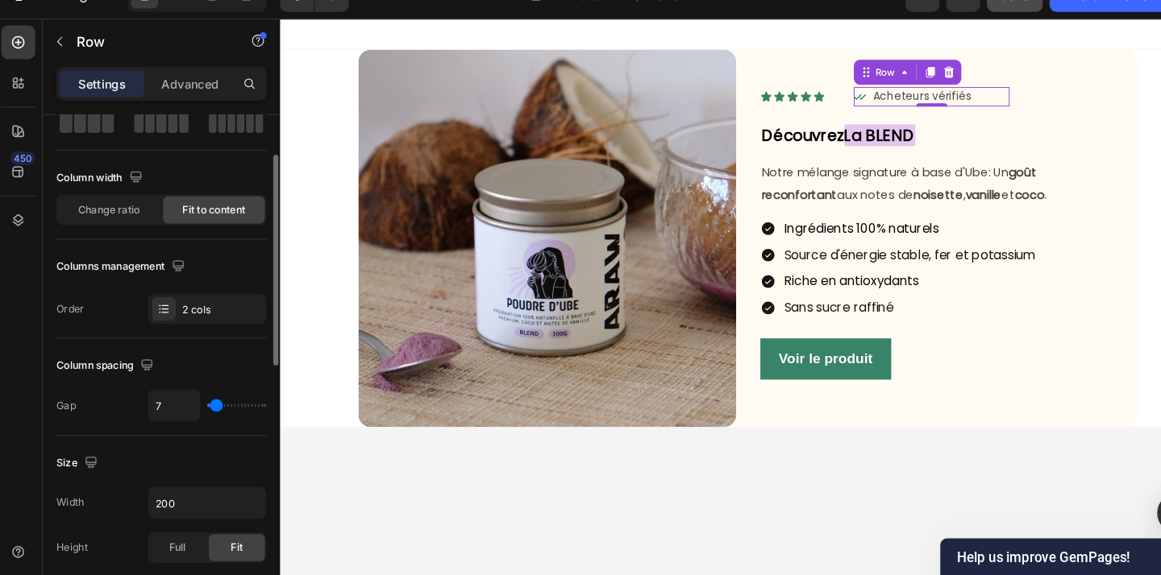
type input "6"
type input "5"
type input "4"
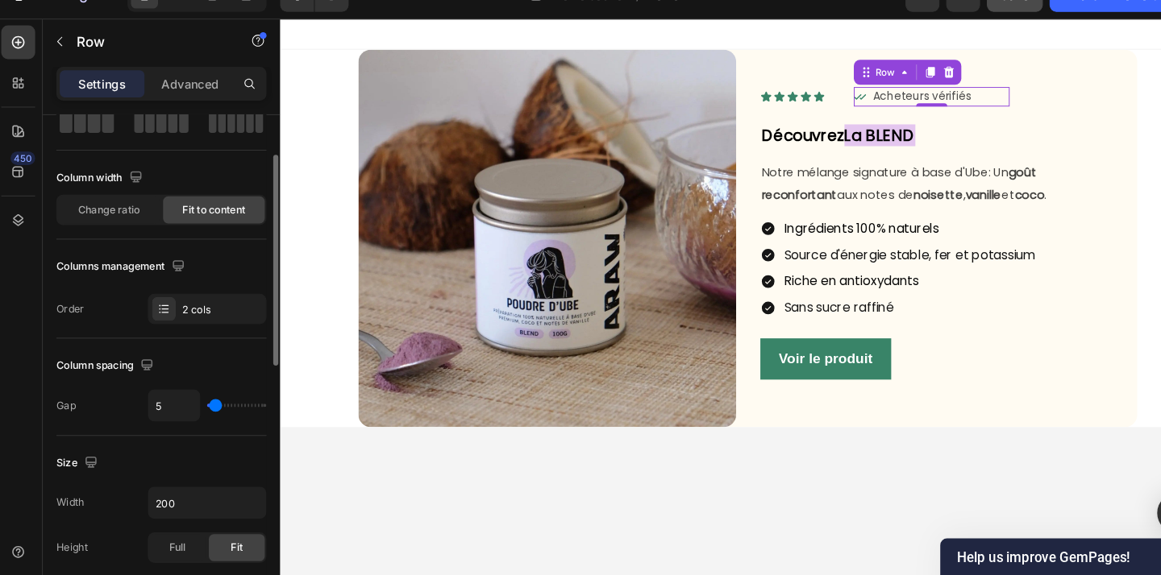
type input "4"
type input "3"
type input "2"
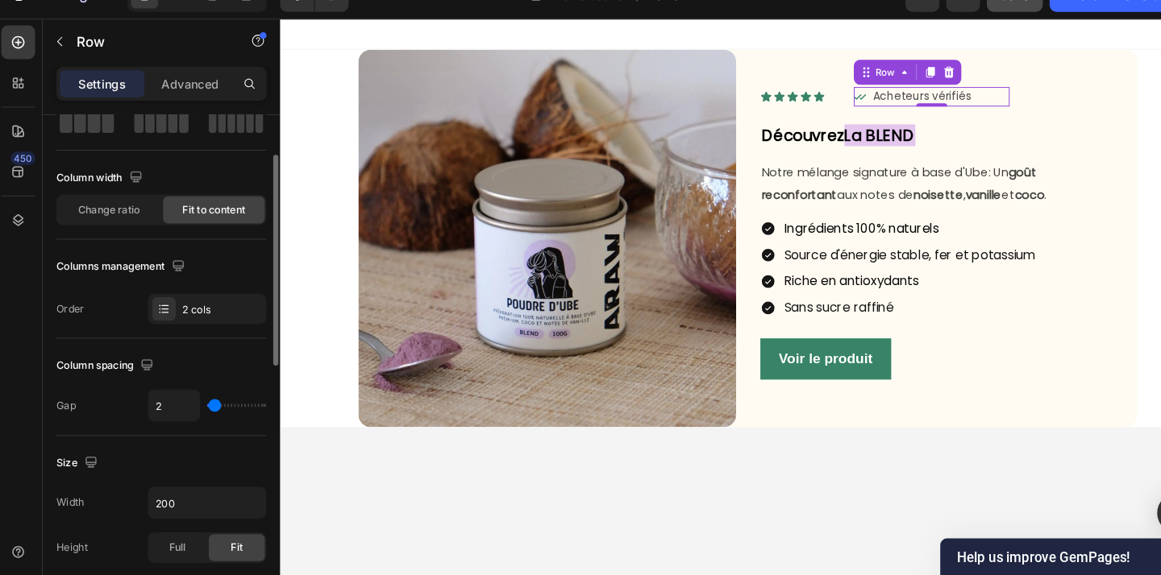
type input "1"
type input "0"
type input "1"
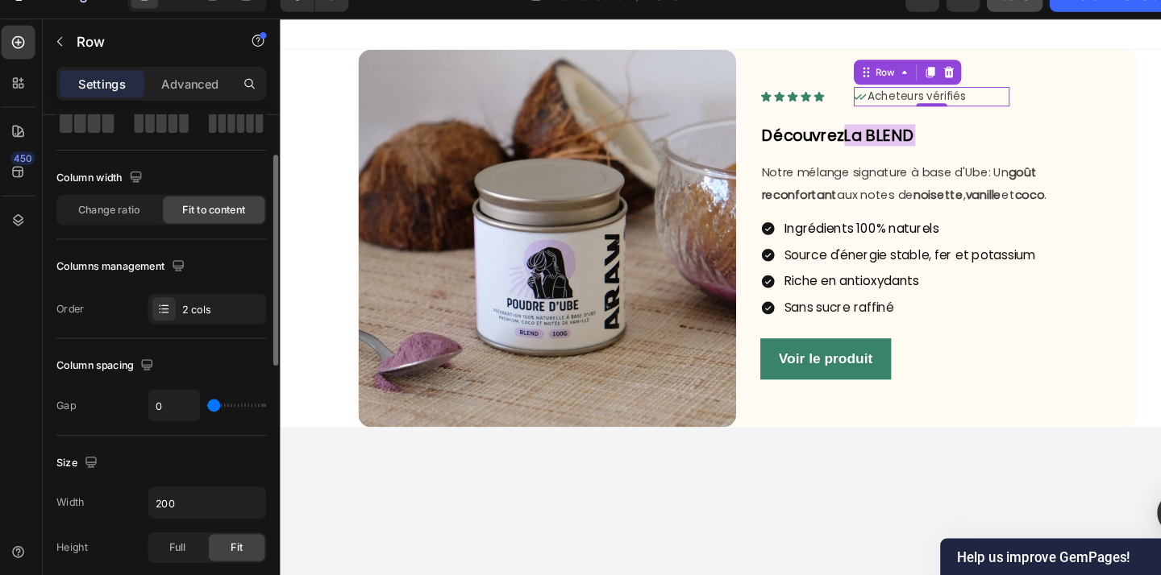
type input "1"
type input "2"
type input "3"
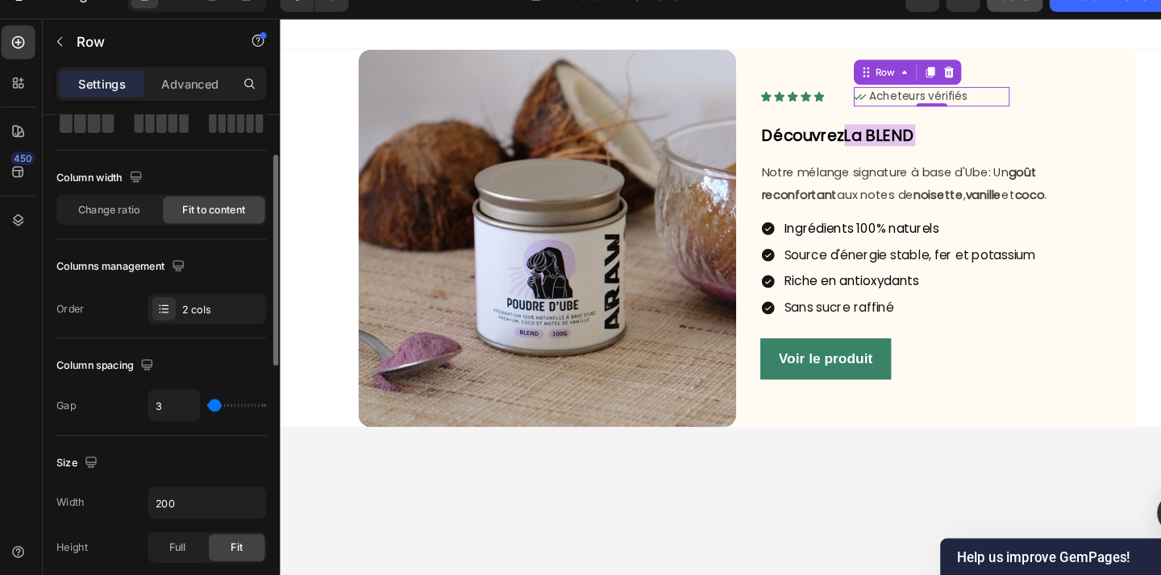
type input "4"
type input "5"
type input "6"
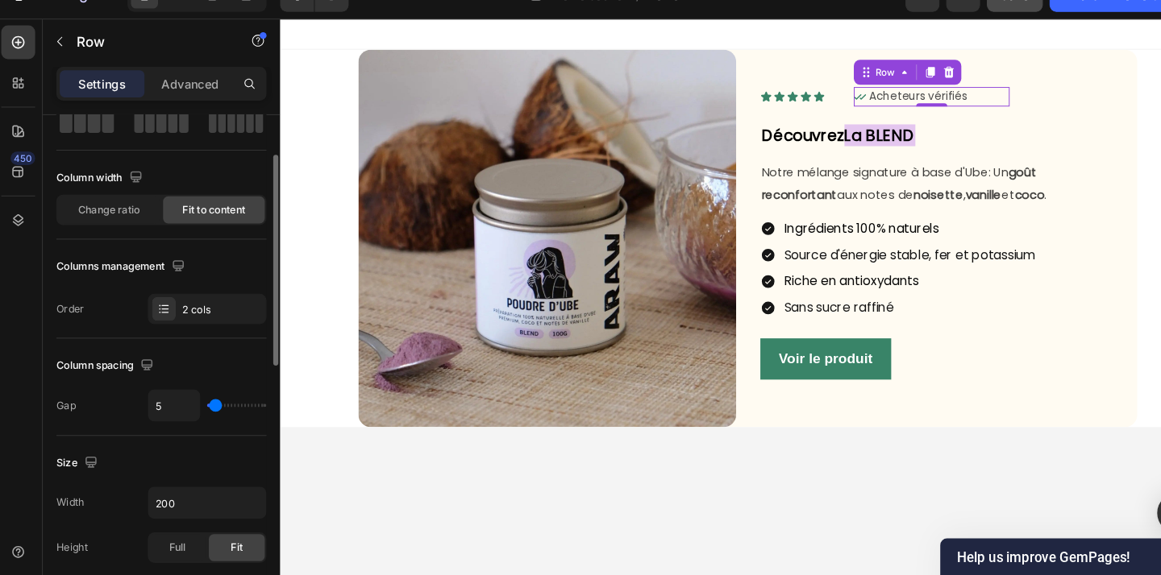
type input "6"
type input "7"
type input "8"
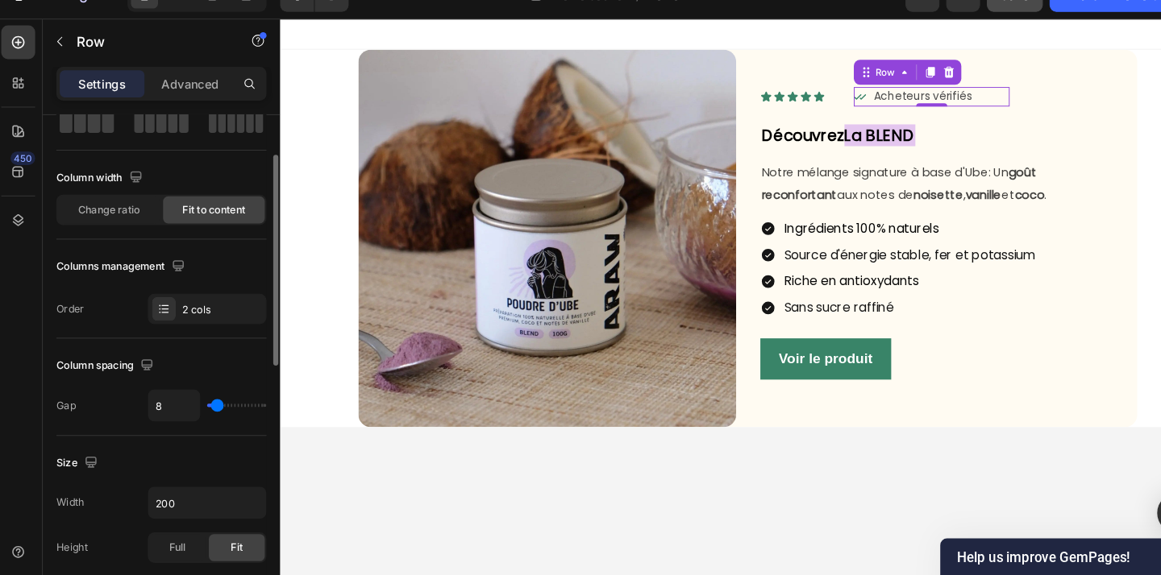
type input "7"
type input "6"
type input "5"
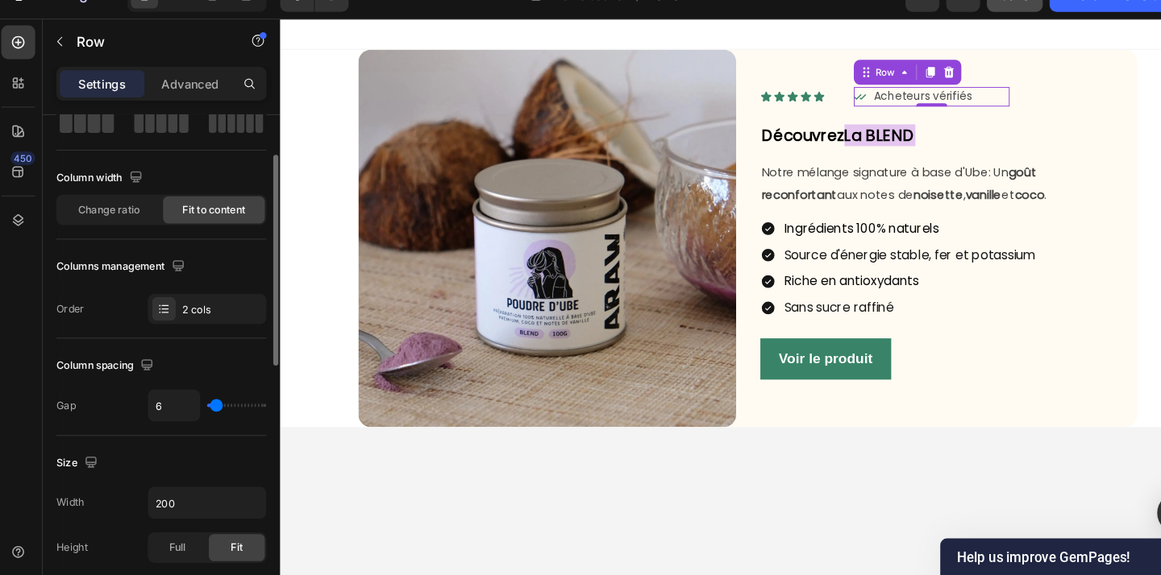
type input "5"
type input "4"
type input "3"
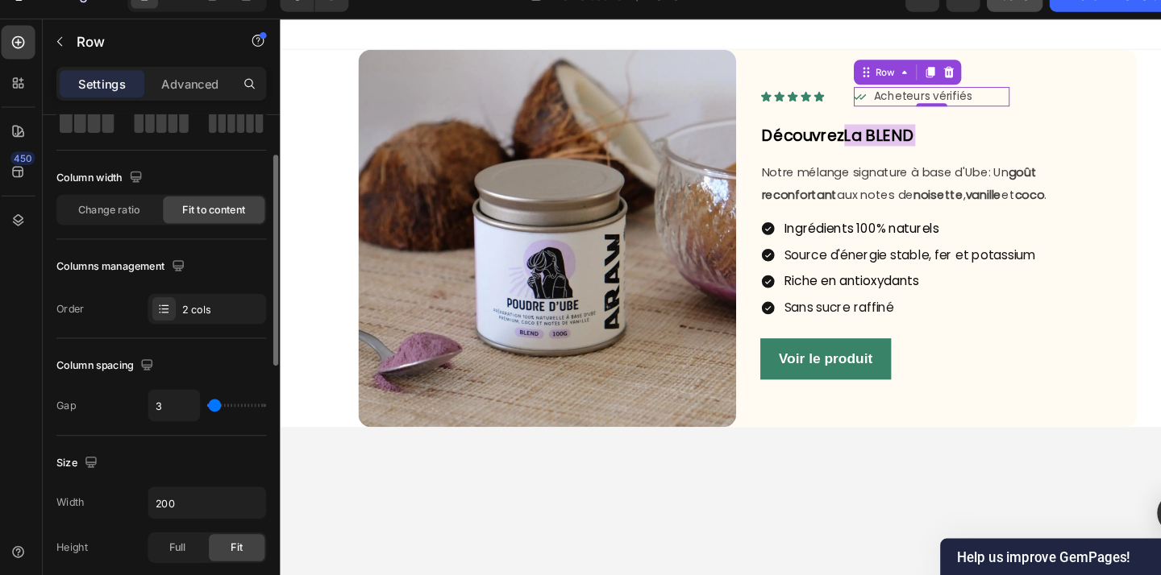
type input "2"
type input "1"
type input "0"
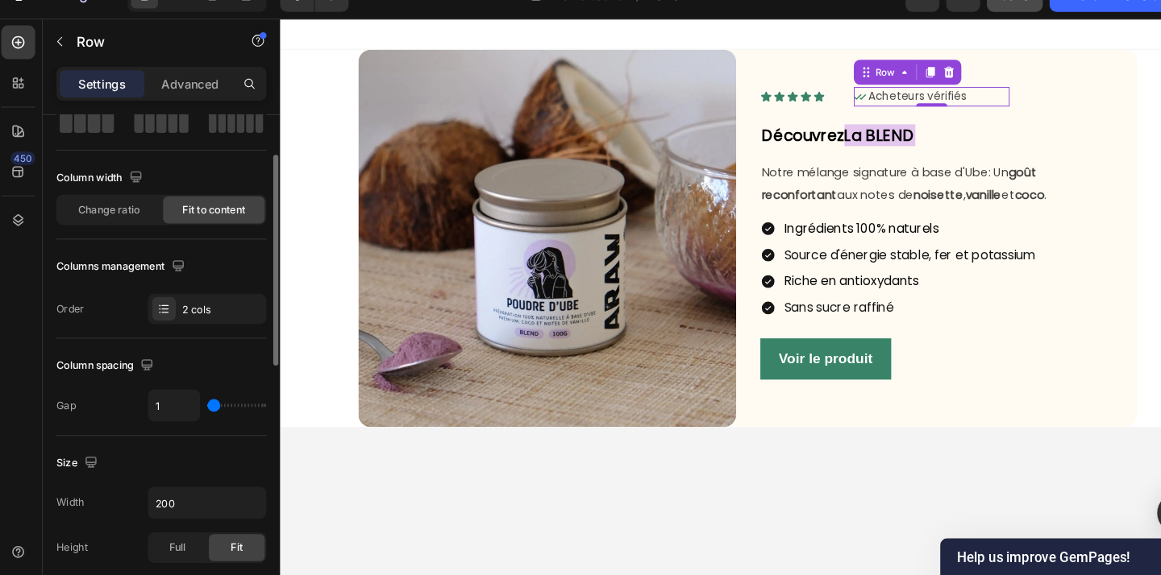
type input "0"
type input "1"
type input "2"
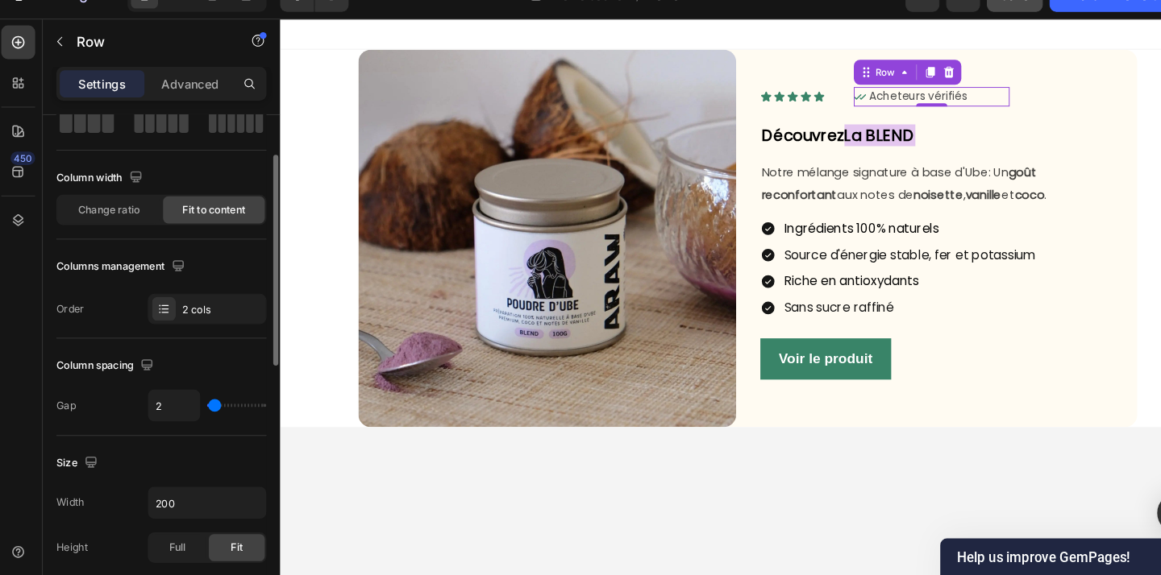
type input "3"
type input "2"
type input "1"
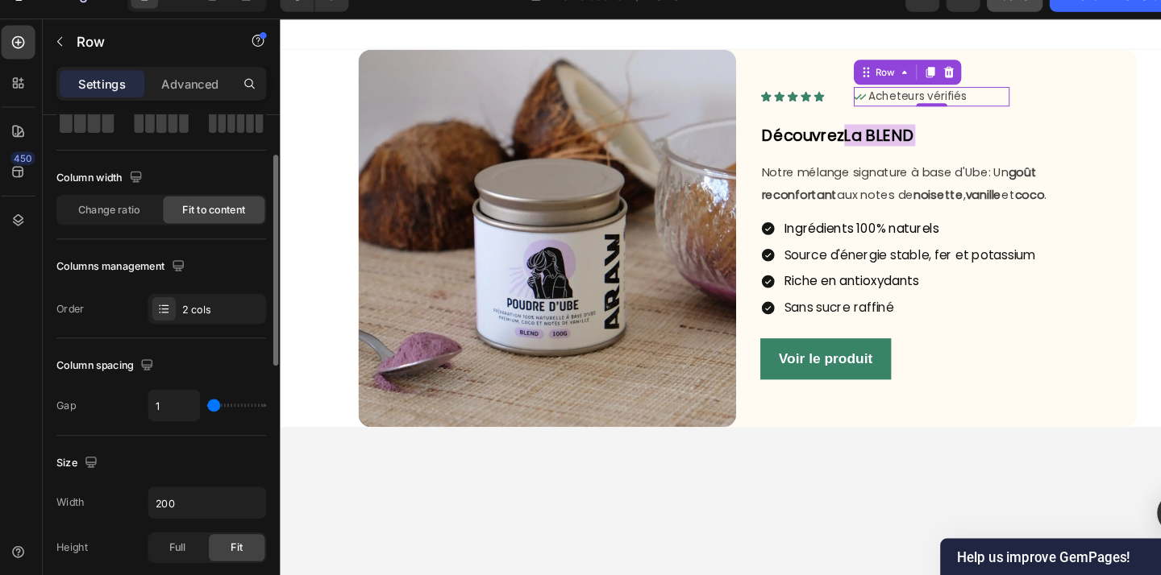
type input "1"
click at [209, 412] on input "range" at bounding box center [230, 413] width 56 height 3
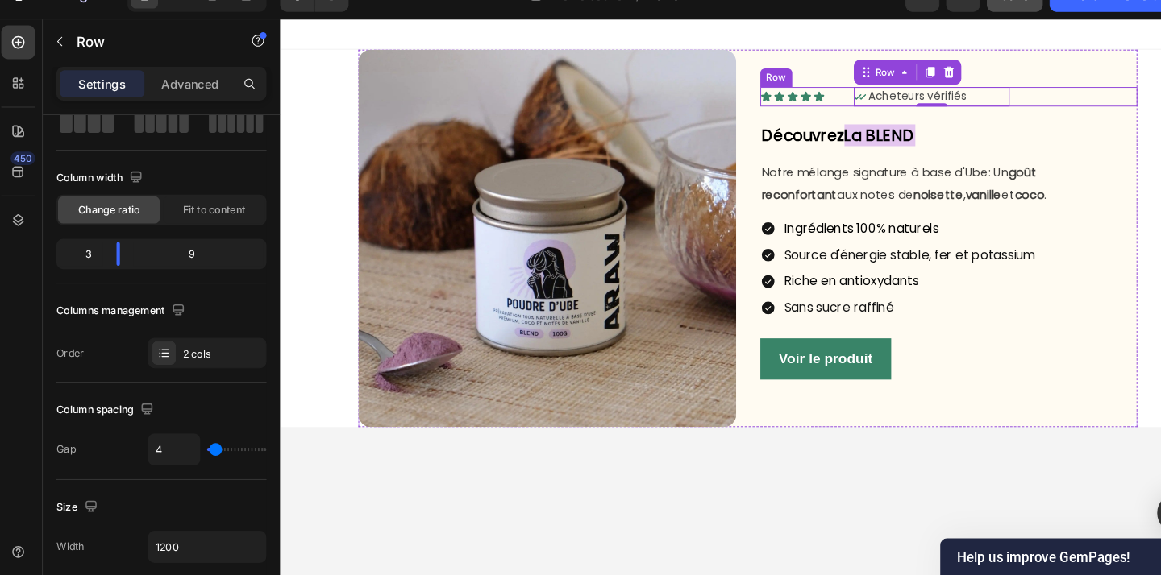
click at [1114, 101] on div "Icon Acheteurs vérifiés Text Block Row 0" at bounding box center [1013, 99] width 280 height 20
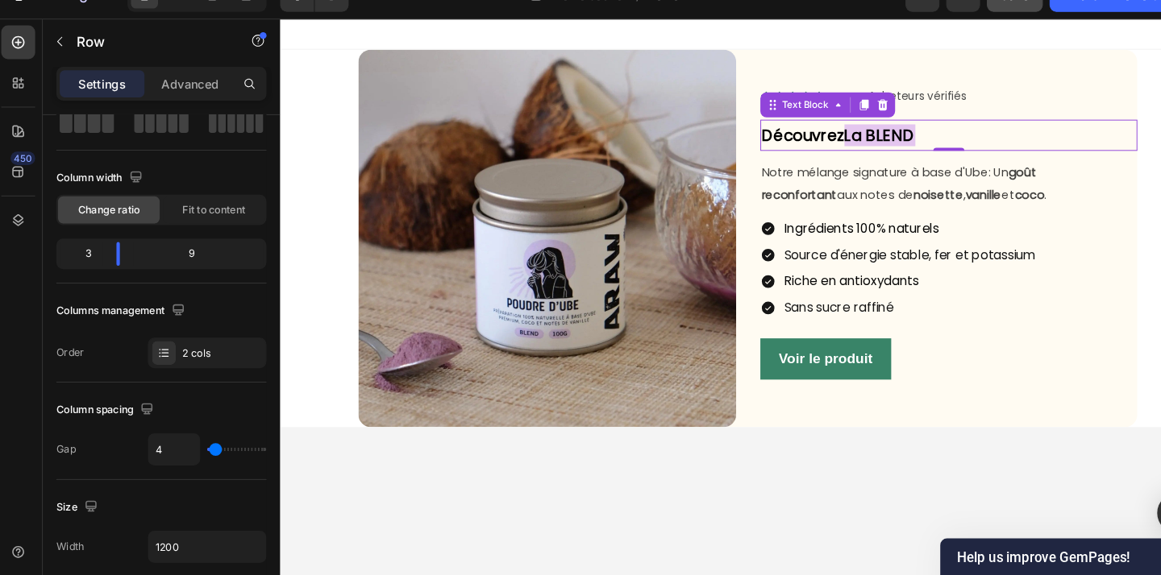
click at [895, 147] on strong "La BLEND" at bounding box center [899, 139] width 73 height 23
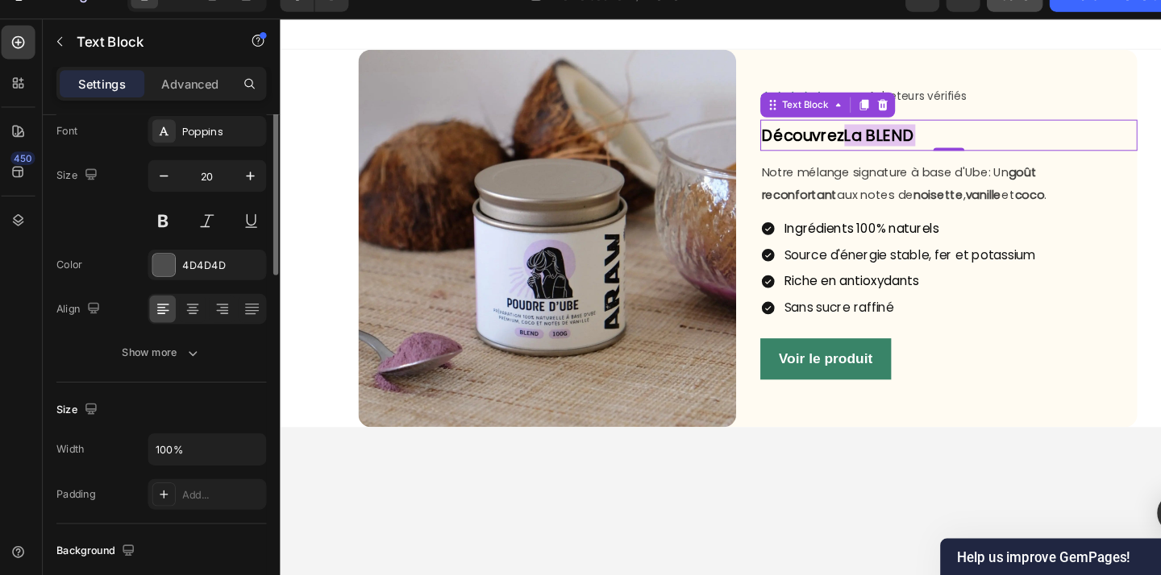
scroll to position [0, 0]
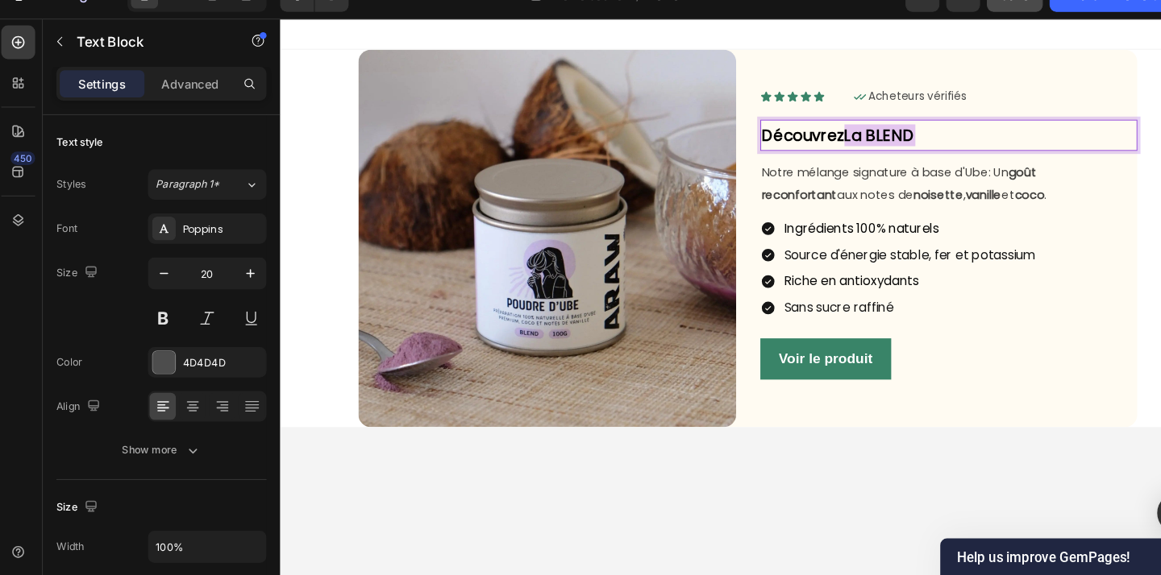
click at [860, 130] on strong "Découvrez" at bounding box center [820, 139] width 85 height 23
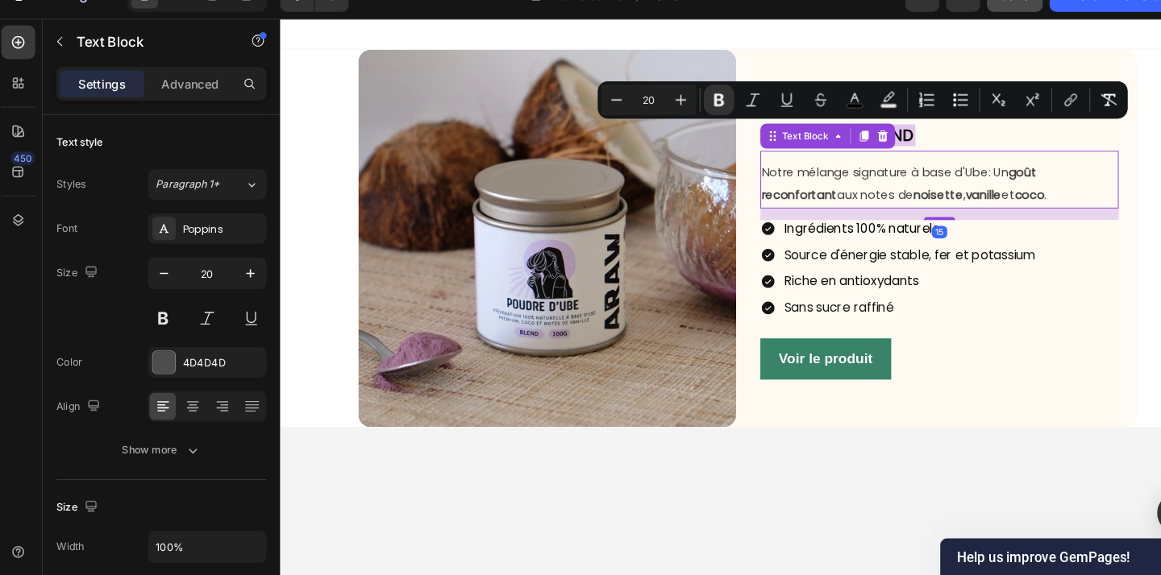
click at [974, 161] on div "Notre mélange signature à base d'Ube: Un goût reconfortant aux notes de noisett…" at bounding box center [962, 186] width 372 height 60
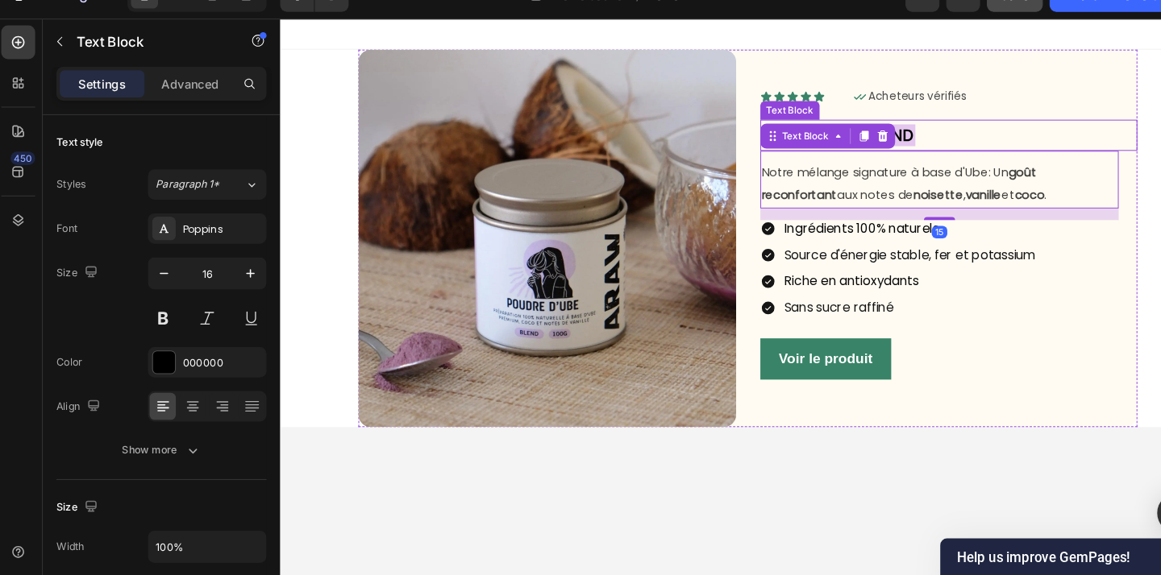
click at [996, 138] on p "Découvrez La BLEND" at bounding box center [972, 139] width 388 height 29
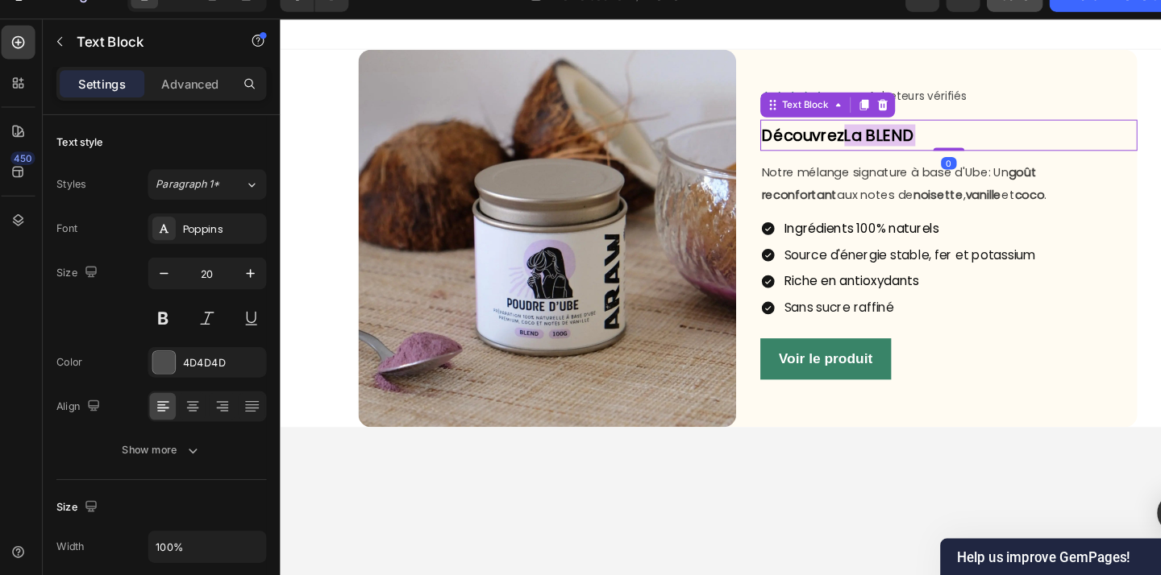
drag, startPoint x: 967, startPoint y: 153, endPoint x: 972, endPoint y: 135, distance: 18.4
click at [972, 135] on div "Découvrez La BLEND Text Block 0" at bounding box center [971, 139] width 391 height 32
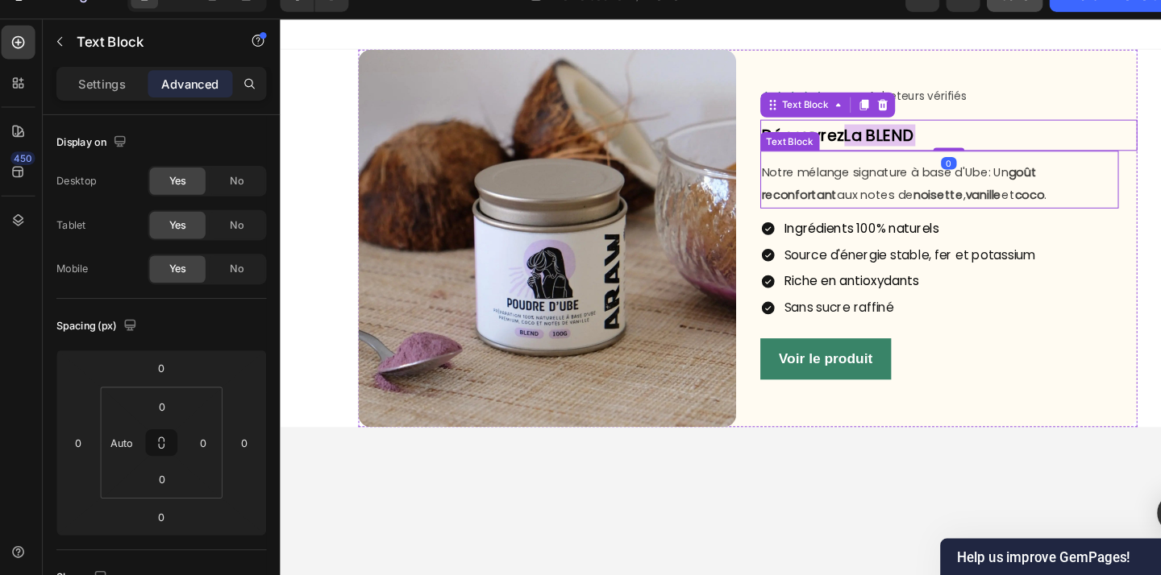
click at [933, 188] on p "Notre mélange signature à base d'Ube: Un goût reconfortant aux notes de noisett…" at bounding box center [962, 190] width 368 height 47
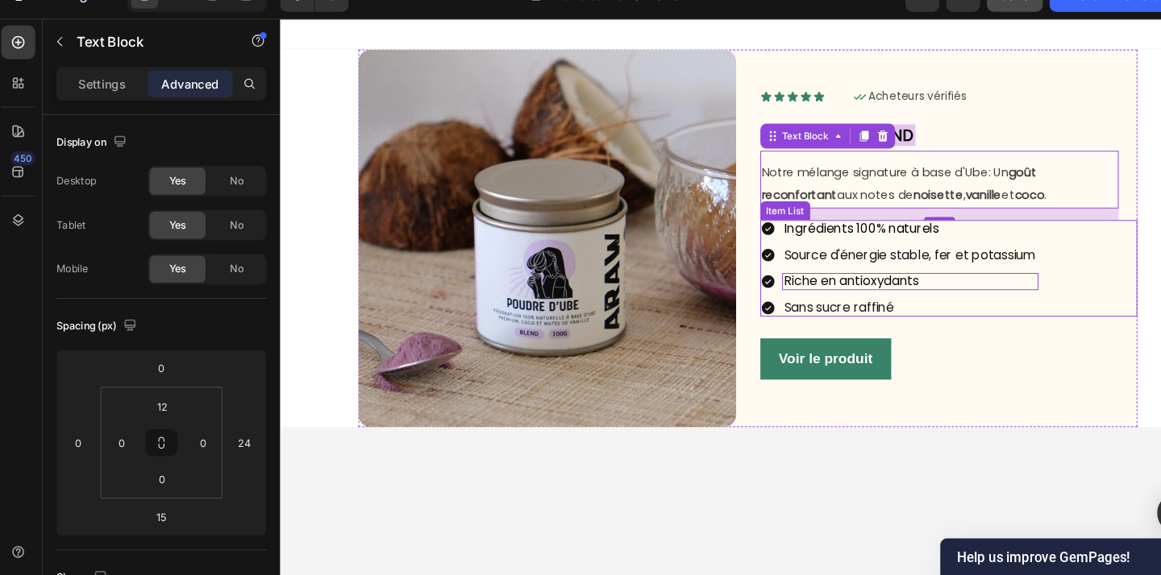
click at [1037, 282] on div "Riche en antioxydants" at bounding box center [931, 291] width 265 height 18
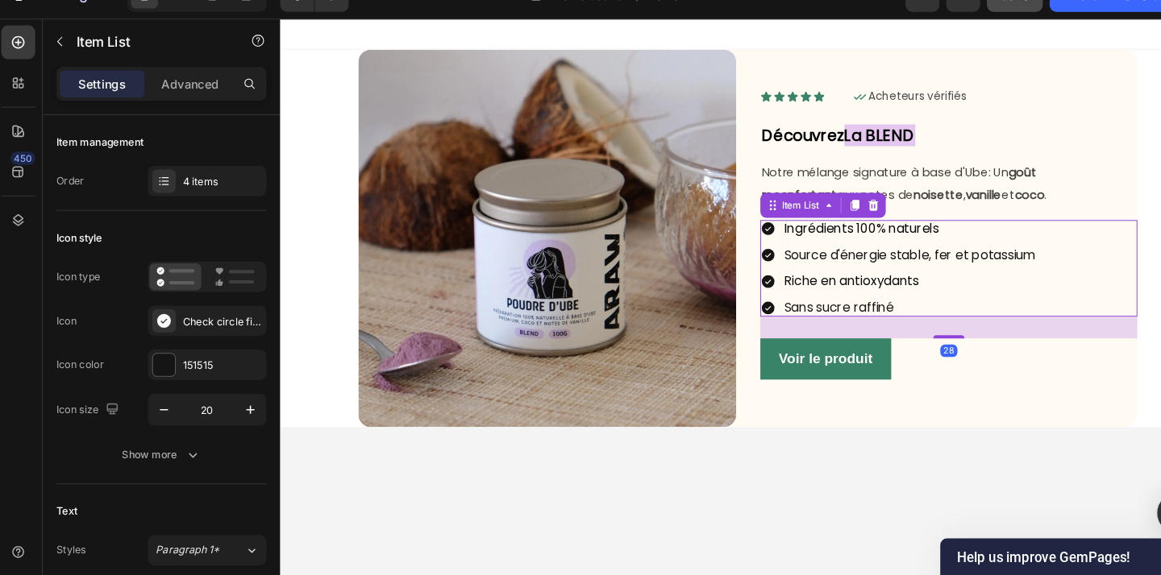
click at [1129, 244] on div "Ingrédients 100% naturels Source d'énergie stable, fer et potassium Riche en an…" at bounding box center [971, 277] width 391 height 100
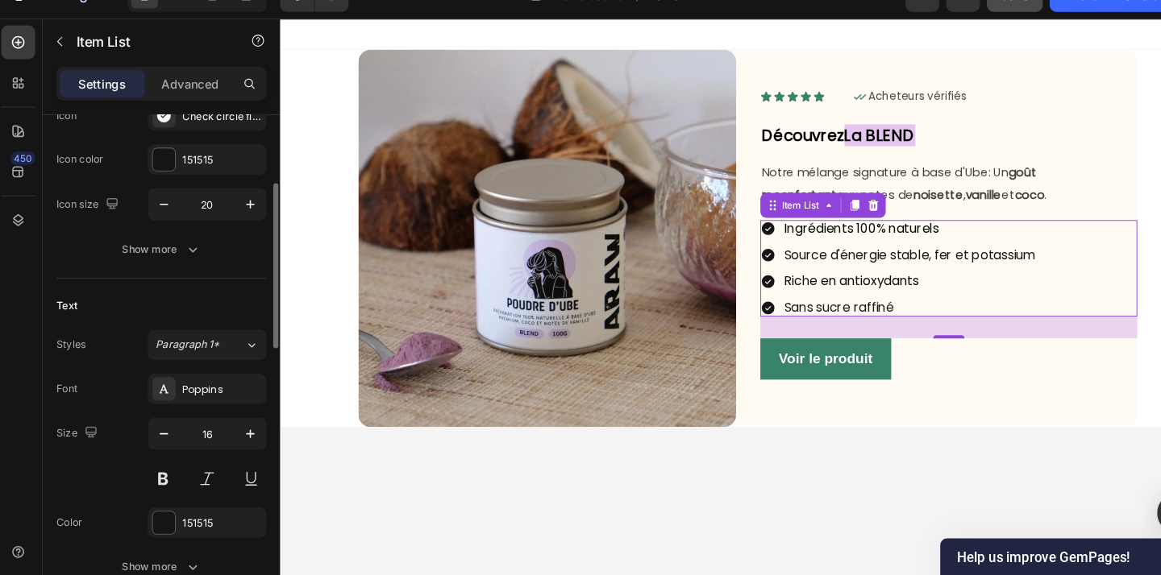
scroll to position [197, 0]
click at [171, 262] on div "Show more" at bounding box center [159, 263] width 75 height 16
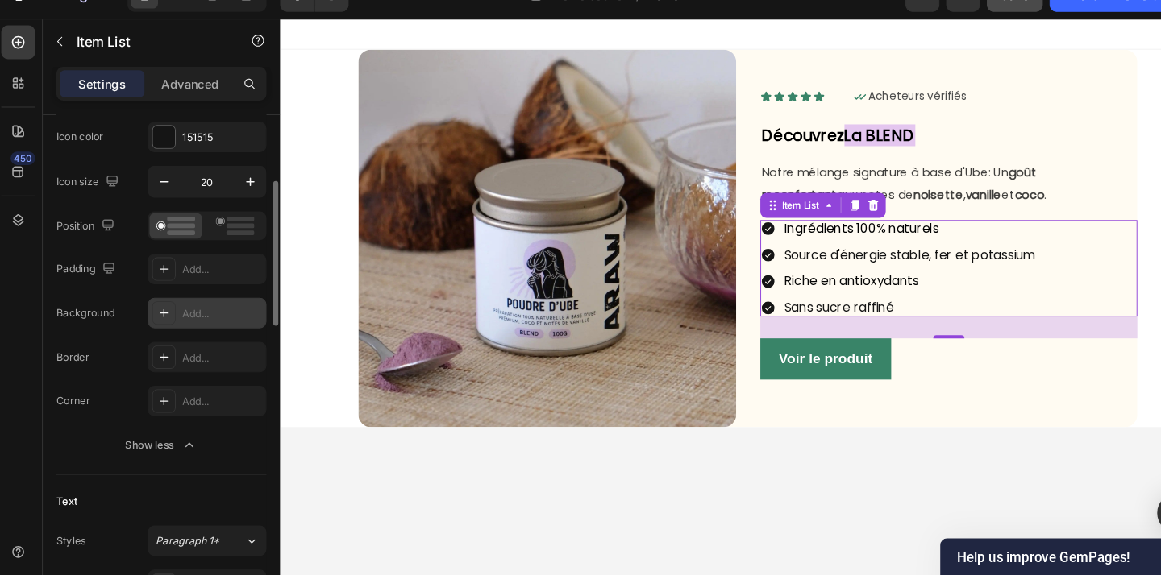
scroll to position [218, 0]
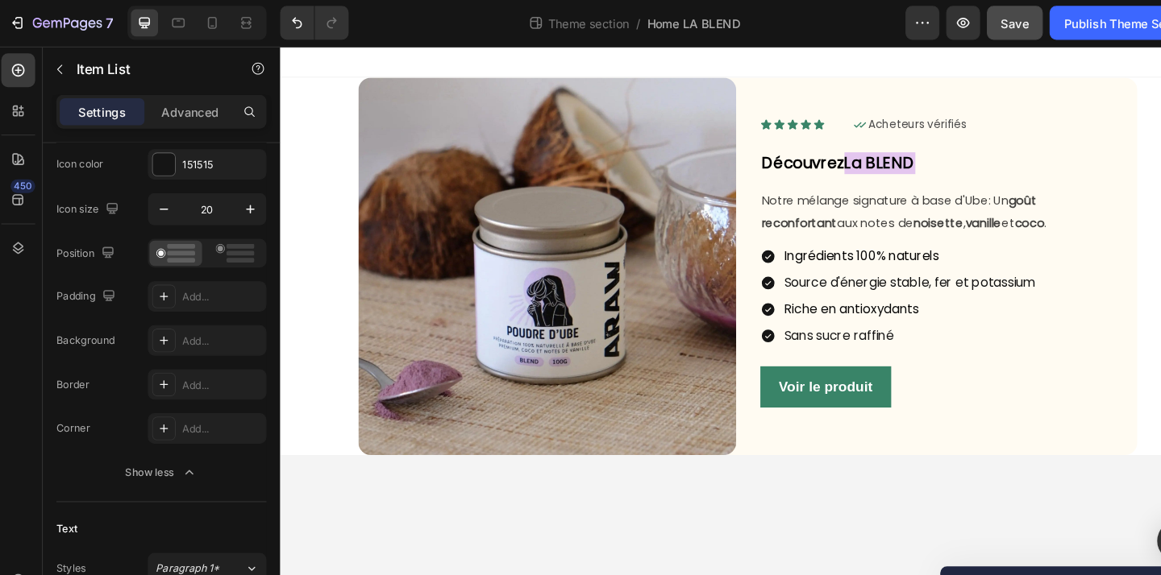
click at [1000, 500] on body "Image Icon Icon Icon Icon Icon Icon List Icon Acheteurs vérifiés Text Block Row…" at bounding box center [763, 334] width 967 height 577
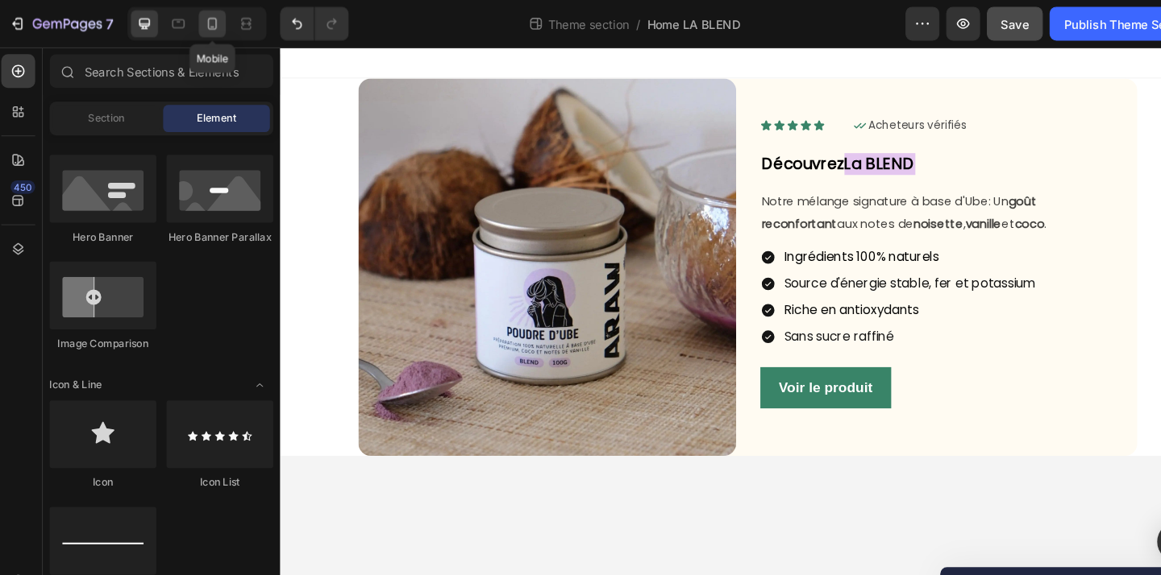
click at [214, 27] on icon at bounding box center [207, 23] width 16 height 16
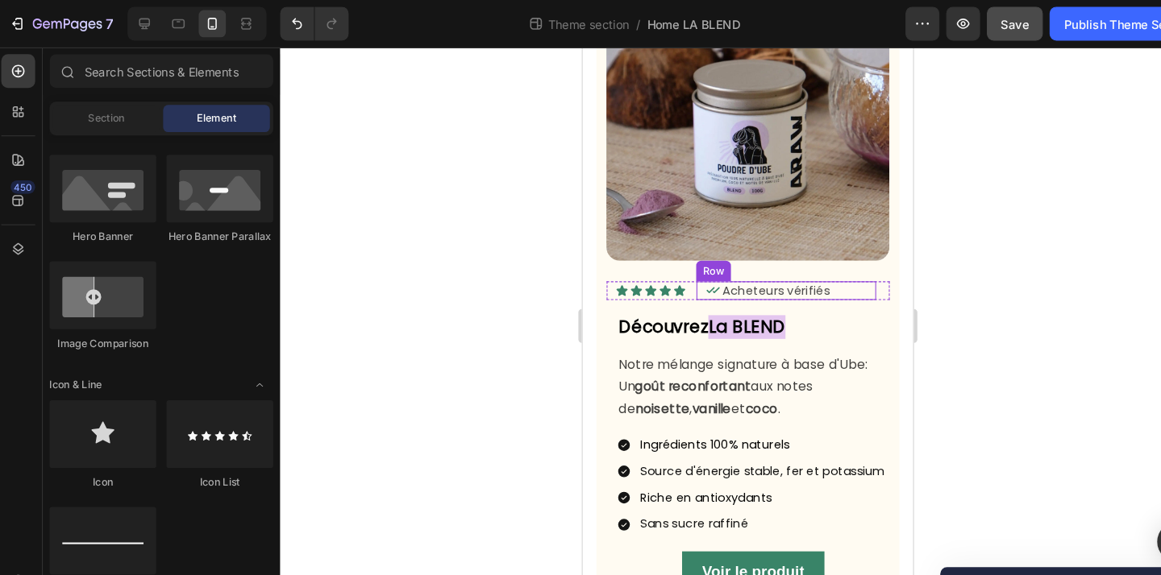
scroll to position [122, 0]
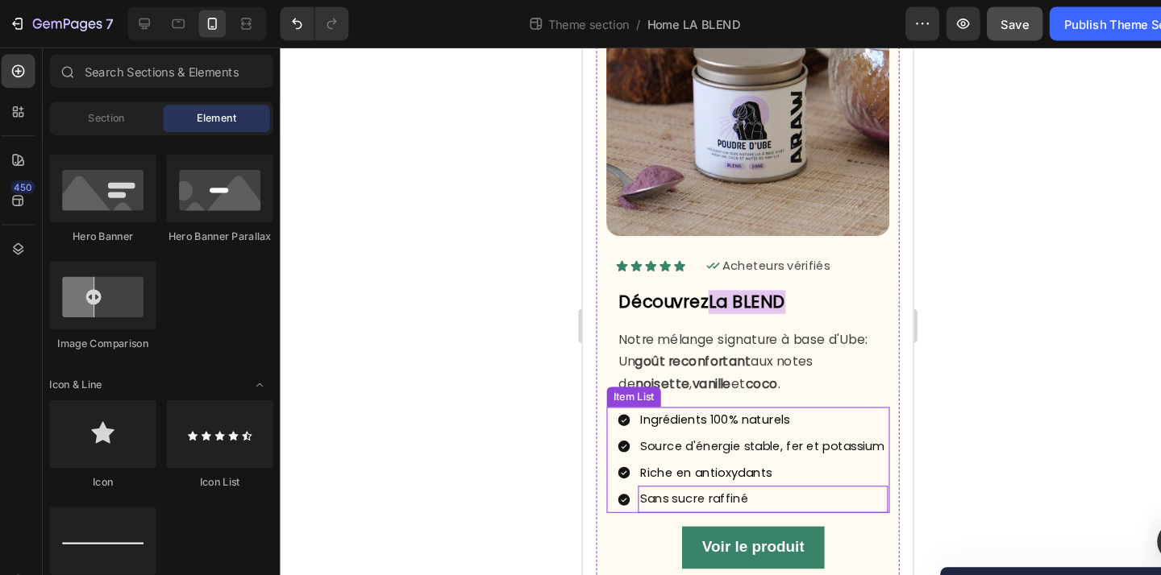
click at [848, 475] on p "Sans sucre raffiné" at bounding box center [753, 477] width 233 height 20
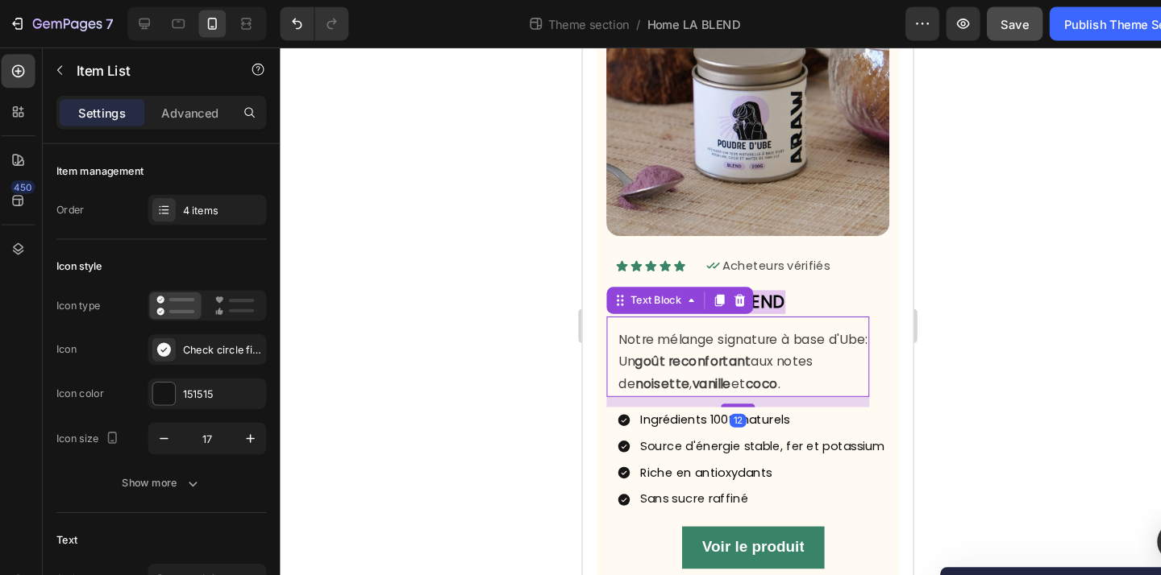
click at [816, 355] on p "Notre mélange signature à base d'Ube: Un goût reconfortant aux notes de noisett…" at bounding box center [734, 346] width 237 height 64
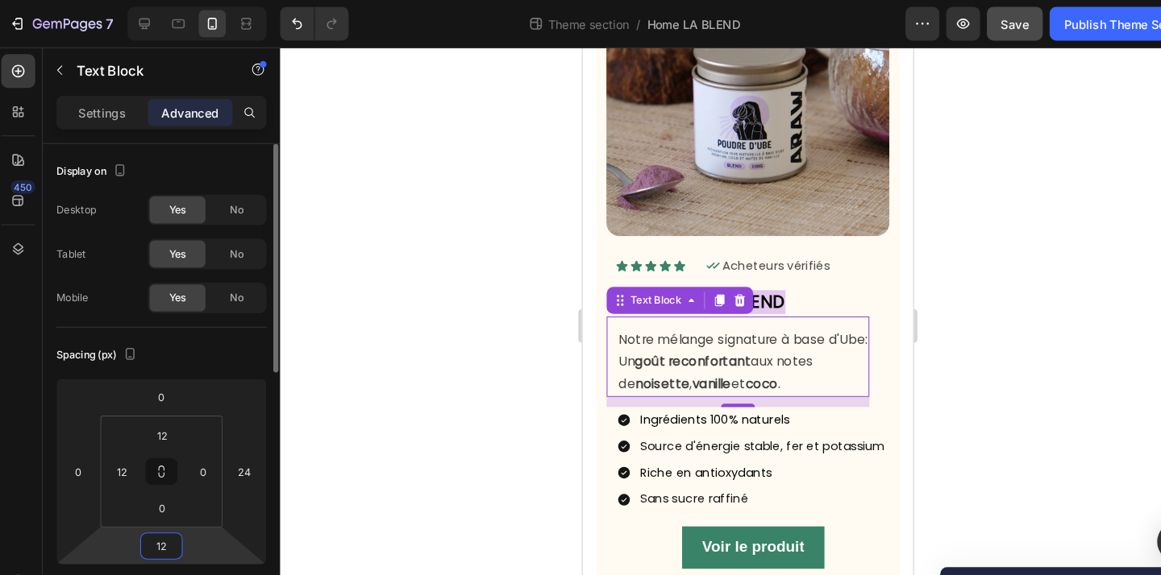
click at [172, 517] on input "12" at bounding box center [159, 520] width 32 height 24
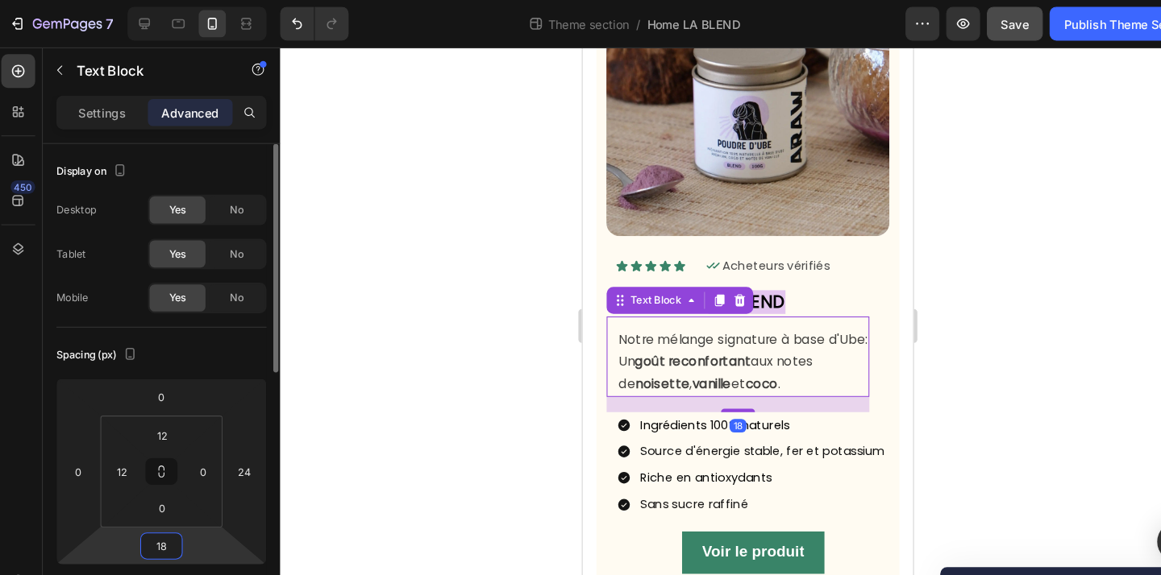
type input "18"
click at [449, 376] on div at bounding box center [716, 310] width 889 height 530
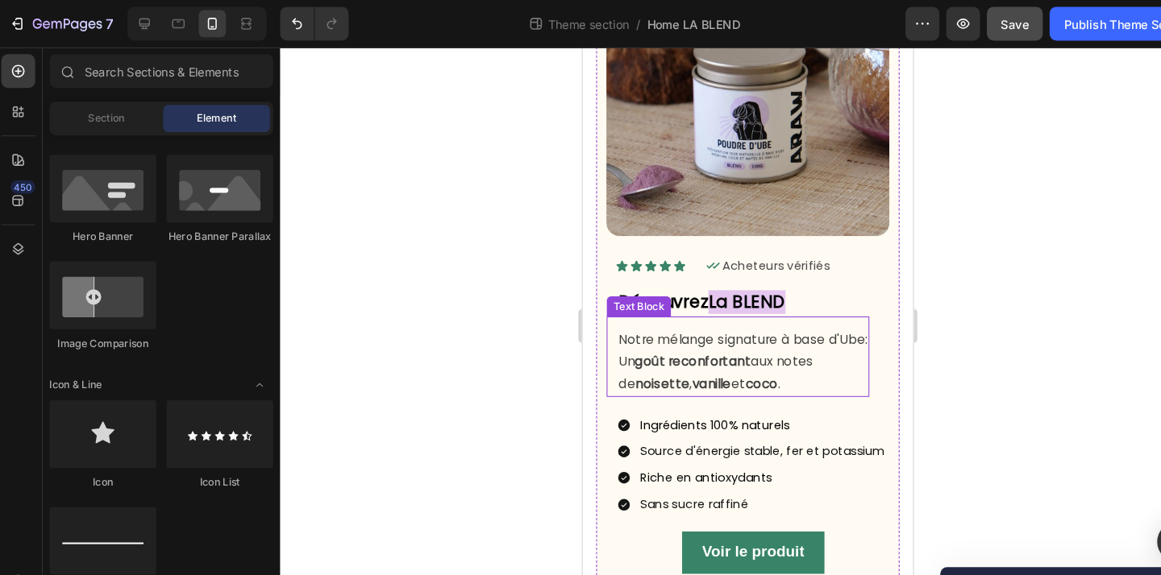
scroll to position [127, 0]
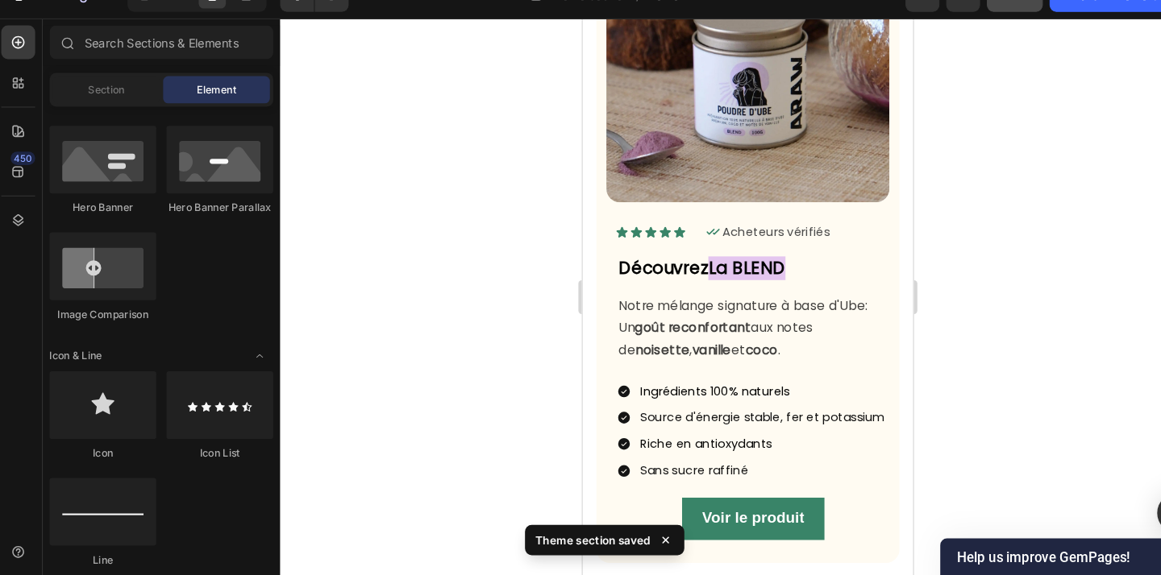
click at [995, 380] on div at bounding box center [716, 310] width 889 height 530
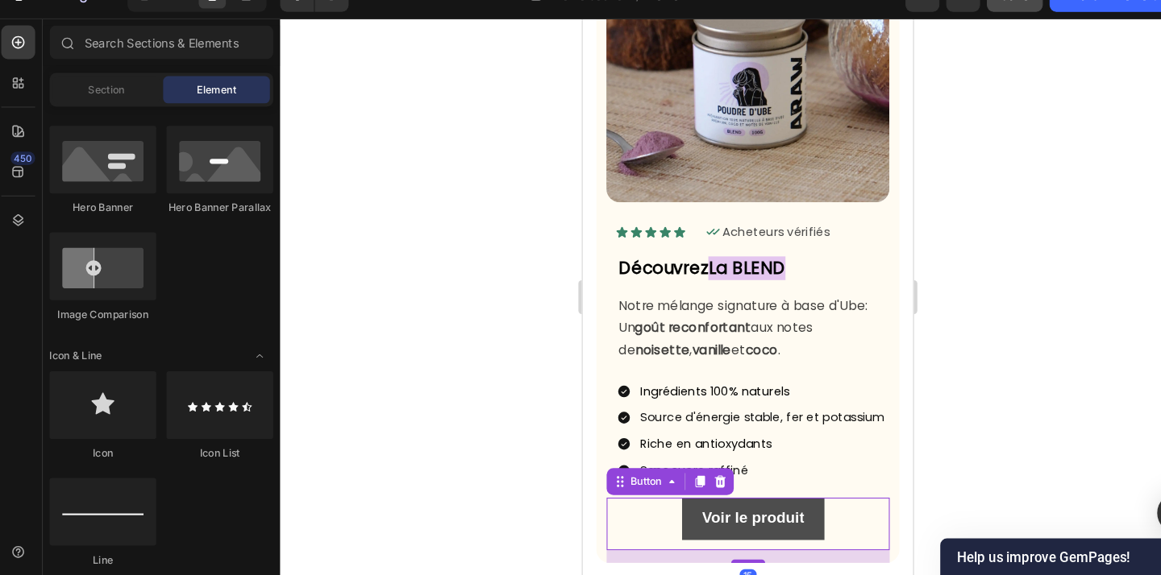
click at [804, 493] on link "Voir le produit" at bounding box center [744, 495] width 136 height 40
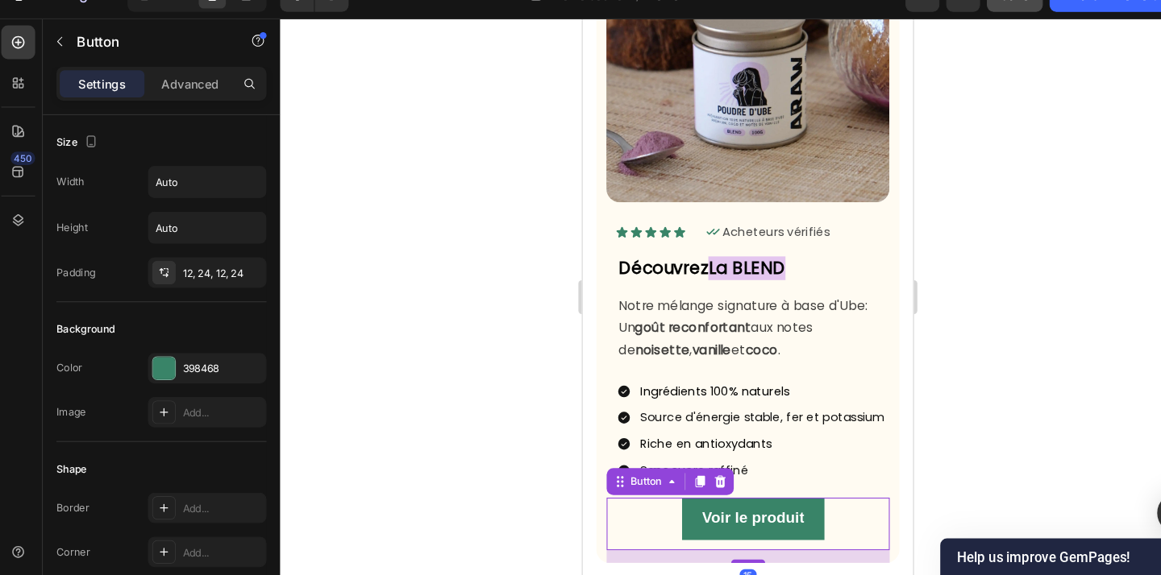
click at [848, 493] on div "Voir le produit Button 15" at bounding box center [738, 500] width 269 height 50
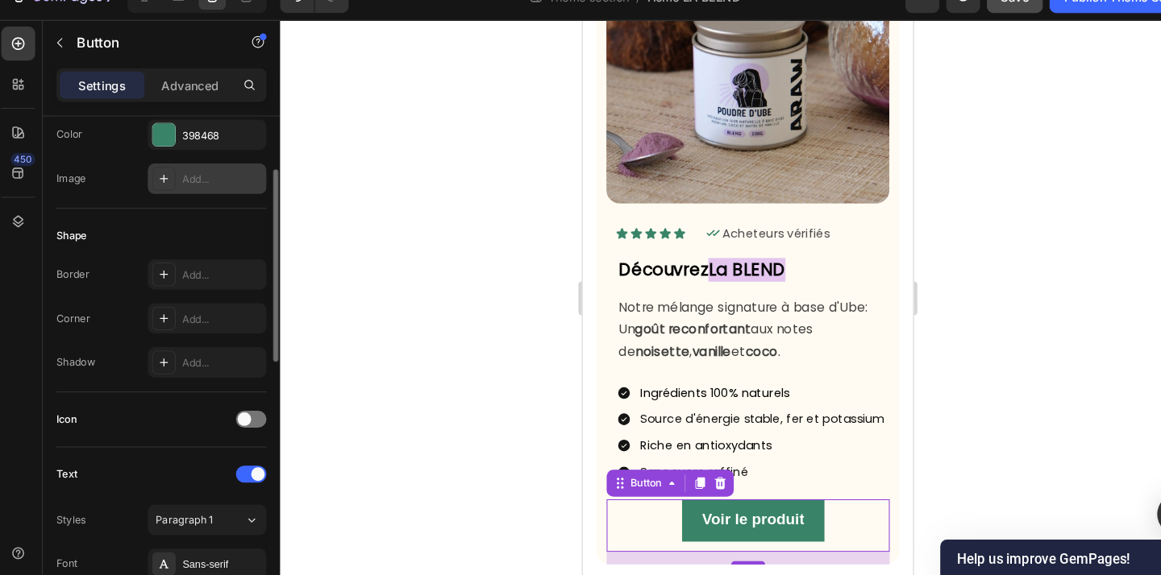
scroll to position [0, 0]
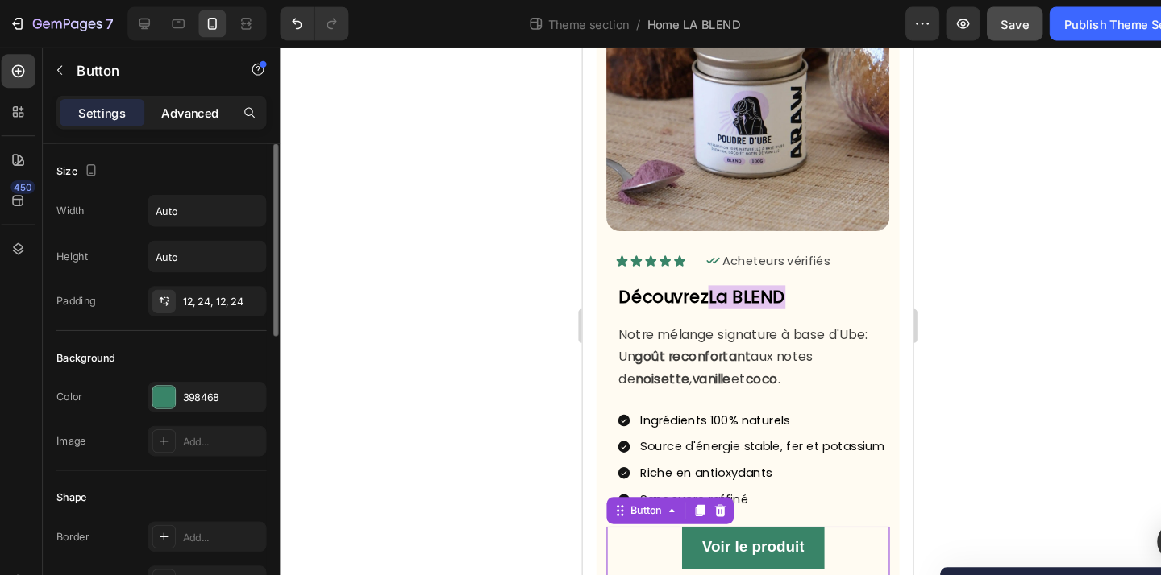
click at [193, 110] on p "Advanced" at bounding box center [186, 107] width 55 height 17
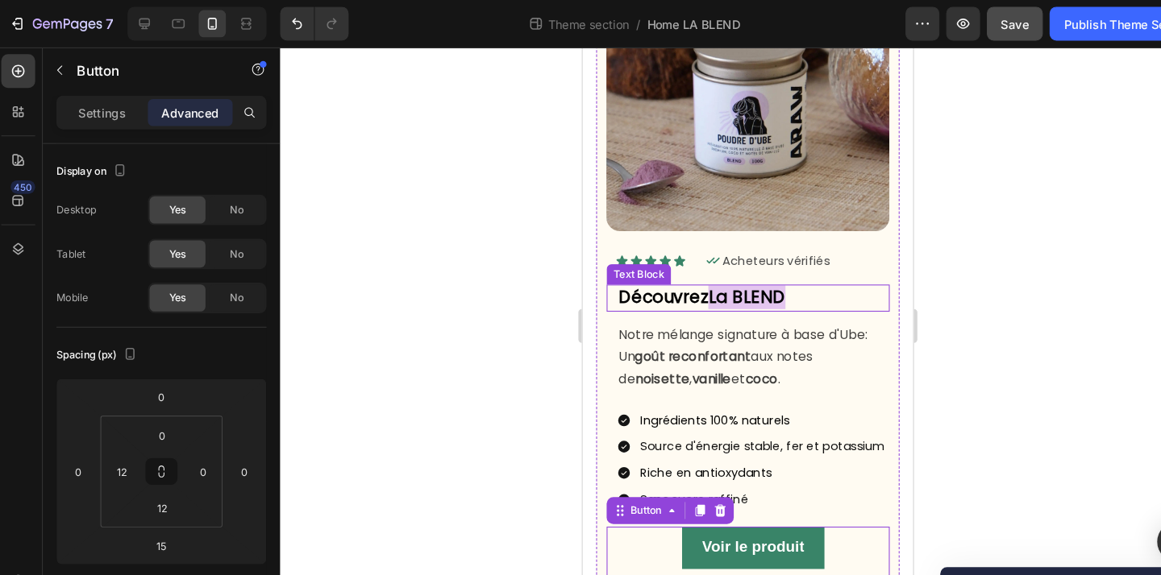
scroll to position [133, 0]
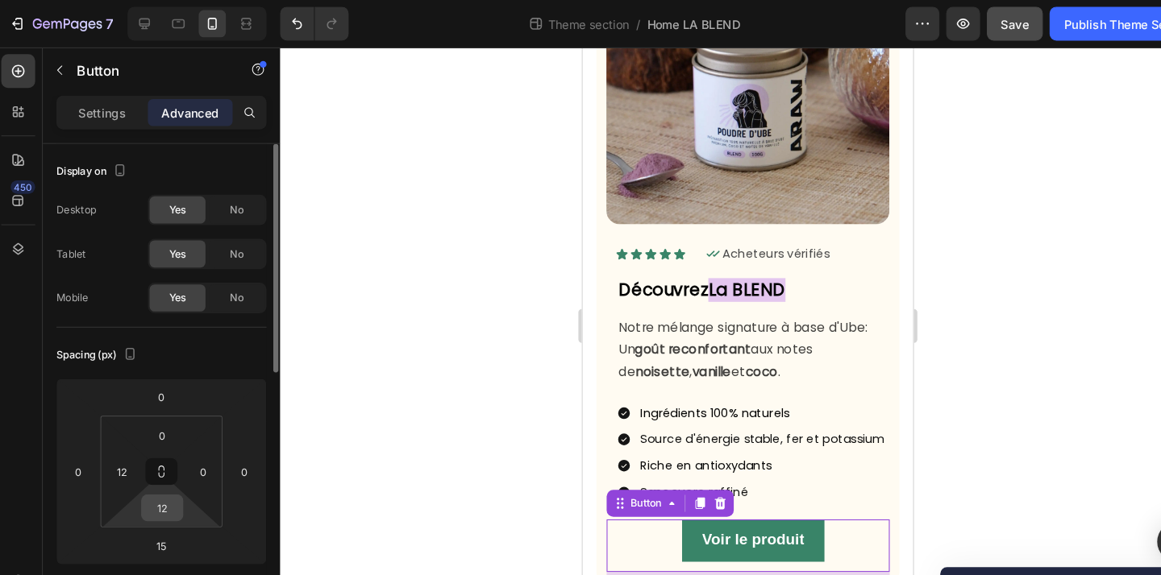
click at [164, 487] on input "12" at bounding box center [159, 483] width 32 height 24
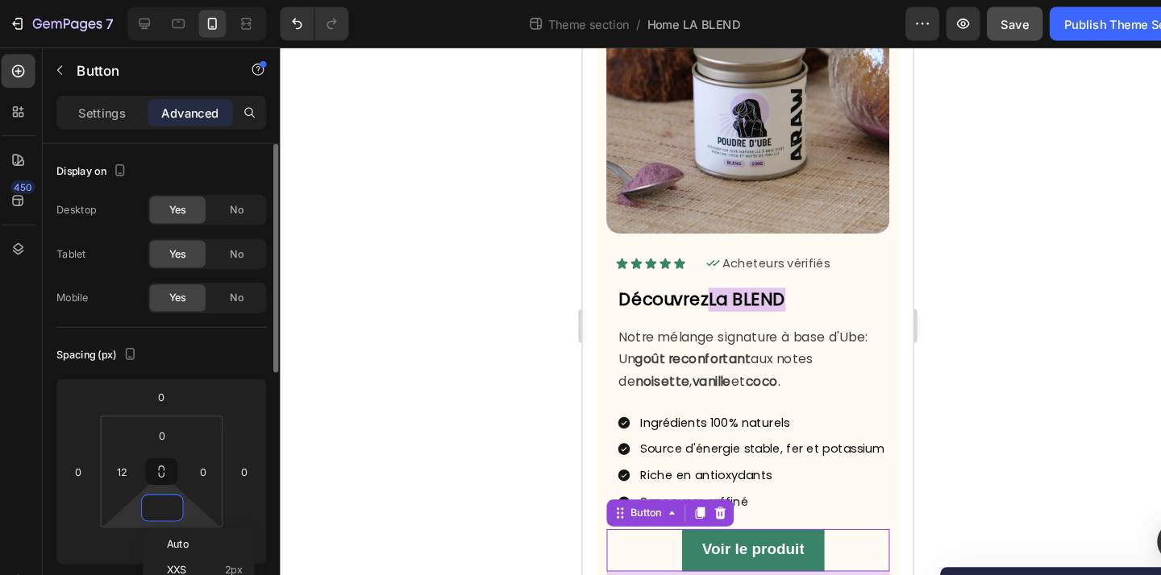
scroll to position [123, 0]
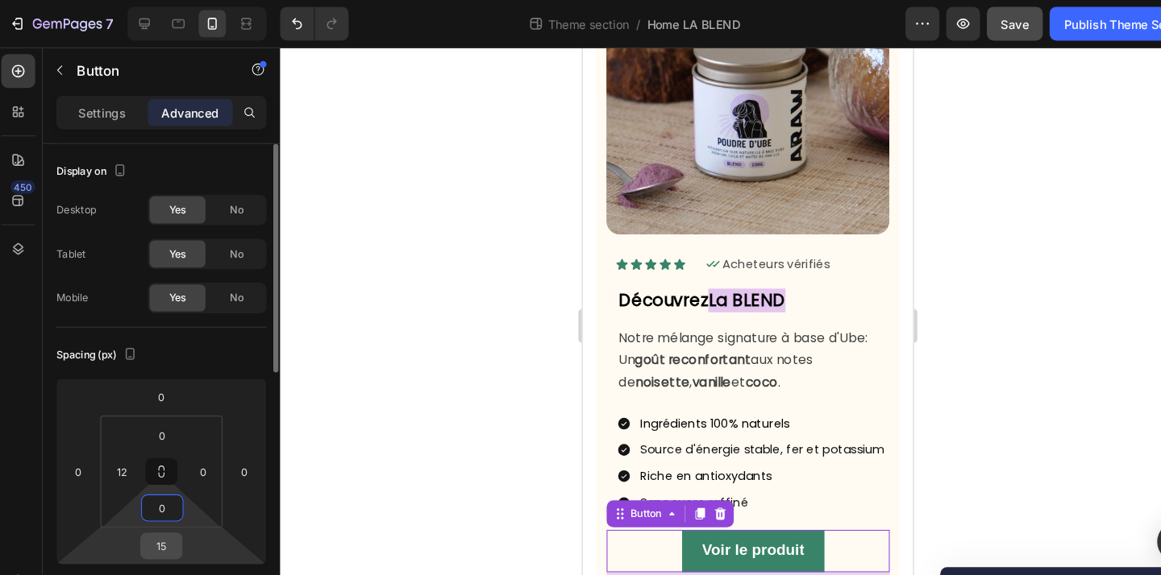
type input "0"
click at [168, 524] on input "15" at bounding box center [159, 520] width 32 height 24
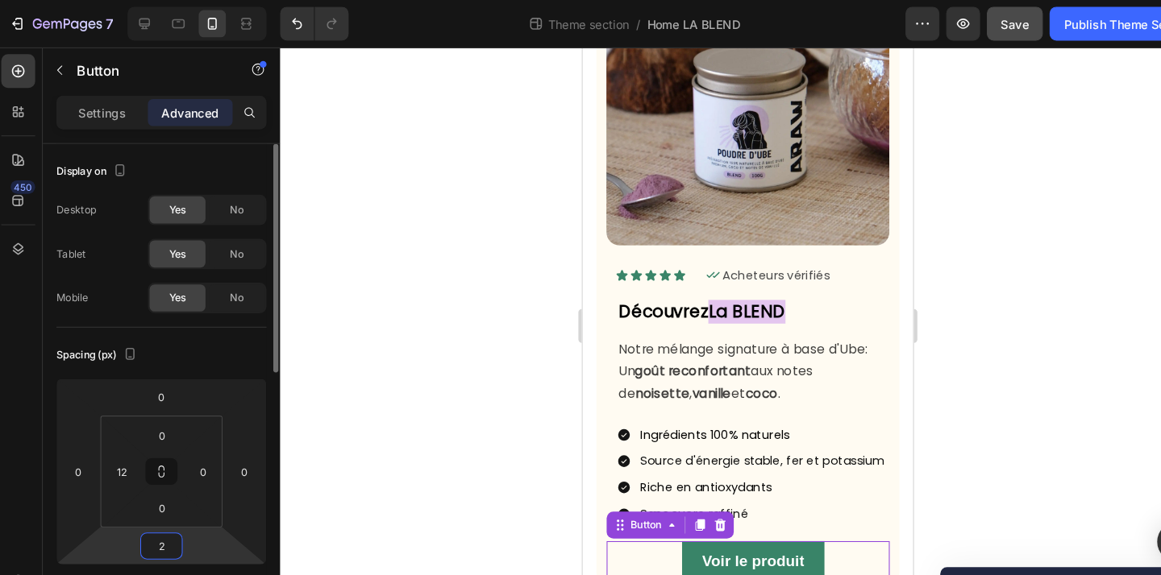
type input "24"
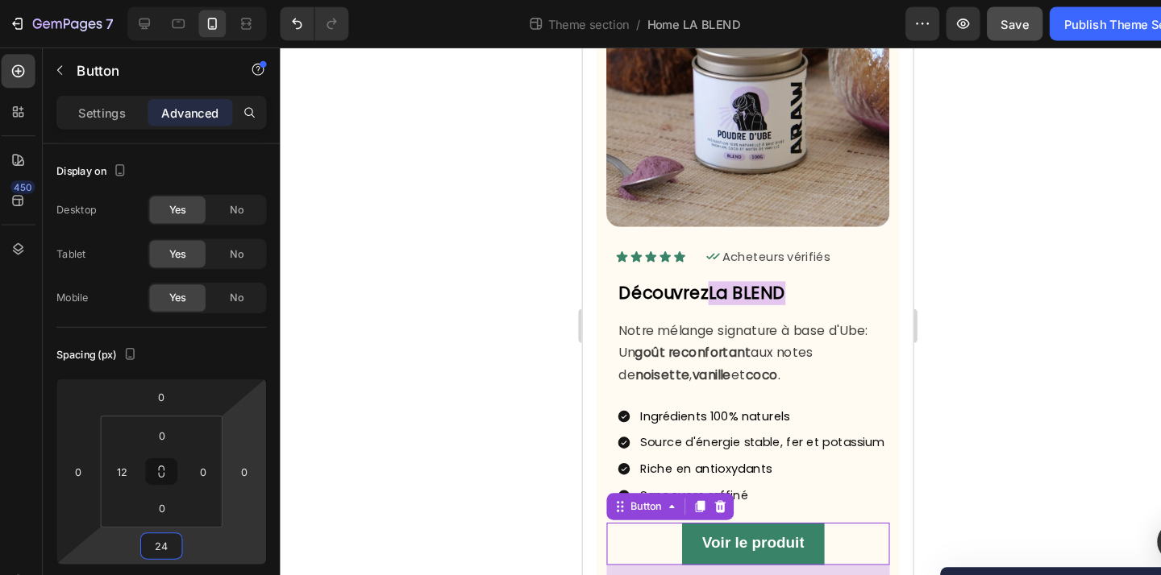
click at [454, 365] on div at bounding box center [716, 310] width 889 height 530
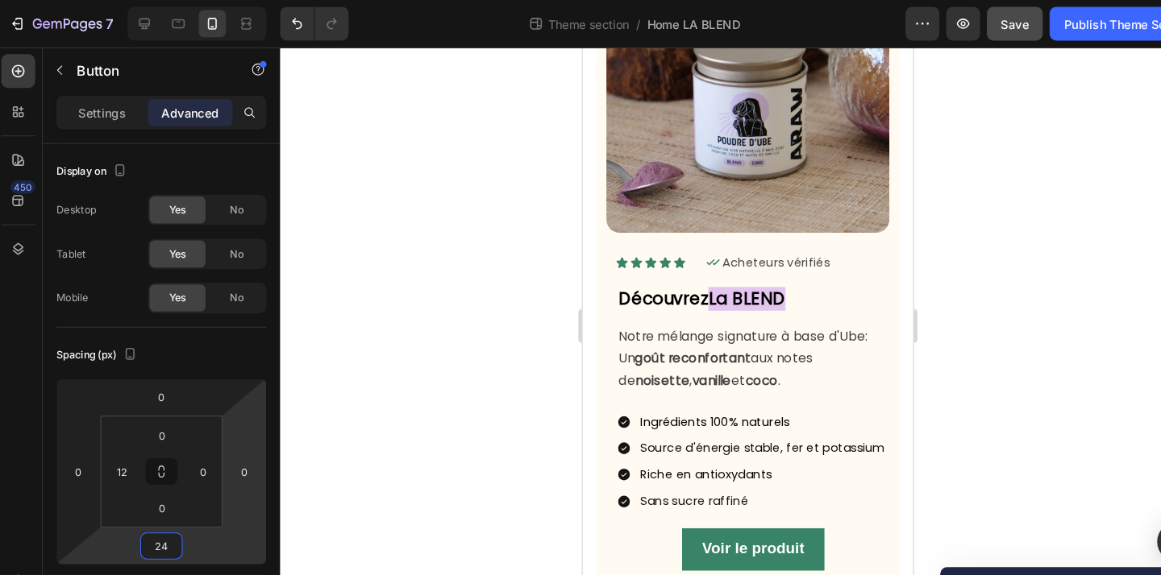
scroll to position [124, 0]
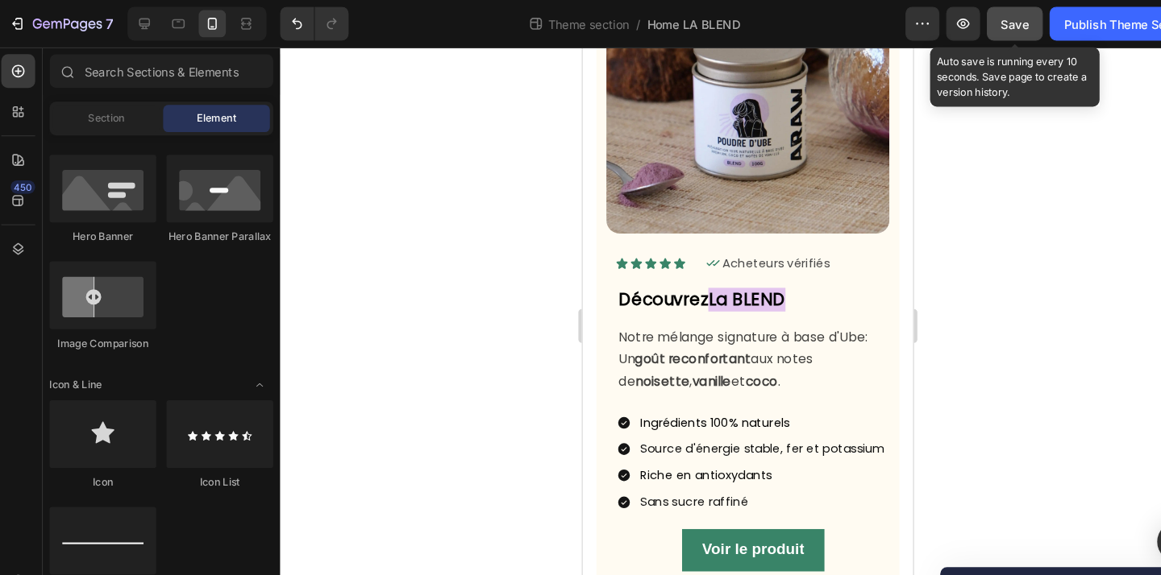
click at [984, 27] on button "Save" at bounding box center [970, 22] width 53 height 32
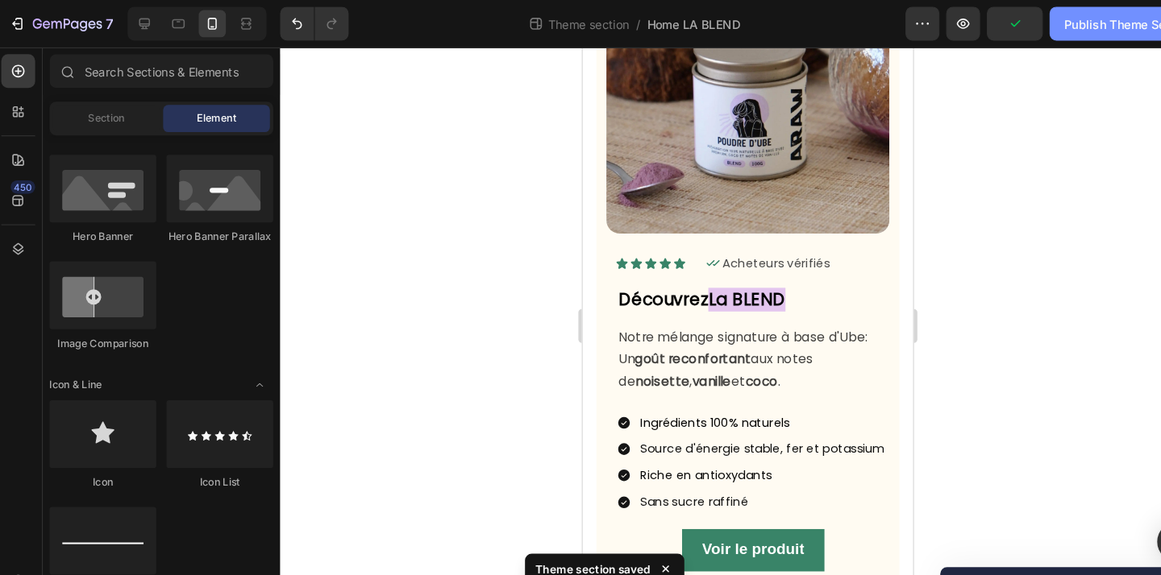
click at [1073, 17] on div "Publish Theme Section" at bounding box center [1078, 23] width 123 height 17
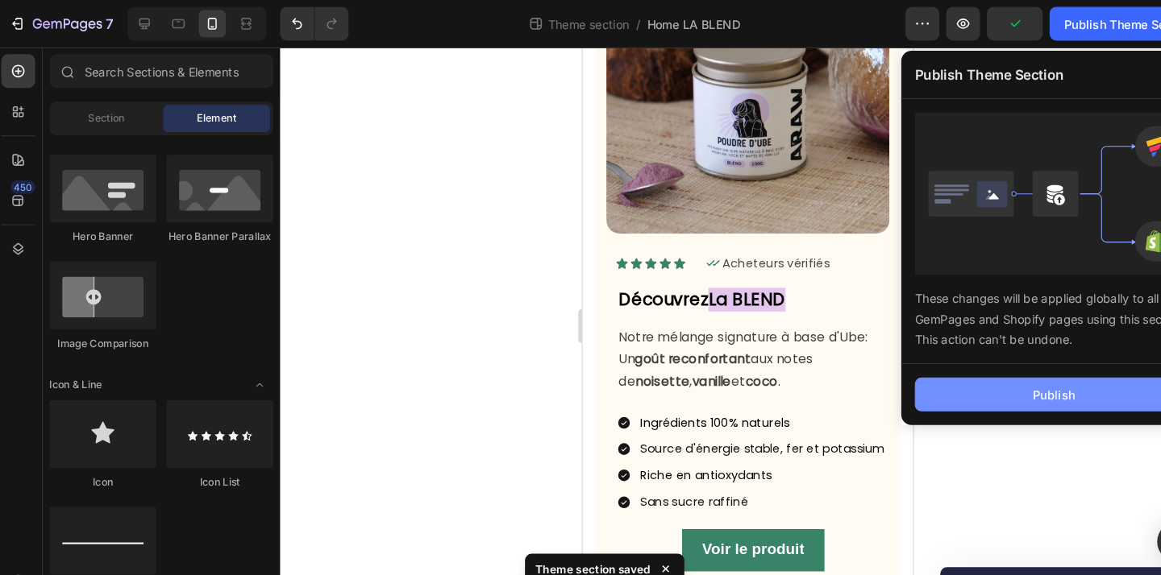
click at [972, 378] on button "Publish" at bounding box center [1007, 375] width 264 height 32
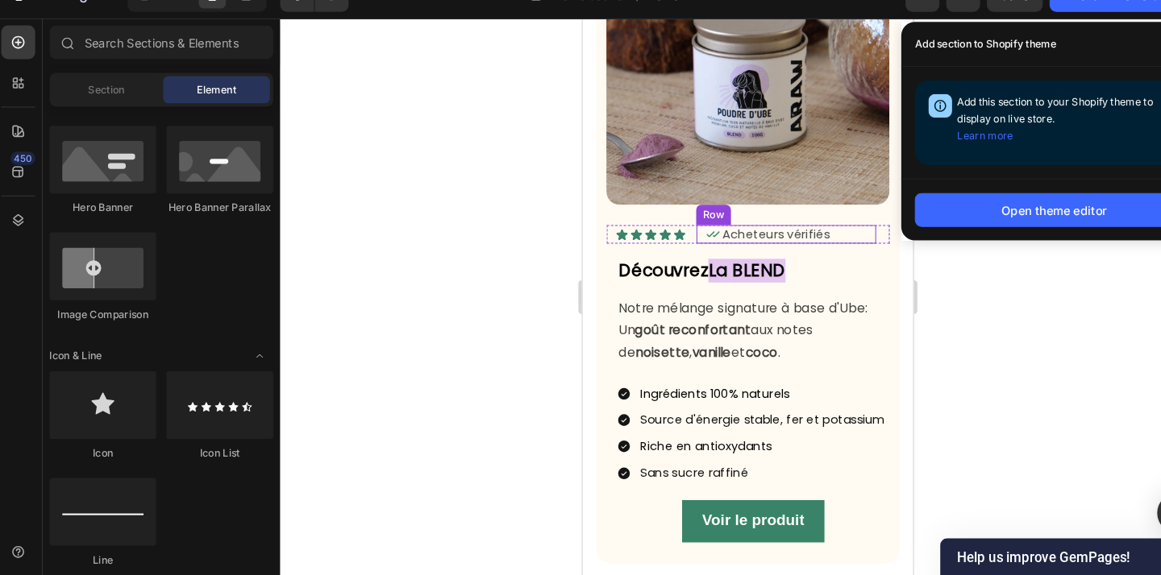
click at [849, 225] on div "Icon Acheteurs vérifiés Text Block Row" at bounding box center [775, 224] width 171 height 18
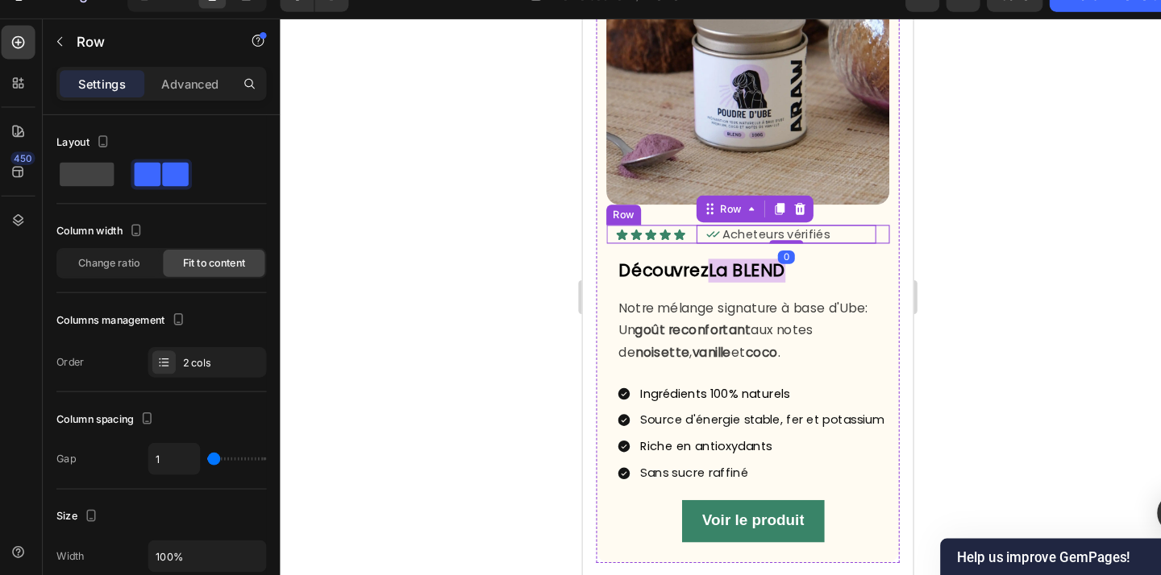
click at [866, 222] on div "Icon Icon Icon Icon Icon Icon List Icon Acheteurs vérifiés Text Block Row 0 Row" at bounding box center [738, 224] width 269 height 18
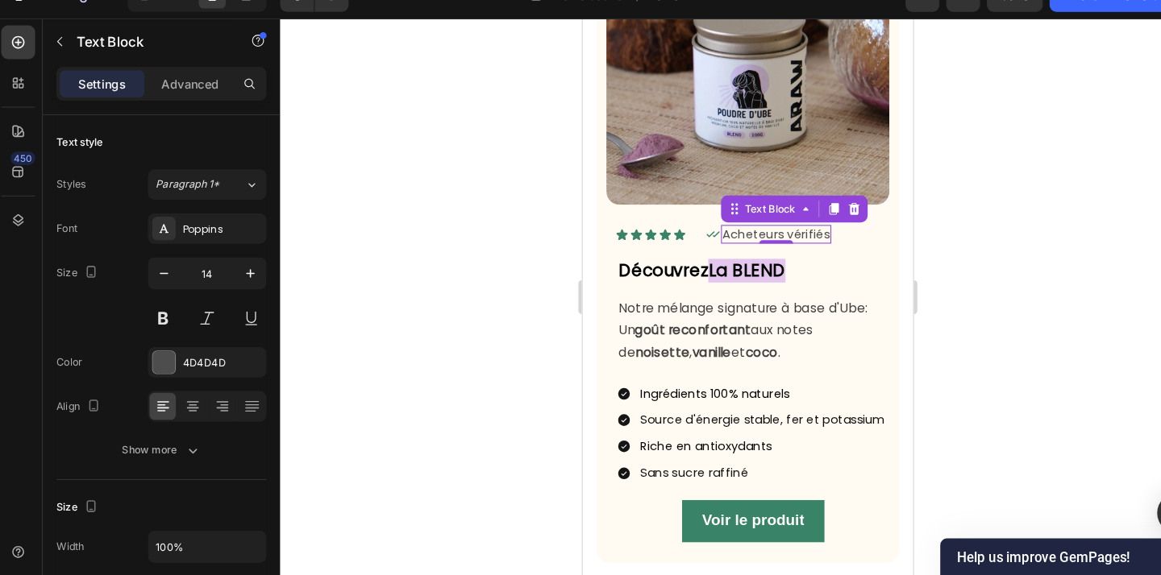
click at [818, 231] on div "Acheteurs vérifiés" at bounding box center [765, 224] width 105 height 18
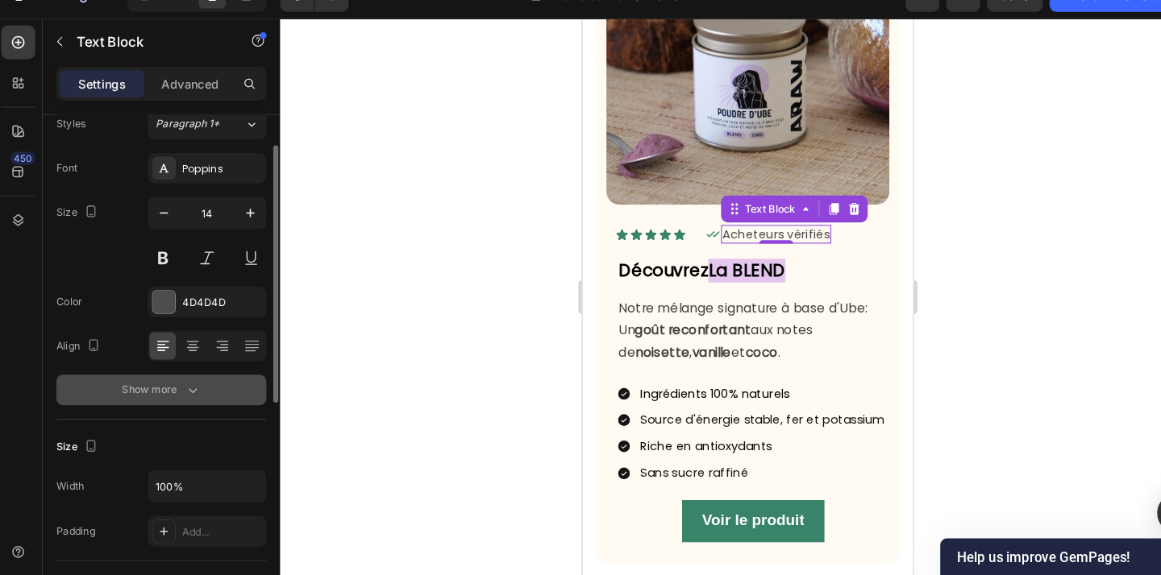
scroll to position [60, 0]
click at [174, 403] on div "Show more" at bounding box center [159, 396] width 75 height 16
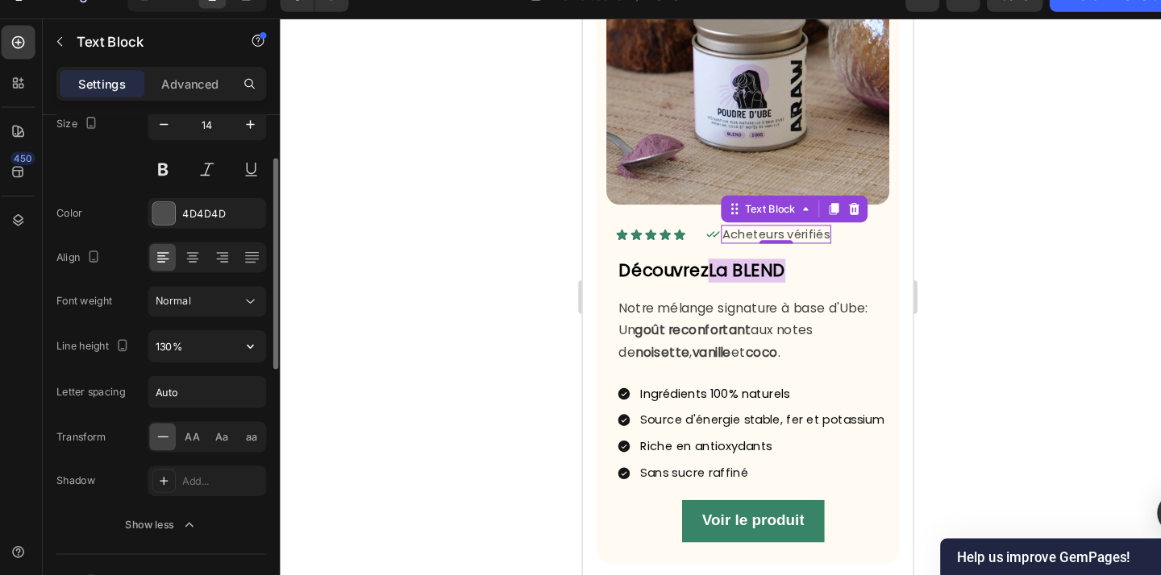
scroll to position [148, 0]
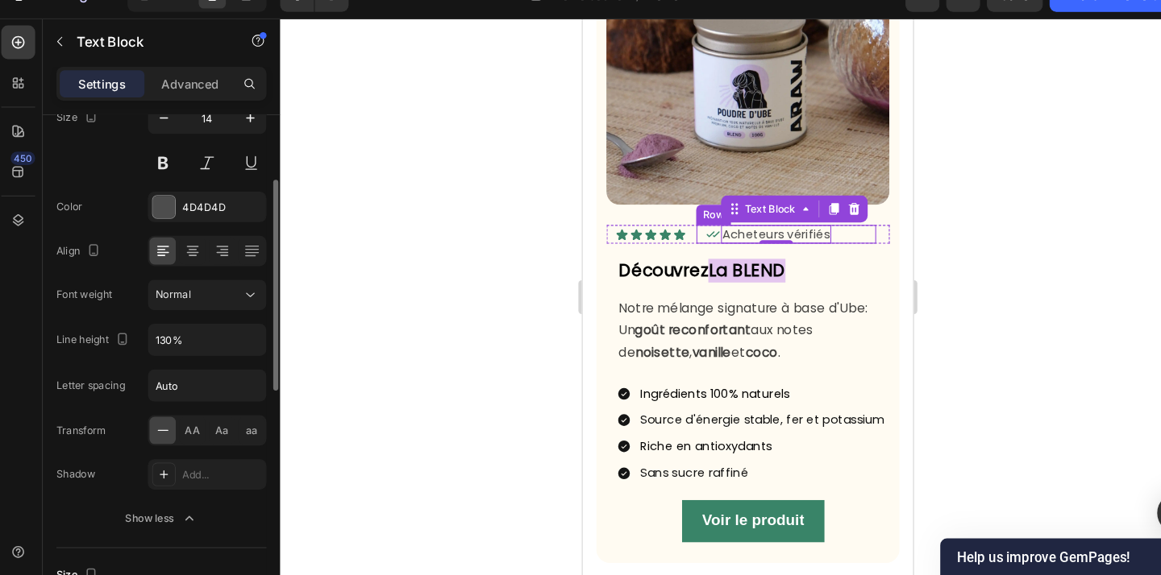
click at [832, 221] on div "Icon Acheteurs vérifiés Text Block 0 Row" at bounding box center [775, 224] width 171 height 18
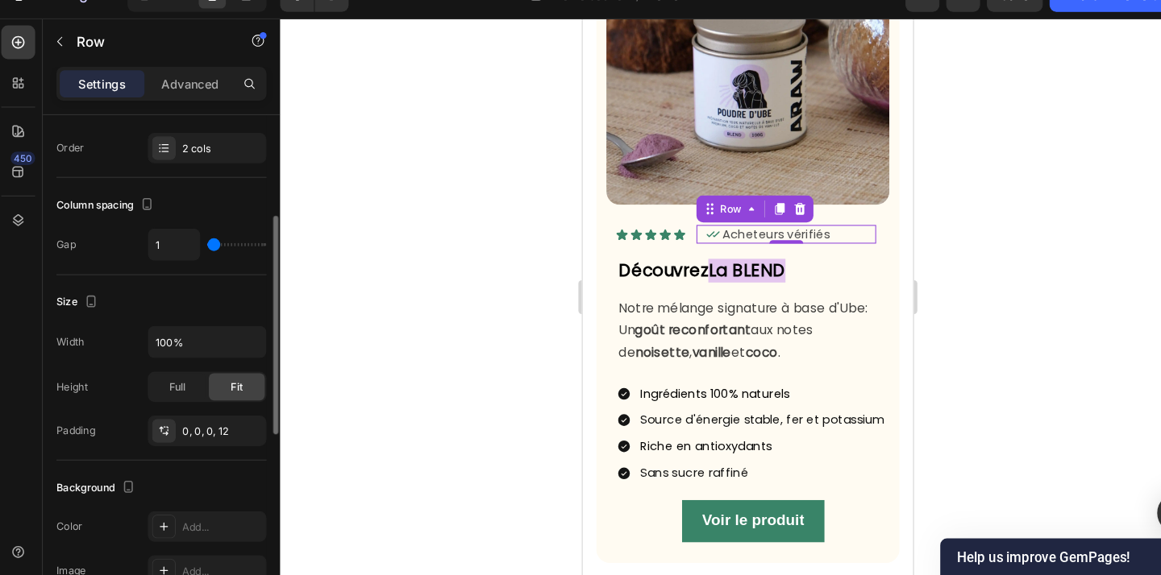
scroll to position [239, 0]
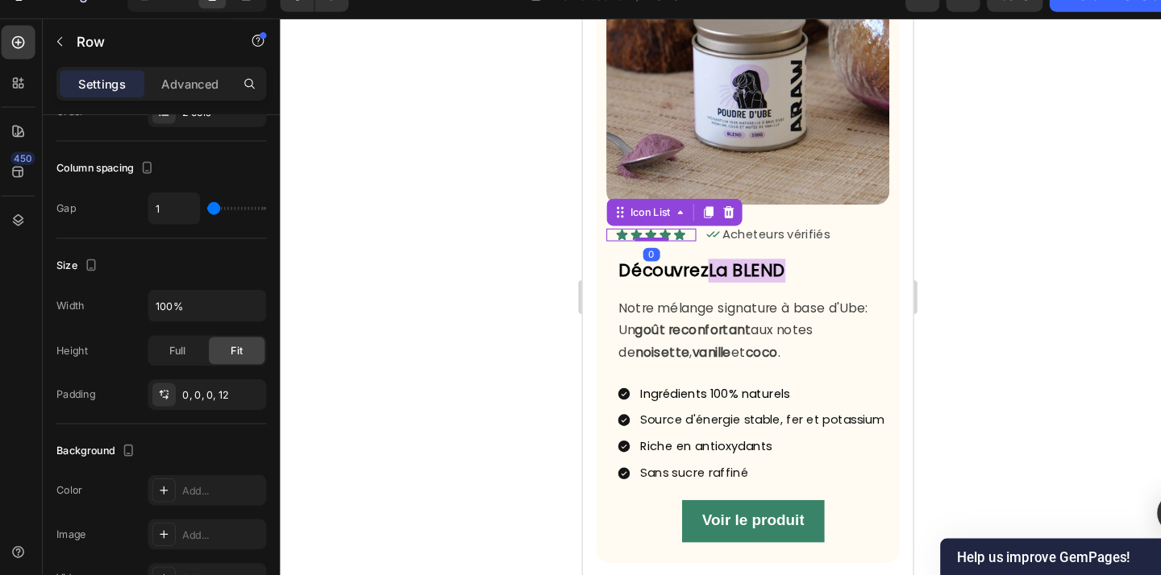
click at [681, 229] on div "Icon Icon Icon Icon Icon" at bounding box center [651, 224] width 77 height 12
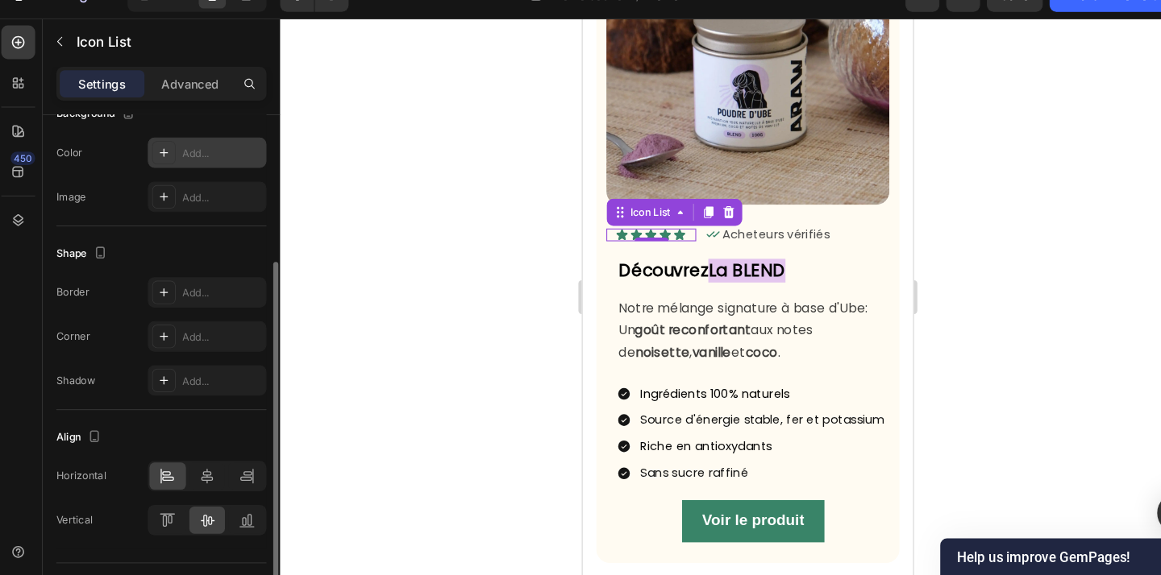
scroll to position [250, 0]
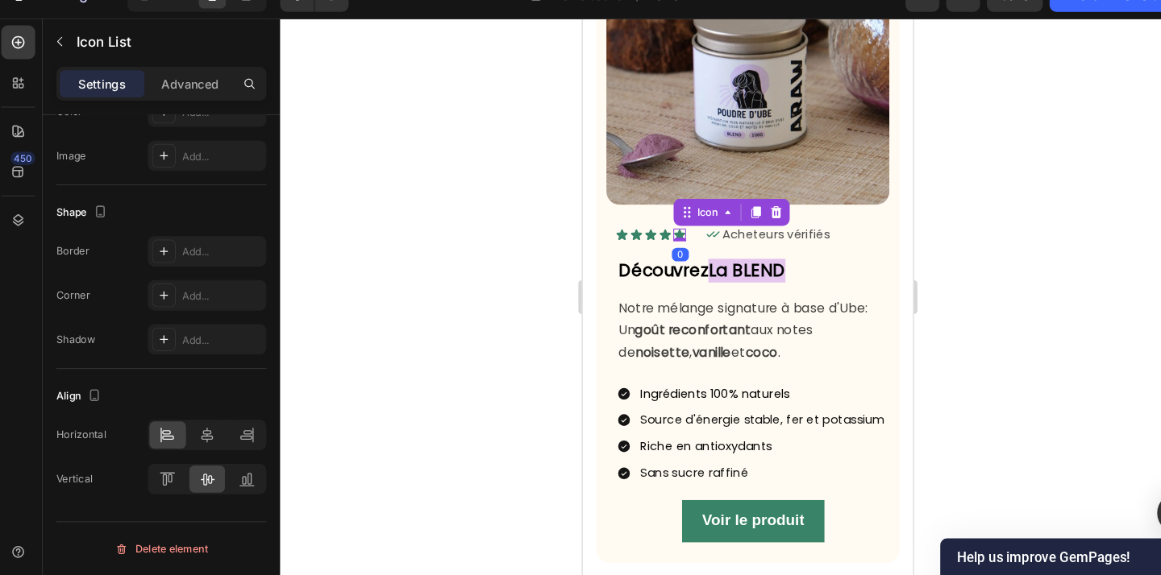
click at [674, 224] on icon at bounding box center [674, 224] width 10 height 10
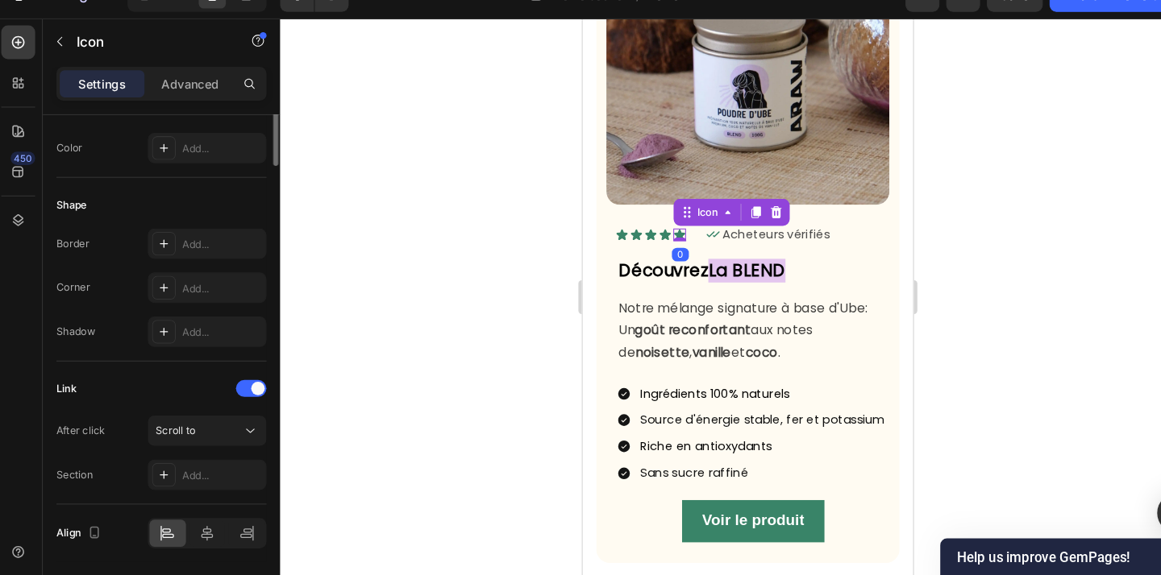
scroll to position [0, 0]
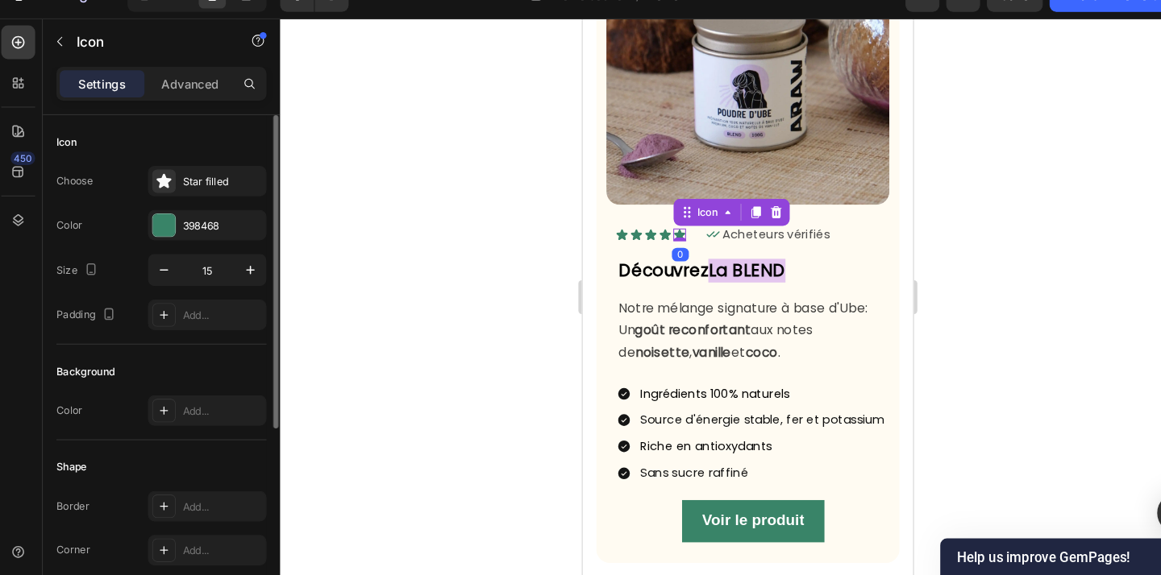
click at [674, 224] on icon at bounding box center [674, 224] width 10 height 10
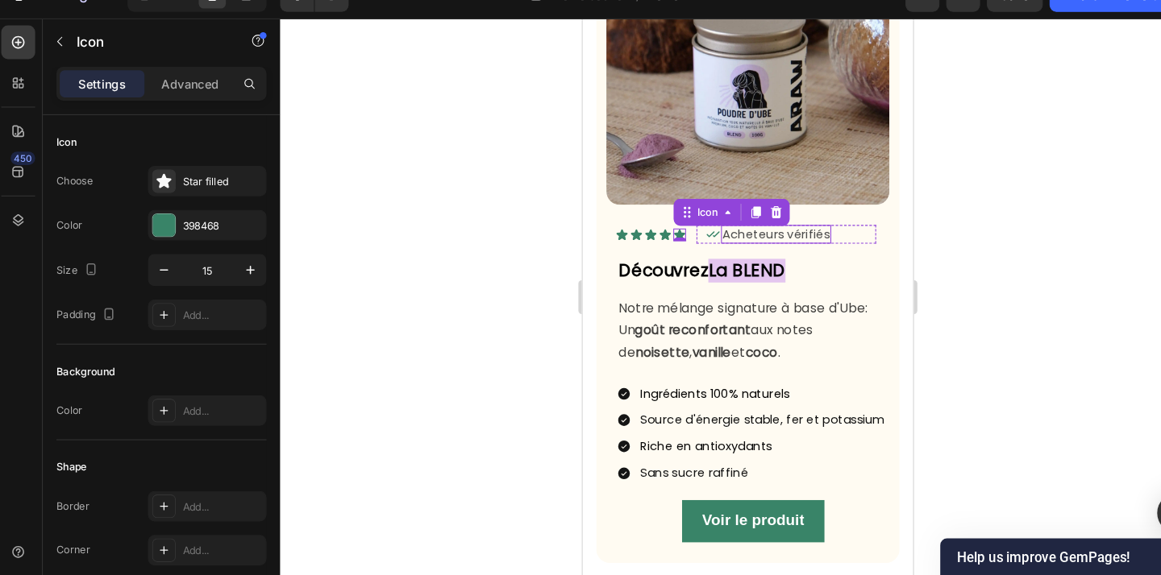
click at [816, 223] on p "Acheteurs vérifiés" at bounding box center [766, 224] width 102 height 15
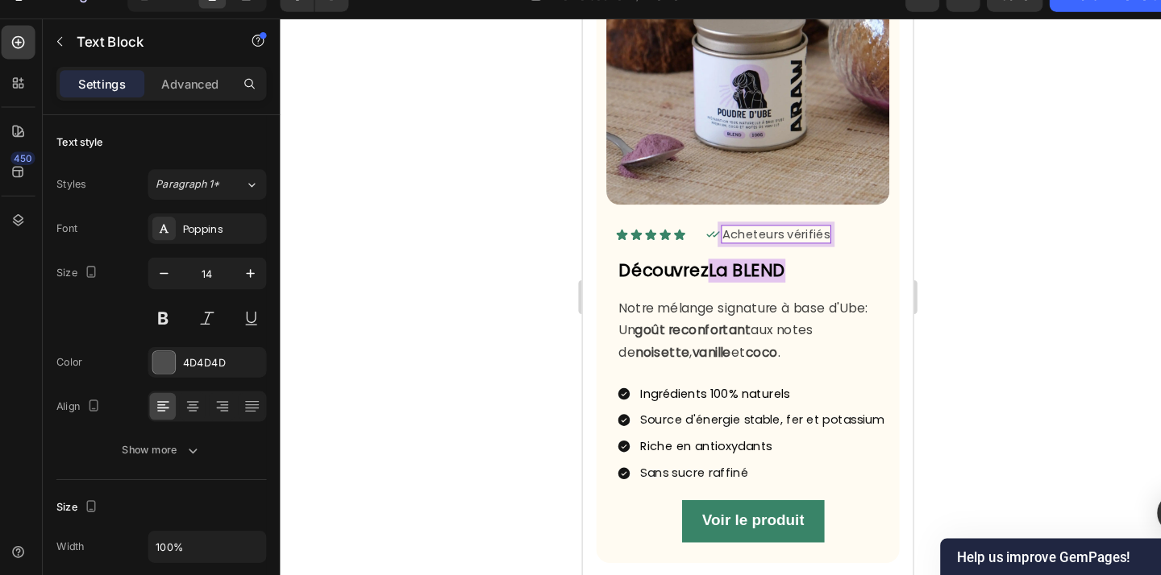
click at [816, 223] on p "Acheteurs vérifiés" at bounding box center [766, 224] width 102 height 15
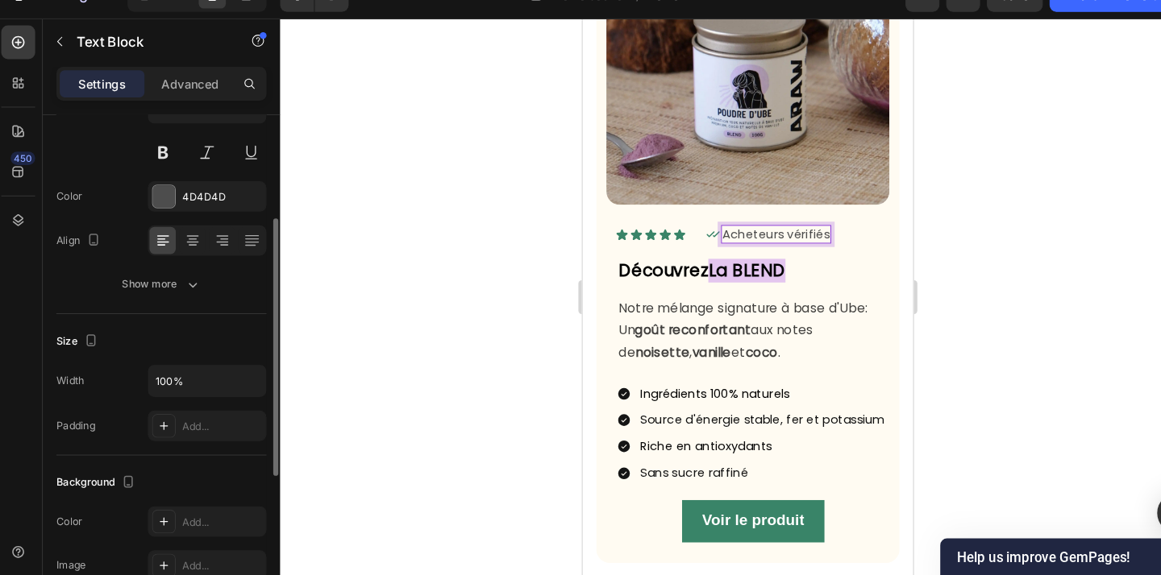
scroll to position [193, 0]
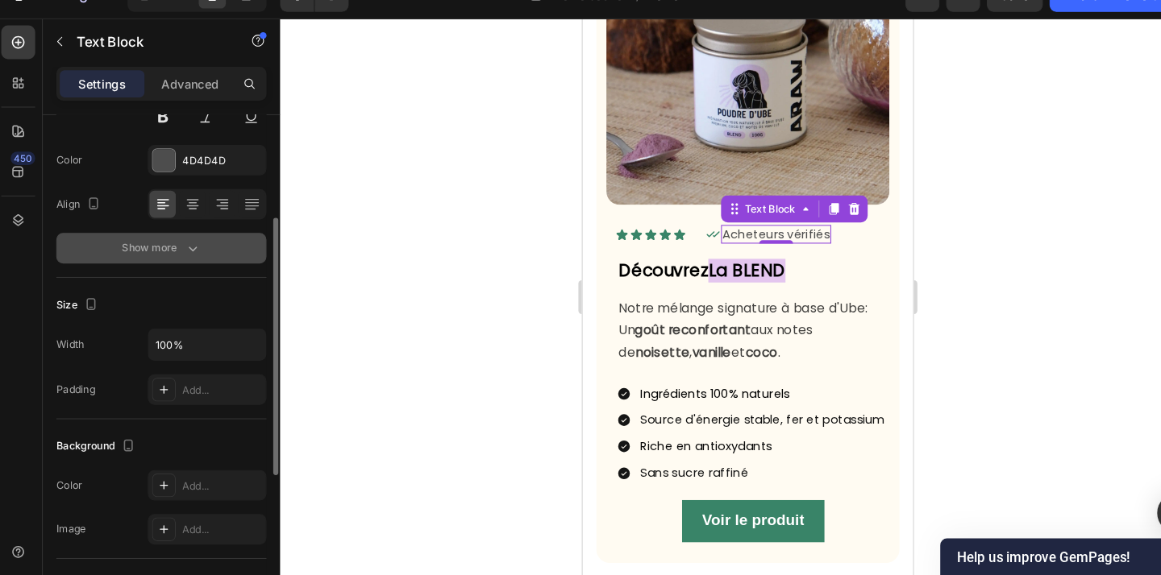
click at [195, 272] on button "Show more" at bounding box center [159, 263] width 200 height 29
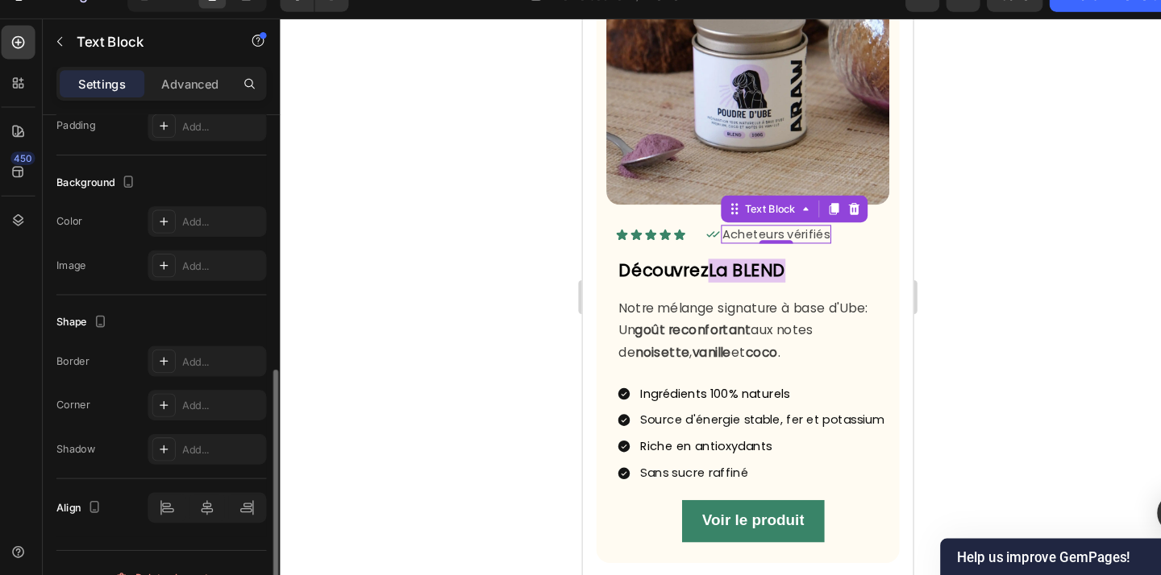
scroll to position [683, 0]
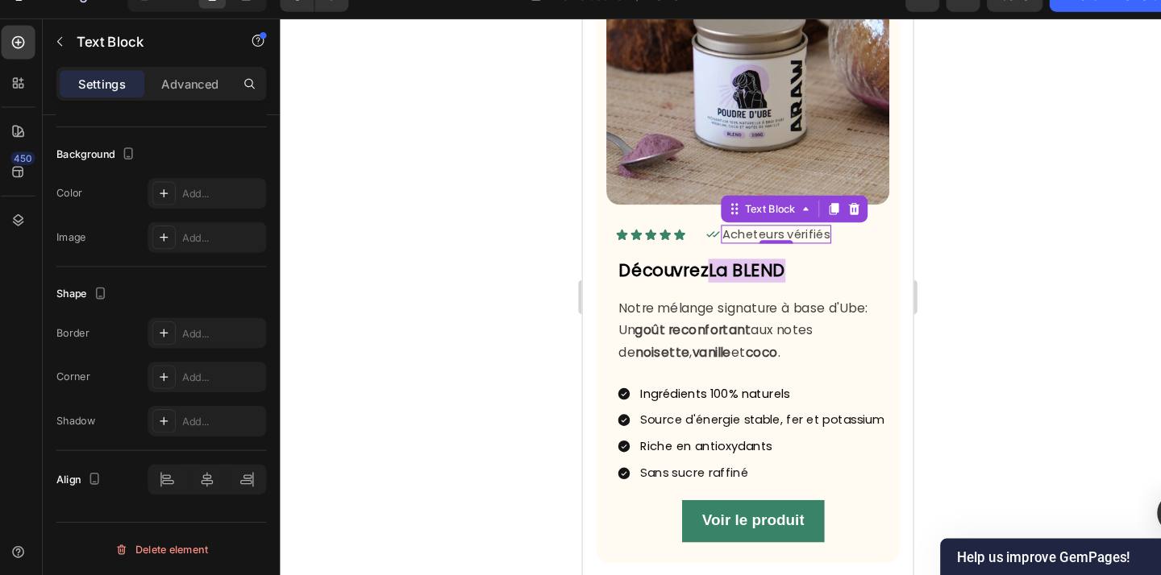
click at [473, 370] on div at bounding box center [716, 310] width 889 height 530
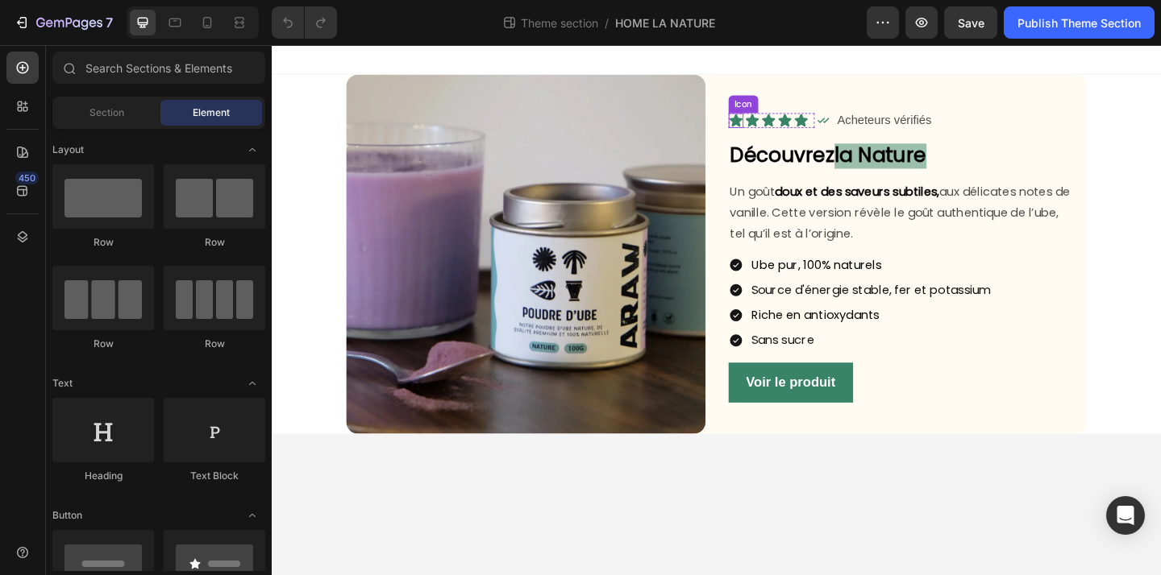
click at [777, 129] on icon at bounding box center [776, 127] width 14 height 14
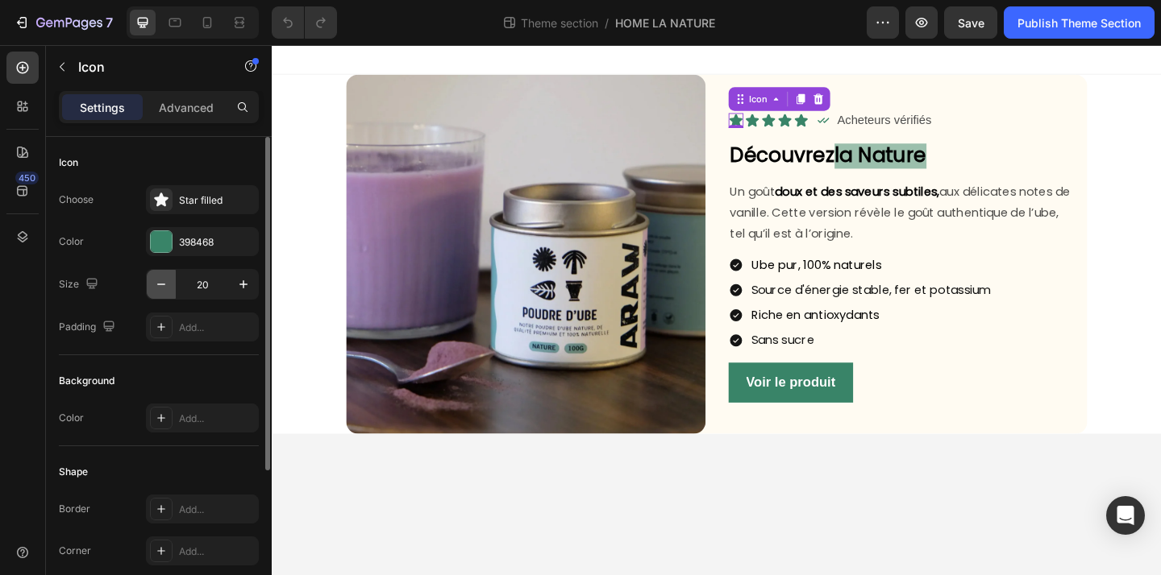
click at [161, 278] on icon "button" at bounding box center [161, 284] width 16 height 16
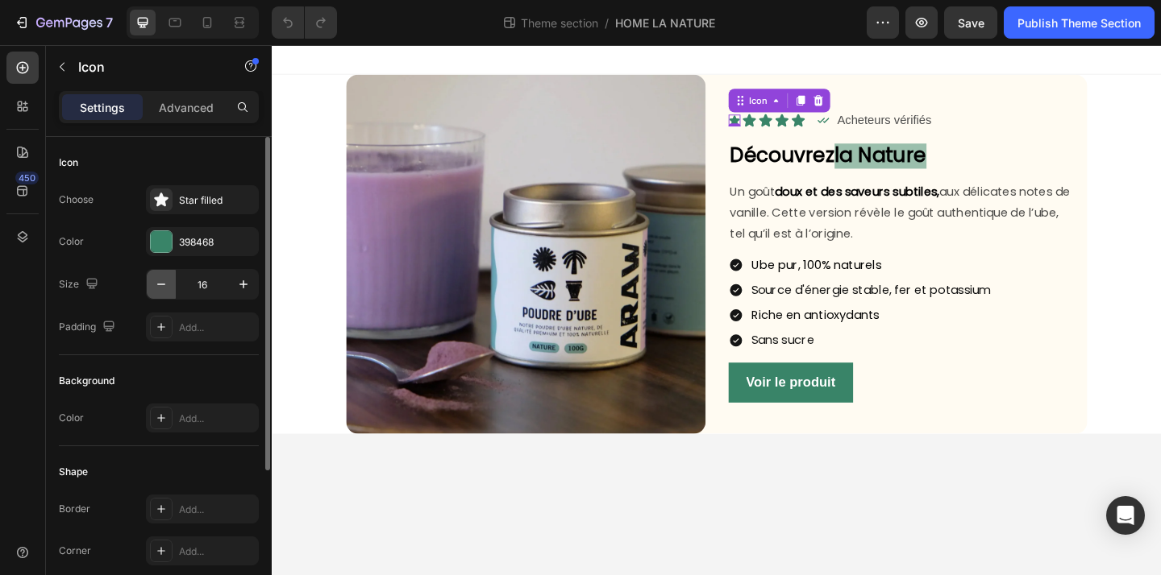
type input "15"
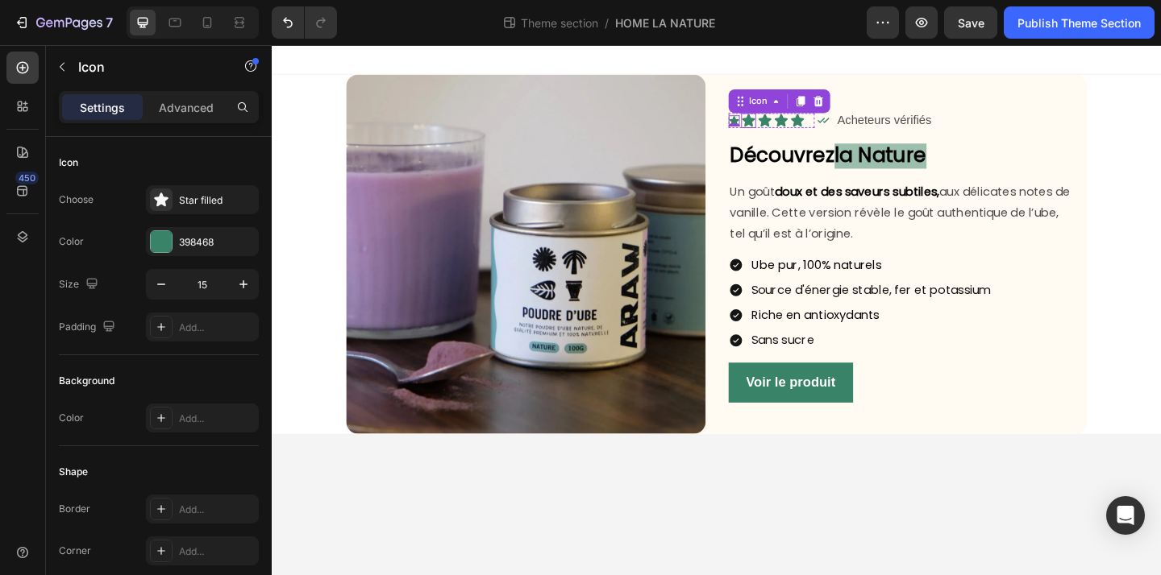
click at [788, 127] on icon at bounding box center [790, 127] width 14 height 14
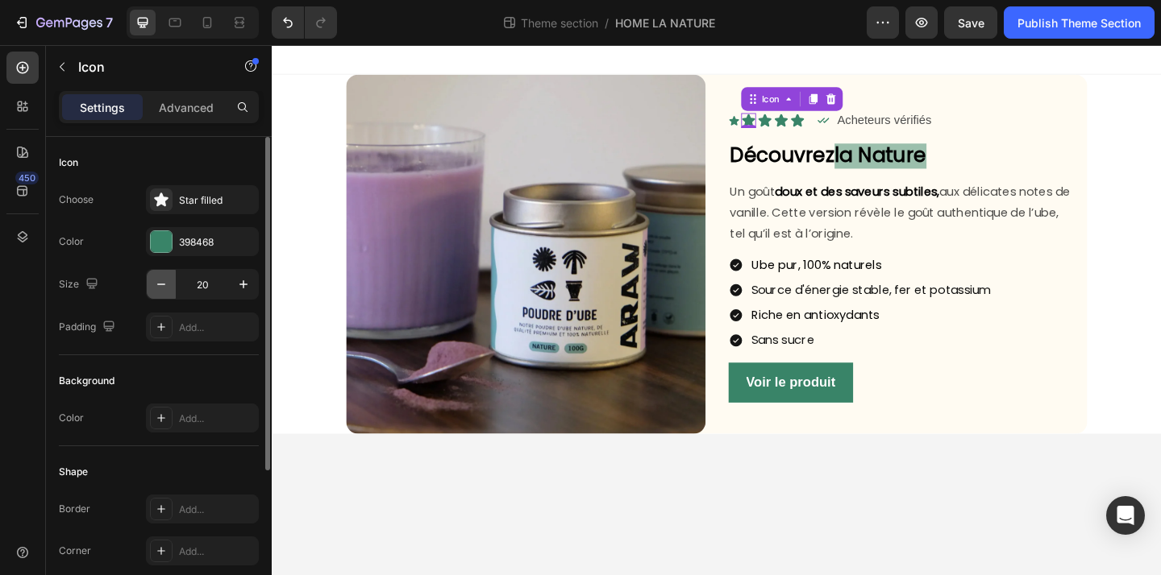
click at [162, 281] on icon "button" at bounding box center [161, 284] width 16 height 16
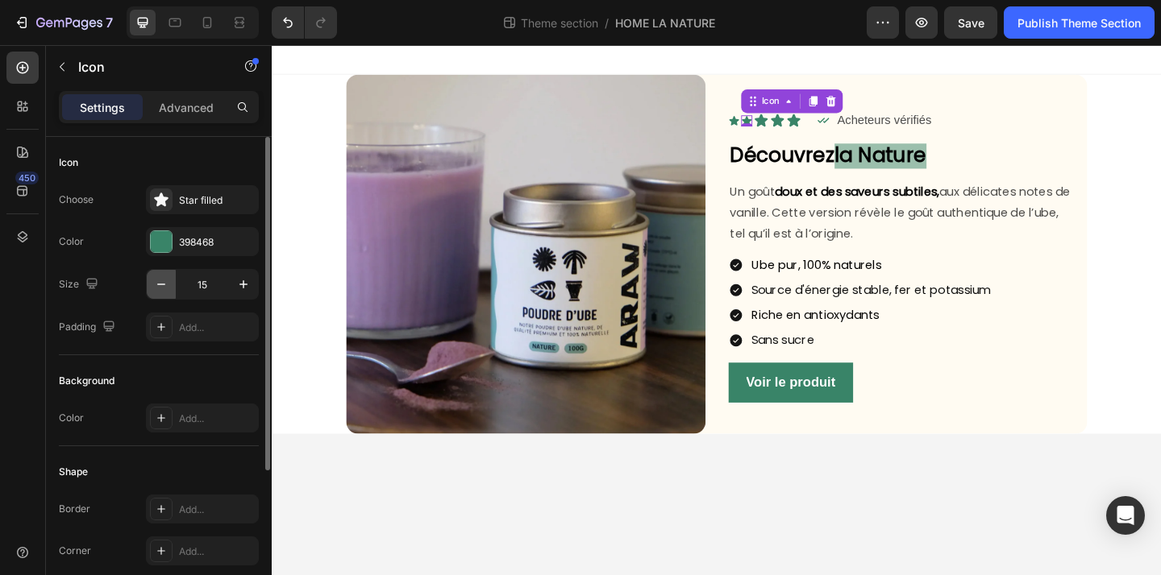
click at [162, 281] on icon "button" at bounding box center [161, 284] width 16 height 16
click at [235, 288] on icon "button" at bounding box center [243, 284] width 16 height 16
type input "15"
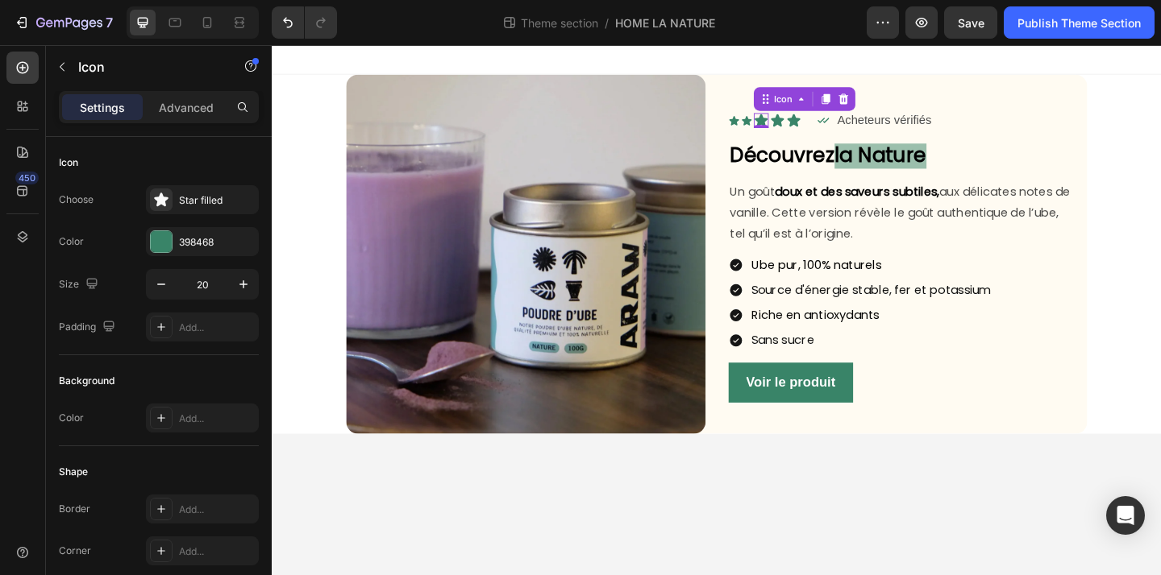
click at [801, 128] on icon at bounding box center [803, 127] width 14 height 14
click at [163, 288] on icon "button" at bounding box center [161, 284] width 16 height 16
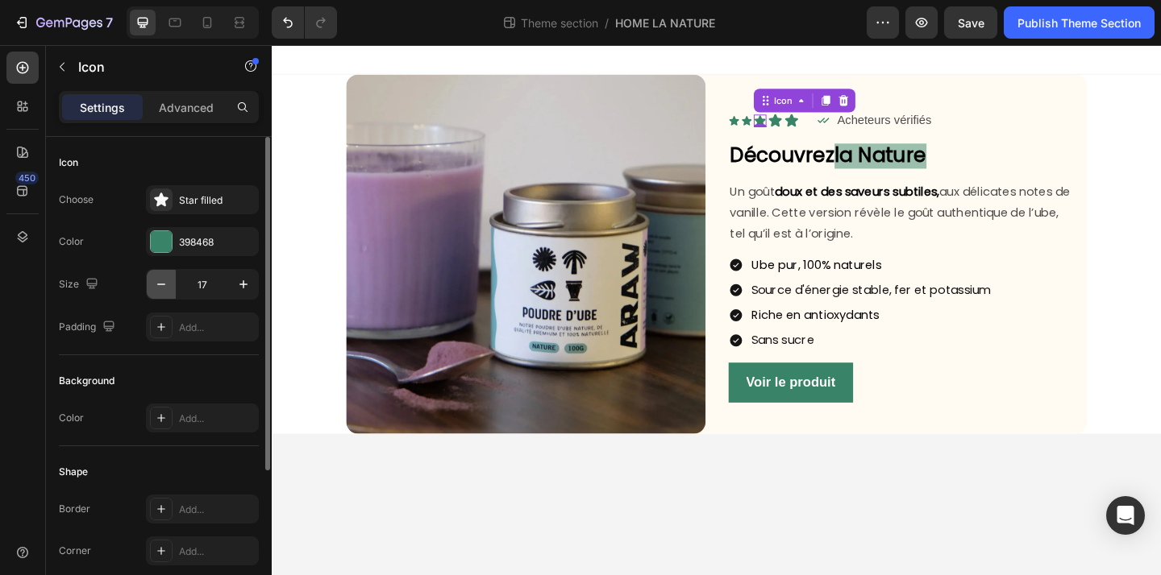
click at [163, 288] on icon "button" at bounding box center [161, 284] width 16 height 16
click at [247, 282] on icon "button" at bounding box center [243, 284] width 16 height 16
type input "15"
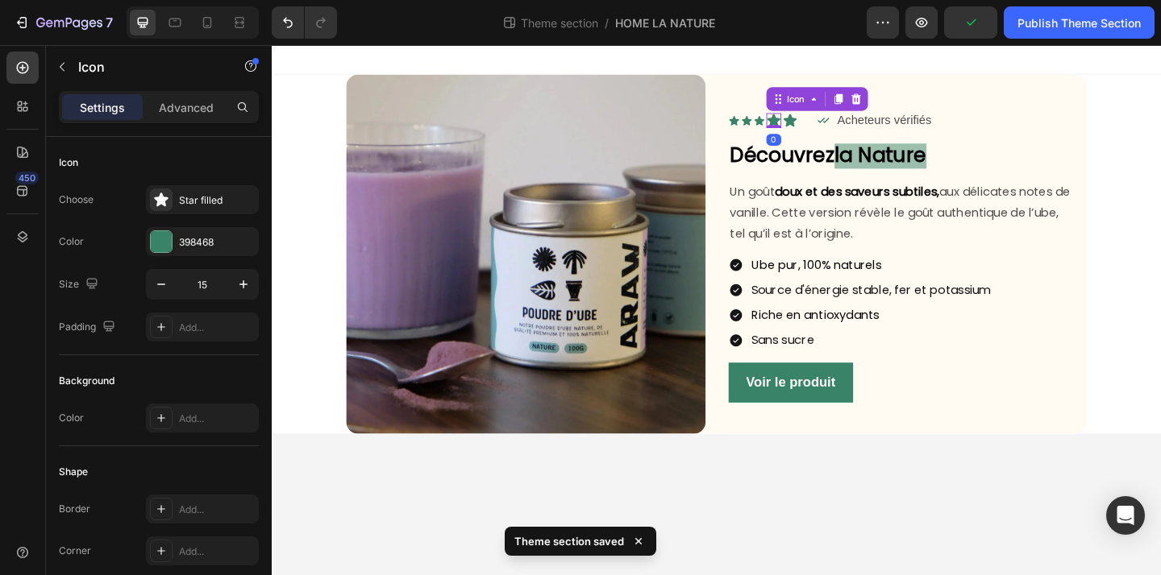
click at [817, 129] on icon at bounding box center [817, 127] width 14 height 14
click at [157, 290] on icon "button" at bounding box center [161, 284] width 16 height 16
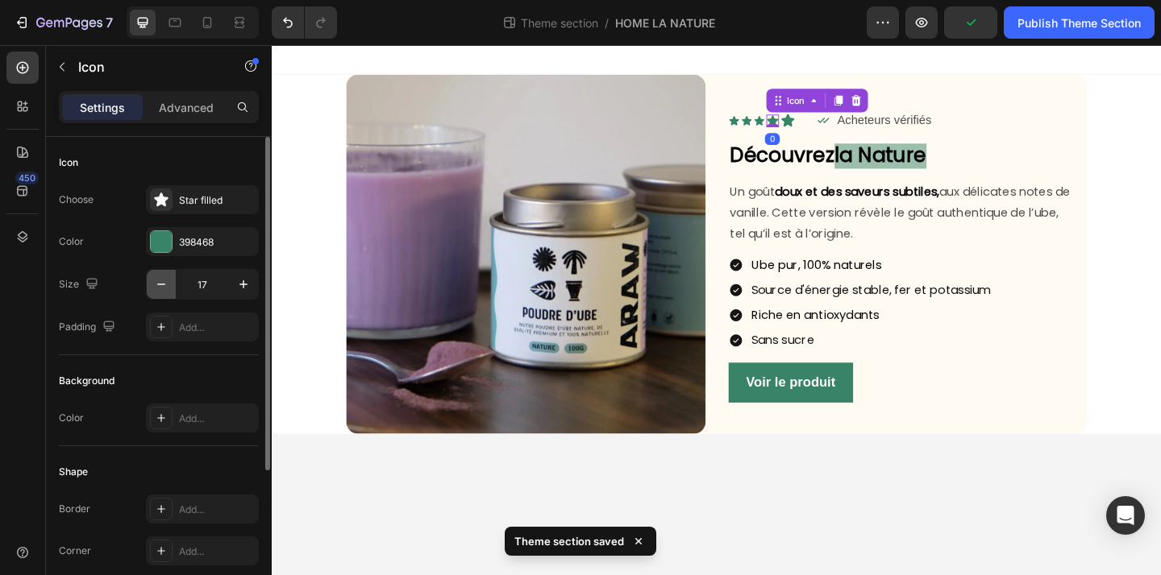
click at [157, 290] on icon "button" at bounding box center [161, 284] width 16 height 16
type input "15"
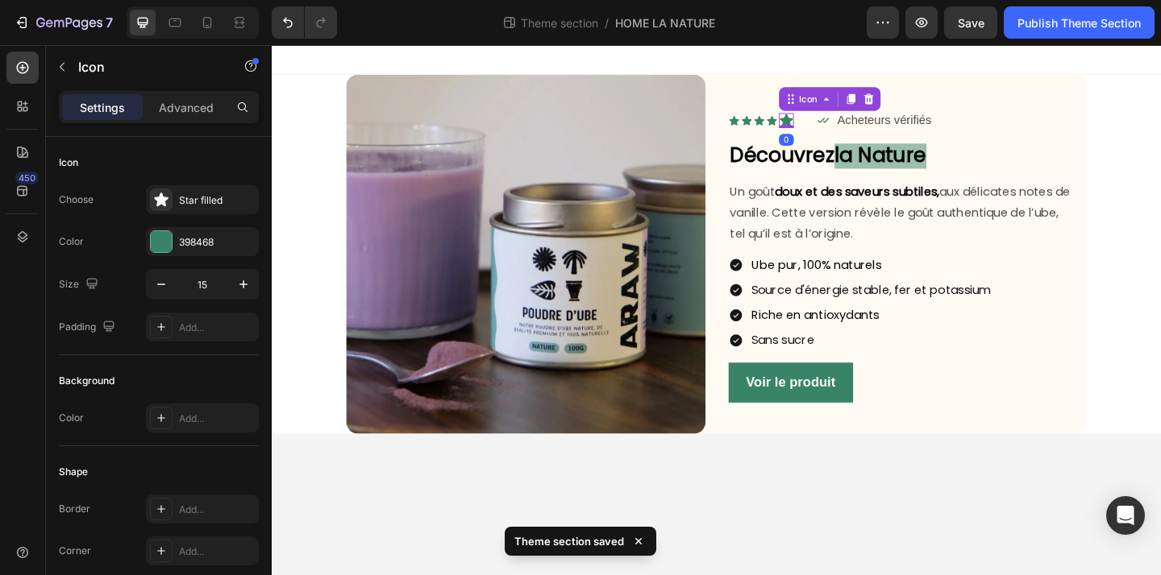
click at [833, 126] on icon at bounding box center [831, 127] width 14 height 14
click at [166, 286] on icon "button" at bounding box center [161, 284] width 16 height 16
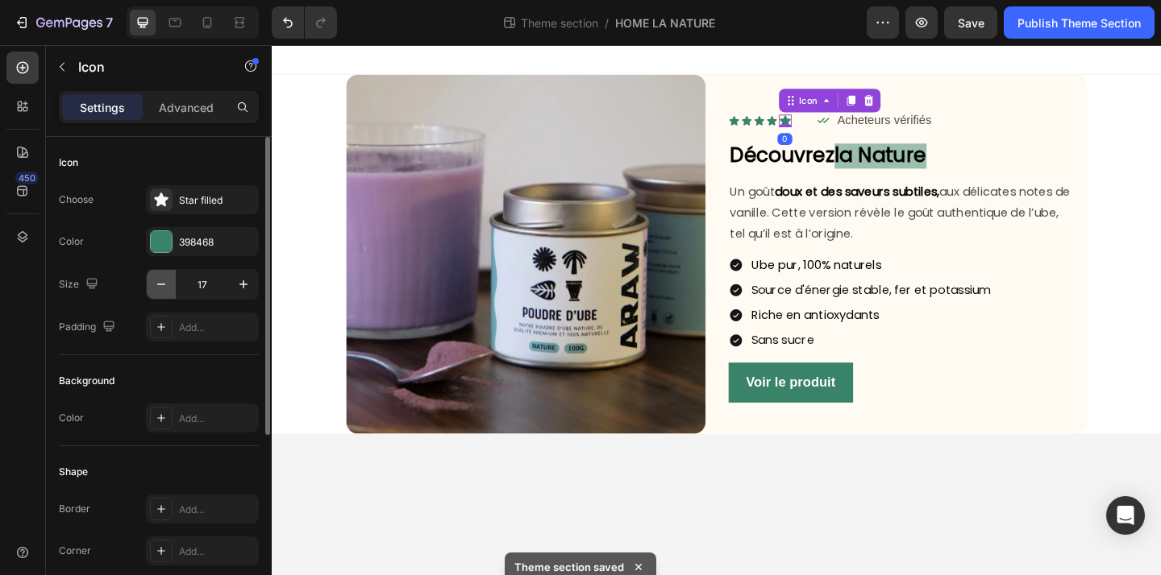
click at [166, 286] on icon "button" at bounding box center [161, 284] width 16 height 16
type input "15"
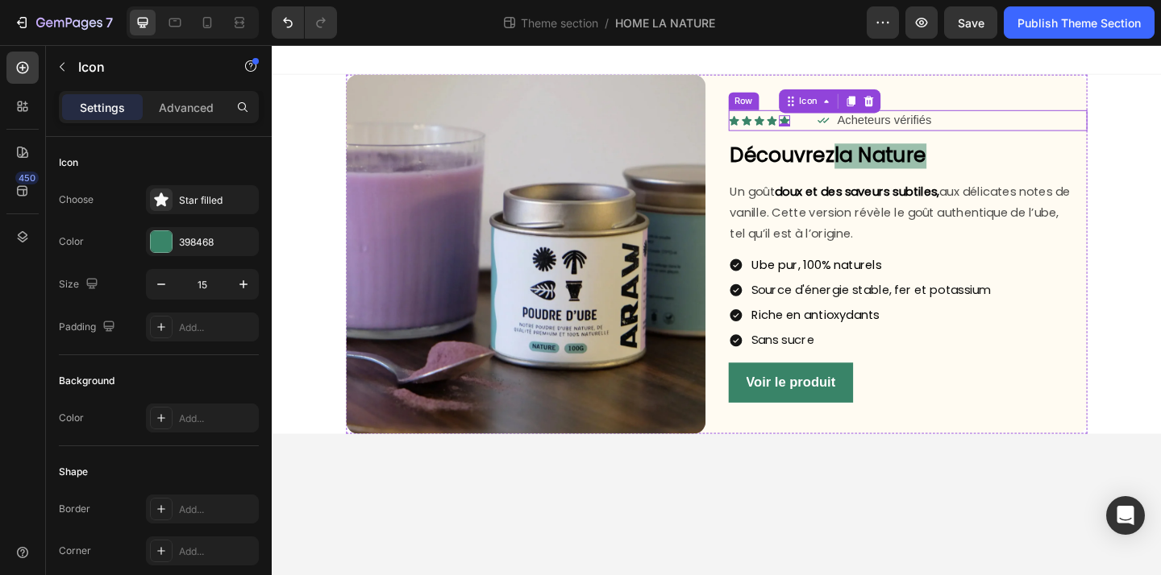
click at [1036, 127] on div "Icon Acheteurs vérifiés Text Block Row" at bounding box center [1005, 127] width 280 height 23
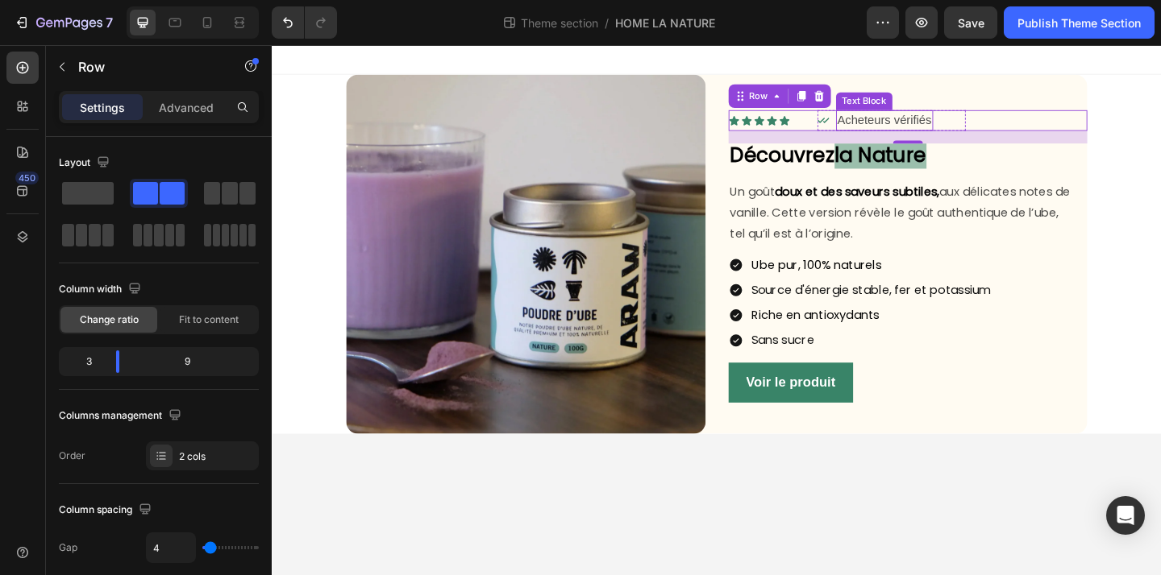
click at [979, 132] on p "Acheteurs vérifiés" at bounding box center [938, 127] width 102 height 19
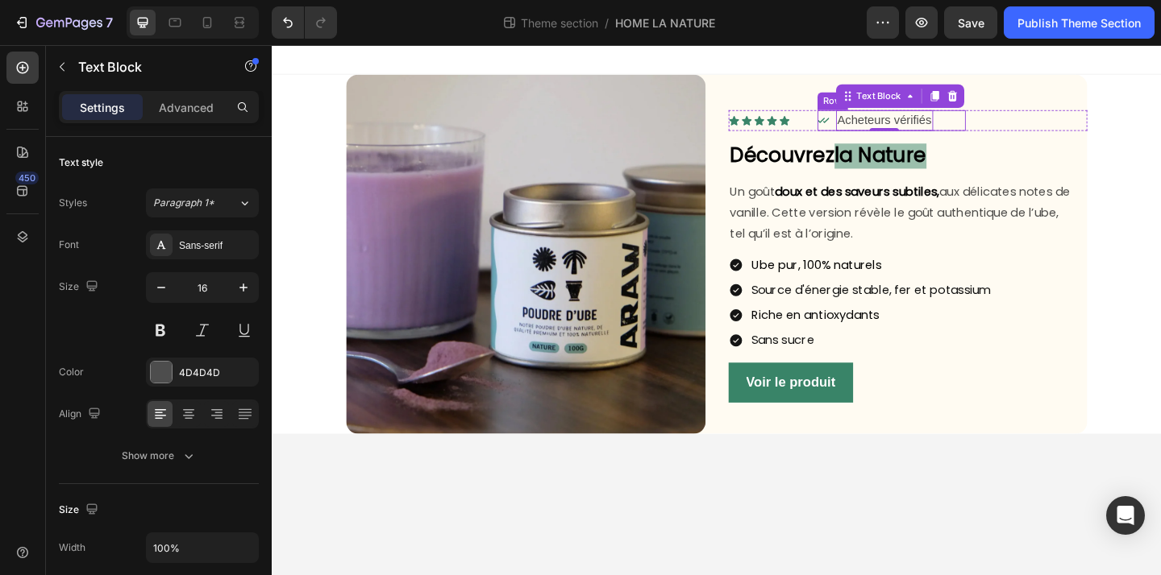
click at [1009, 126] on div "Icon Acheteurs vérifiés Text Block 0 Row" at bounding box center [945, 127] width 161 height 23
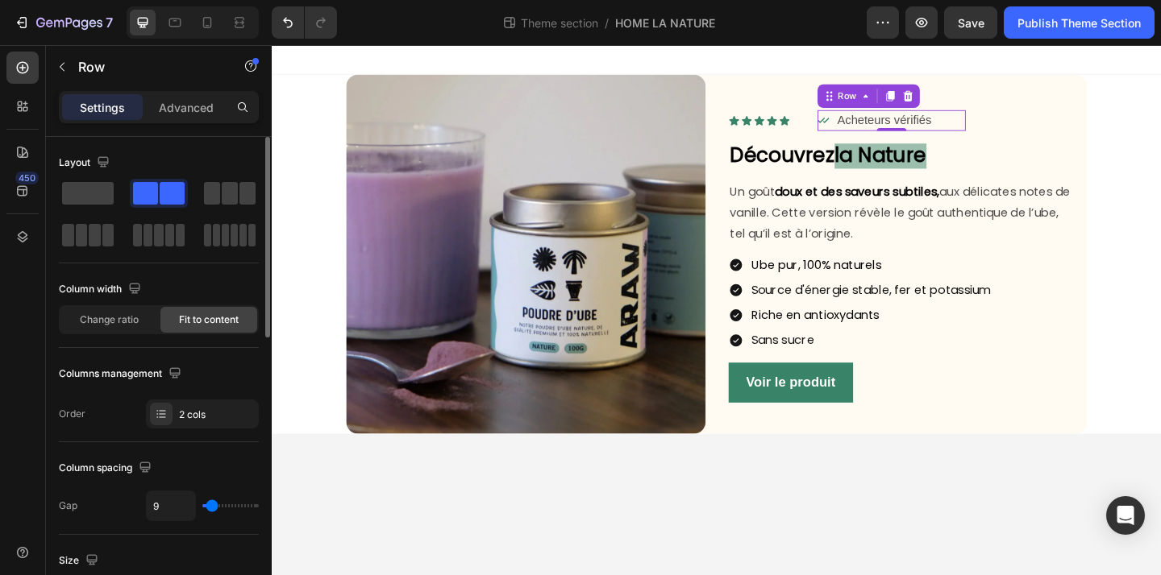
type input "6"
type input "5"
type input "4"
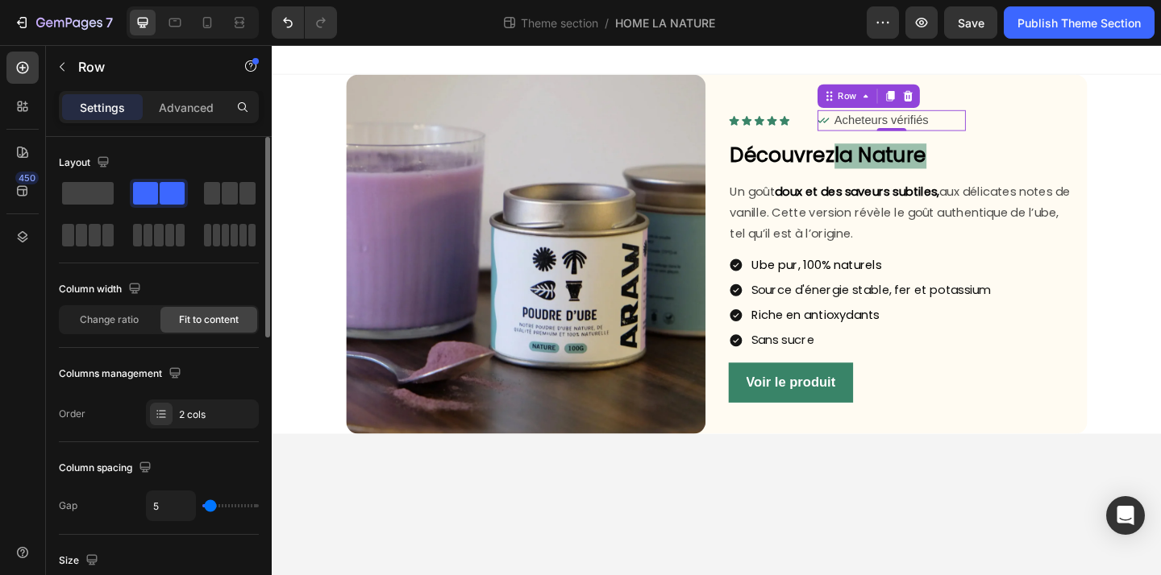
type input "4"
type input "3"
type input "2"
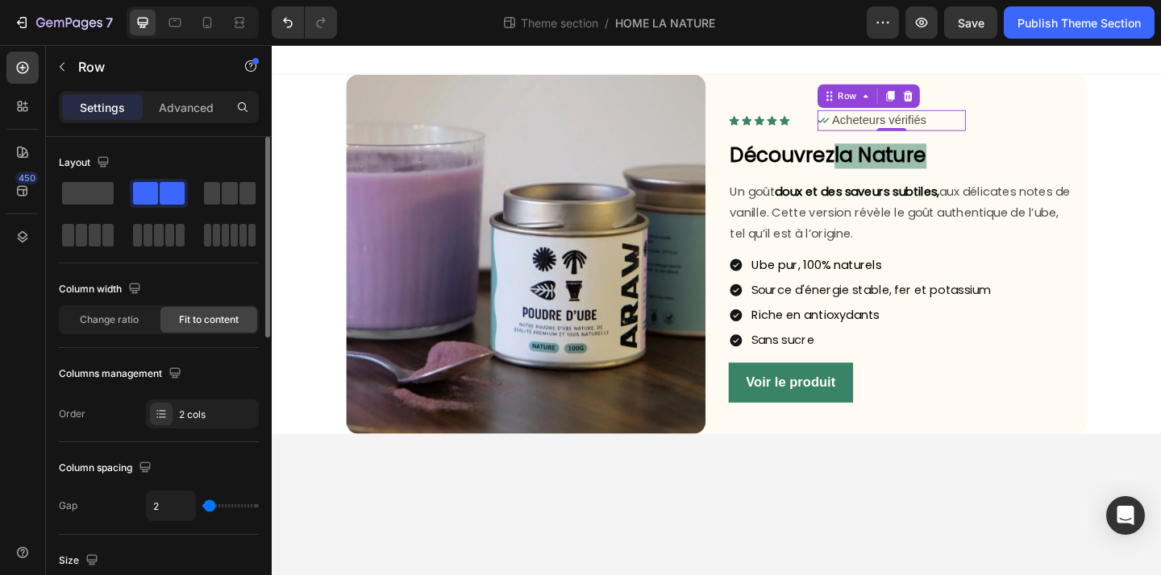
type input "1"
type input "0"
click at [209, 508] on input "range" at bounding box center [230, 506] width 56 height 3
type input "0"
click at [945, 125] on p "Acheteurs vérifiés" at bounding box center [930, 127] width 102 height 19
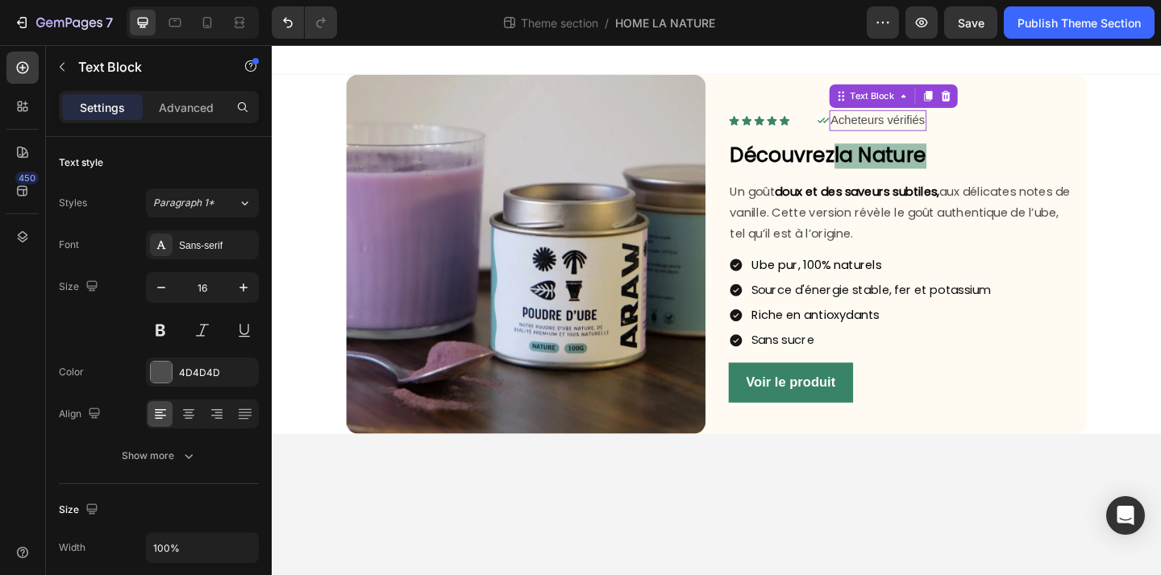
click at [945, 125] on p "Acheteurs vérifiés" at bounding box center [930, 127] width 102 height 19
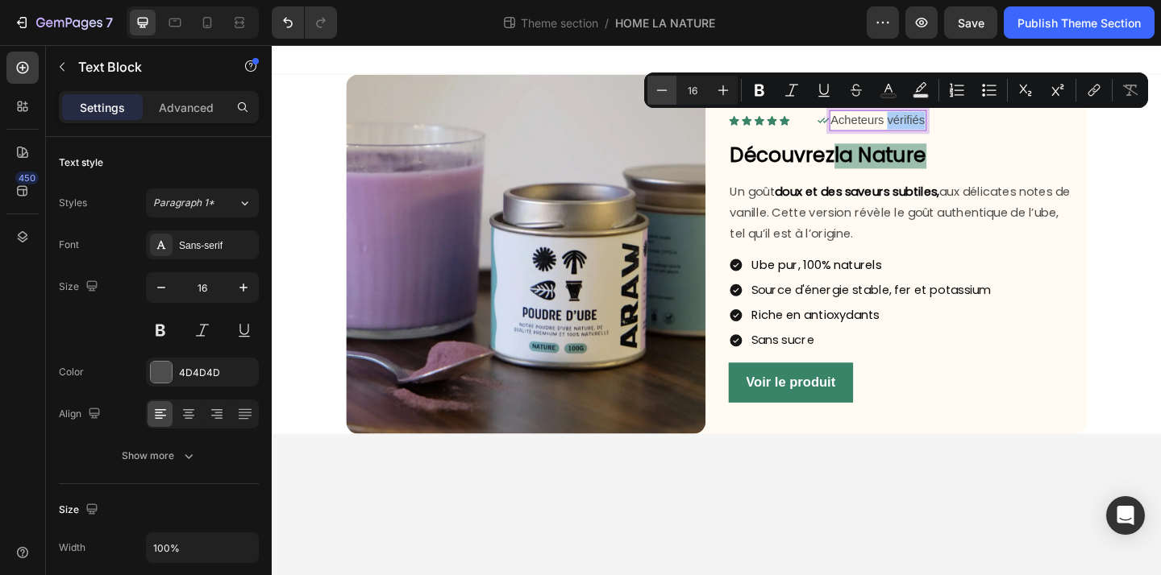
click at [662, 87] on icon "Editor contextual toolbar" at bounding box center [662, 90] width 16 height 16
type input "14"
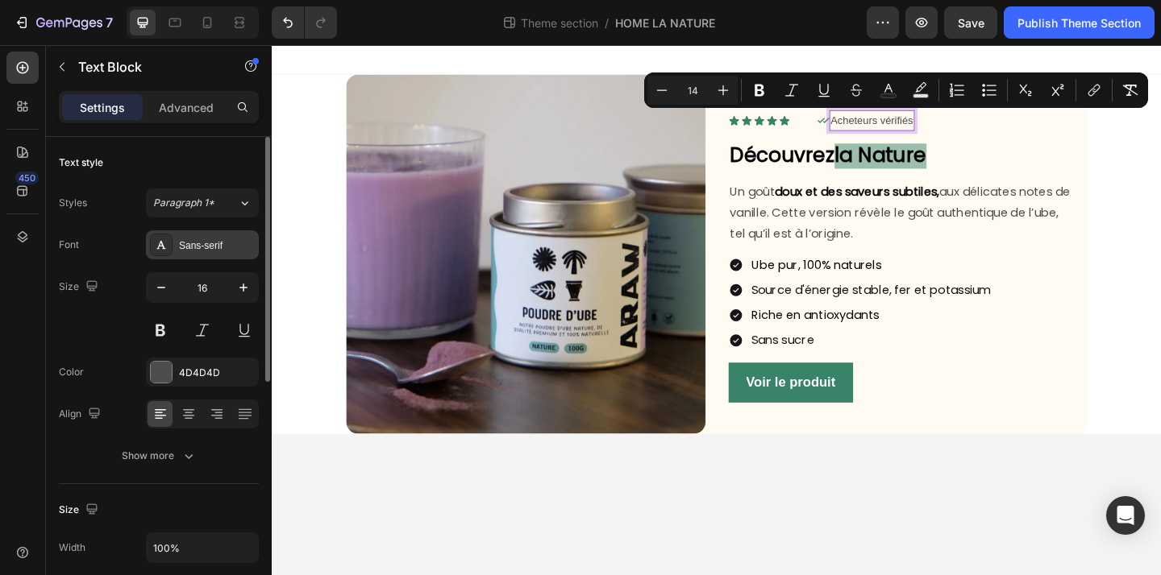
click at [202, 255] on div "Sans-serif" at bounding box center [202, 244] width 113 height 29
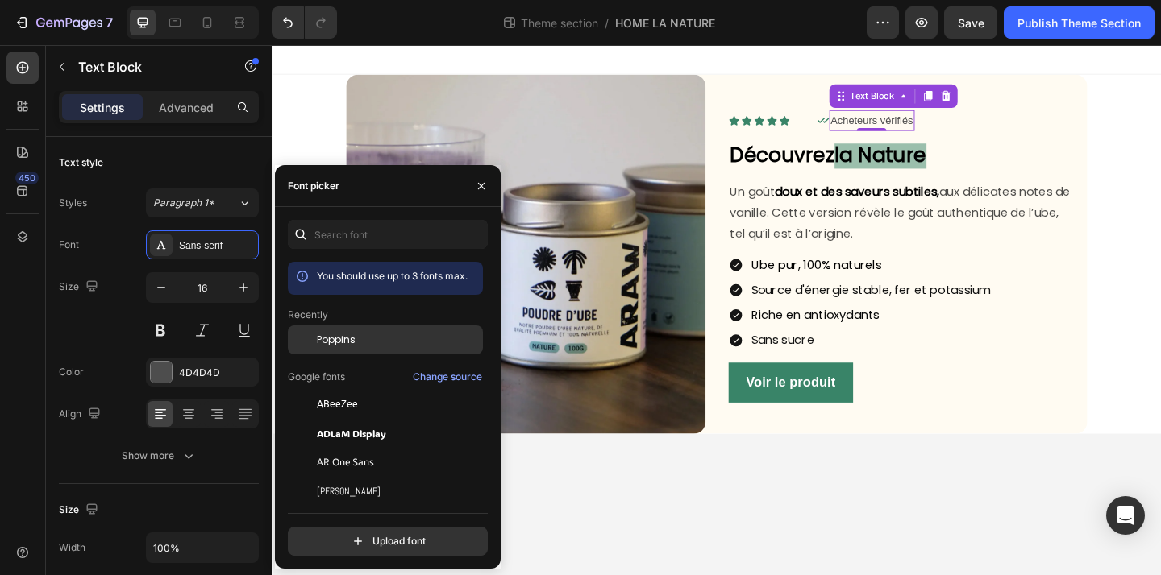
click at [369, 336] on div "Poppins" at bounding box center [398, 340] width 163 height 15
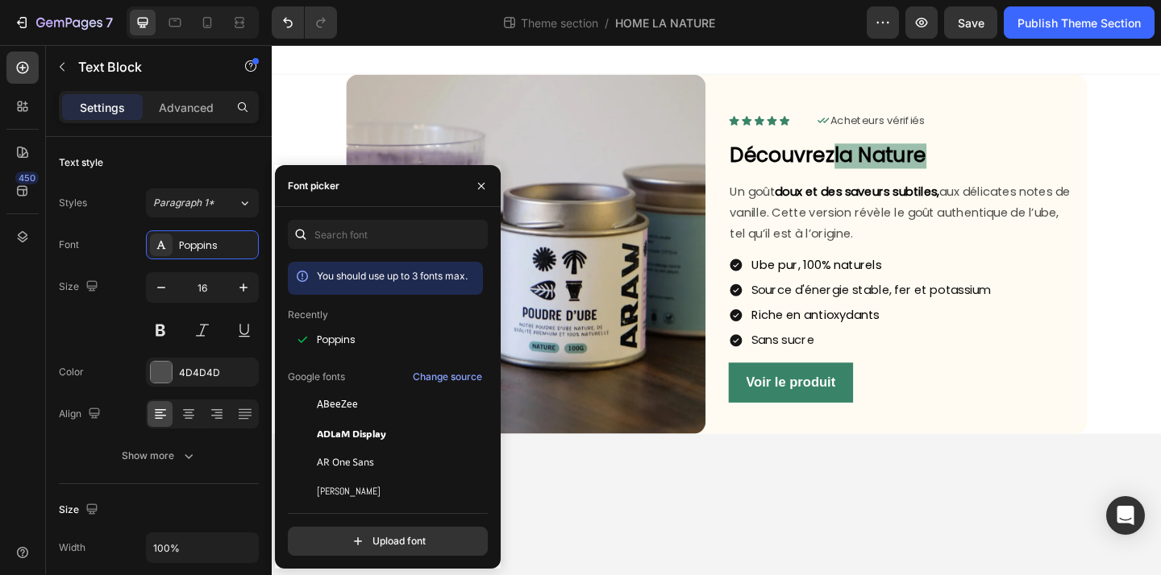
click at [897, 498] on body "Image Icon Icon Icon Icon Icon Icon List Icon Acheteurs vérifiés Text Block Row…" at bounding box center [755, 333] width 967 height 577
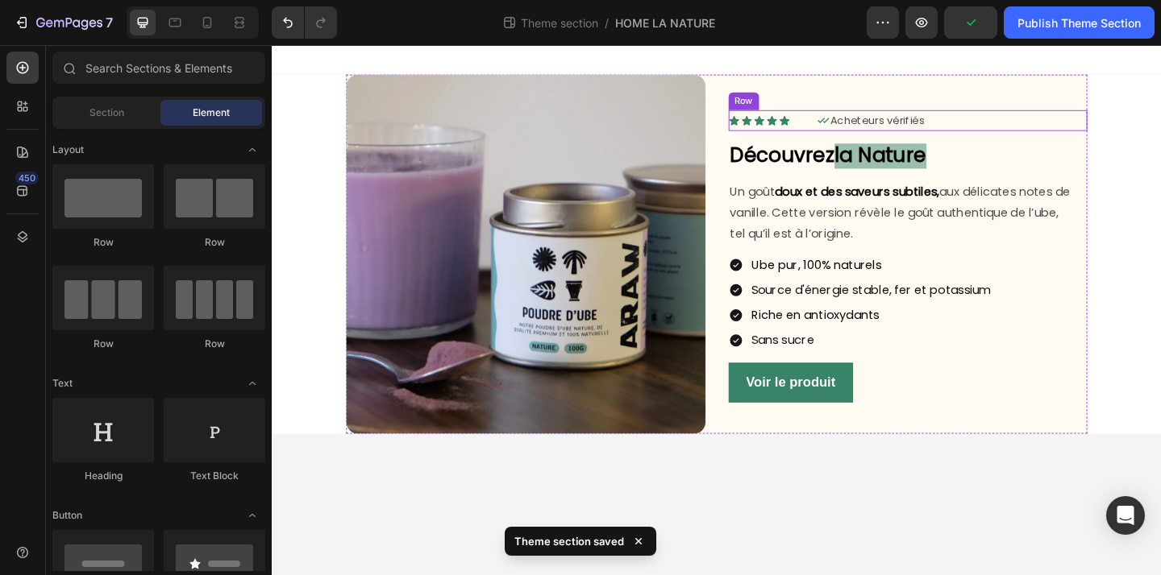
click at [1053, 122] on div "Icon Acheteurs vérifiés Text Block Row" at bounding box center [1005, 127] width 280 height 23
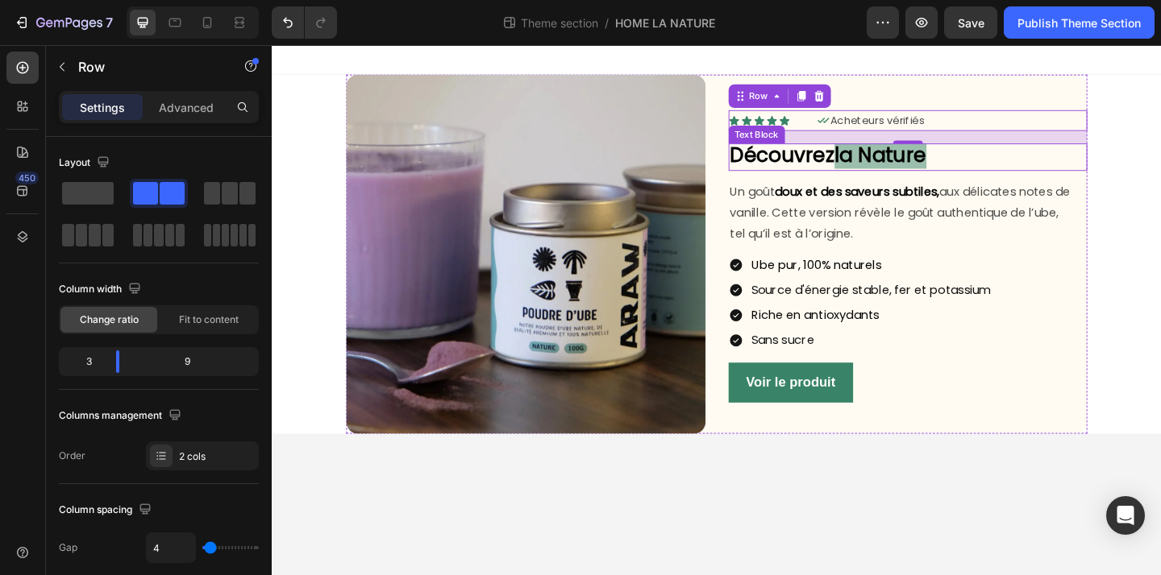
click at [841, 180] on strong "Découvrez" at bounding box center [827, 165] width 114 height 30
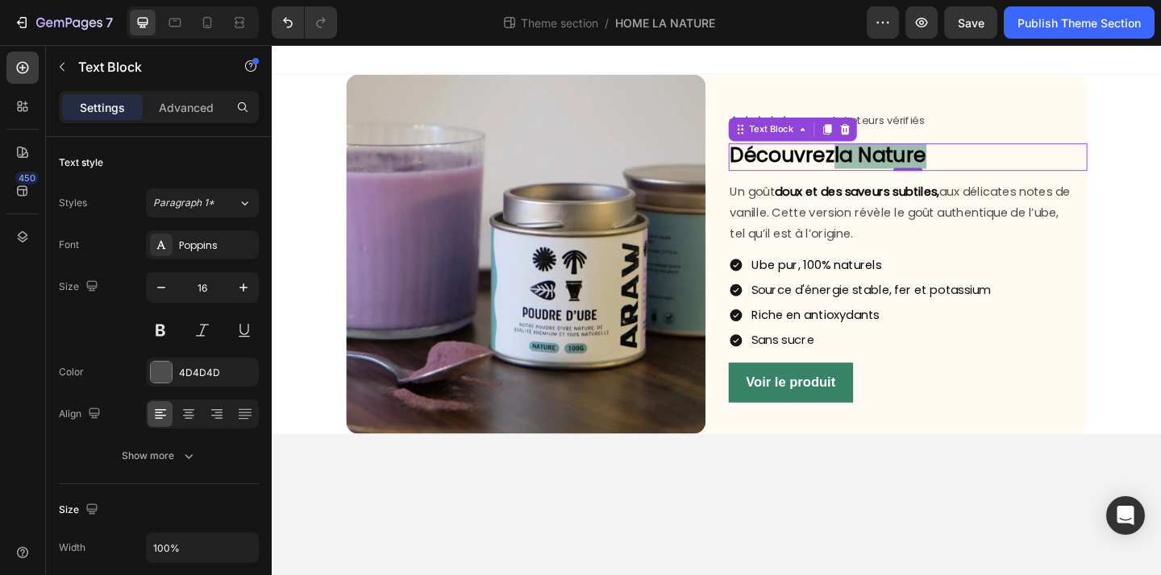
click at [841, 180] on strong "Découvrez" at bounding box center [827, 165] width 114 height 30
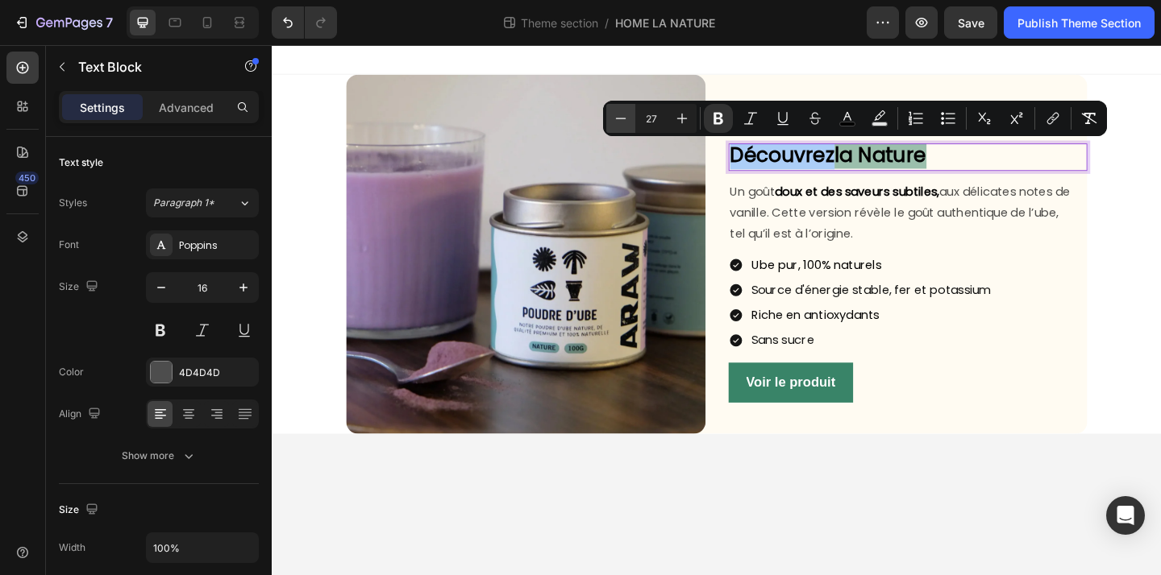
click at [608, 126] on button "Minus" at bounding box center [620, 118] width 29 height 29
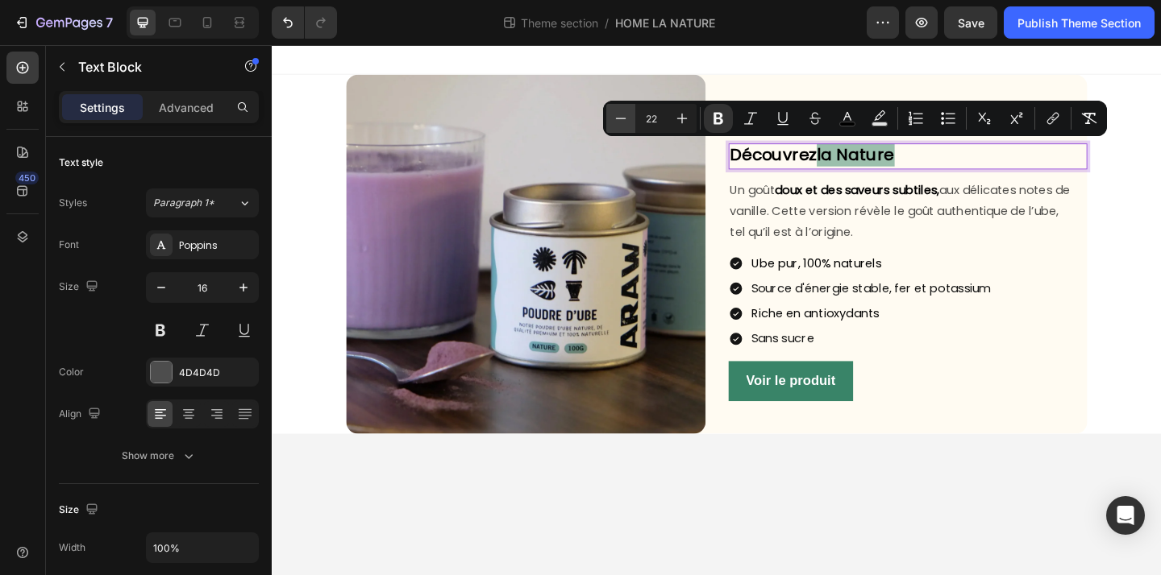
click at [608, 126] on button "Minus" at bounding box center [620, 118] width 29 height 29
type input "20"
click at [994, 550] on body "Image Icon Icon Icon Icon Icon Icon List Icon Acheteurs vérifiés Text Block Row…" at bounding box center [755, 333] width 967 height 577
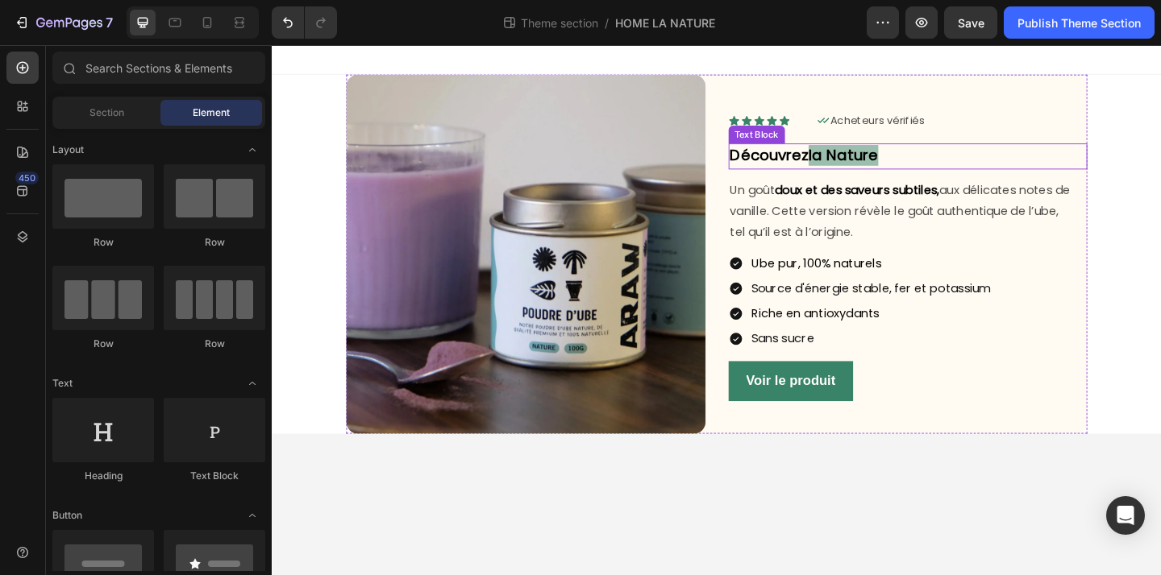
click at [986, 173] on p "Découvrez la Nature" at bounding box center [964, 166] width 388 height 25
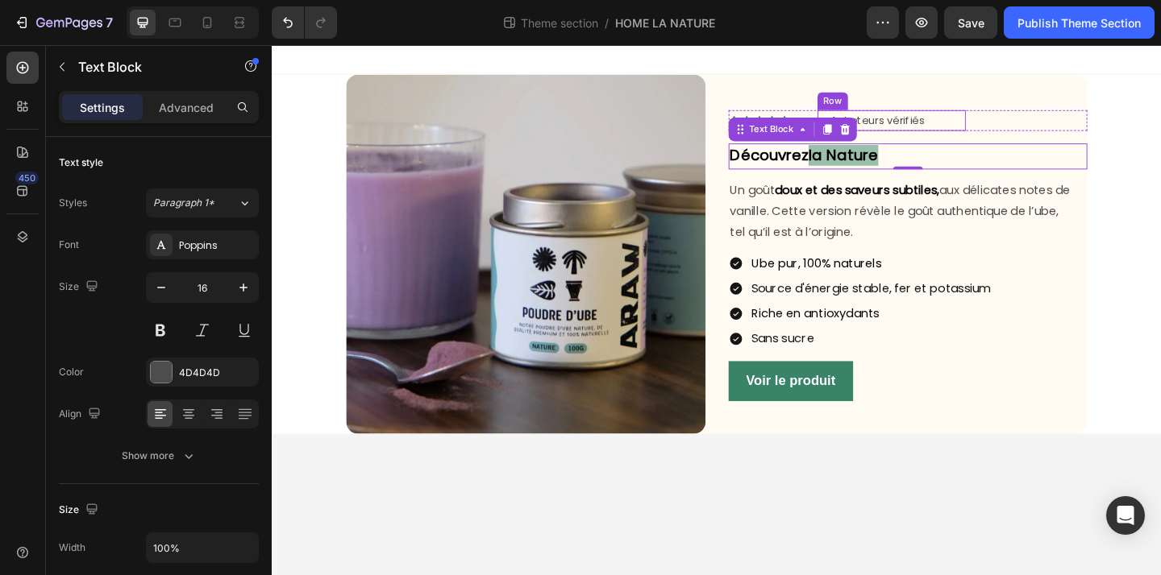
click at [1002, 133] on div "Icon Acheteurs vérifiés Text Block Row" at bounding box center [945, 127] width 161 height 23
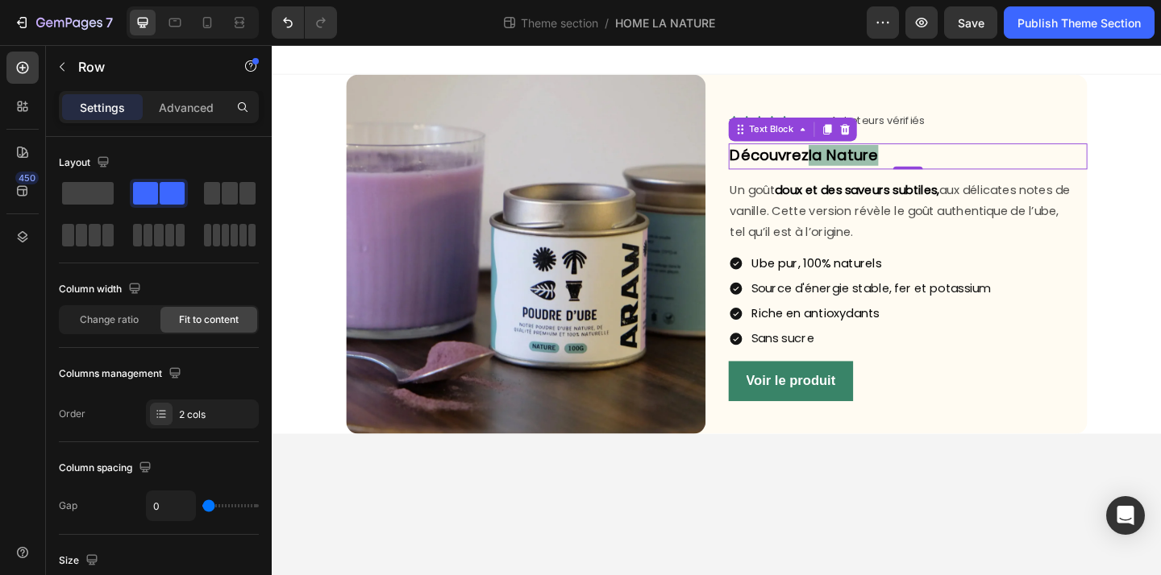
click at [1028, 153] on div "Découvrez la Nature" at bounding box center [963, 166] width 391 height 28
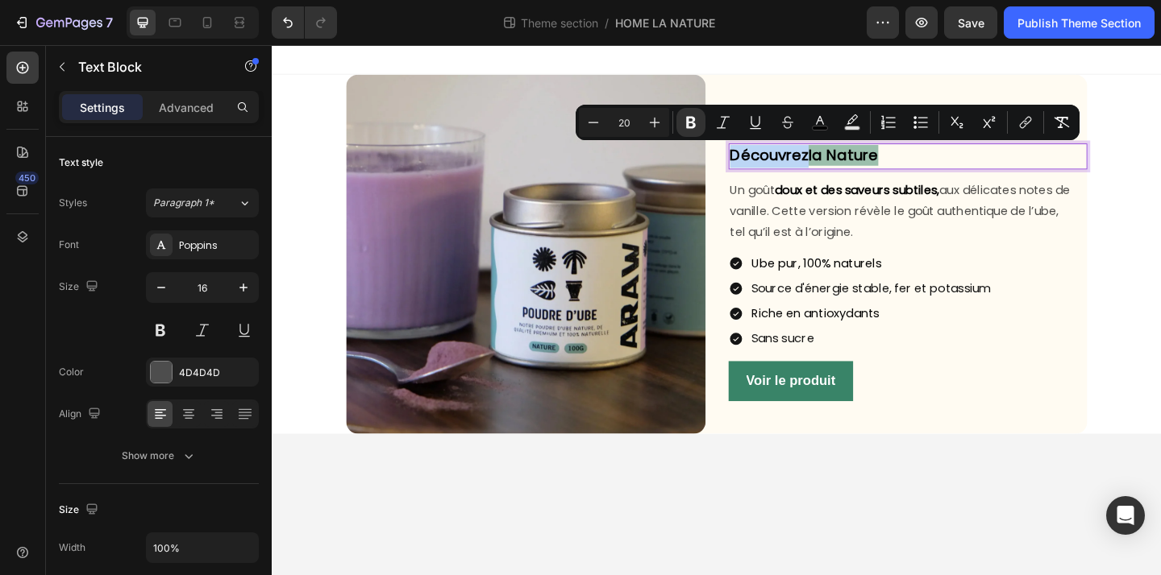
click at [847, 168] on strong "Découvrez" at bounding box center [812, 165] width 85 height 23
click at [245, 293] on icon "button" at bounding box center [243, 288] width 16 height 16
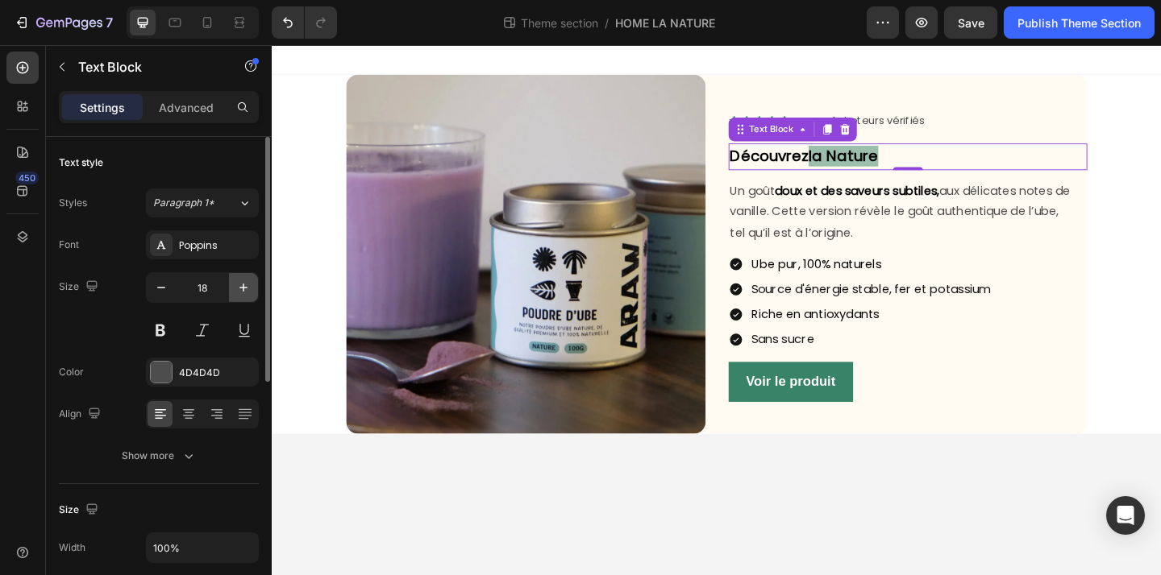
click at [245, 293] on icon "button" at bounding box center [243, 288] width 16 height 16
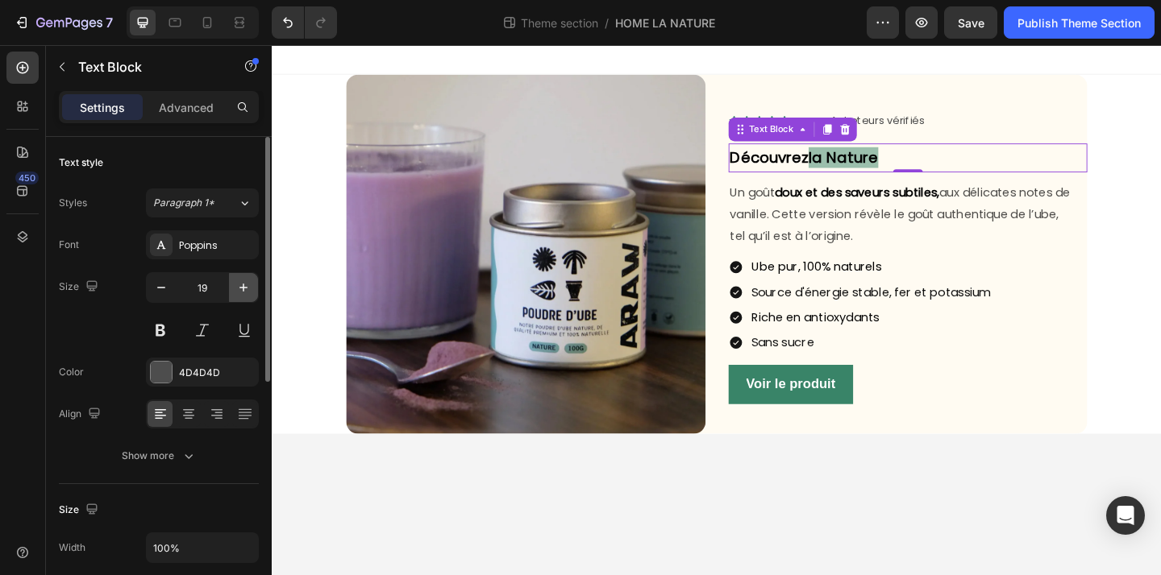
click at [245, 293] on icon "button" at bounding box center [243, 288] width 16 height 16
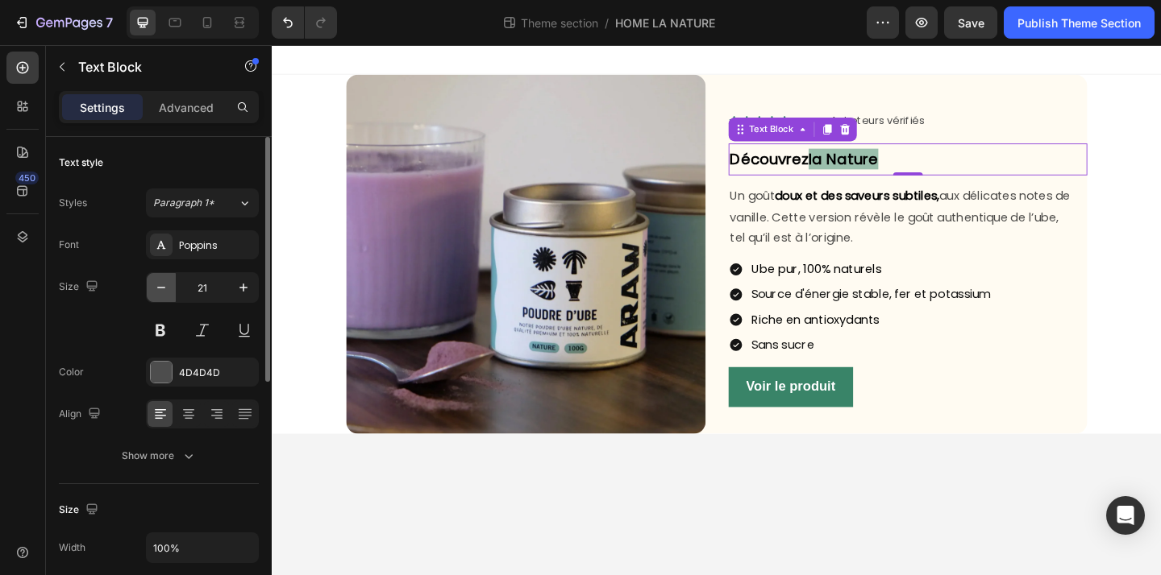
click at [164, 295] on icon "button" at bounding box center [161, 288] width 16 height 16
type input "20"
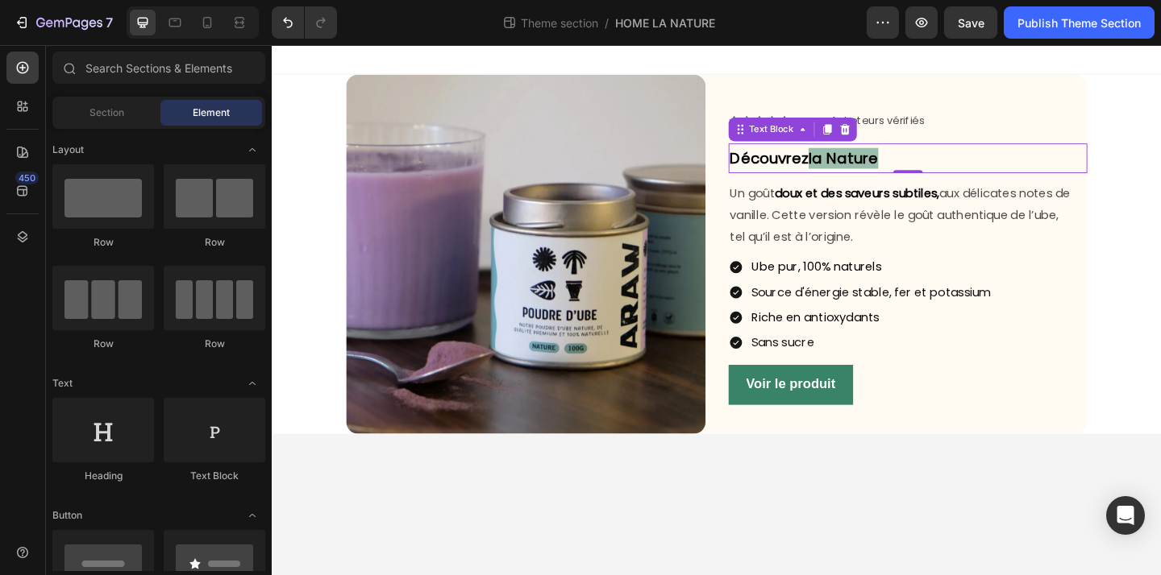
click at [867, 529] on body "Image Icon Icon Icon Icon Icon Icon List Icon Acheteurs vérifiés Text Block Row…" at bounding box center [755, 333] width 967 height 577
click at [991, 171] on p "Découvrez la Nature" at bounding box center [964, 168] width 388 height 29
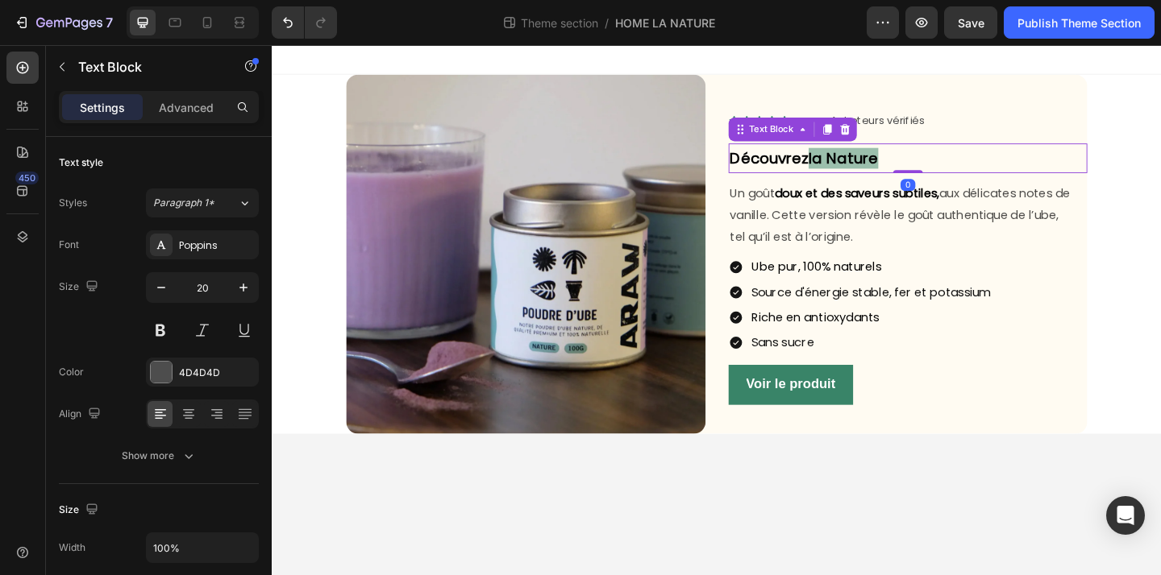
click at [970, 178] on div "Découvrez la Nature Text Block 0" at bounding box center [963, 168] width 391 height 32
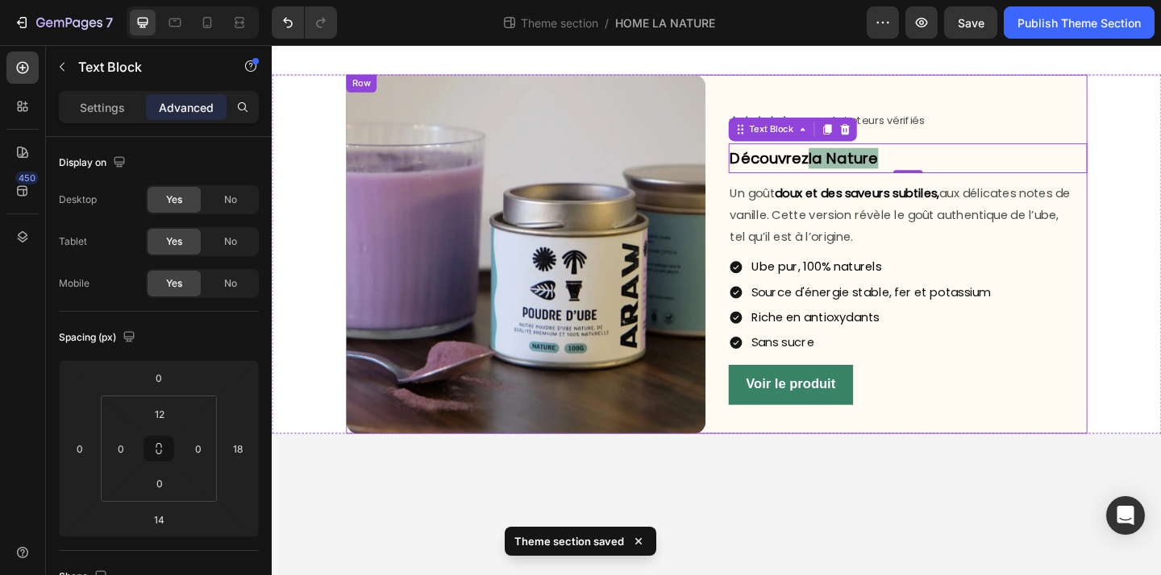
click at [948, 241] on p "Un goût doux et des saveurs subtiles, aux délicates notes de vanille. Cette ver…" at bounding box center [956, 230] width 373 height 69
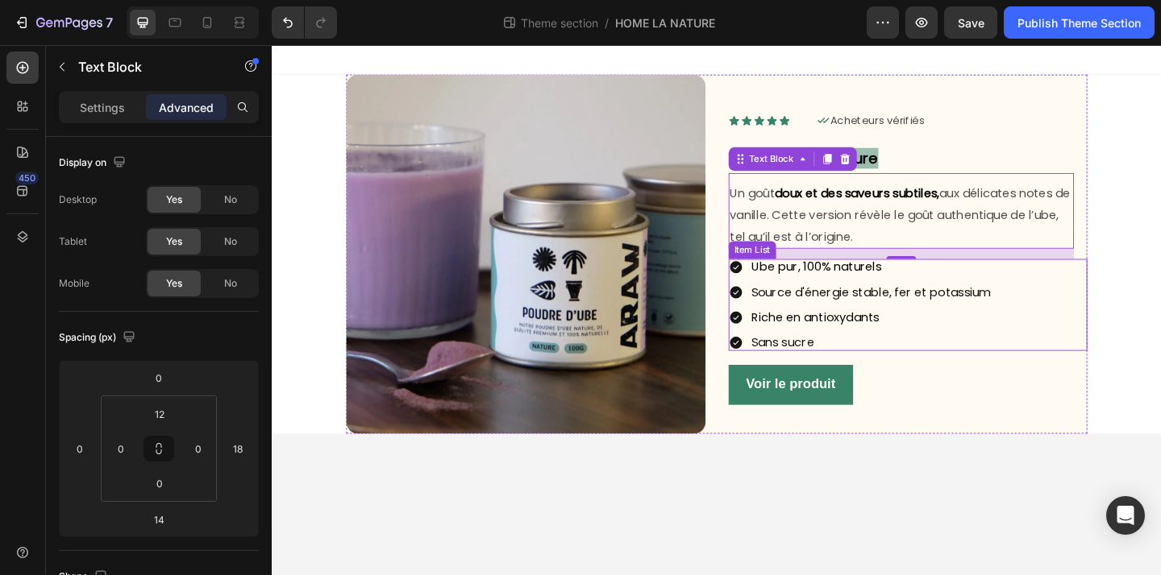
click at [1113, 343] on div "Ube pur, 100% naturels Source d'énergie stable, fer et potassium Riche en antio…" at bounding box center [963, 328] width 391 height 100
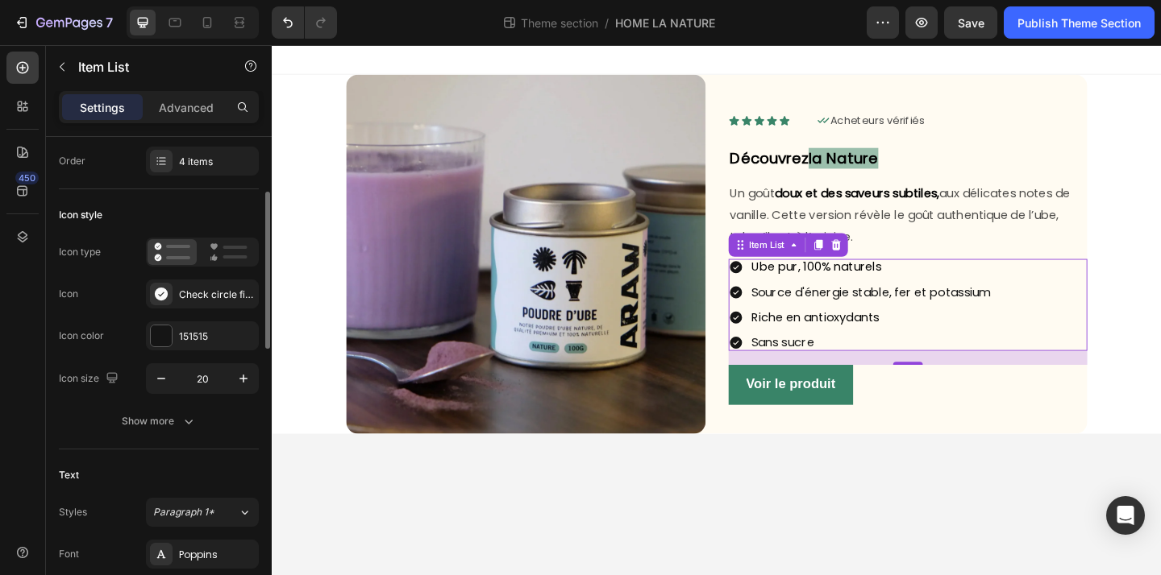
scroll to position [86, 0]
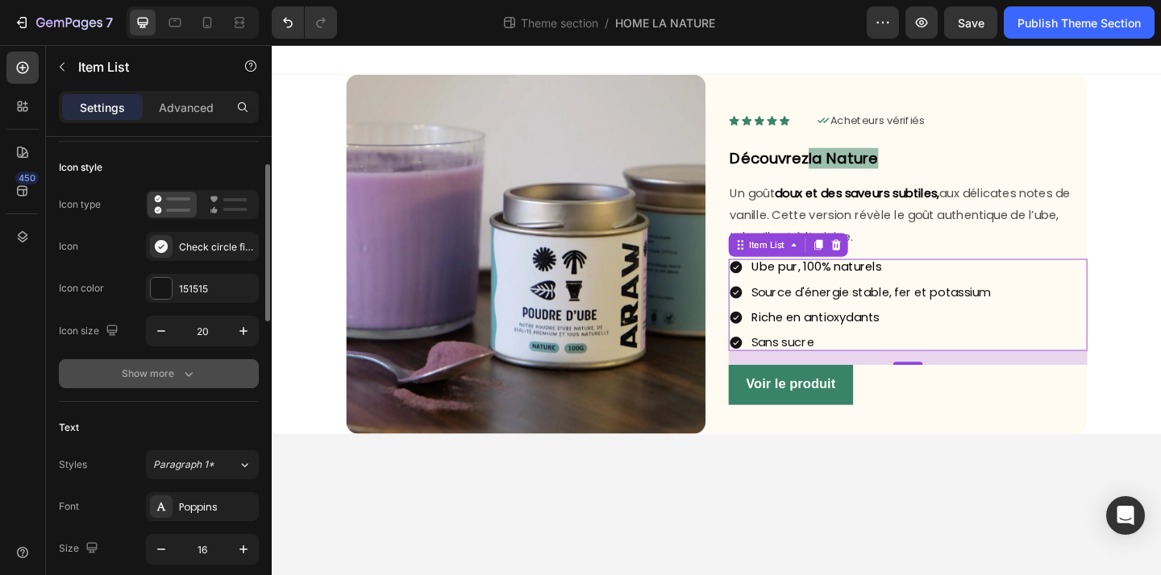
click at [178, 381] on div "Show more" at bounding box center [159, 374] width 75 height 16
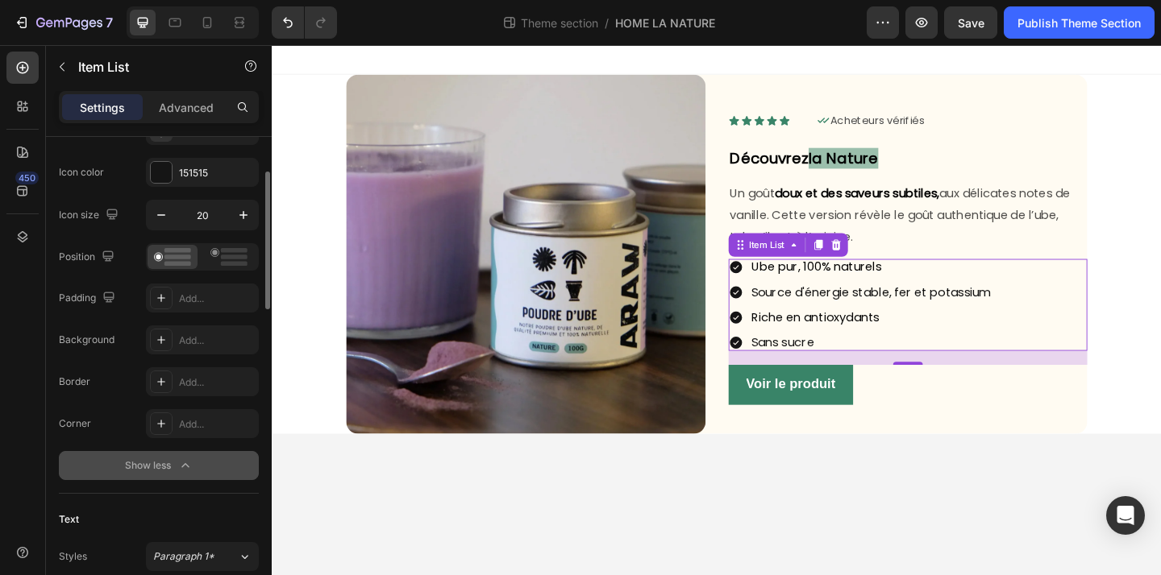
scroll to position [209, 0]
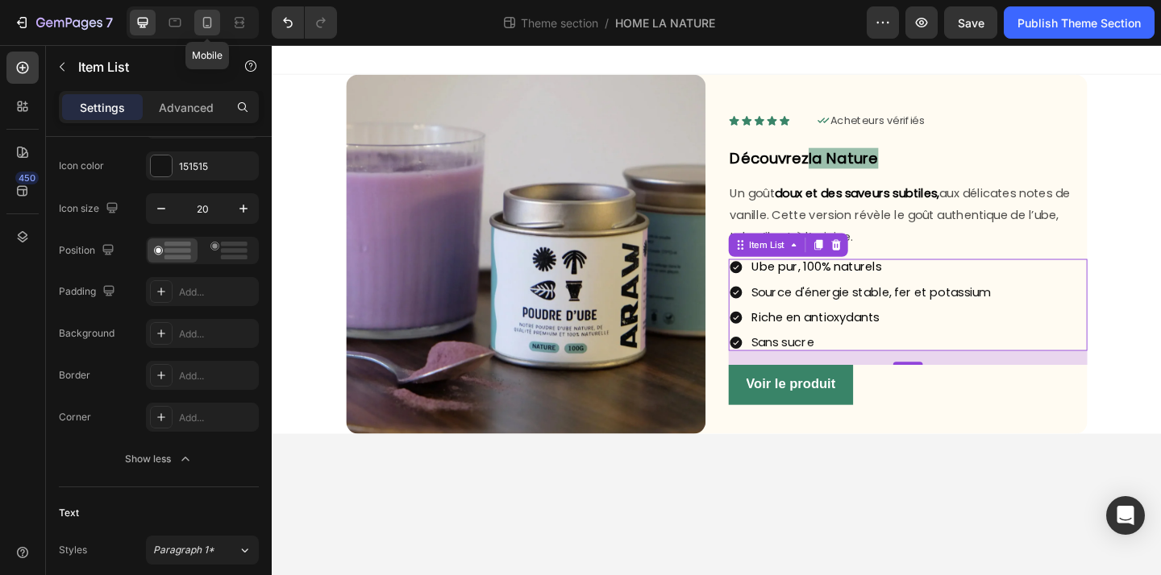
click at [210, 22] on icon at bounding box center [207, 22] width 9 height 11
type input "14"
type input "0"
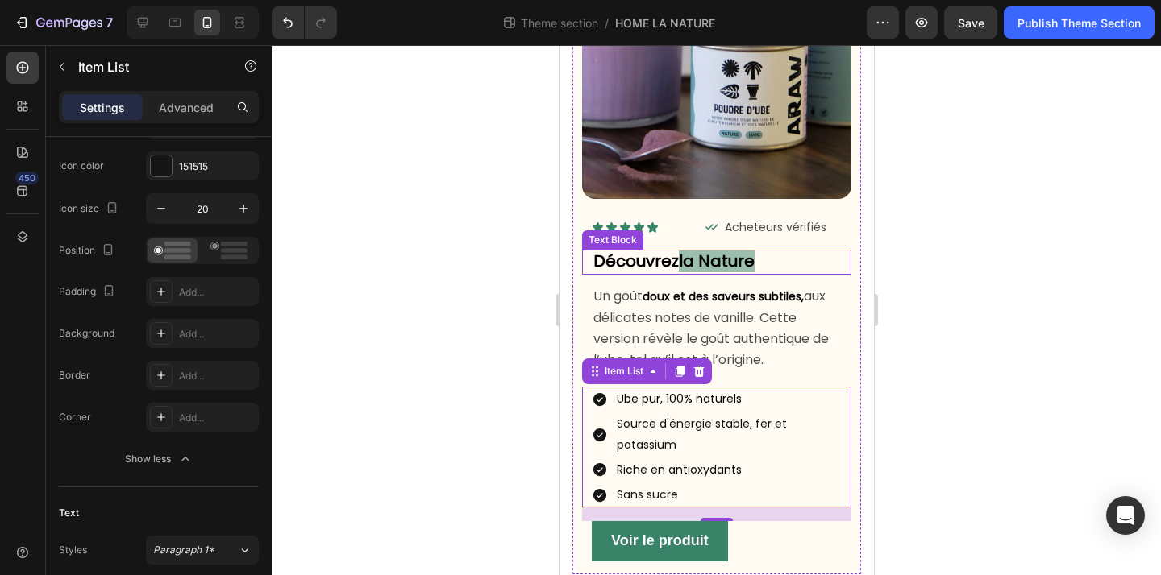
scroll to position [160, 0]
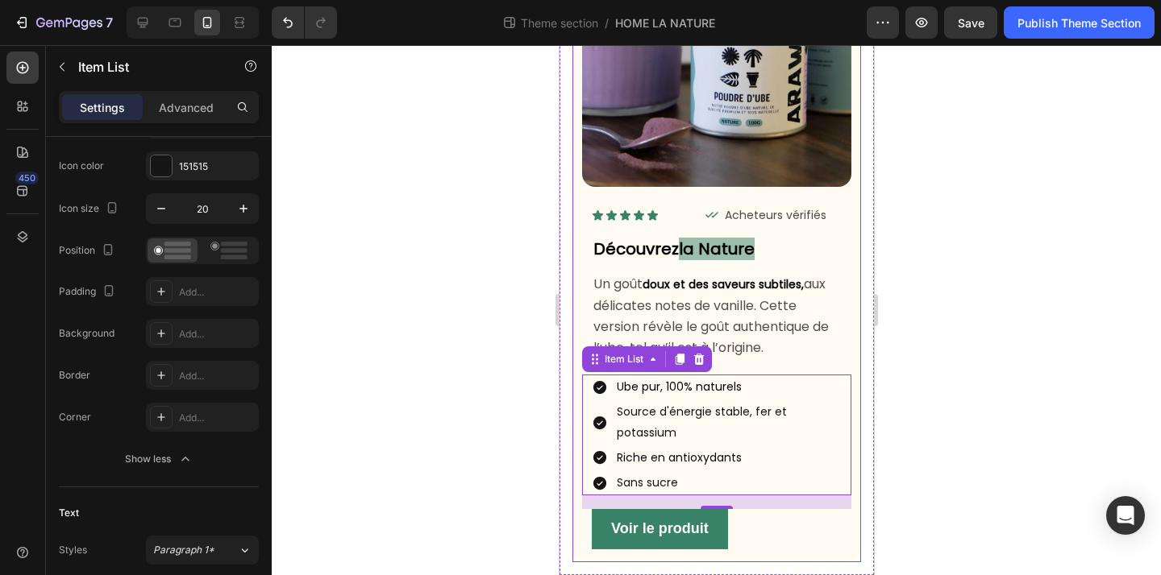
click at [1032, 291] on div at bounding box center [716, 310] width 889 height 530
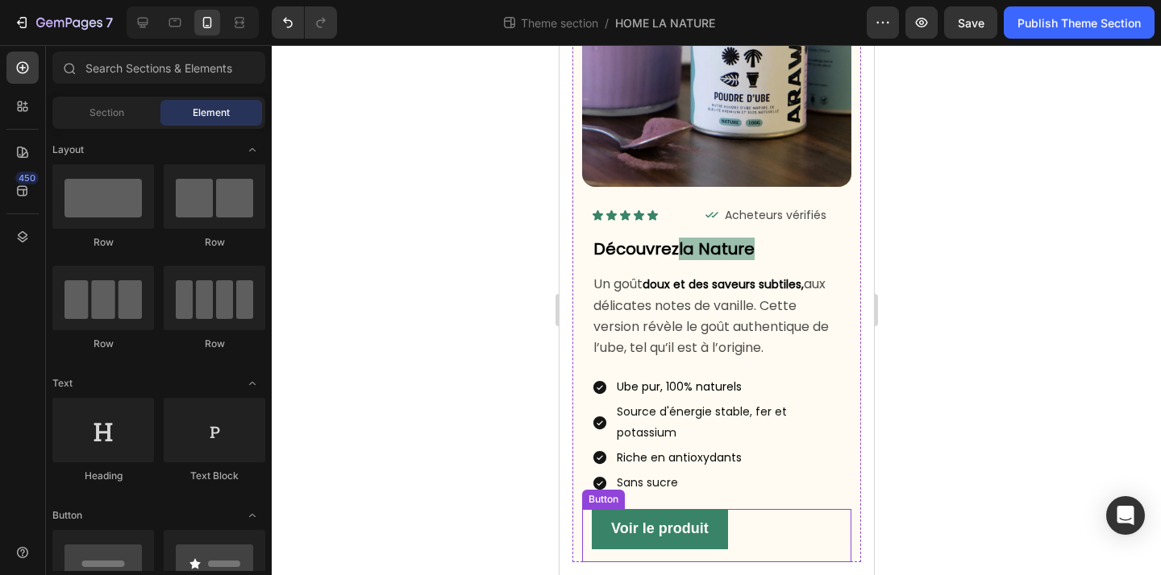
click at [769, 513] on div "Voir le produit Button" at bounding box center [715, 535] width 269 height 53
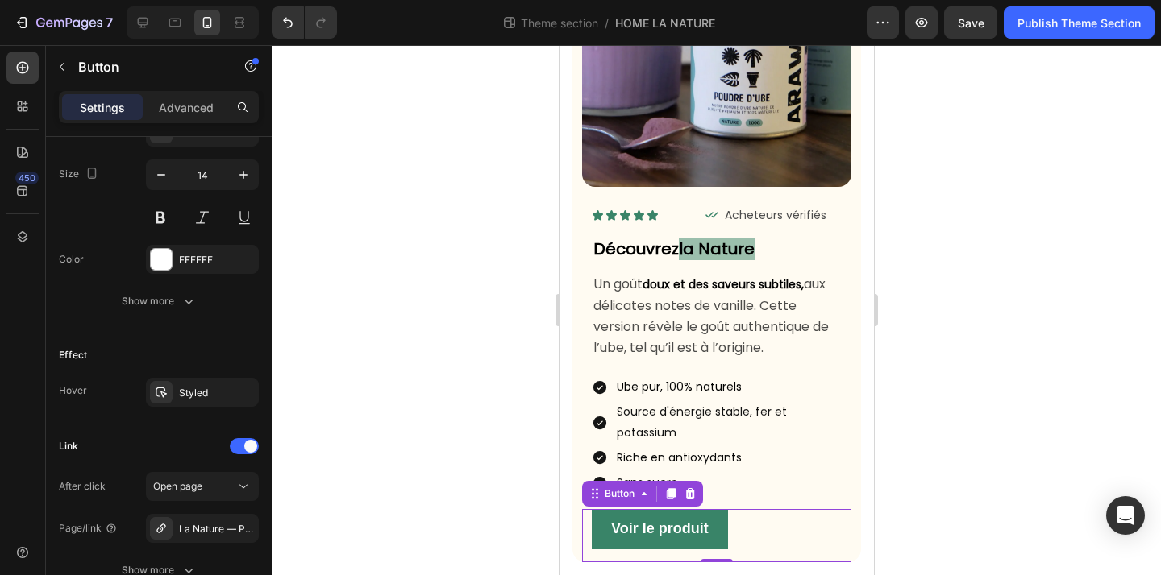
scroll to position [797, 0]
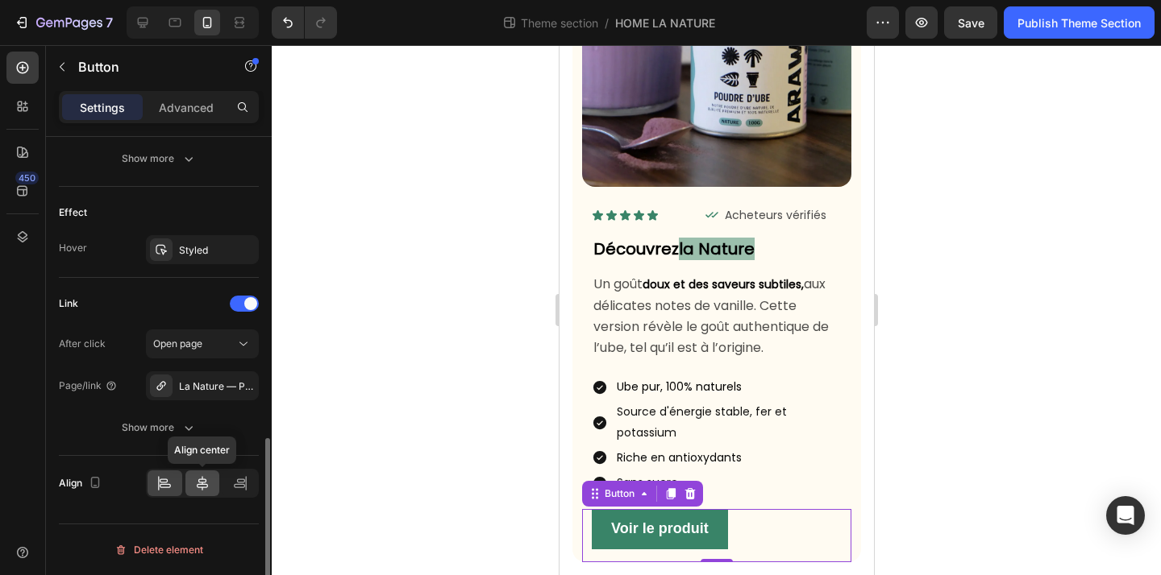
click at [193, 479] on div at bounding box center [202, 484] width 35 height 26
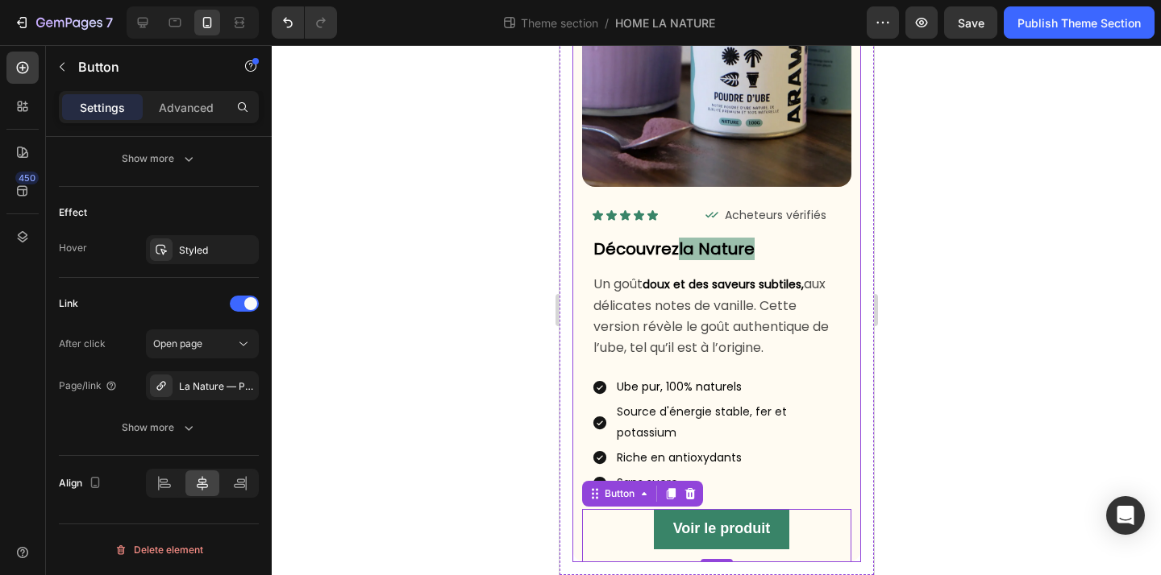
click at [964, 392] on div at bounding box center [716, 310] width 889 height 530
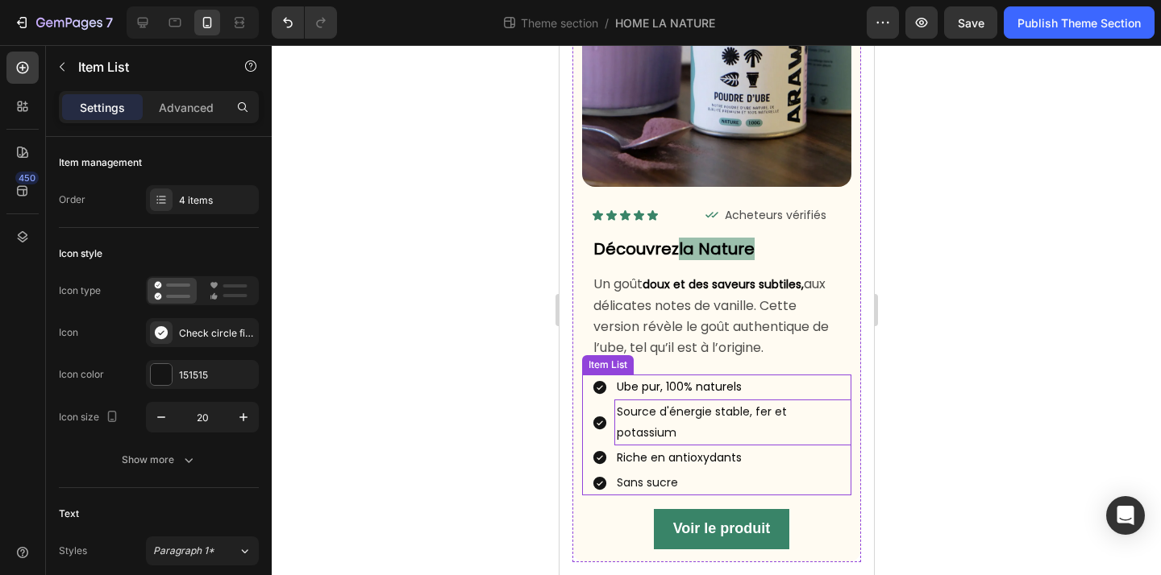
click at [795, 421] on p "Source d'énergie stable, fer et potassium" at bounding box center [732, 422] width 232 height 40
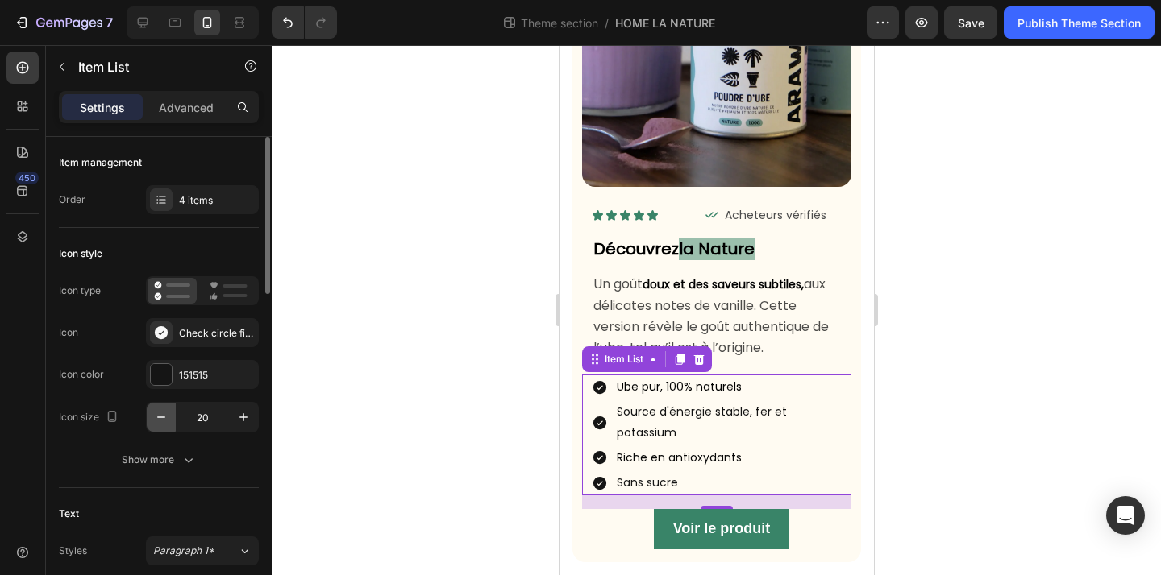
click at [161, 420] on icon "button" at bounding box center [161, 417] width 16 height 16
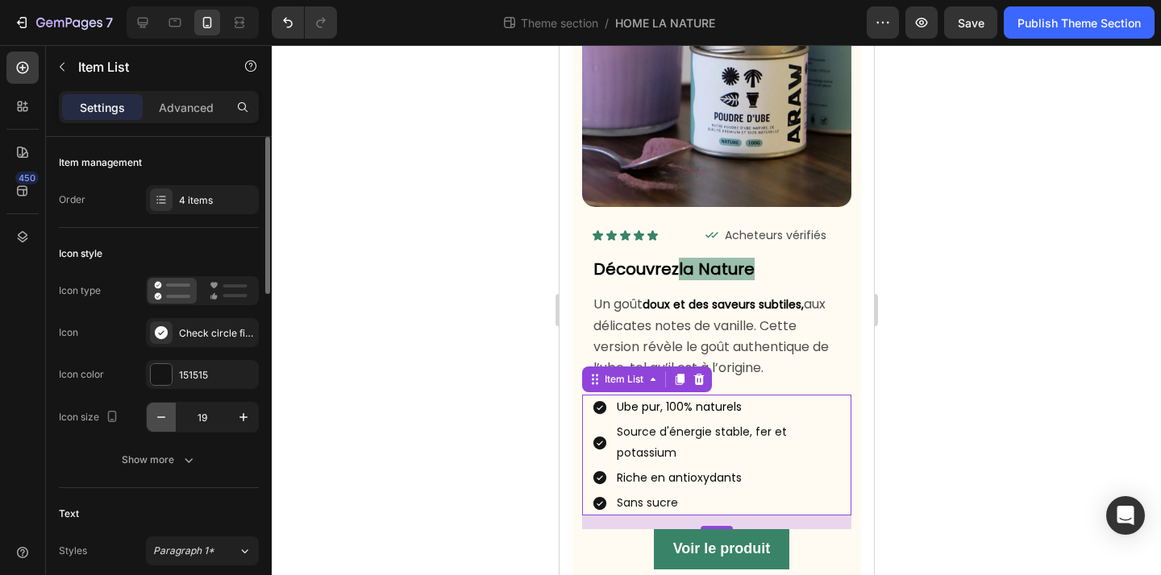
click at [161, 420] on icon "button" at bounding box center [161, 417] width 16 height 16
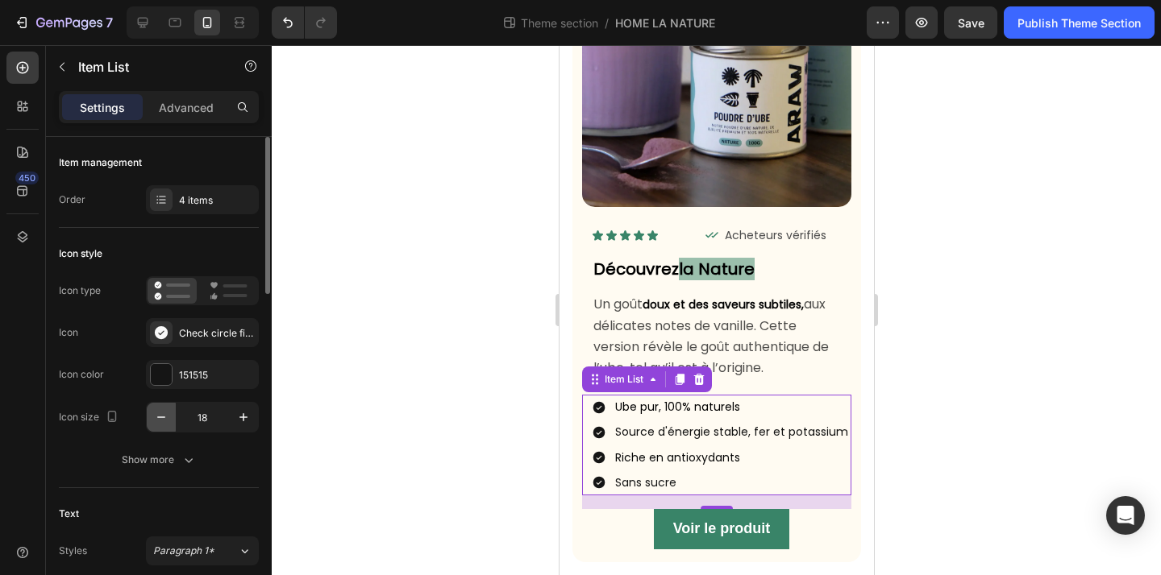
click at [161, 420] on icon "button" at bounding box center [161, 417] width 16 height 16
type input "17"
click at [439, 392] on div at bounding box center [716, 310] width 889 height 530
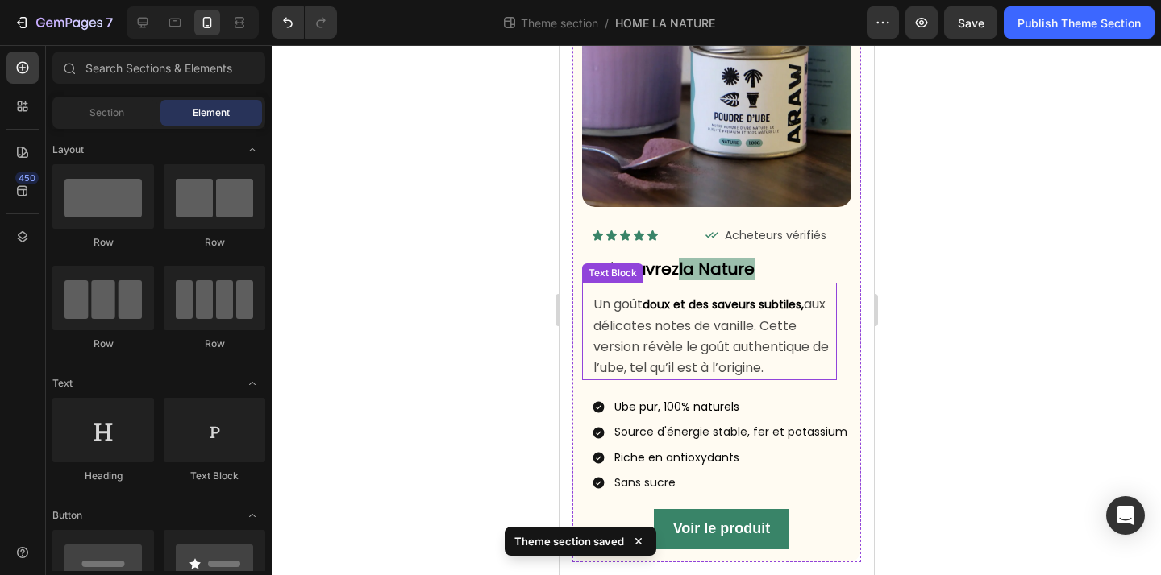
click at [712, 357] on p "Un goût doux et des saveurs subtiles, aux délicates notes de vanille. Cette ver…" at bounding box center [713, 336] width 242 height 85
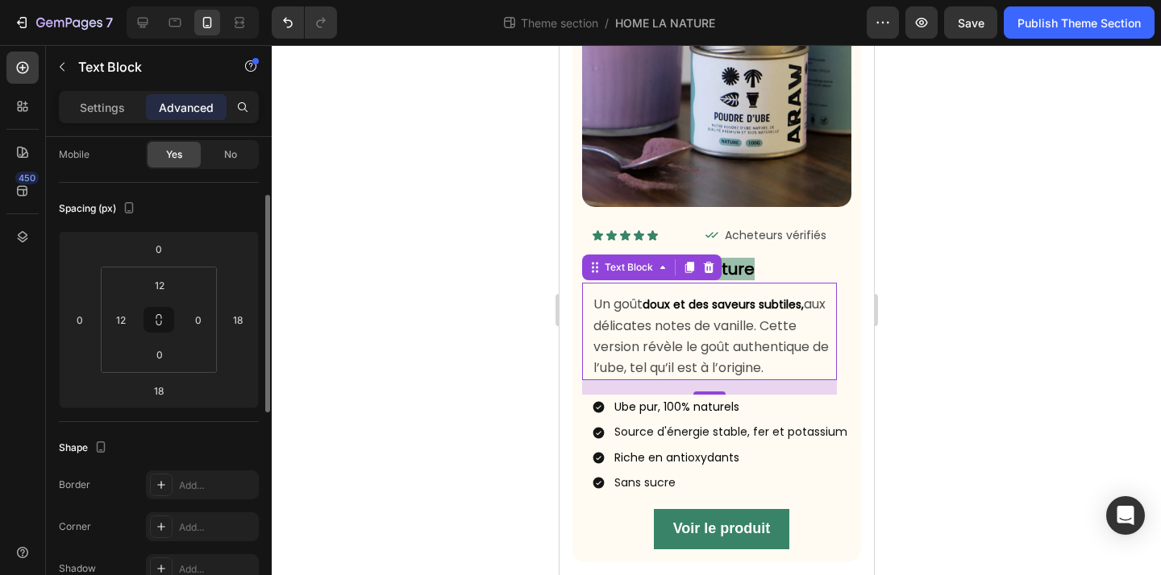
scroll to position [132, 0]
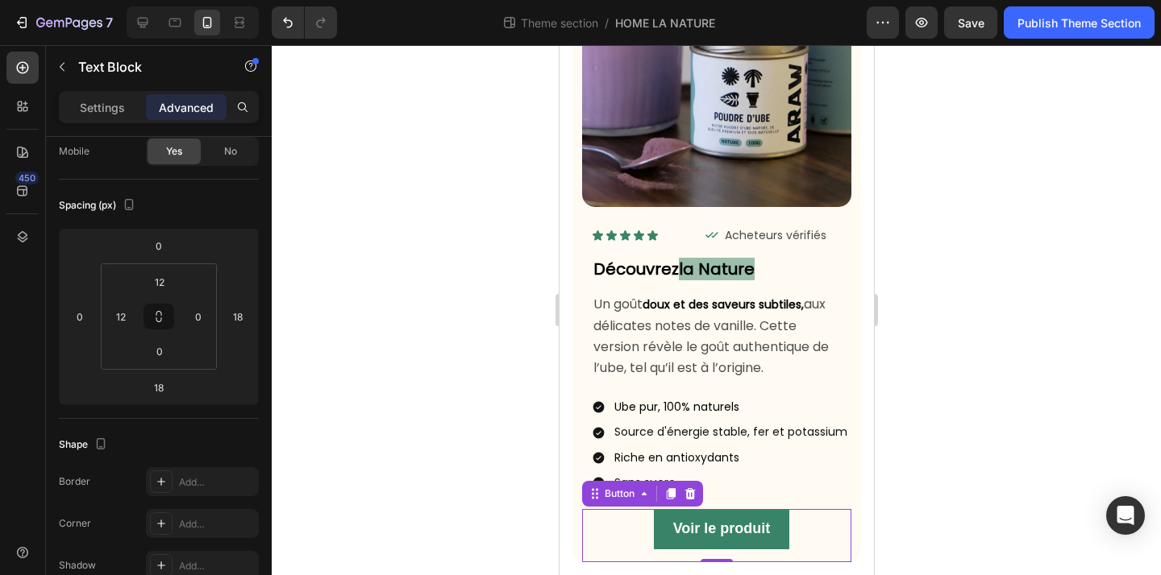
click at [819, 536] on div "Voir le produit Button 0" at bounding box center [715, 535] width 269 height 53
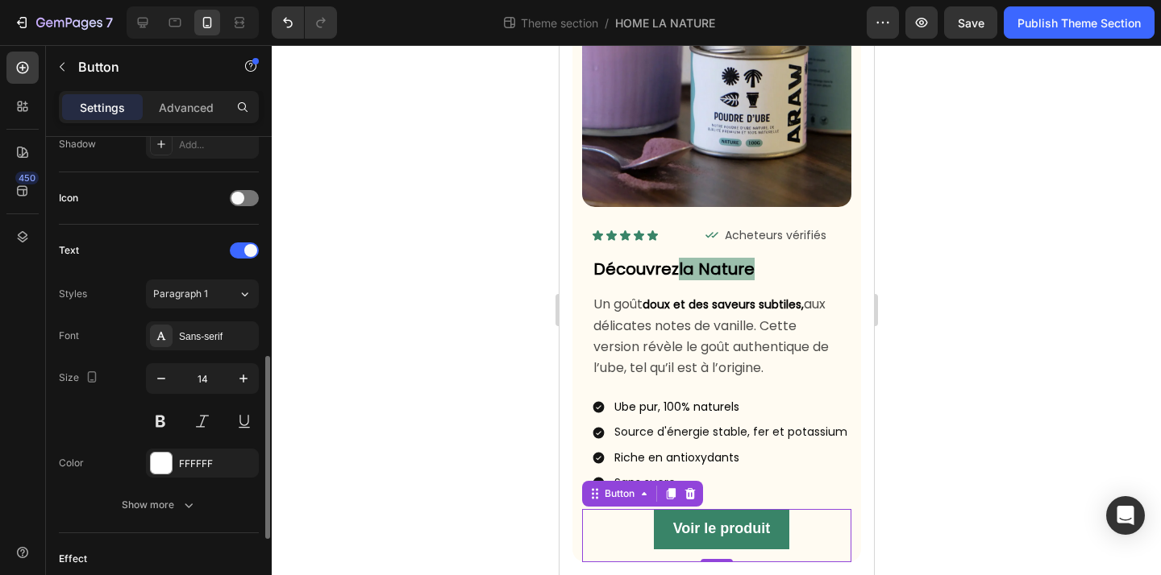
scroll to position [48, 0]
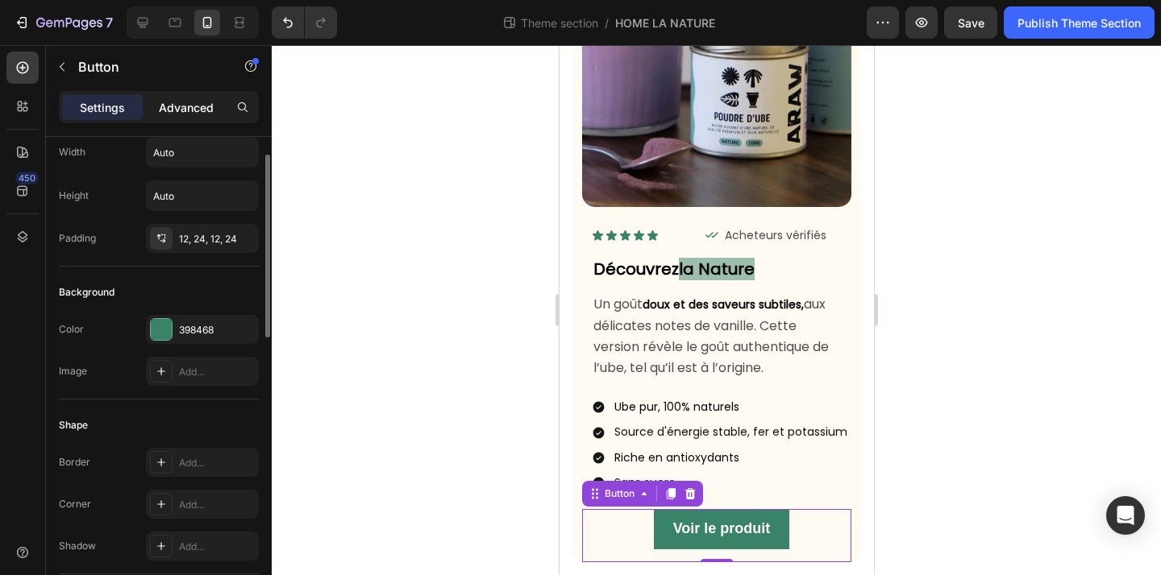
click at [189, 108] on p "Advanced" at bounding box center [186, 107] width 55 height 17
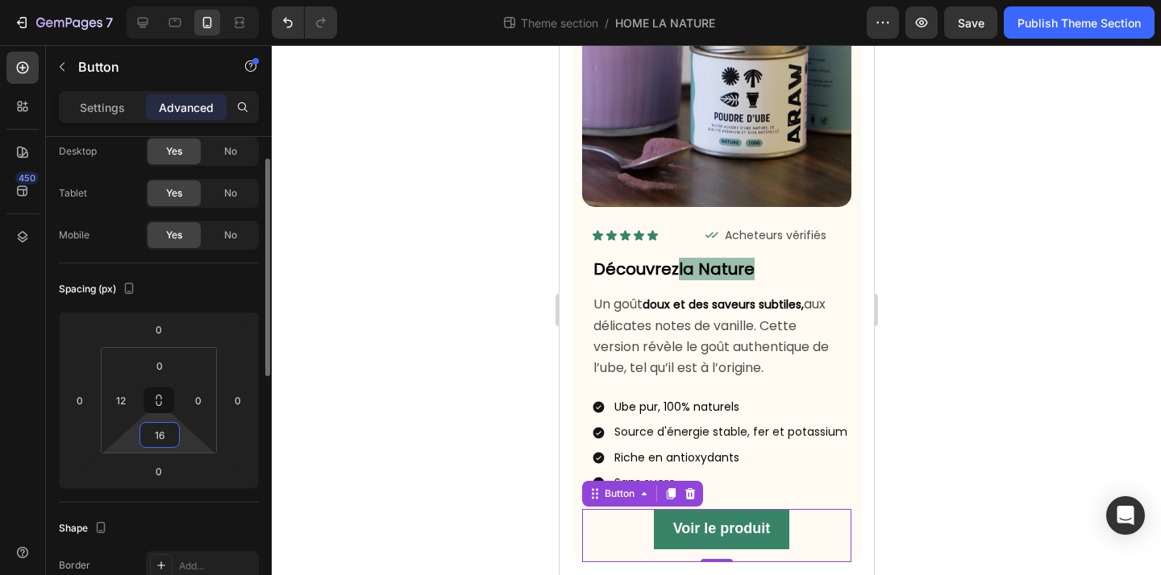
click at [164, 441] on input "16" at bounding box center [159, 435] width 32 height 24
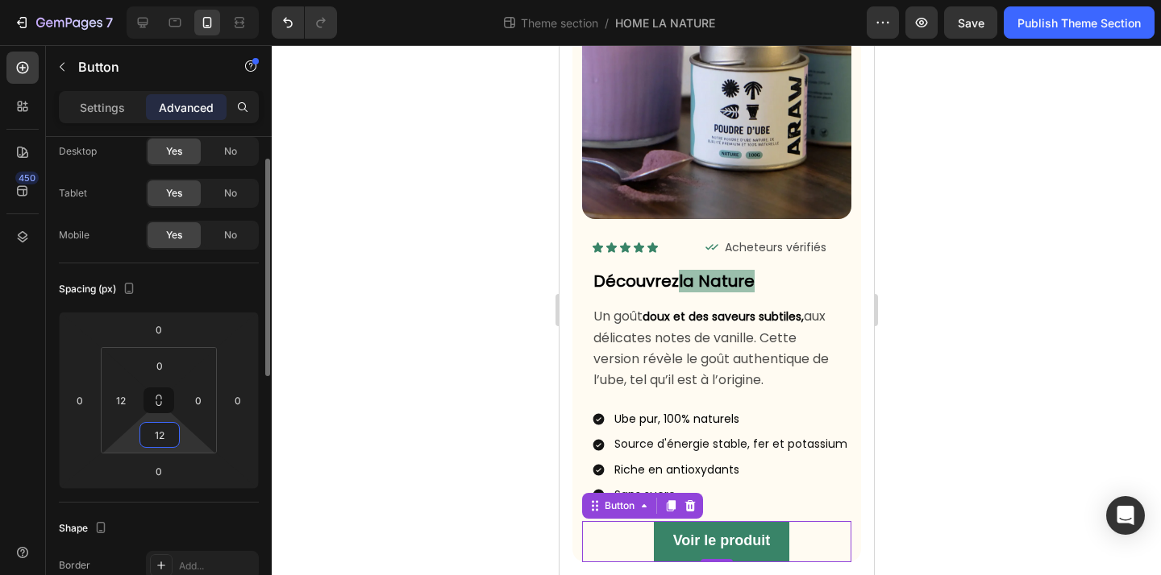
scroll to position [136, 0]
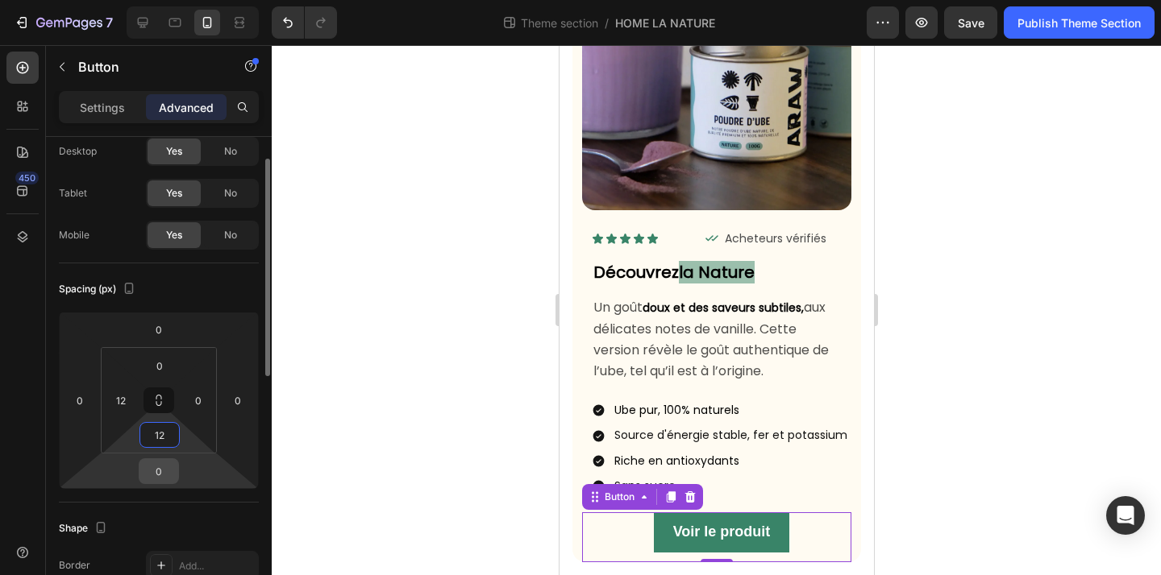
type input "12"
click at [166, 475] on input "0" at bounding box center [159, 471] width 32 height 24
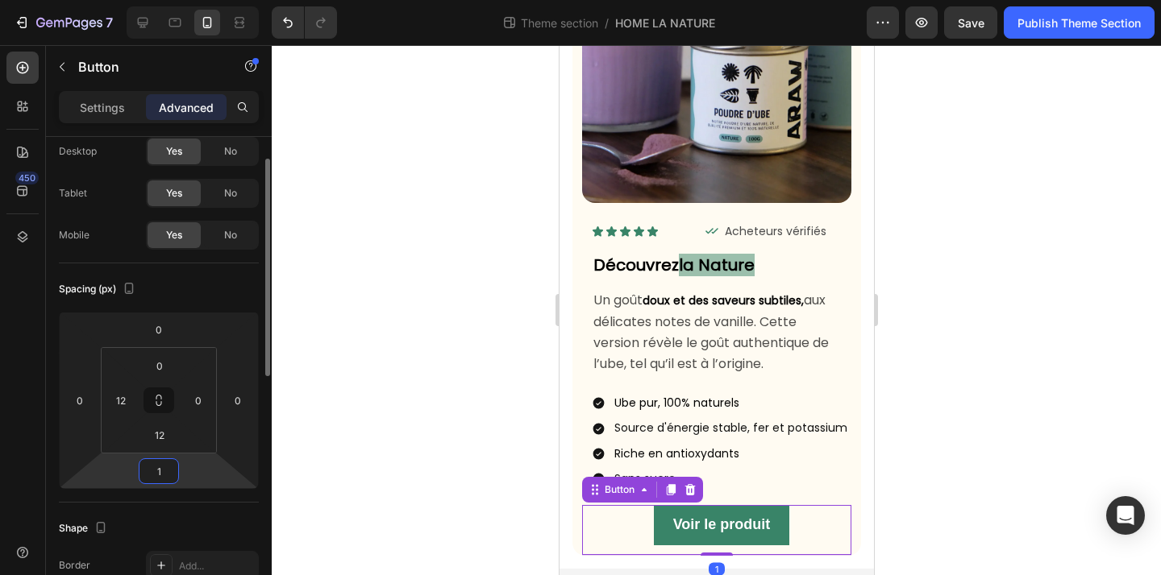
type input "15"
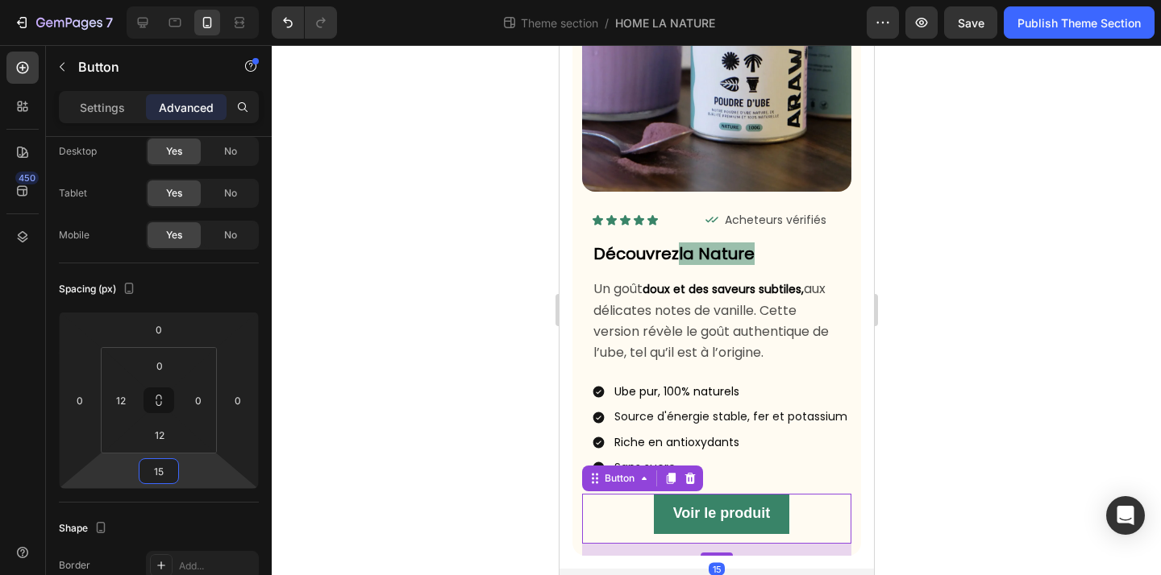
click at [356, 442] on div at bounding box center [716, 310] width 889 height 530
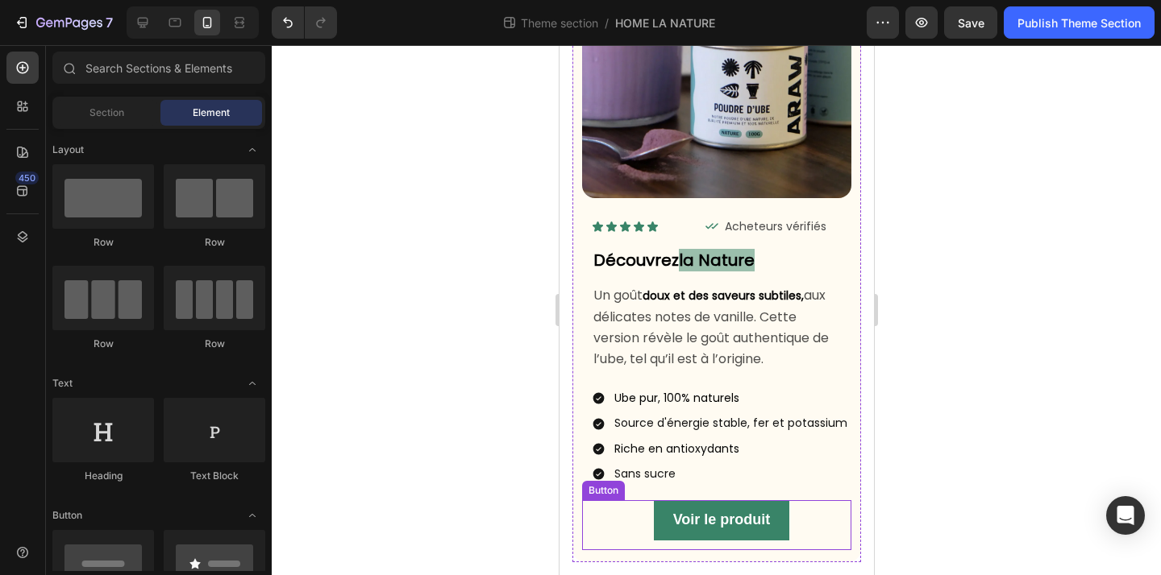
click at [805, 522] on div "Voir le produit Button" at bounding box center [715, 525] width 269 height 50
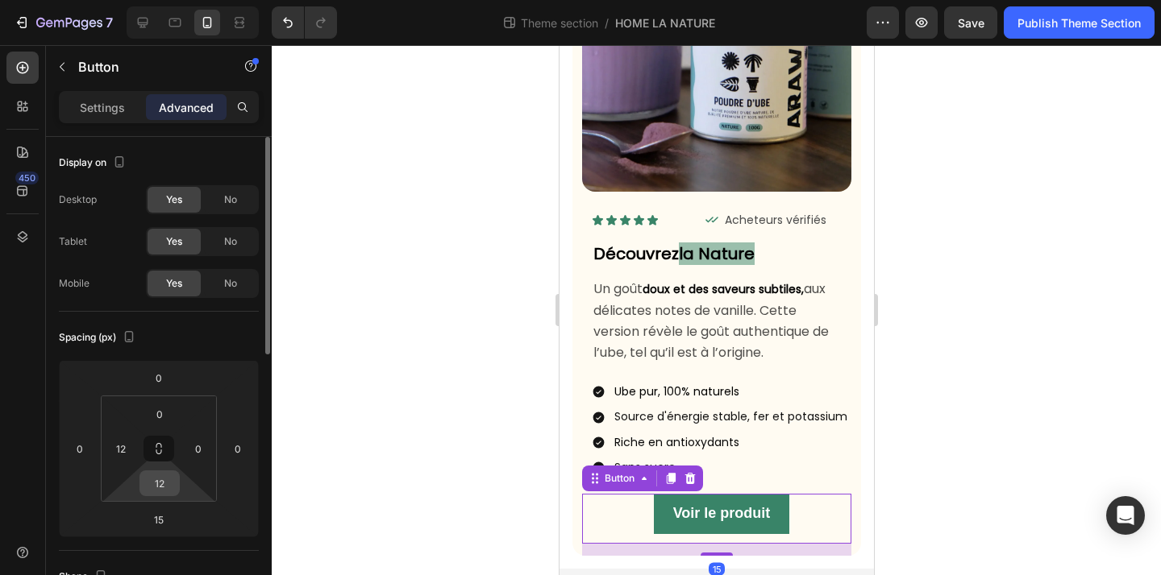
click at [171, 484] on input "12" at bounding box center [159, 483] width 32 height 24
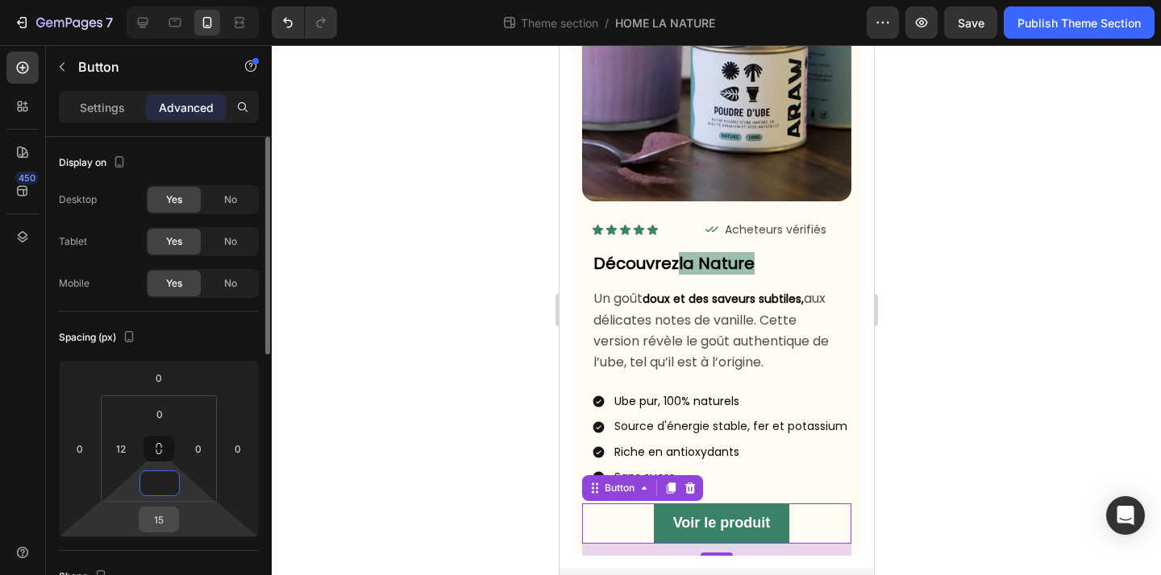
type input "0"
click at [176, 523] on div "15" at bounding box center [159, 520] width 40 height 26
click at [155, 525] on input "15" at bounding box center [159, 520] width 32 height 24
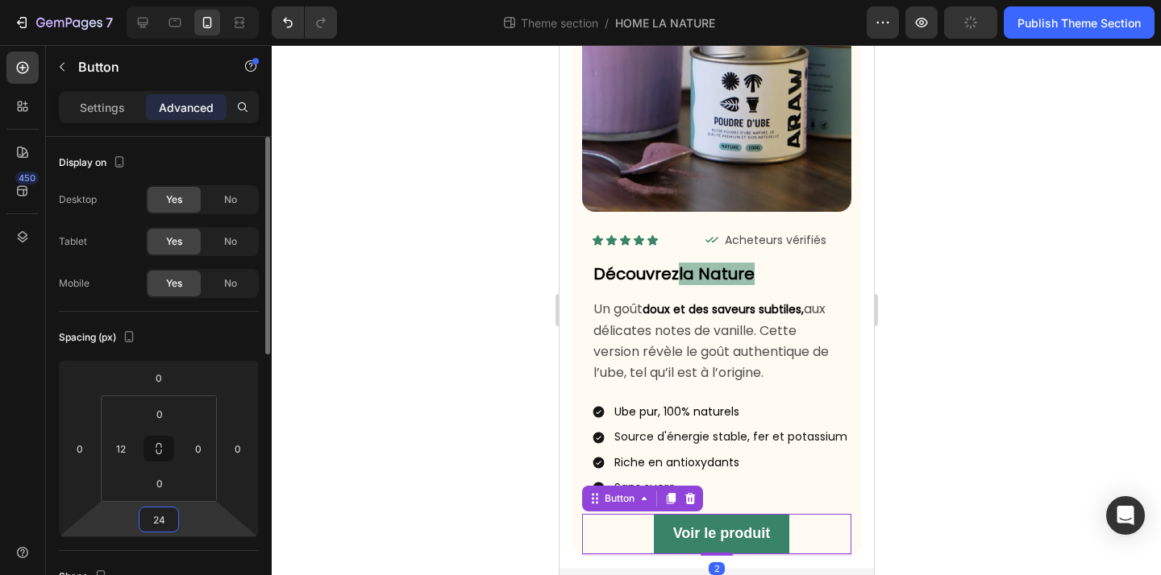
scroll to position [152, 0]
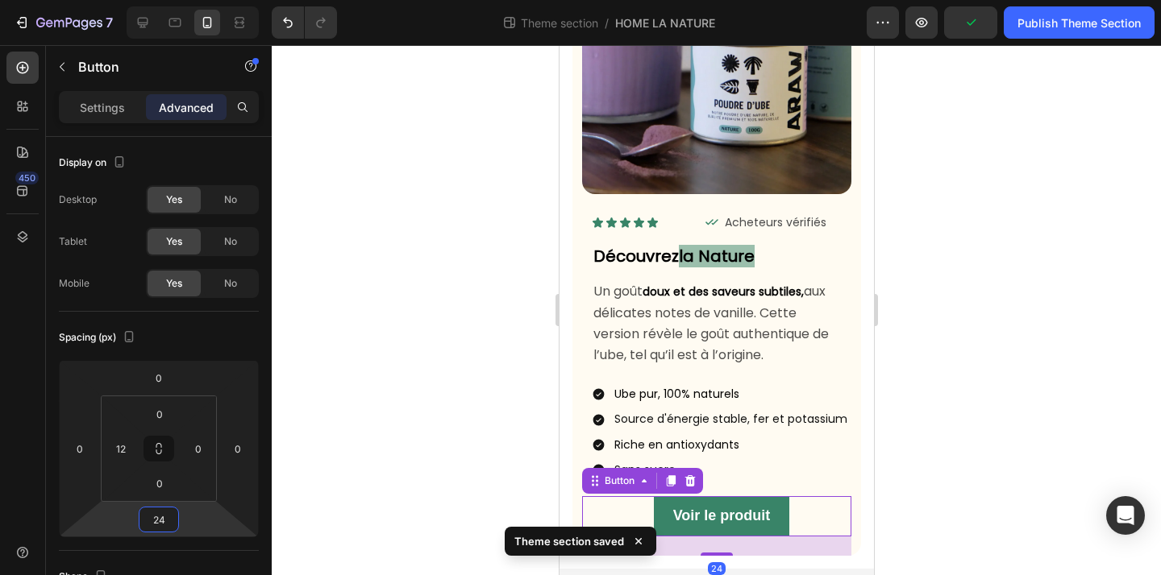
type input "24"
click at [389, 418] on div at bounding box center [716, 310] width 889 height 530
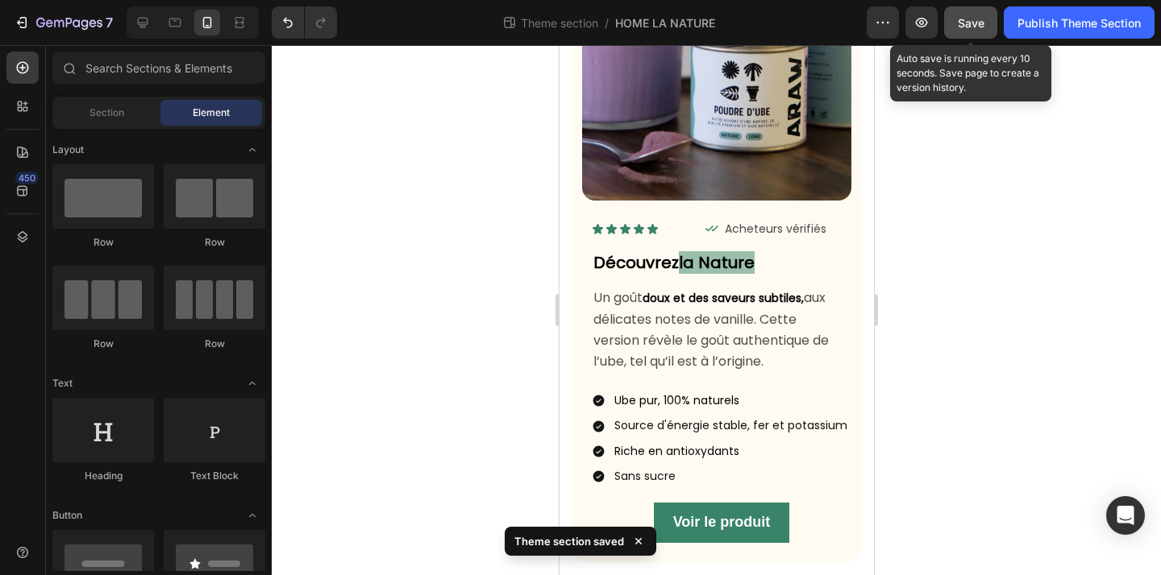
click at [967, 33] on button "Save" at bounding box center [970, 22] width 53 height 32
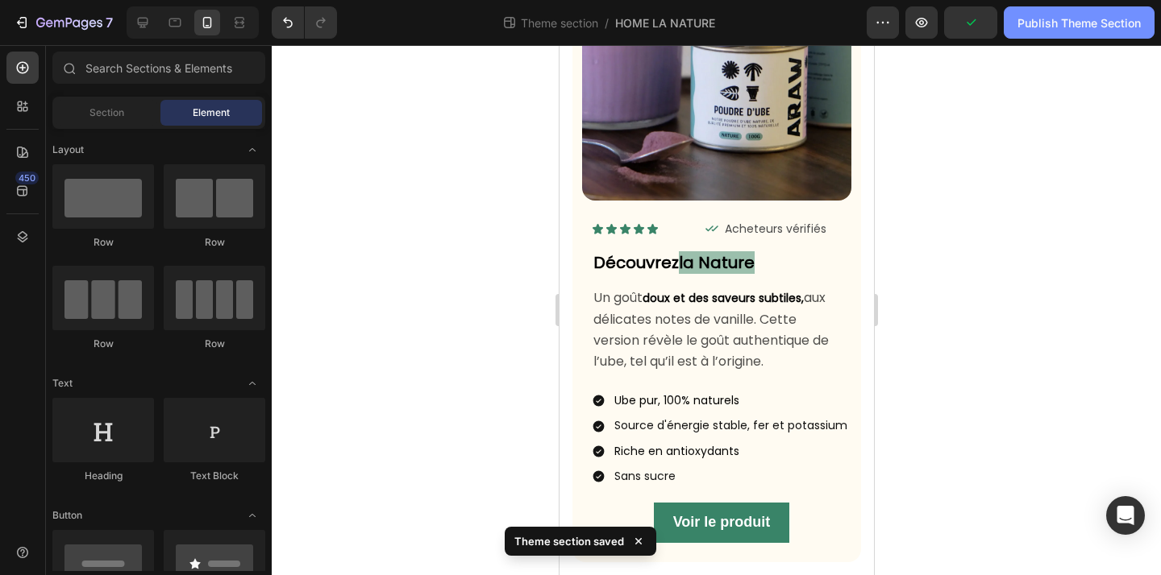
click at [1086, 26] on div "Publish Theme Section" at bounding box center [1078, 23] width 123 height 17
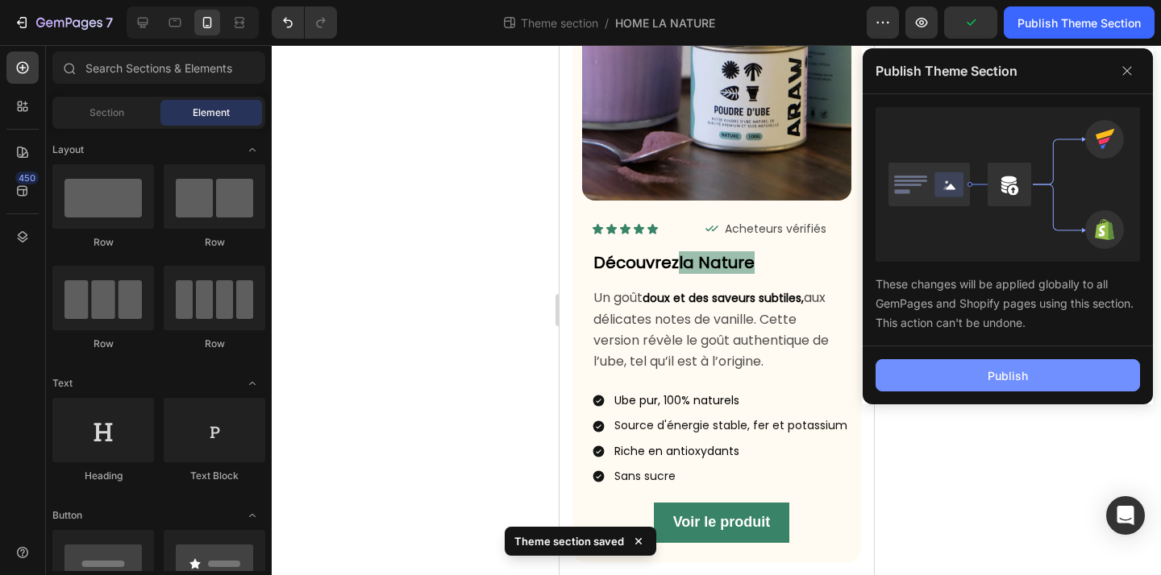
click at [1037, 384] on button "Publish" at bounding box center [1007, 375] width 264 height 32
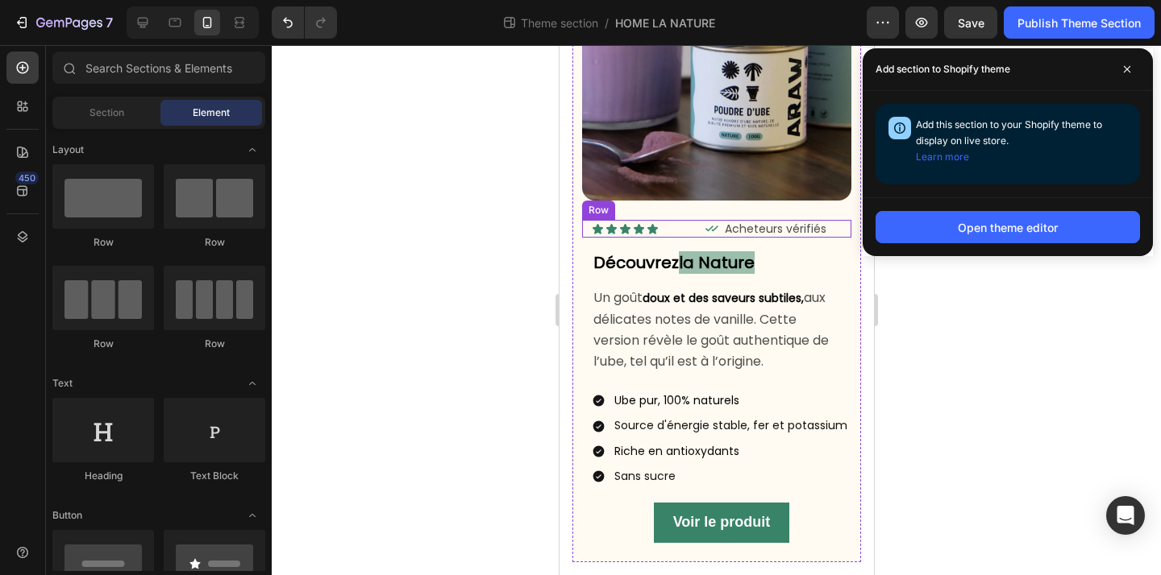
click at [845, 228] on div "Icon Icon Icon Icon Icon Icon List Icon Acheteurs vérifiés Text Block Row Row" at bounding box center [715, 229] width 269 height 18
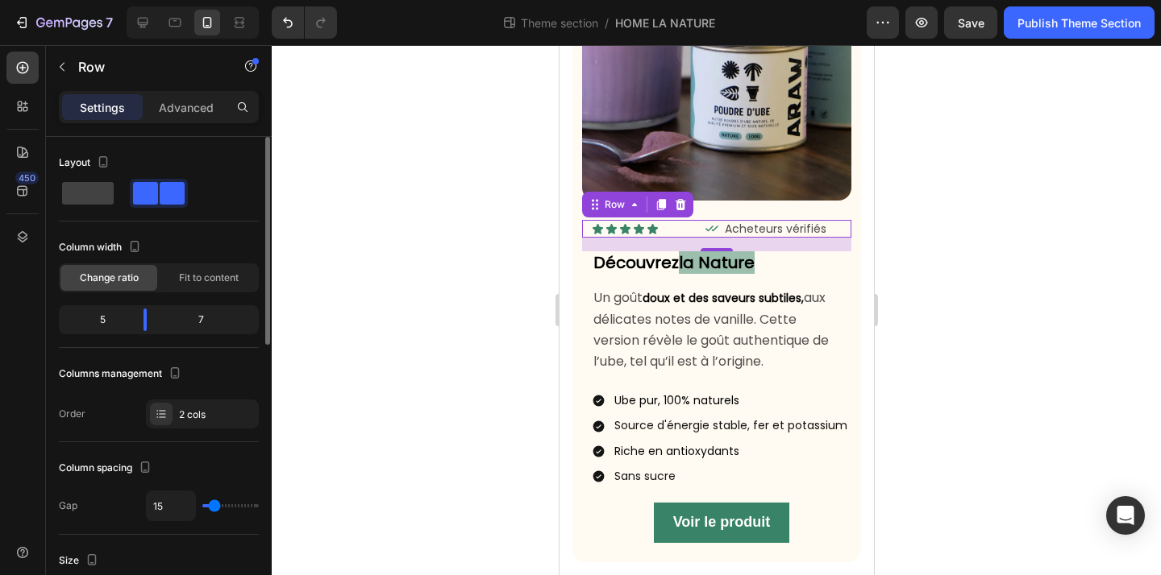
type input "11"
type input "10"
type input "9"
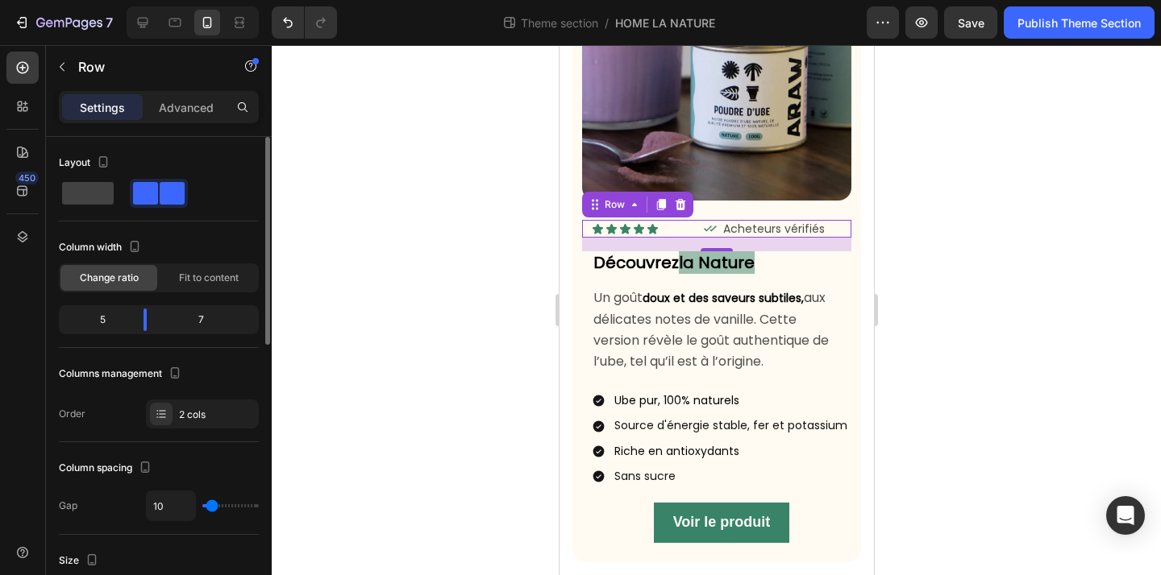
type input "9"
type input "8"
type input "7"
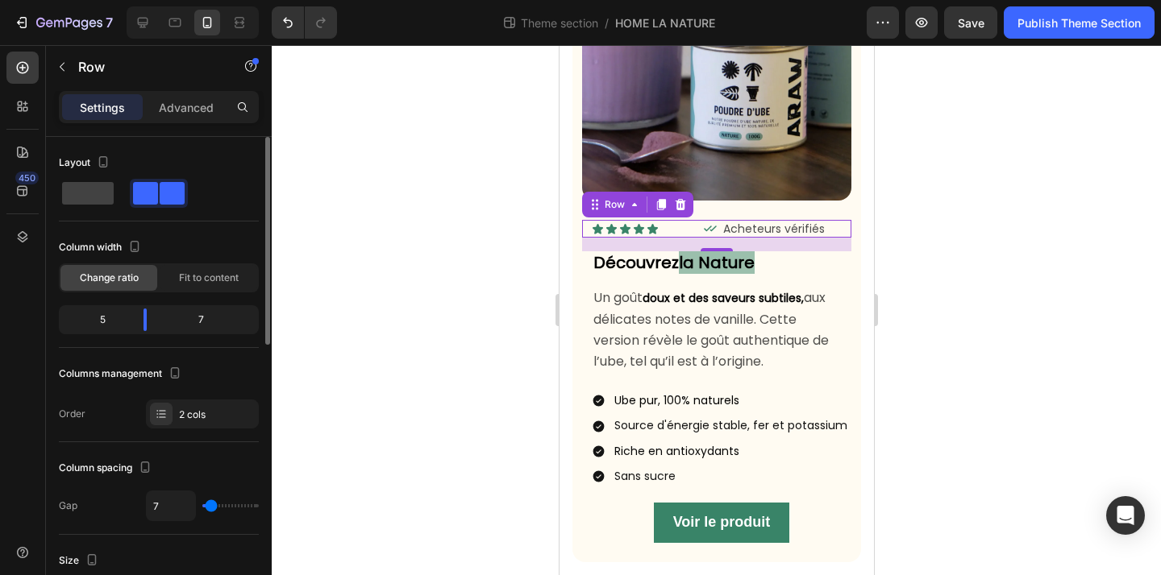
type input "6"
type input "5"
type input "4"
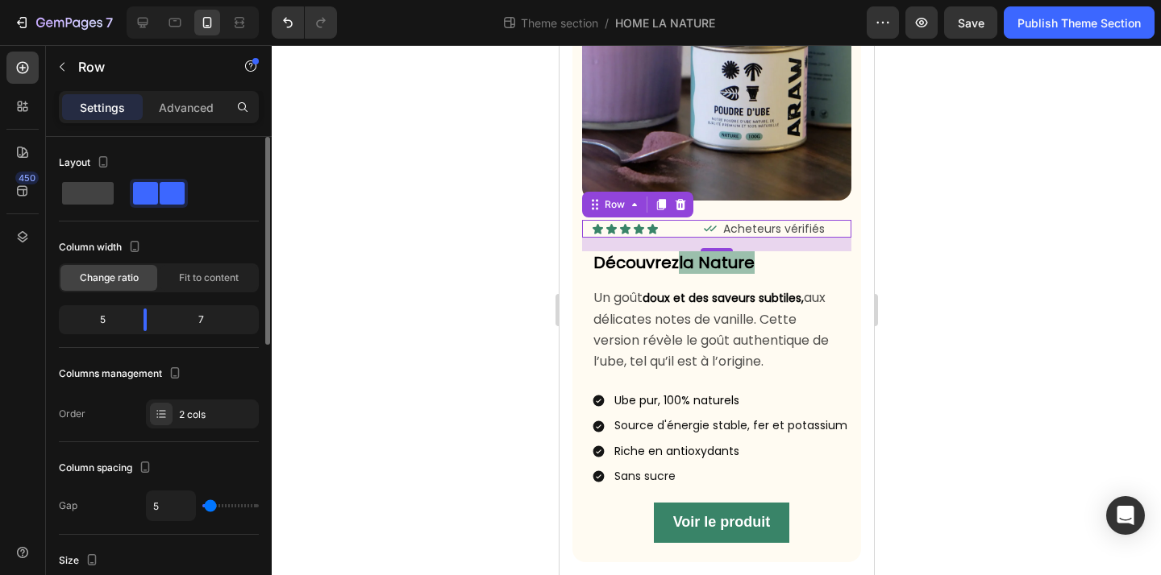
type input "4"
type input "3"
type input "2"
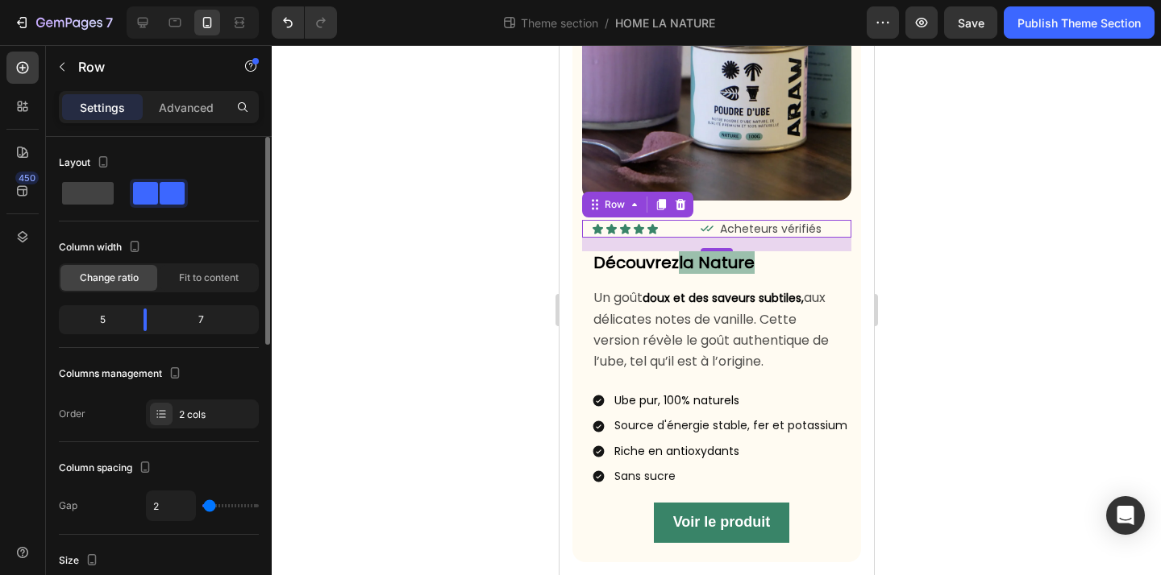
type input "1"
type input "0"
drag, startPoint x: 213, startPoint y: 507, endPoint x: 172, endPoint y: 504, distance: 41.2
type input "0"
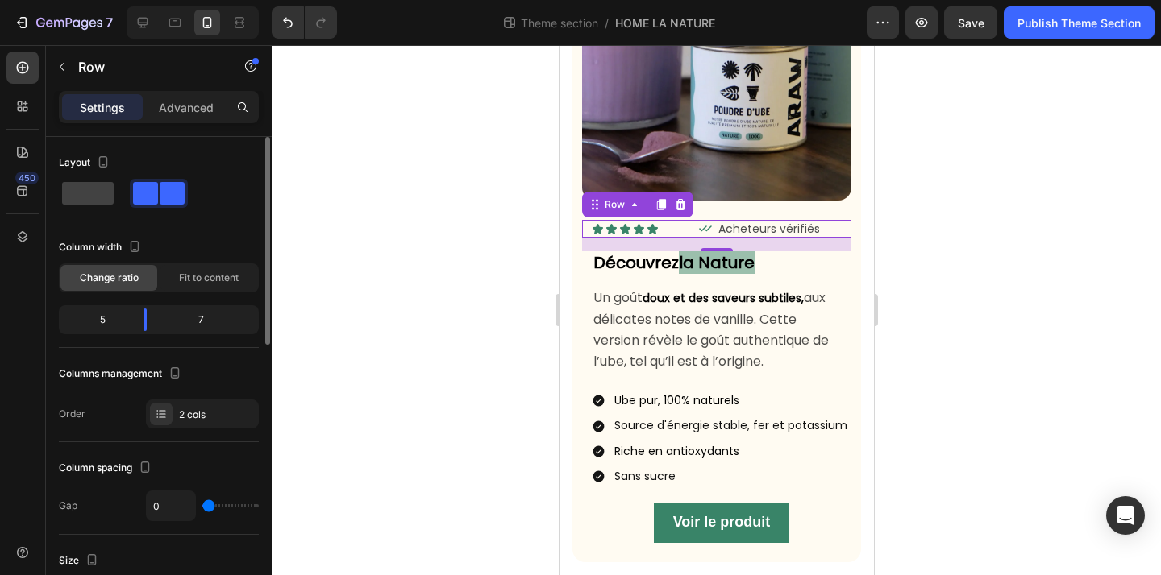
click at [202, 505] on input "range" at bounding box center [230, 506] width 56 height 3
click at [396, 434] on div at bounding box center [716, 310] width 889 height 530
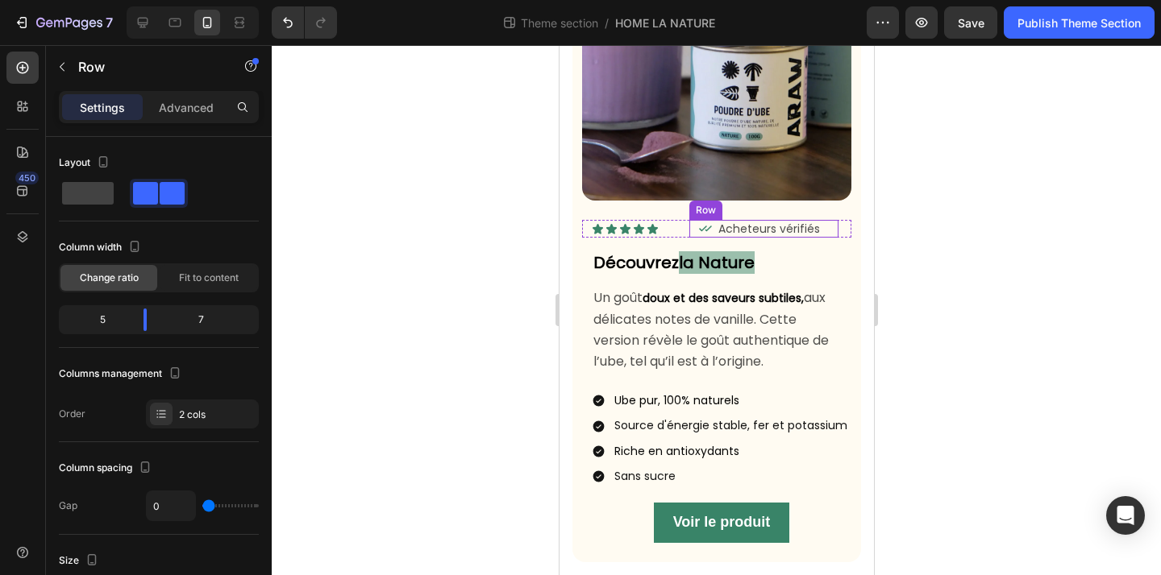
click at [840, 228] on div "Icon Icon Icon Icon Icon Icon List Icon Acheteurs vérifiés Text Block Row Row" at bounding box center [715, 229] width 269 height 18
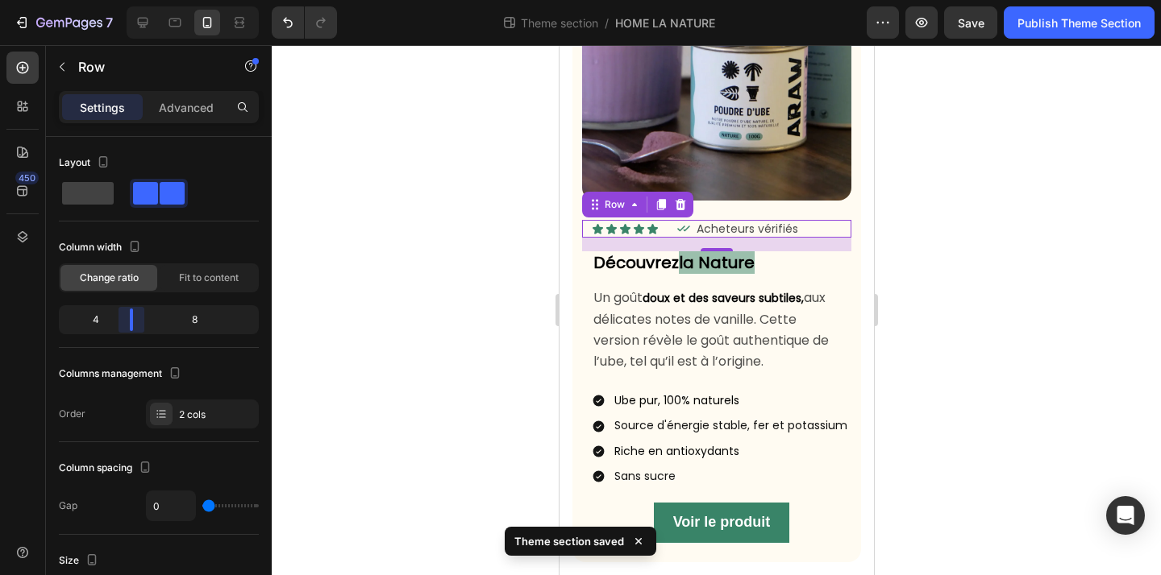
drag, startPoint x: 139, startPoint y: 326, endPoint x: 122, endPoint y: 326, distance: 17.7
click at [122, 0] on body "7 Theme section / HOME LA NATURE Preview Save Publish Theme Section 450 Section…" at bounding box center [580, 0] width 1161 height 0
click at [434, 264] on div at bounding box center [716, 310] width 889 height 530
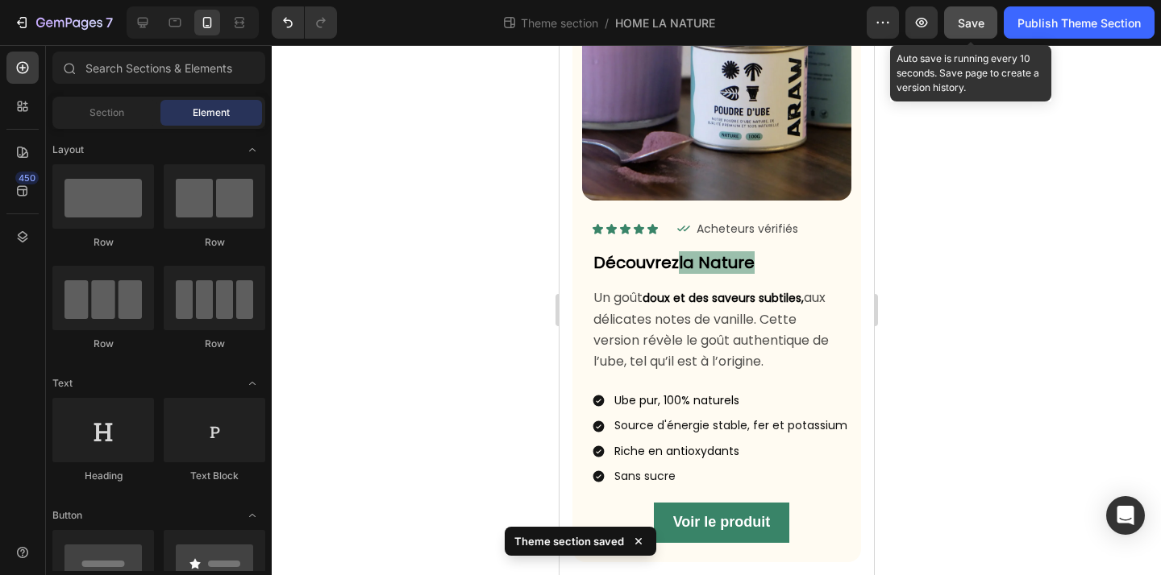
click at [989, 15] on button "Save" at bounding box center [970, 22] width 53 height 32
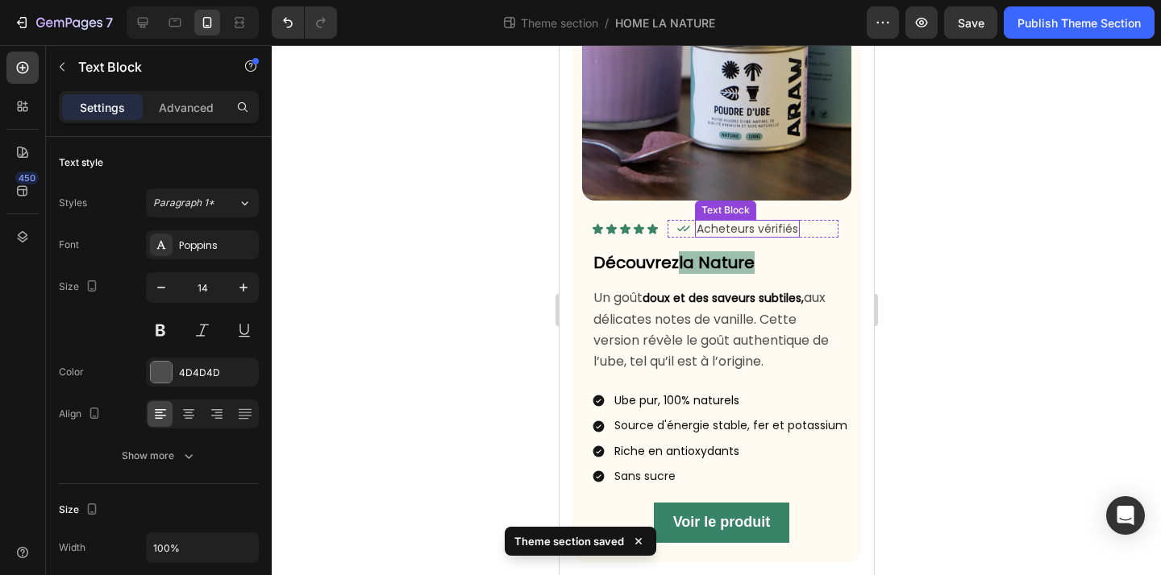
click at [755, 229] on span "Acheteurs vérifiés" at bounding box center [747, 229] width 102 height 16
click at [814, 226] on div "Icon Acheteurs vérifiés Text Block 0 Row" at bounding box center [751, 229] width 171 height 18
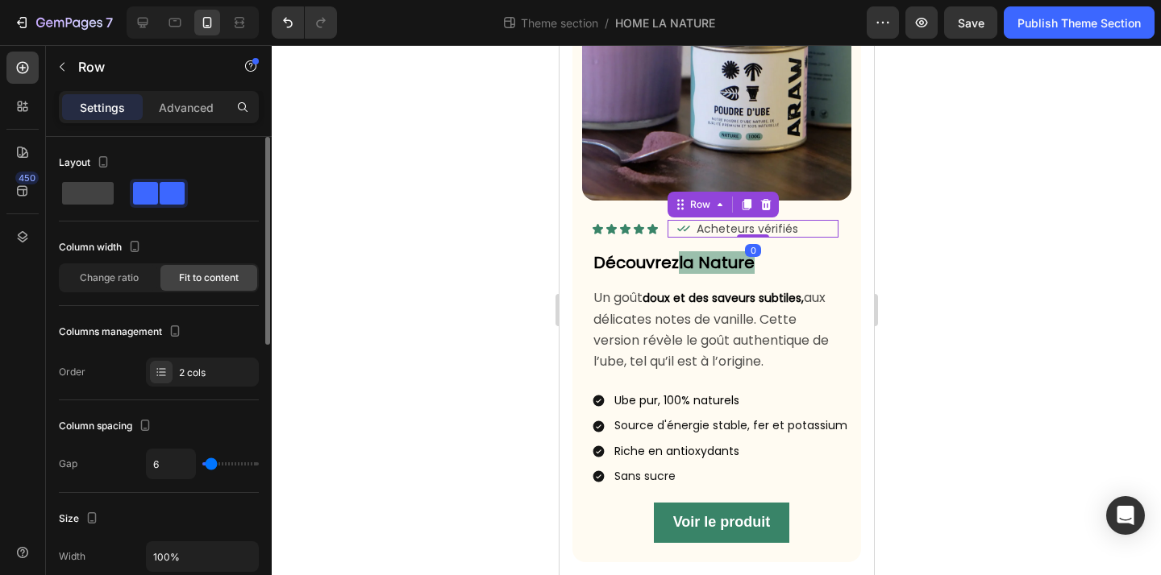
type input "14"
type input "13"
type input "12"
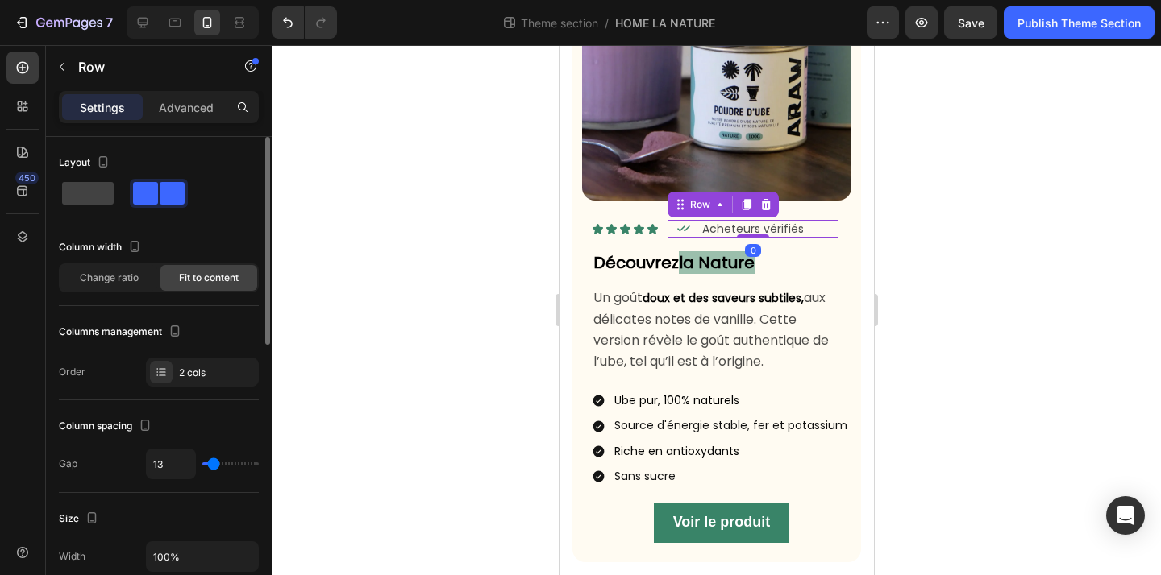
type input "12"
type input "11"
type input "10"
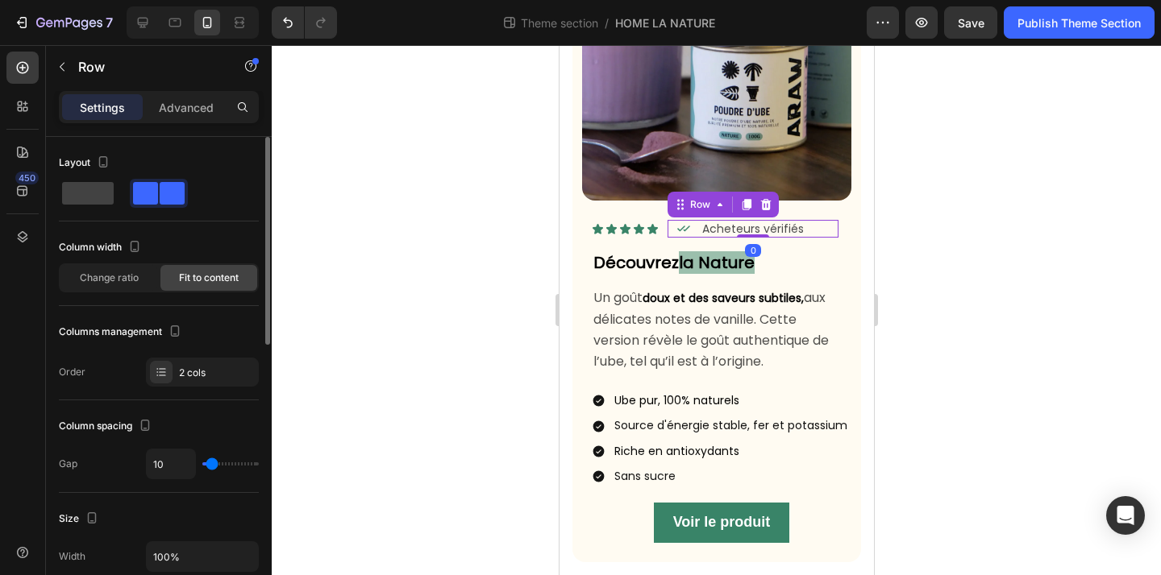
type input "9"
type input "8"
type input "7"
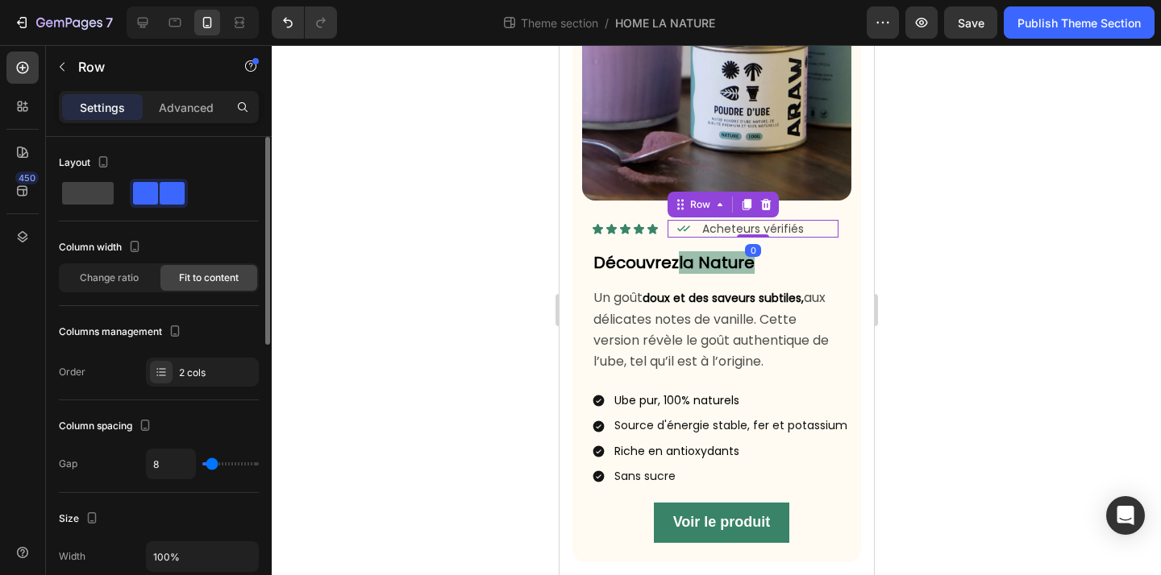
type input "7"
type input "6"
type input "5"
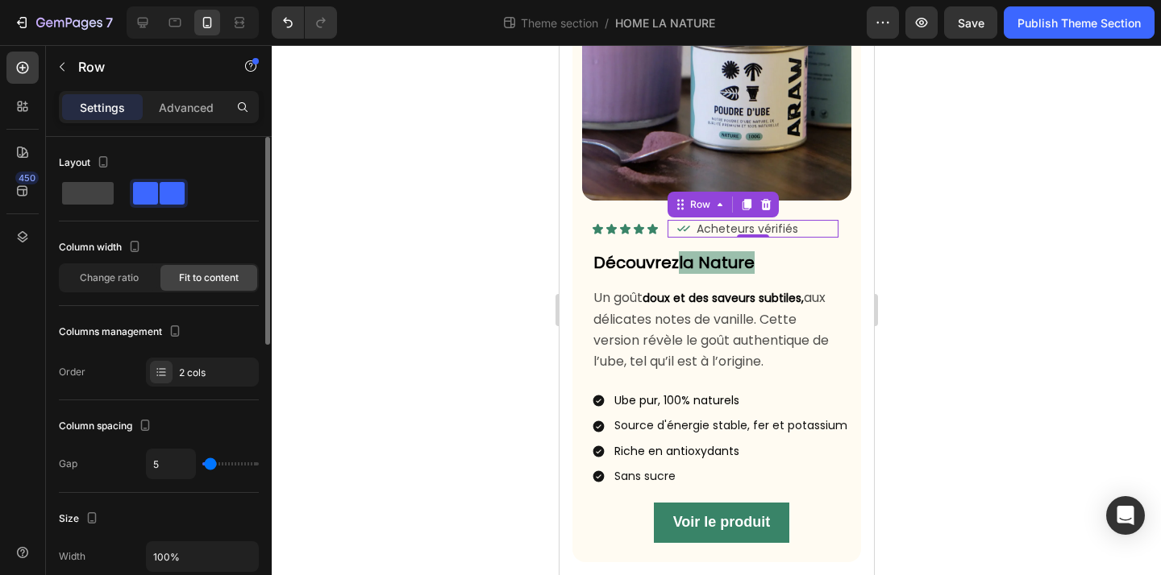
type input "4"
type input "3"
type input "2"
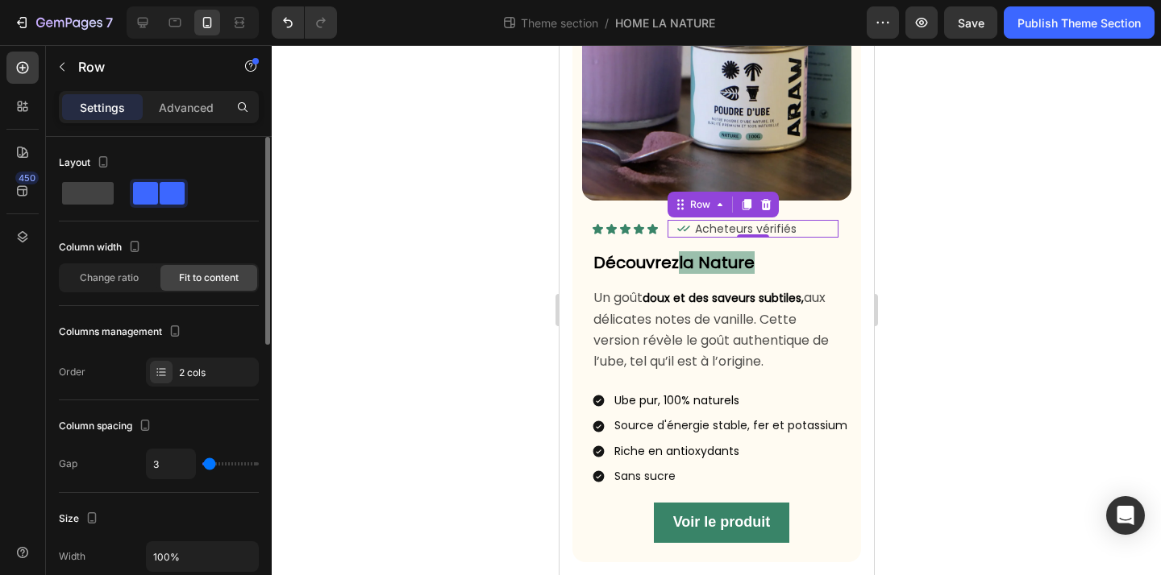
type input "2"
type input "1"
click at [209, 466] on input "range" at bounding box center [230, 464] width 56 height 3
click at [736, 228] on span "Acheteurs vérifiés" at bounding box center [742, 229] width 102 height 16
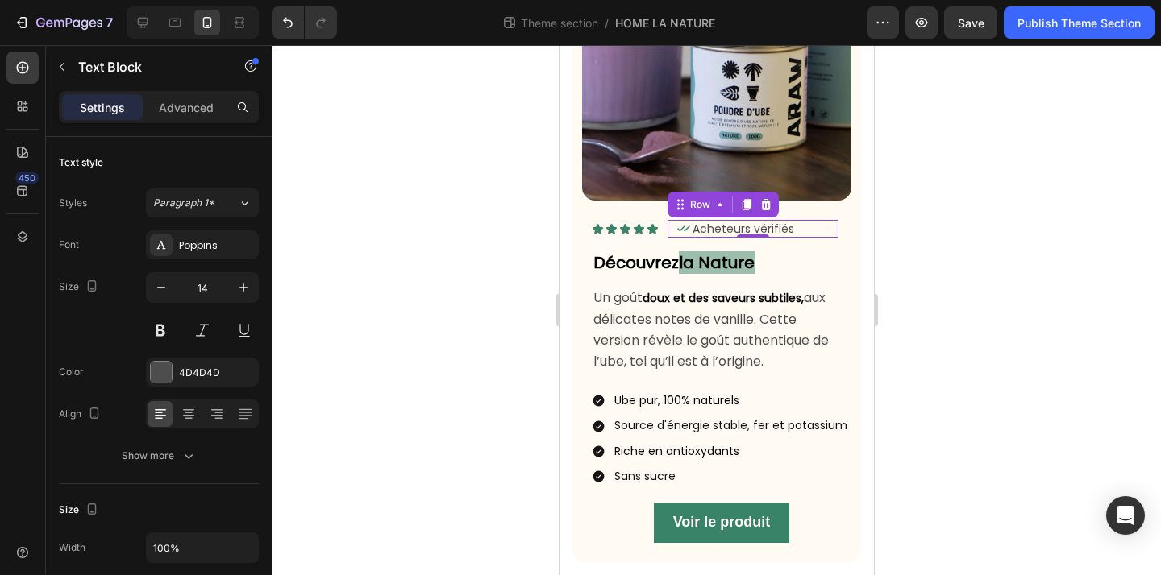
click at [803, 230] on div "Icon Acheteurs vérifiés Text Block Row 0" at bounding box center [751, 229] width 171 height 18
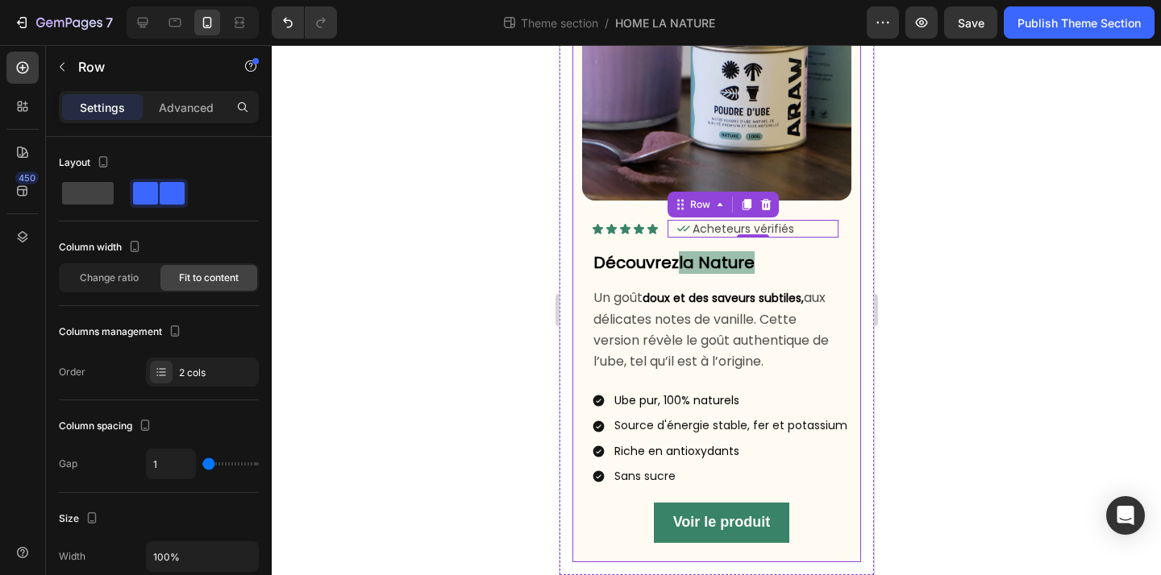
click at [979, 230] on div at bounding box center [716, 310] width 889 height 530
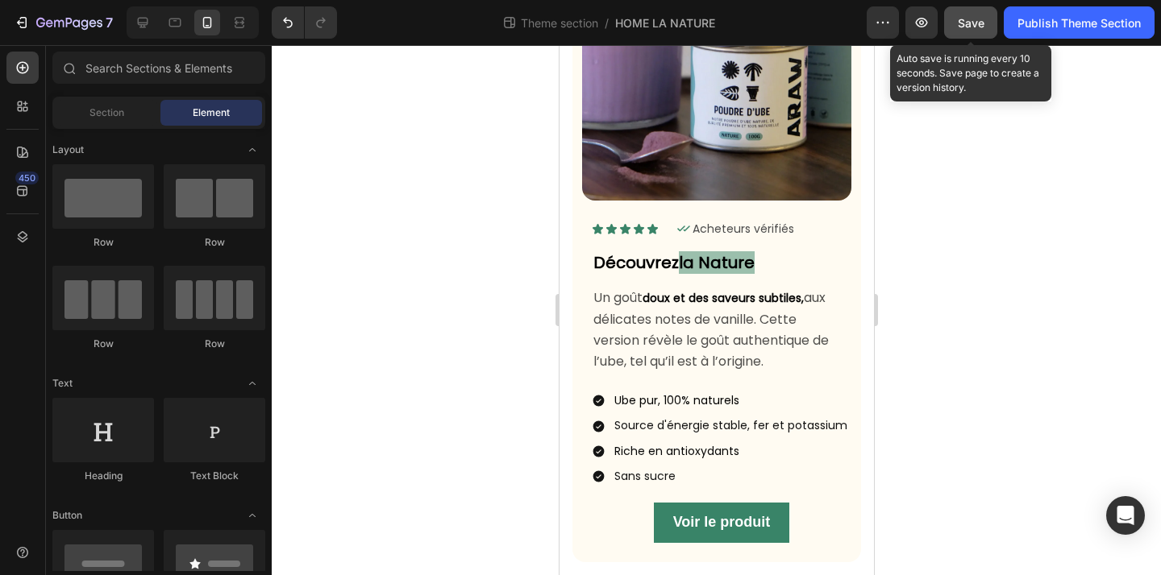
click at [957, 13] on button "Save" at bounding box center [970, 22] width 53 height 32
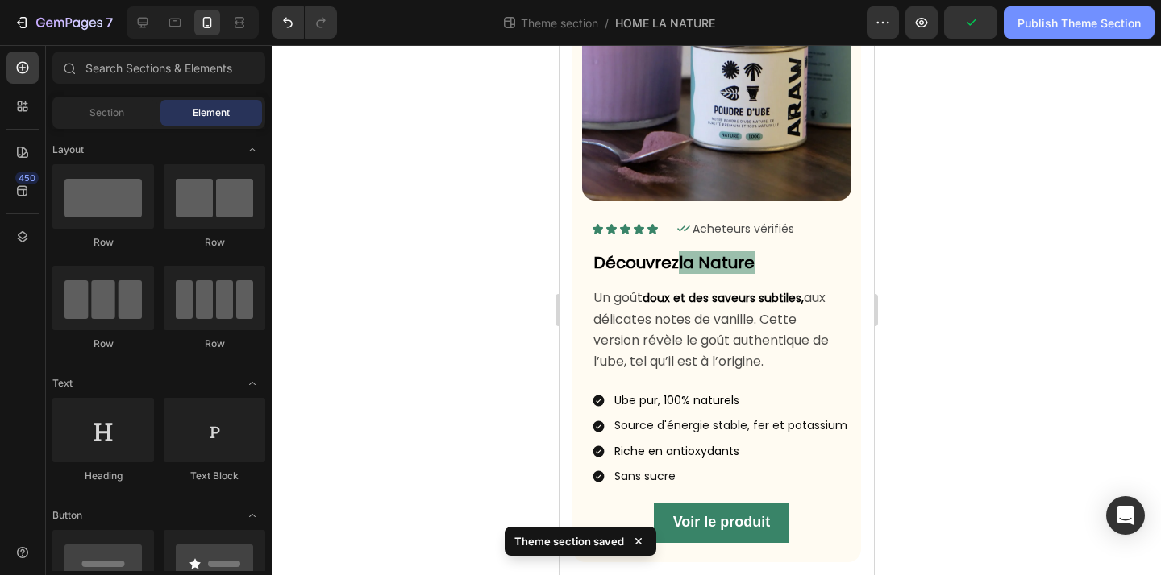
click at [1108, 33] on button "Publish Theme Section" at bounding box center [1078, 22] width 151 height 32
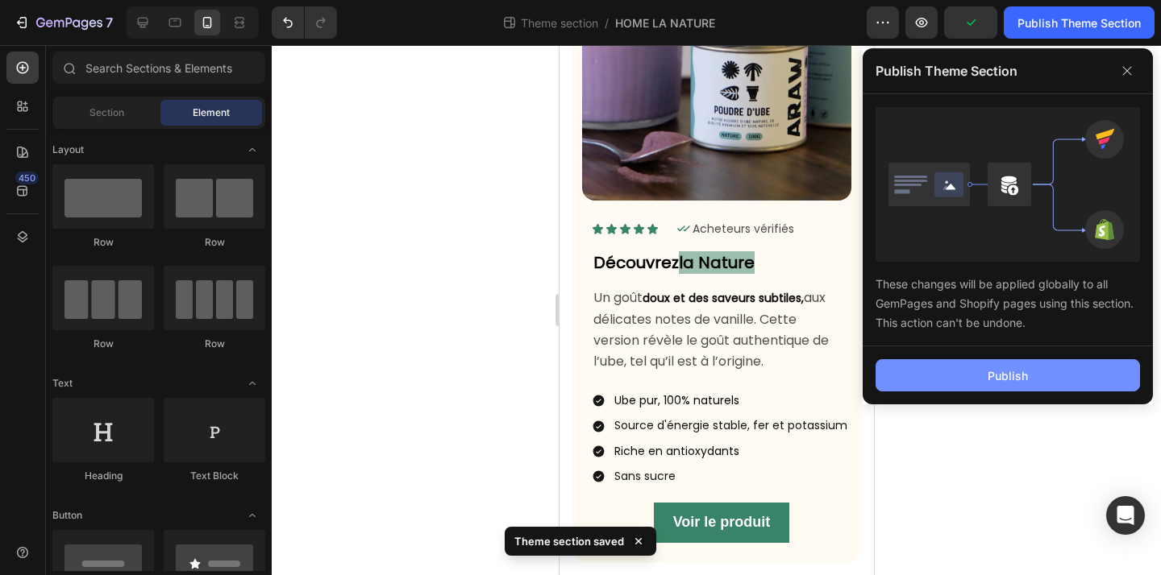
click at [1014, 372] on div "Publish" at bounding box center [1007, 375] width 40 height 17
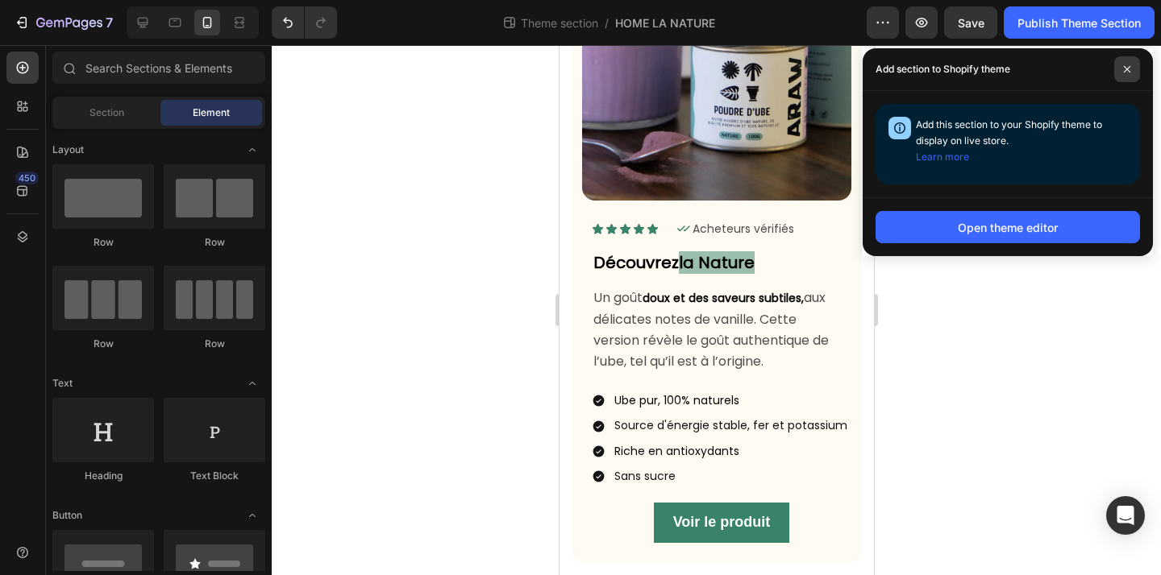
click at [1131, 74] on span at bounding box center [1127, 69] width 26 height 26
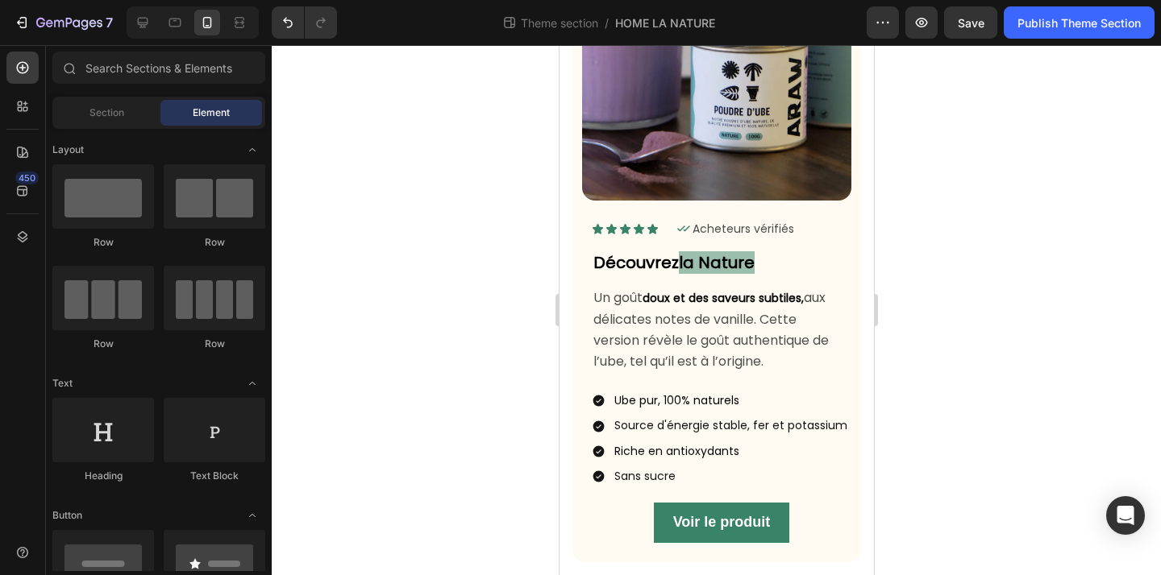
click at [1042, 361] on div at bounding box center [716, 310] width 889 height 530
click at [151, 28] on icon at bounding box center [143, 23] width 16 height 16
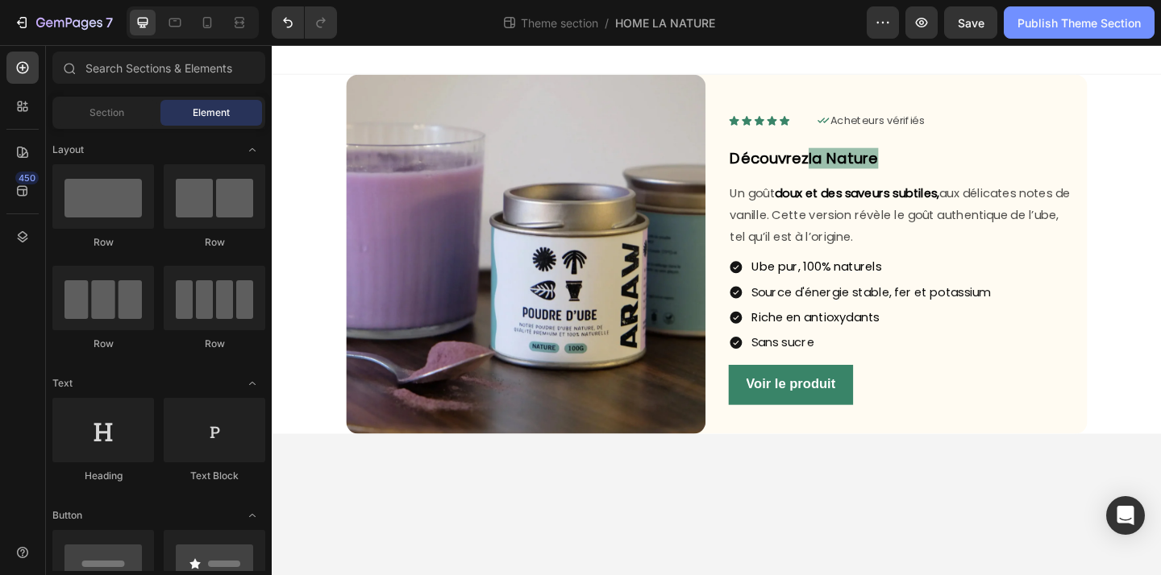
click at [1057, 22] on div "Publish Theme Section" at bounding box center [1078, 23] width 123 height 17
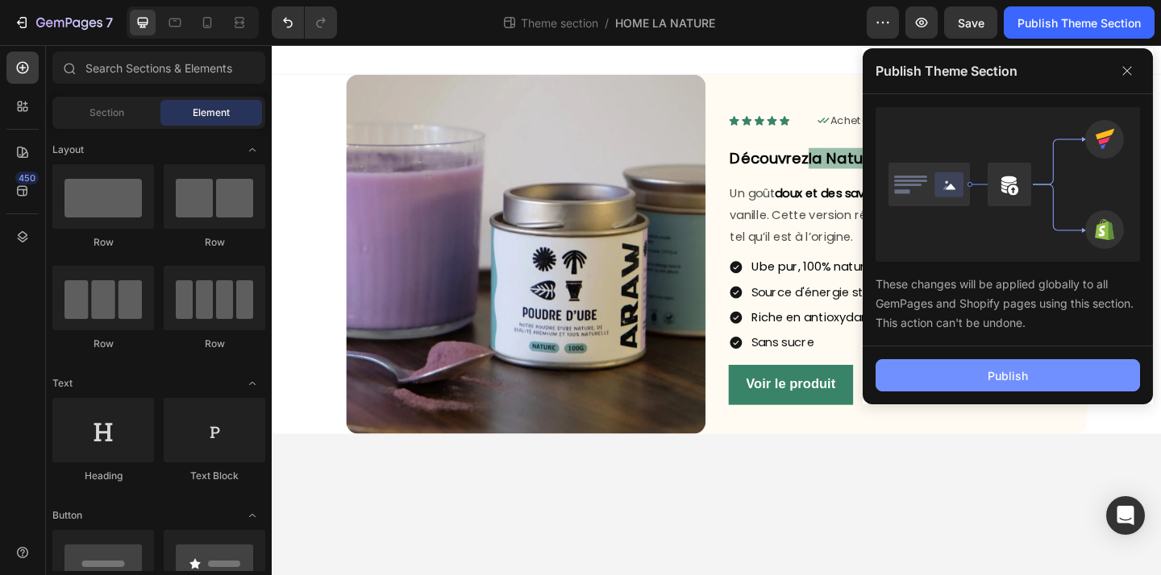
click at [997, 385] on button "Publish" at bounding box center [1007, 375] width 264 height 32
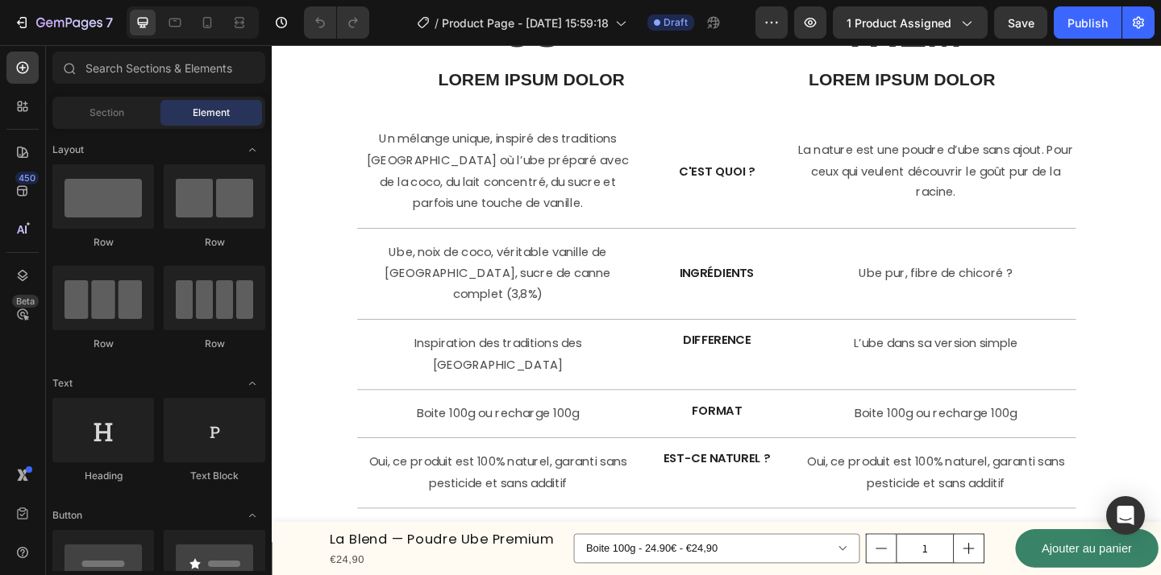
scroll to position [5021, 0]
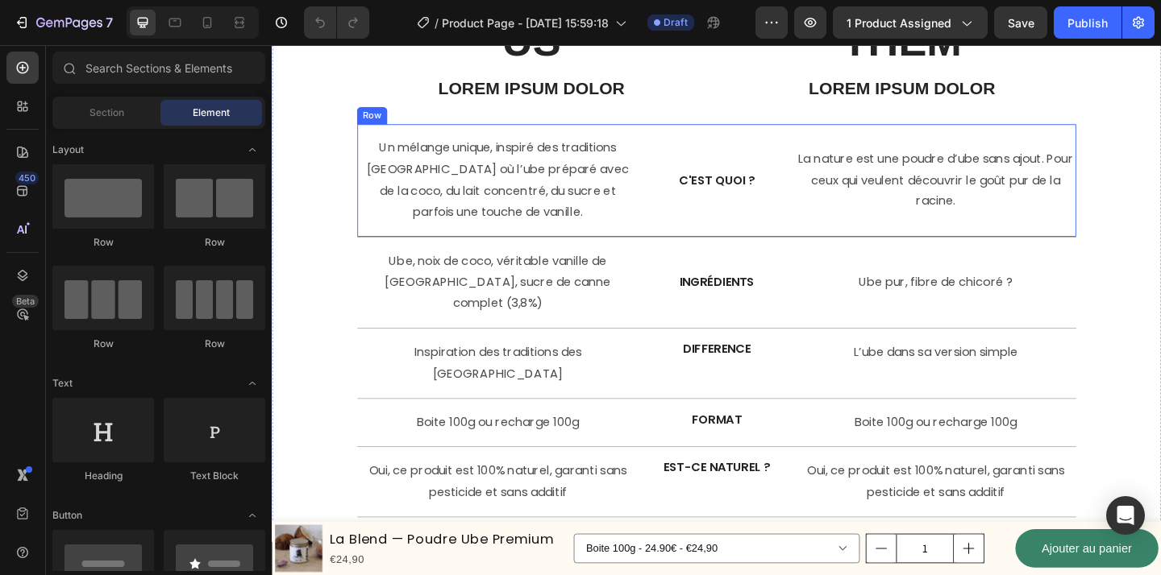
click at [792, 167] on div "C'est quoi ? Text Block" at bounding box center [755, 192] width 122 height 96
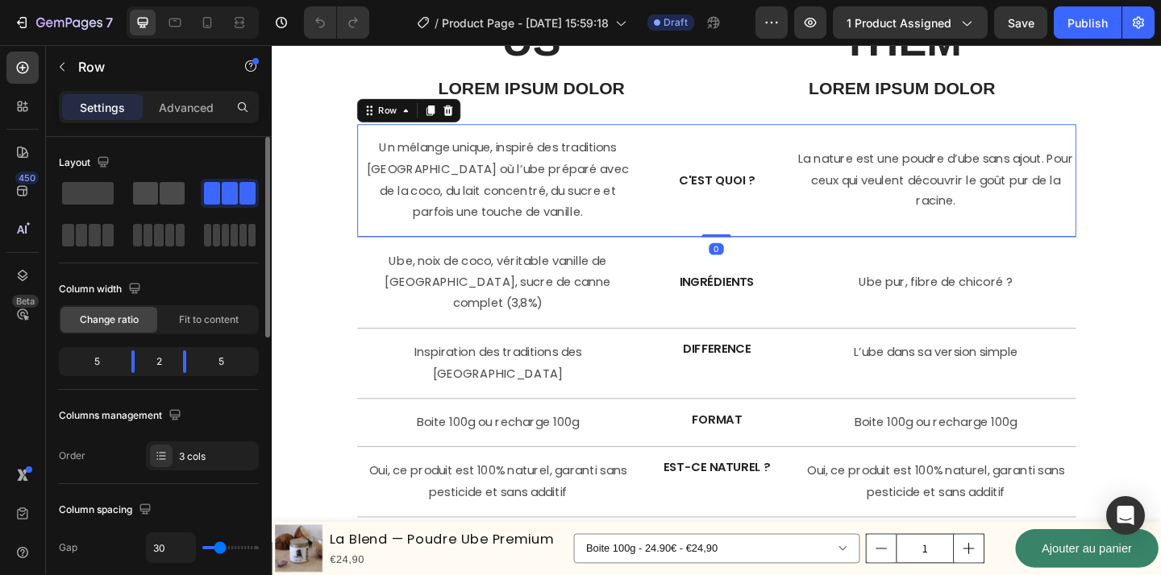
click at [171, 198] on span at bounding box center [172, 193] width 25 height 23
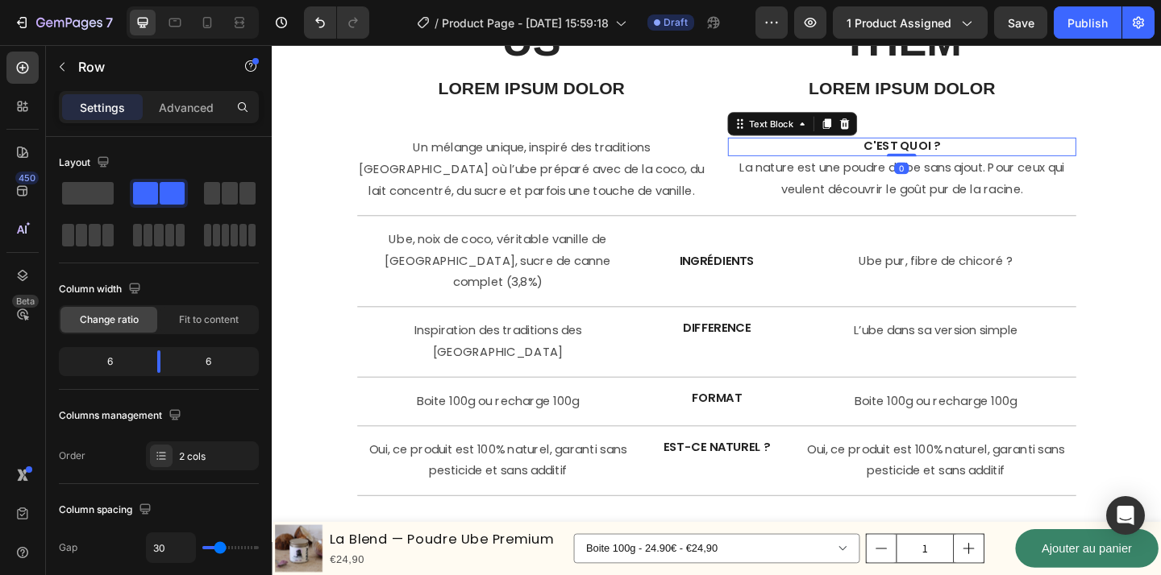
click at [995, 158] on p "C'est quoi ?" at bounding box center [957, 155] width 376 height 17
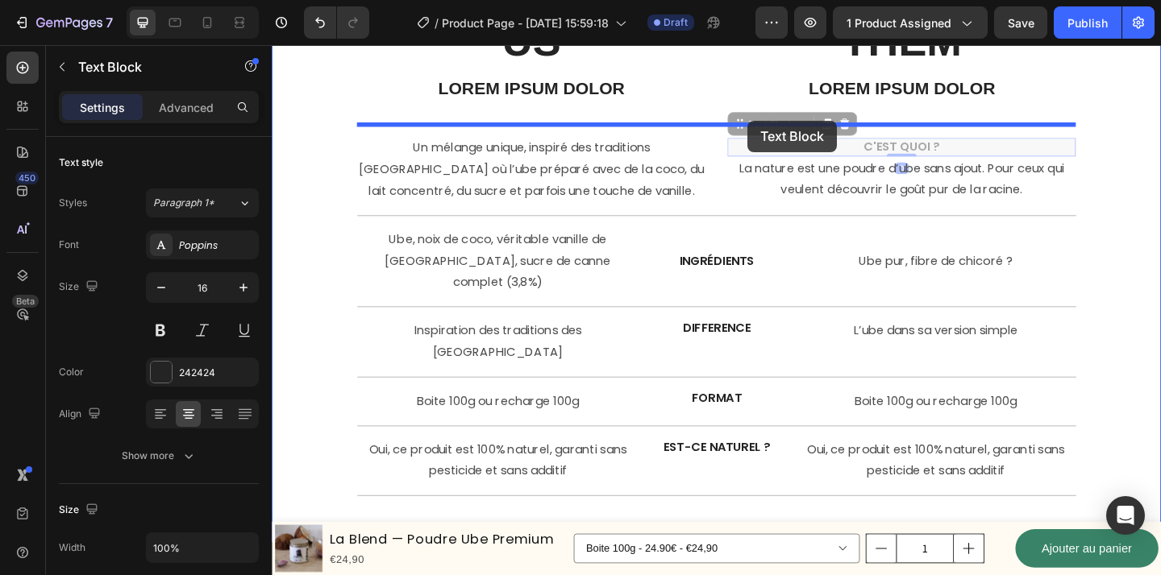
drag, startPoint x: 843, startPoint y: 135, endPoint x: 789, endPoint y: 127, distance: 54.5
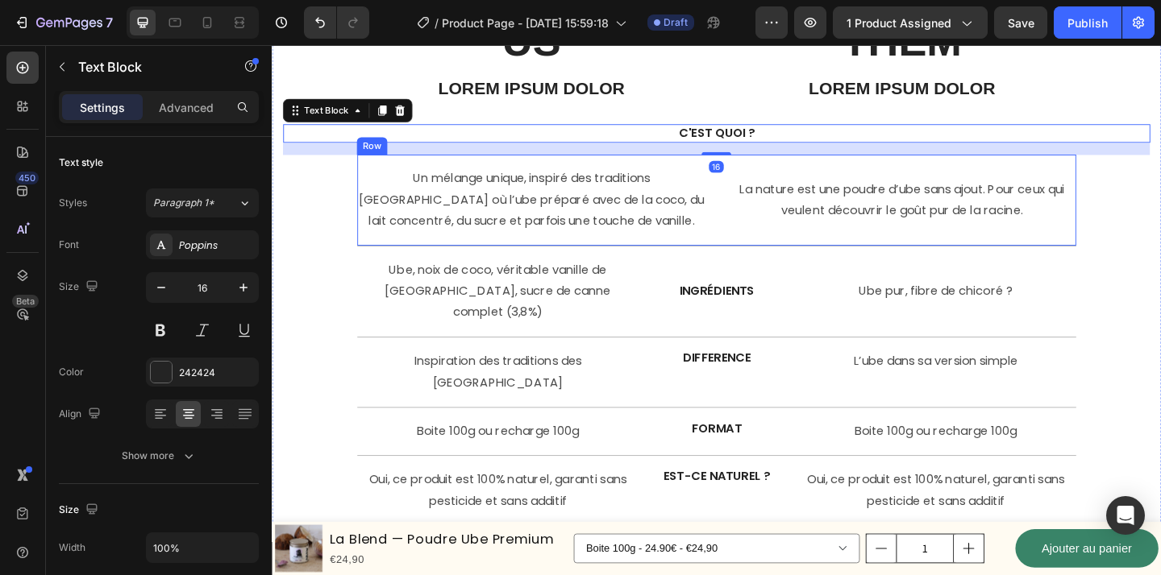
click at [844, 239] on div "La nature est une poudre d’ube sans ajout. Pour ceux qui veulent découvrir le g…" at bounding box center [956, 213] width 379 height 73
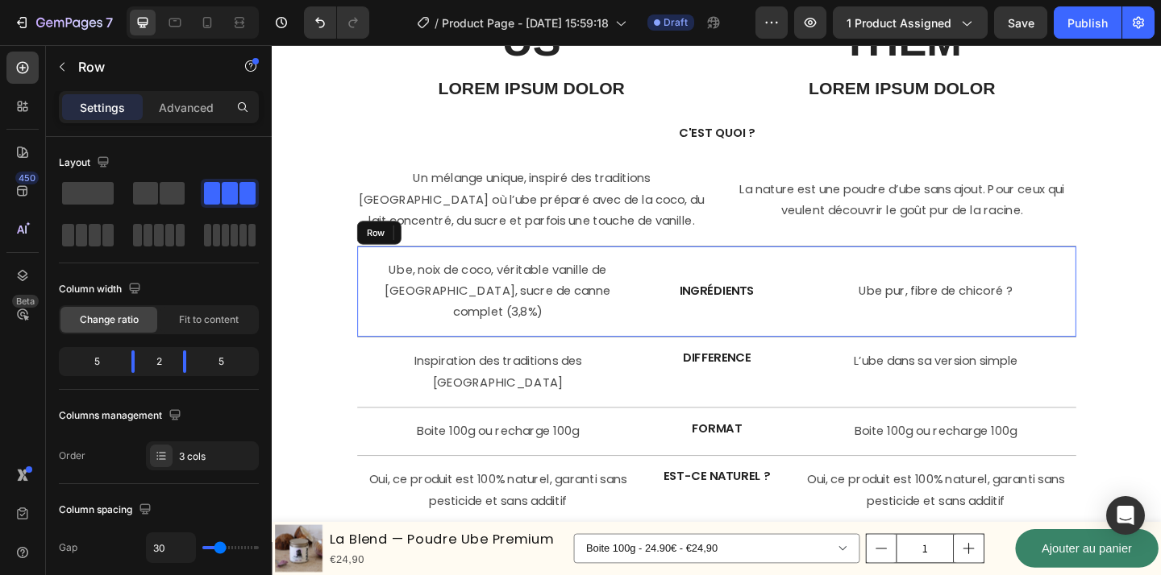
click at [846, 315] on div "Ube pur, fibre de chicoré ? Text Block" at bounding box center [993, 313] width 305 height 73
drag, startPoint x: 160, startPoint y: 197, endPoint x: 147, endPoint y: 194, distance: 13.9
click at [160, 197] on span at bounding box center [172, 193] width 25 height 23
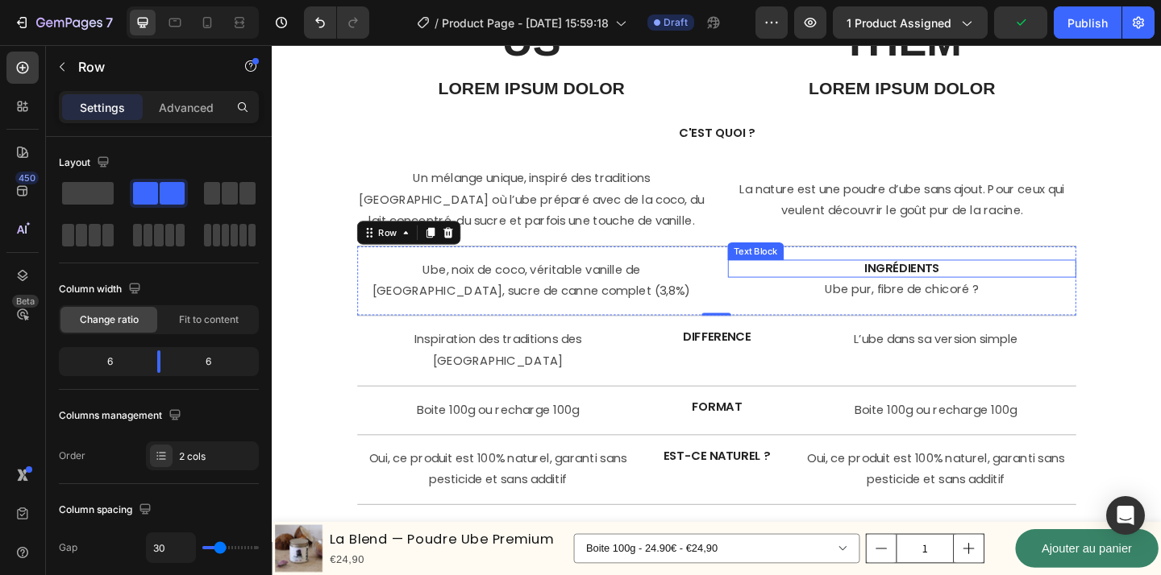
click at [986, 282] on p "ingrédients" at bounding box center [957, 288] width 376 height 17
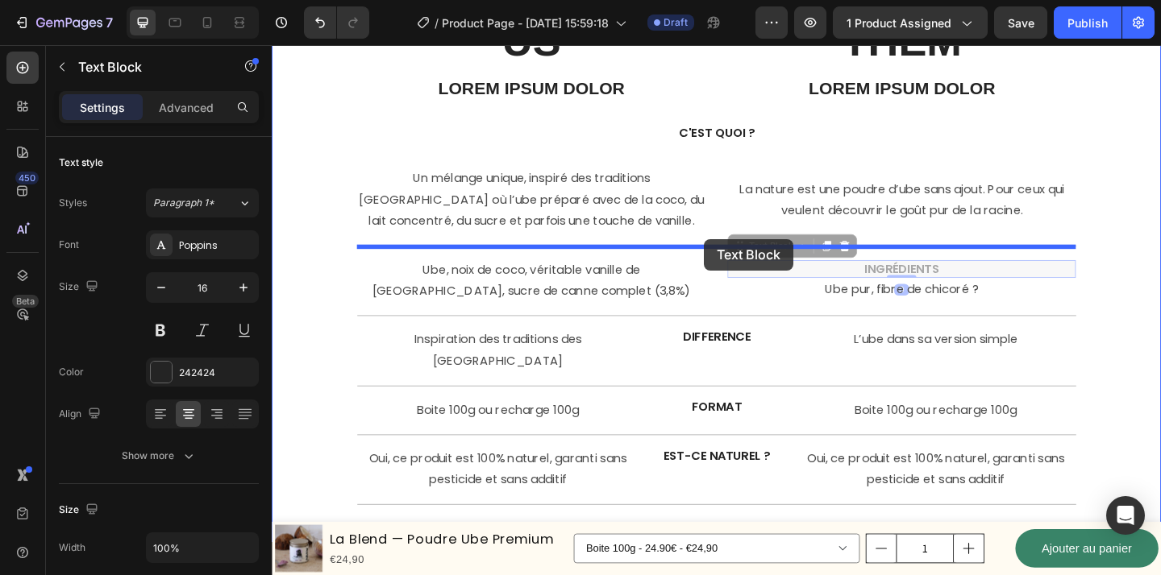
drag, startPoint x: 822, startPoint y: 265, endPoint x: 741, endPoint y: 256, distance: 81.1
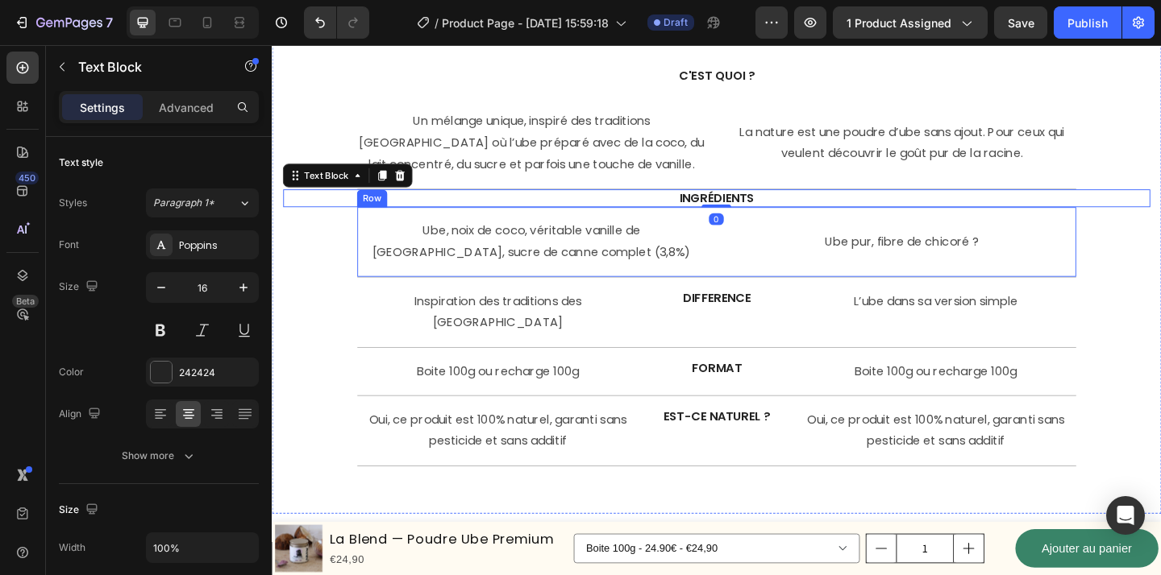
scroll to position [5097, 0]
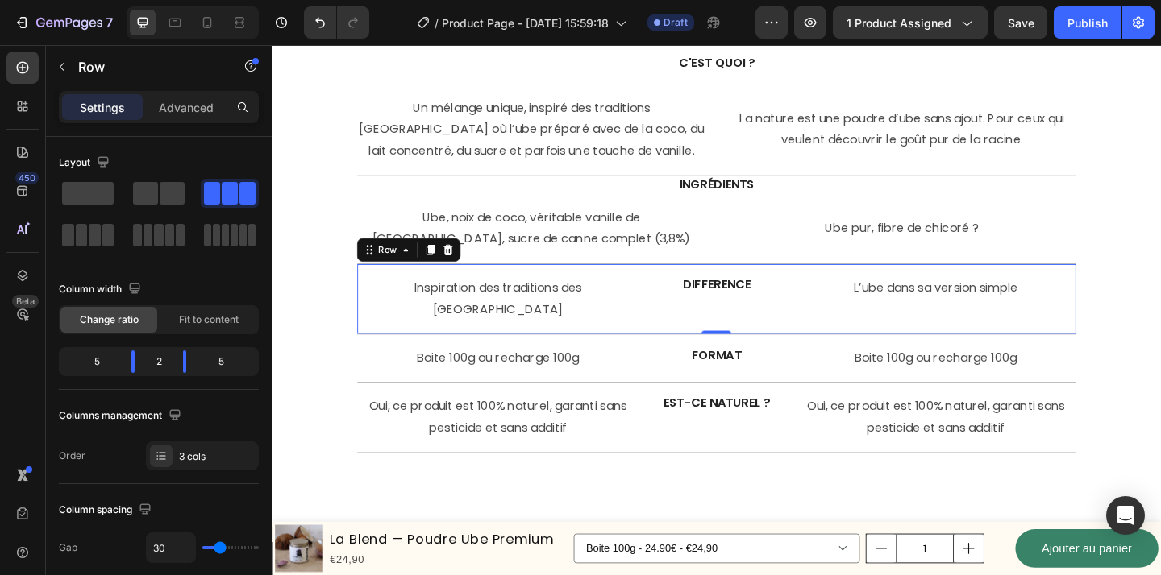
click at [826, 327] on div "Inspiration des traditions des philippines Text Block DIFFERENCE Text Block L’u…" at bounding box center [755, 322] width 782 height 77
drag, startPoint x: 165, startPoint y: 193, endPoint x: 277, endPoint y: 222, distance: 115.7
click at [165, 193] on span at bounding box center [172, 193] width 25 height 23
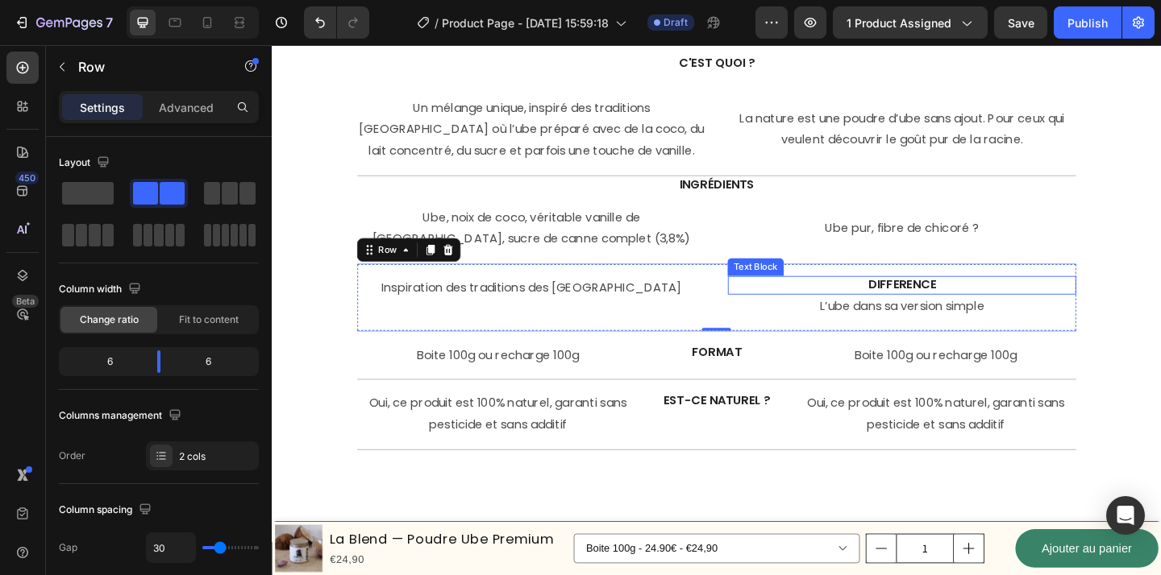
click at [864, 313] on p "DIFFERENCE" at bounding box center [957, 306] width 376 height 17
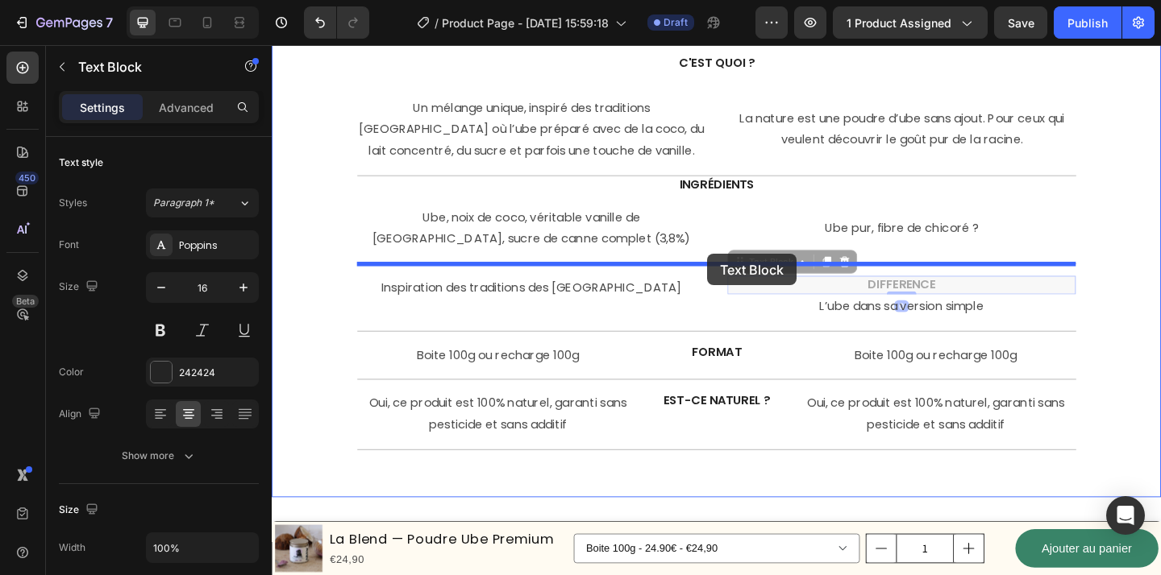
drag, startPoint x: 816, startPoint y: 281, endPoint x: 745, endPoint y: 272, distance: 71.5
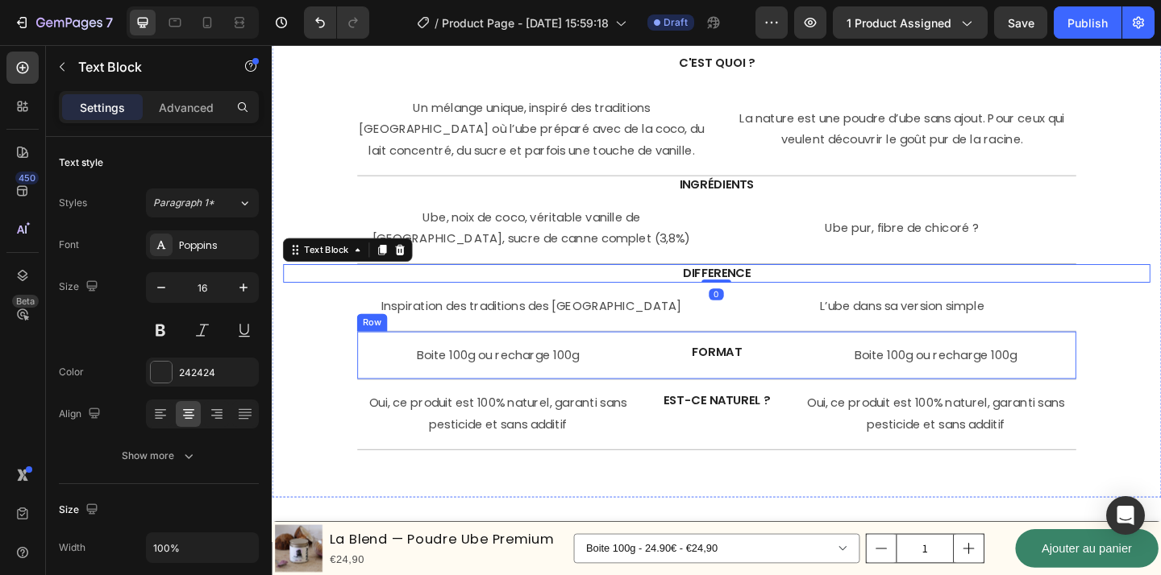
scroll to position [5119, 0]
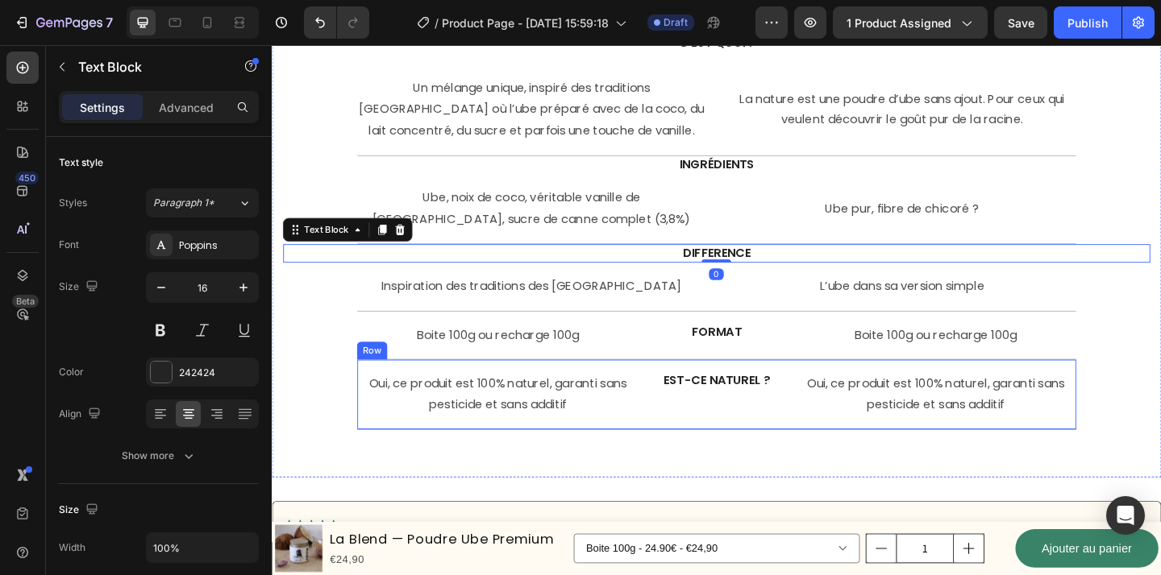
click at [829, 372] on div "Boite 100g ou recharge 100g Text Block FORMAT Text Block Boite 100g ou recharge…" at bounding box center [755, 361] width 782 height 53
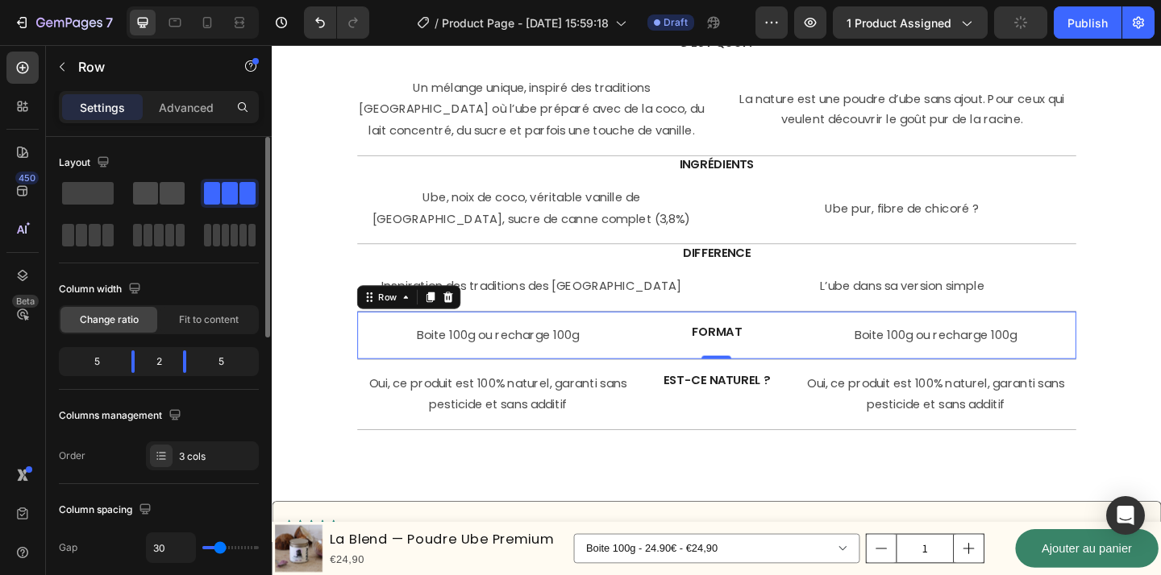
click at [166, 189] on span at bounding box center [172, 193] width 25 height 23
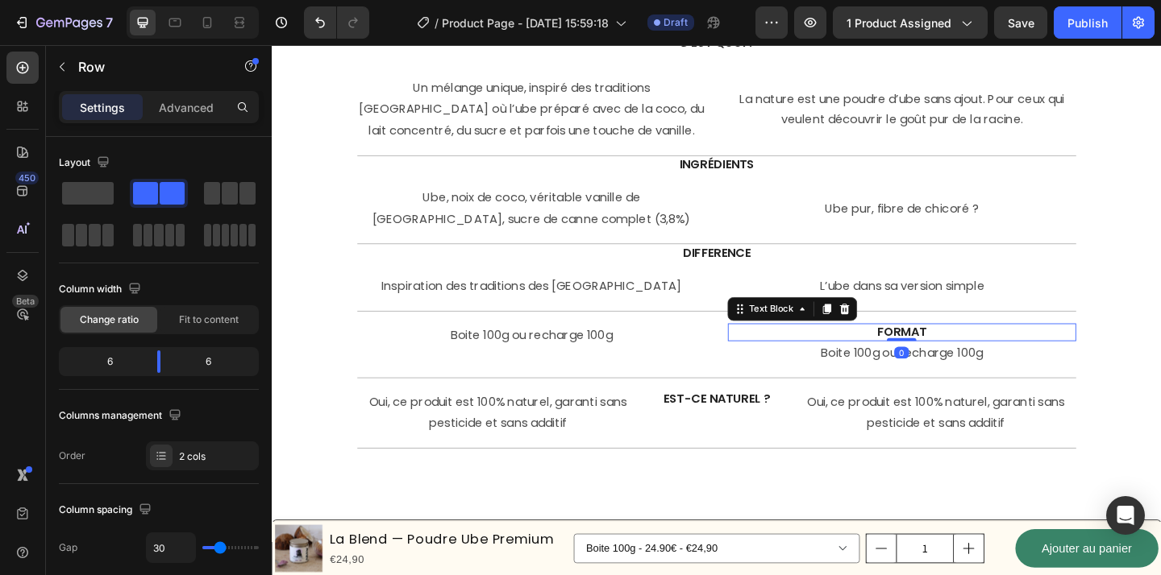
click at [923, 355] on p "FORMAT" at bounding box center [957, 358] width 376 height 17
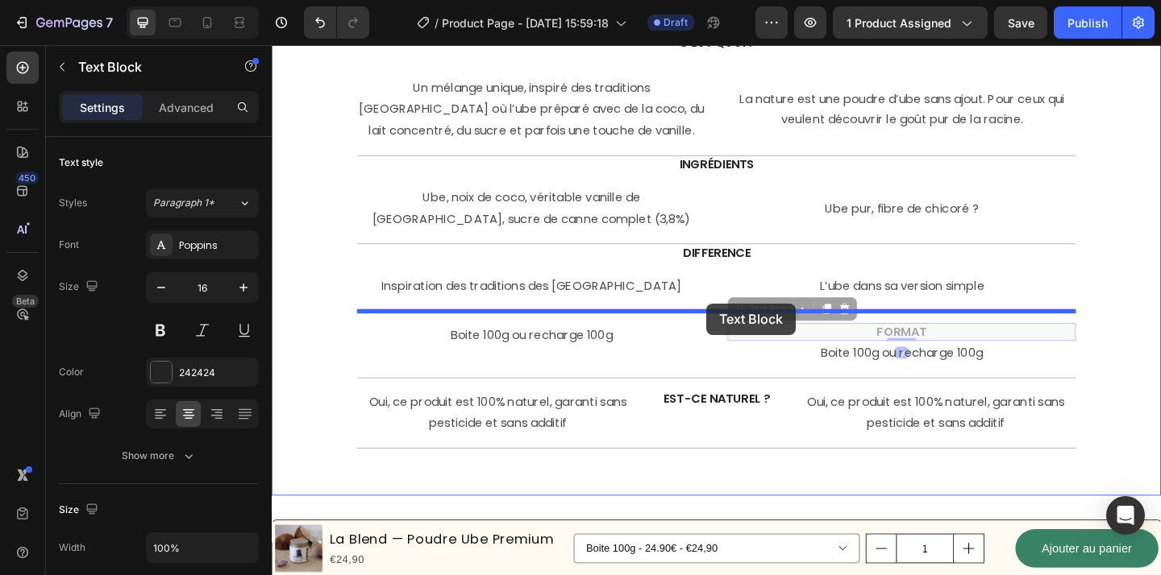
drag, startPoint x: 828, startPoint y: 334, endPoint x: 744, endPoint y: 326, distance: 84.9
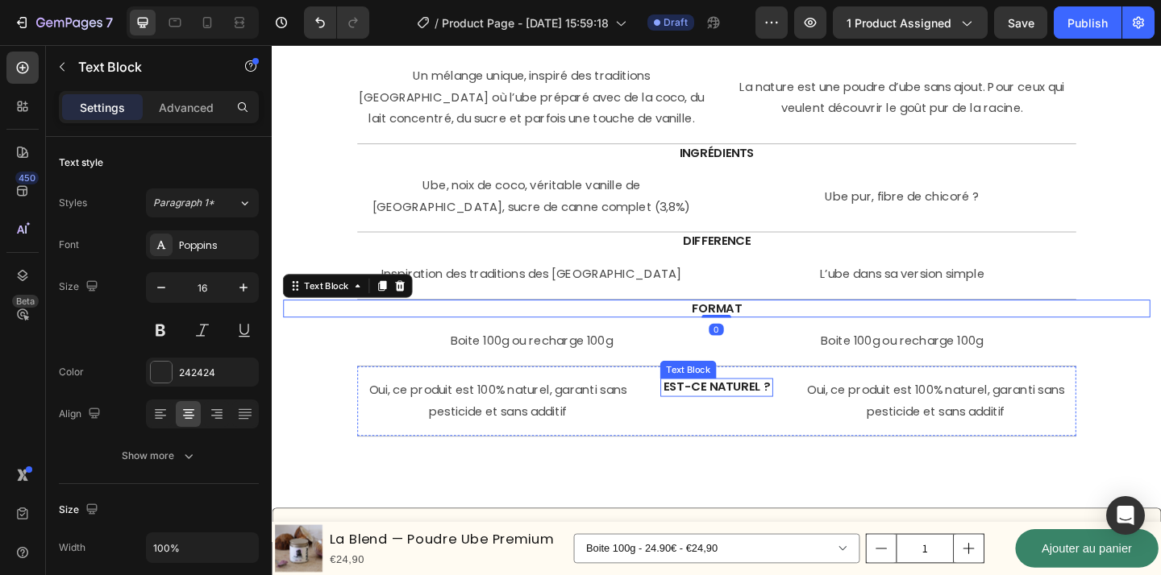
scroll to position [5133, 0]
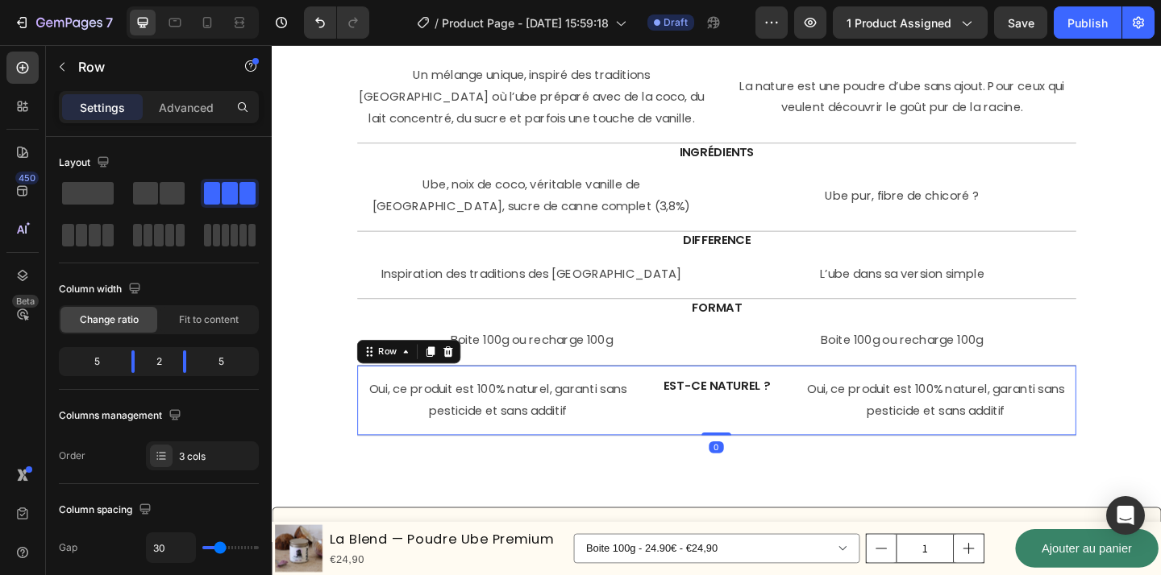
click at [857, 461] on div "Oui, ce produit est 100% naturel, garanti sans pesticide et sans additif Text B…" at bounding box center [755, 432] width 782 height 77
click at [170, 197] on span at bounding box center [172, 193] width 25 height 23
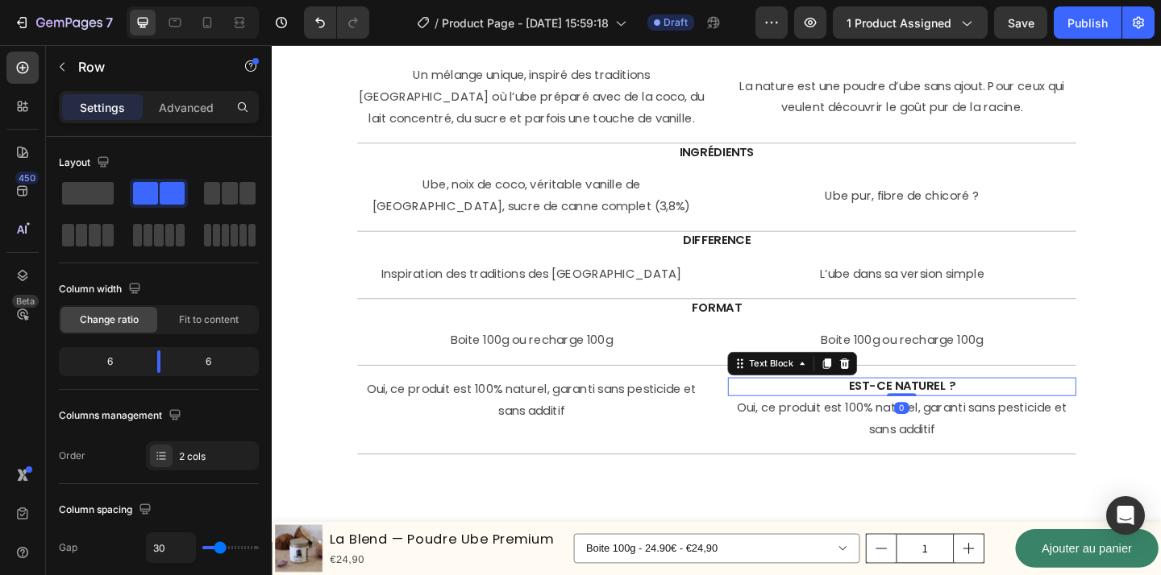
click at [902, 419] on p "EST-ce naturel ?" at bounding box center [957, 417] width 376 height 17
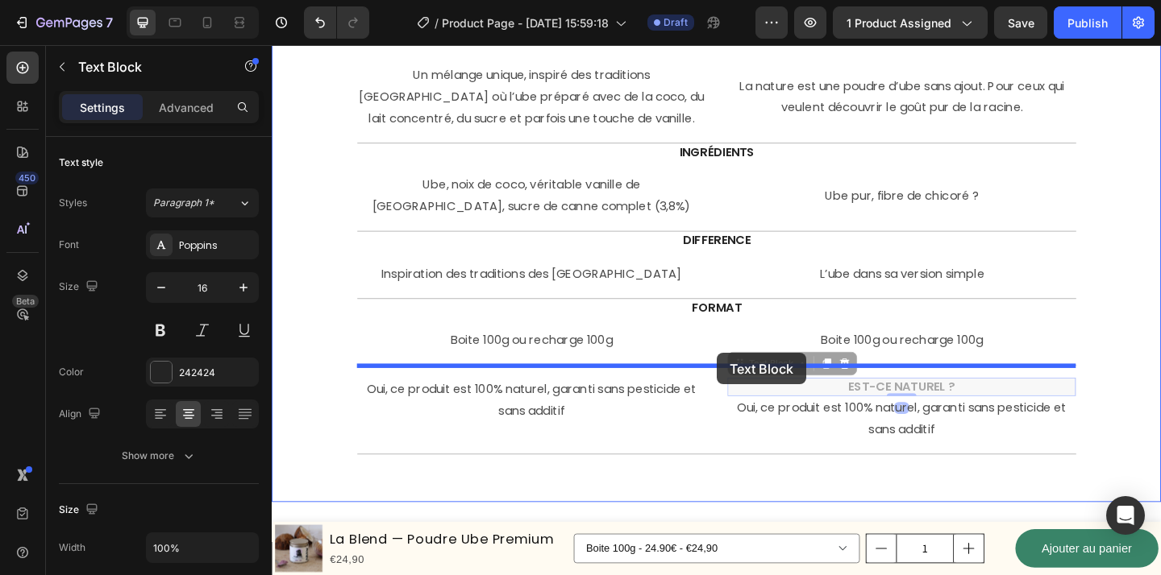
drag, startPoint x: 810, startPoint y: 384, endPoint x: 755, endPoint y: 380, distance: 54.9
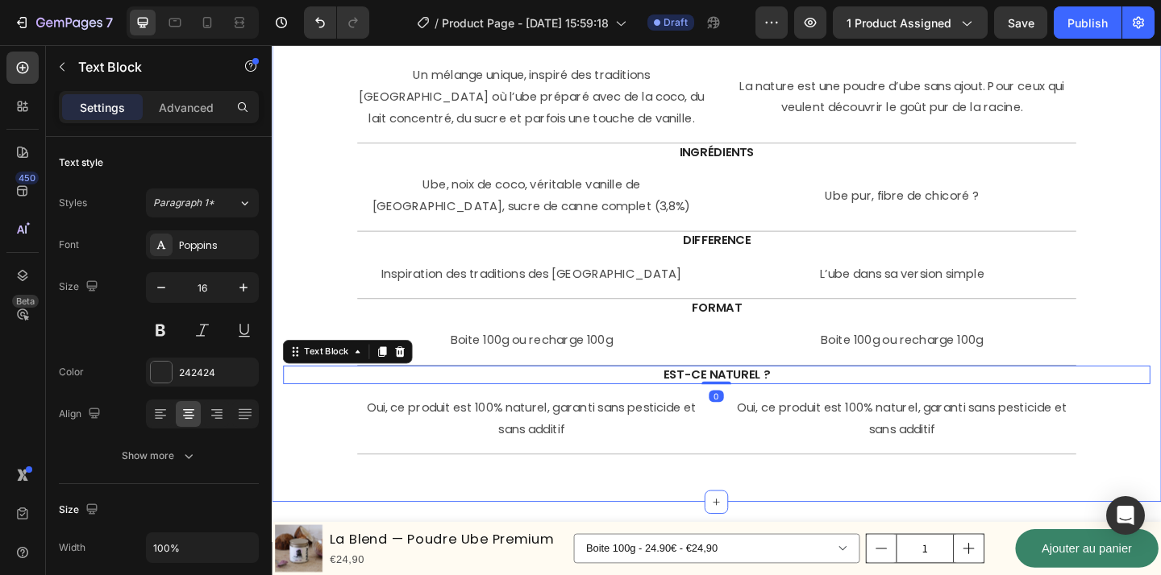
click at [810, 512] on div "US Text Block Lorem ipsum dolor Text Block THEM Text Block Lorem ipsum dolor Te…" at bounding box center [755, 186] width 967 height 709
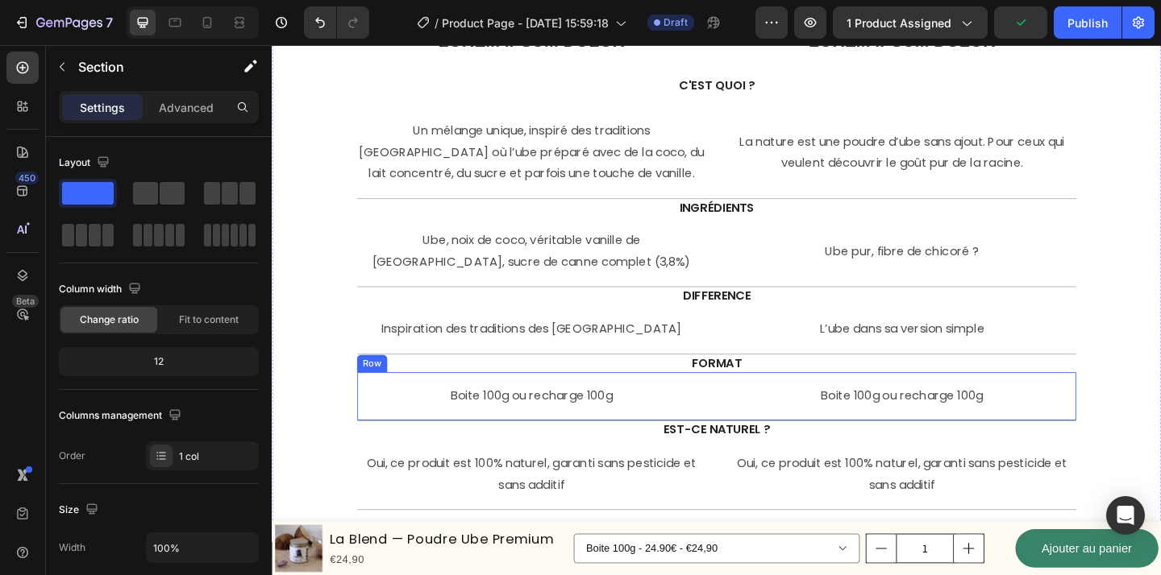
scroll to position [5070, 0]
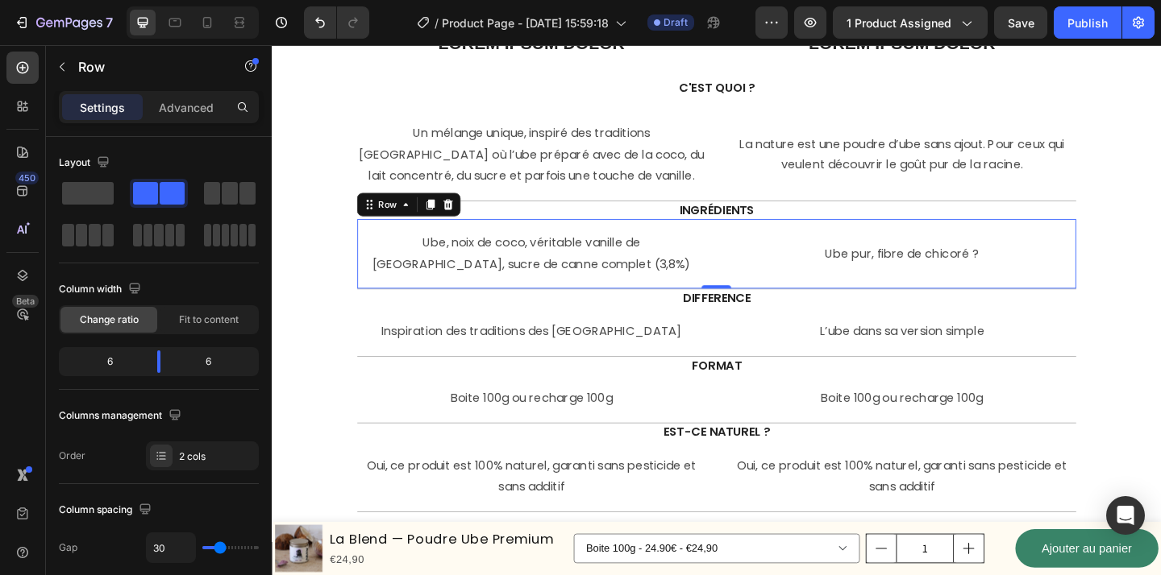
click at [783, 289] on div "Ube pur, fibre de chicoré ? Text Block" at bounding box center [956, 272] width 379 height 50
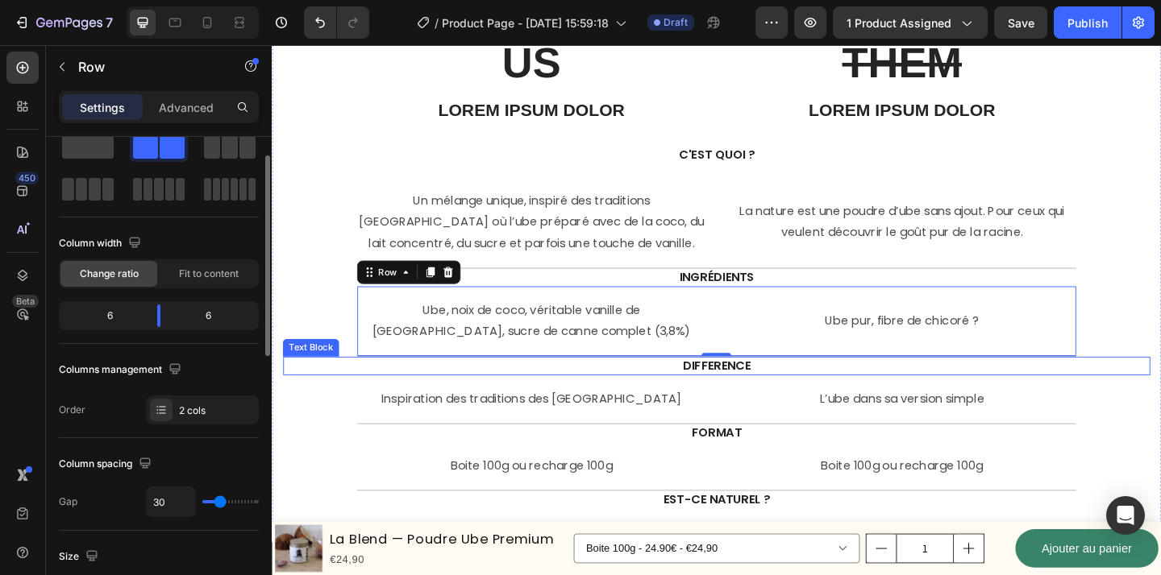
scroll to position [4937, 0]
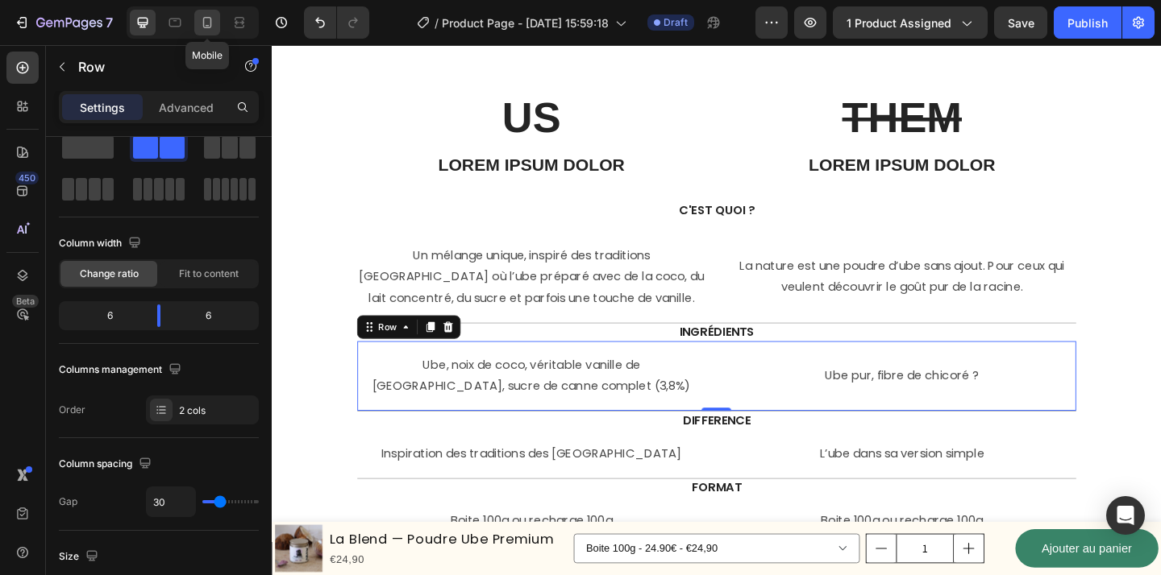
click at [214, 23] on icon at bounding box center [207, 23] width 16 height 16
type input "0"
type input "100%"
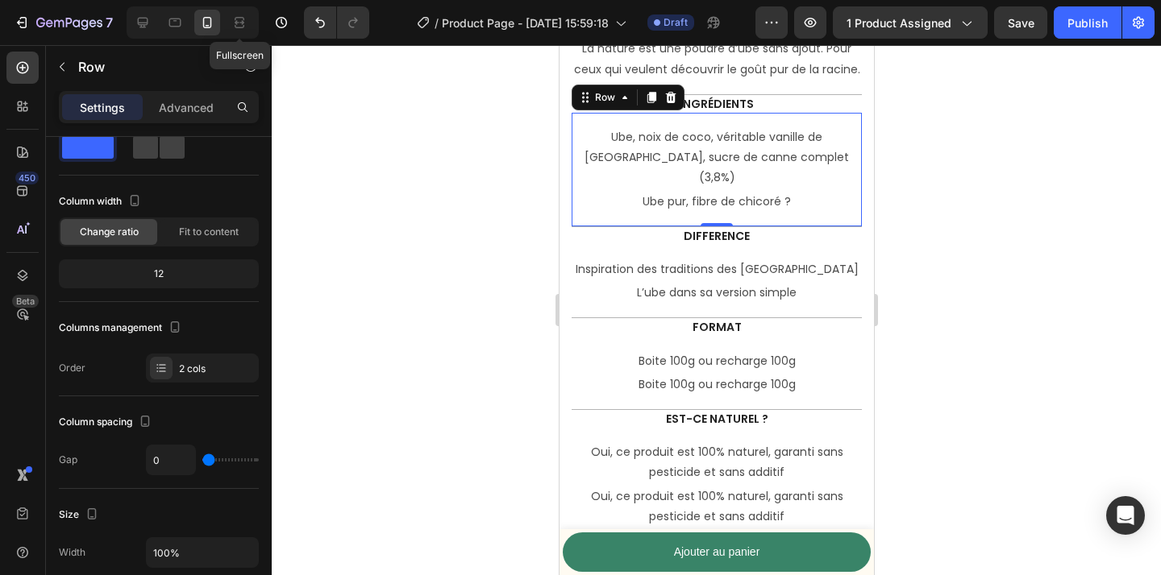
scroll to position [5255, 0]
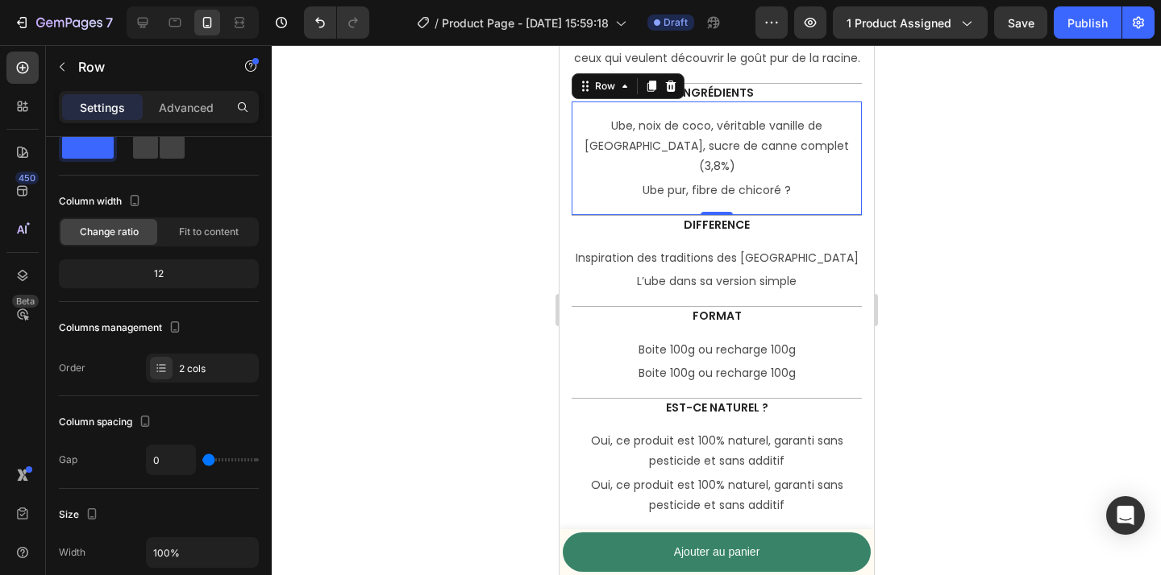
click at [1003, 211] on div at bounding box center [716, 310] width 889 height 530
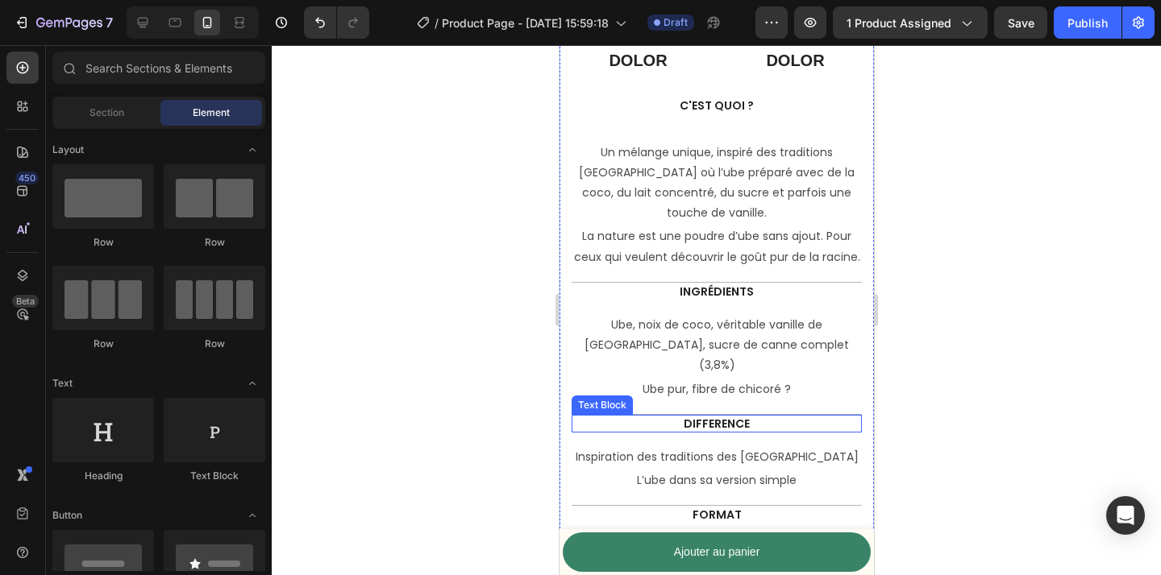
scroll to position [5002, 0]
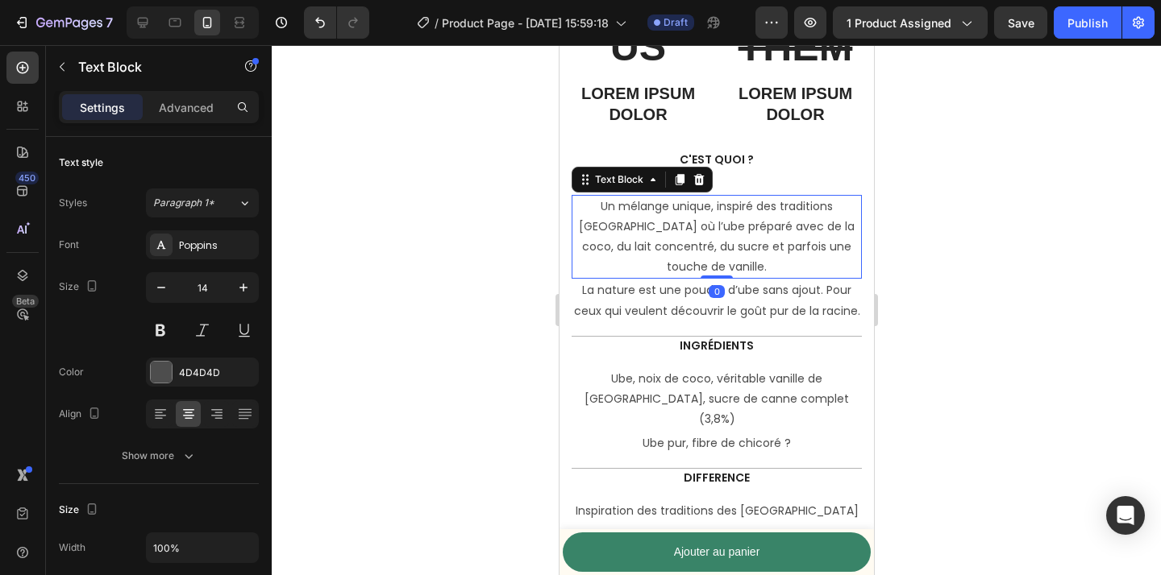
click at [484, 200] on div at bounding box center [716, 310] width 889 height 530
